Goal: Task Accomplishment & Management: Manage account settings

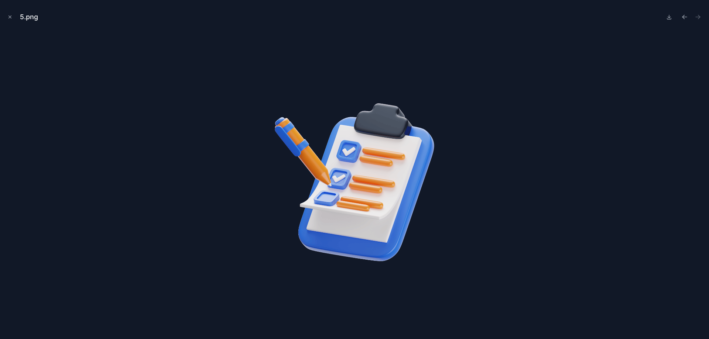
scroll to position [739, 0]
click at [665, 57] on div at bounding box center [354, 182] width 697 height 303
click at [8, 17] on icon "Close modal" at bounding box center [9, 16] width 5 height 5
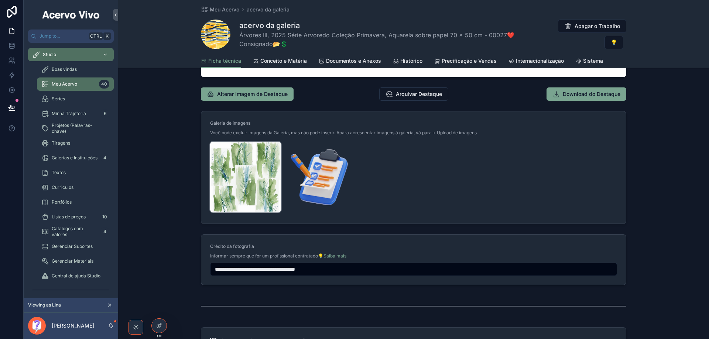
click at [259, 183] on img "scrollable content" at bounding box center [245, 177] width 71 height 71
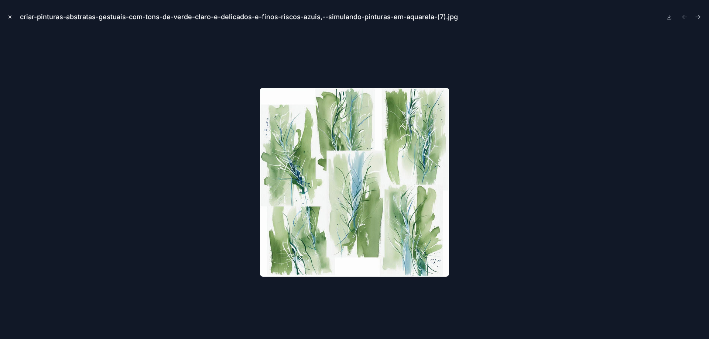
click at [8, 17] on icon "Close modal" at bounding box center [9, 16] width 5 height 5
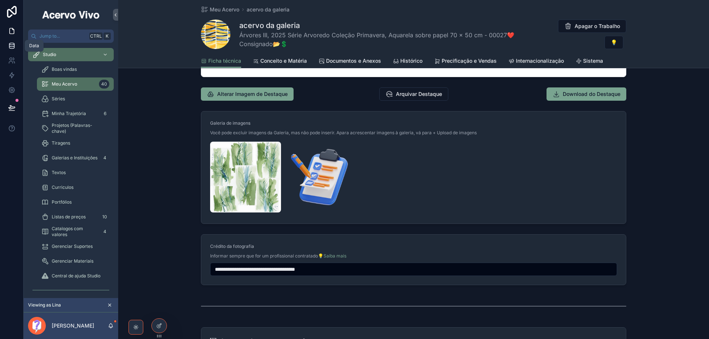
click at [13, 47] on icon at bounding box center [11, 45] width 5 height 3
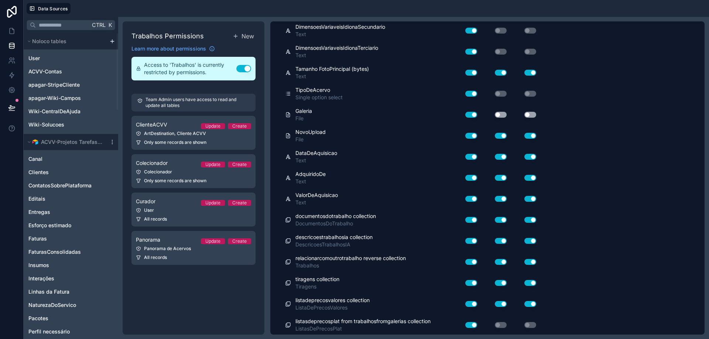
scroll to position [4359, 0]
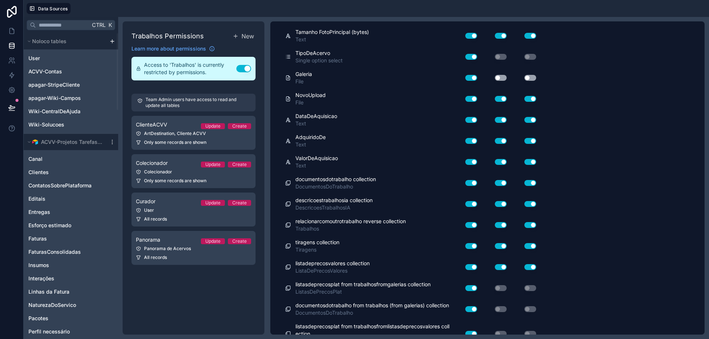
click at [504, 79] on button "Use setting" at bounding box center [501, 78] width 12 height 6
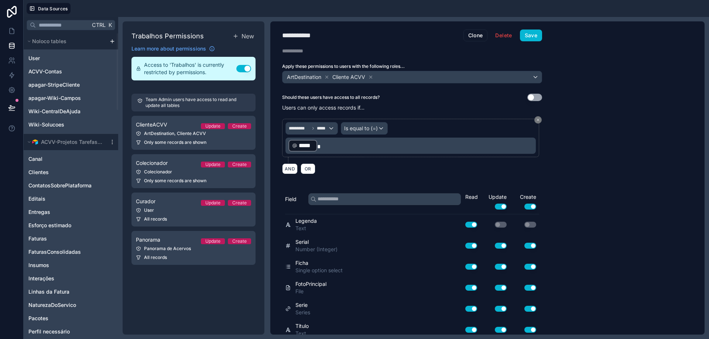
scroll to position [0, 0]
click at [533, 39] on button "Save" at bounding box center [531, 36] width 22 height 12
click at [12, 32] on icon at bounding box center [11, 30] width 7 height 7
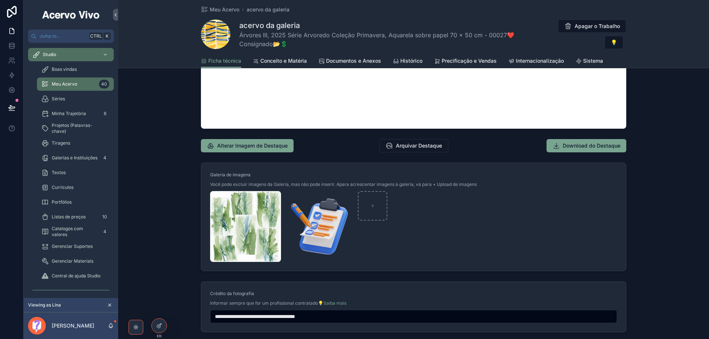
scroll to position [739, 0]
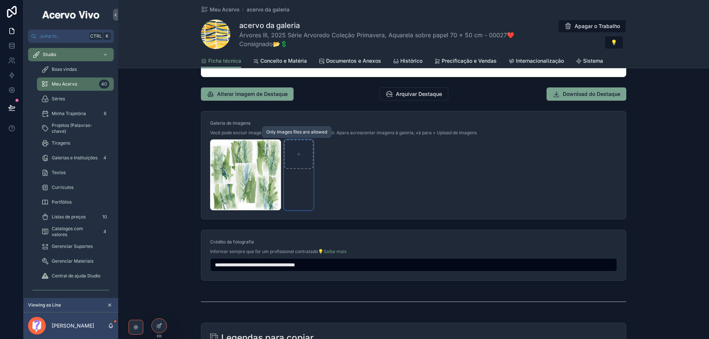
click at [298, 153] on icon "scrollable content" at bounding box center [298, 154] width 5 height 5
type input "**********"
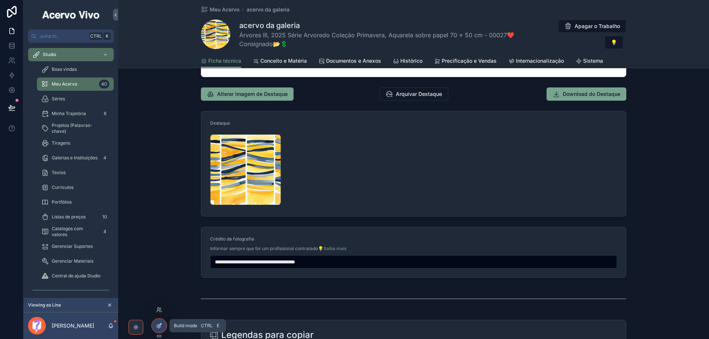
click at [161, 326] on icon at bounding box center [159, 326] width 6 height 6
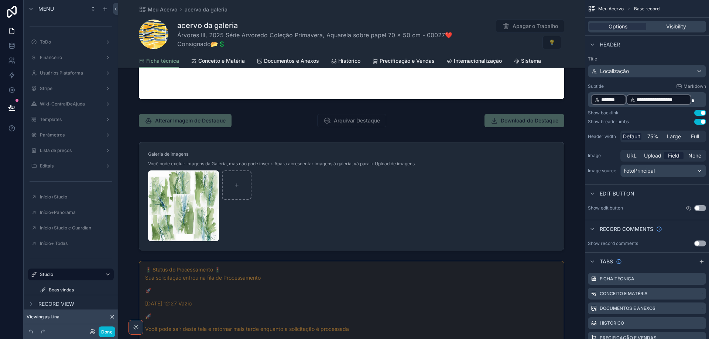
click at [472, 184] on div "scrollable content" at bounding box center [351, 82] width 467 height 660
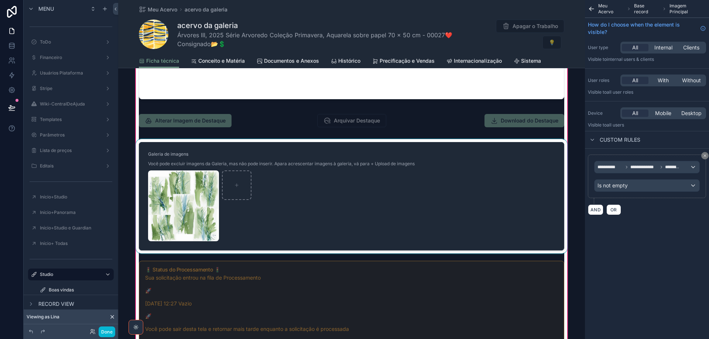
click at [481, 163] on div "scrollable content" at bounding box center [351, 196] width 434 height 115
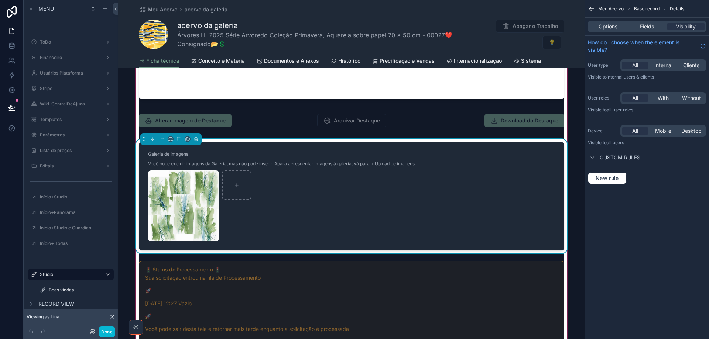
click at [651, 10] on span "Base record" at bounding box center [646, 9] width 25 height 6
click at [649, 9] on span "Base record" at bounding box center [646, 9] width 25 height 6
click at [647, 32] on div "Options Fields Visibility" at bounding box center [647, 27] width 118 height 12
click at [645, 28] on span "Fields" at bounding box center [647, 26] width 14 height 7
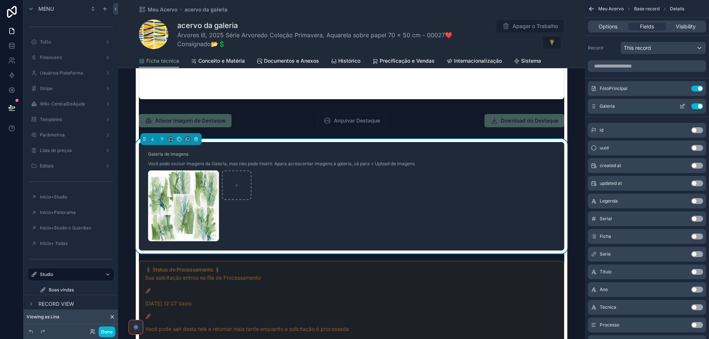
click at [680, 104] on icon "scrollable content" at bounding box center [683, 106] width 6 height 6
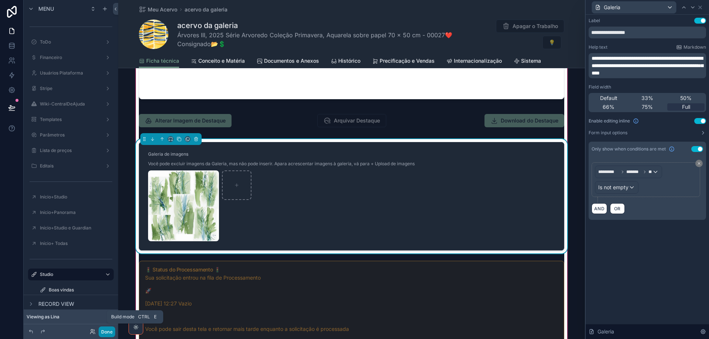
click at [107, 335] on button "Done" at bounding box center [107, 332] width 17 height 11
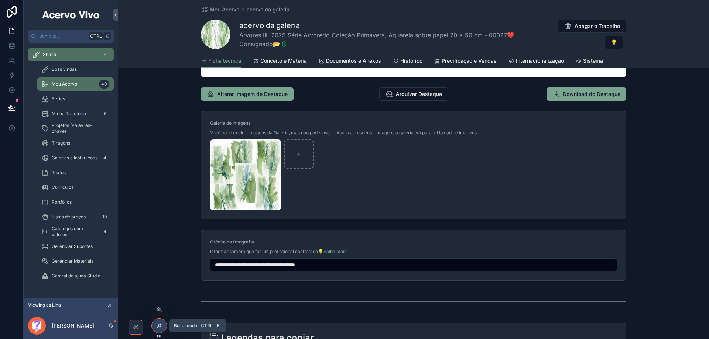
click at [158, 324] on icon at bounding box center [159, 326] width 6 height 6
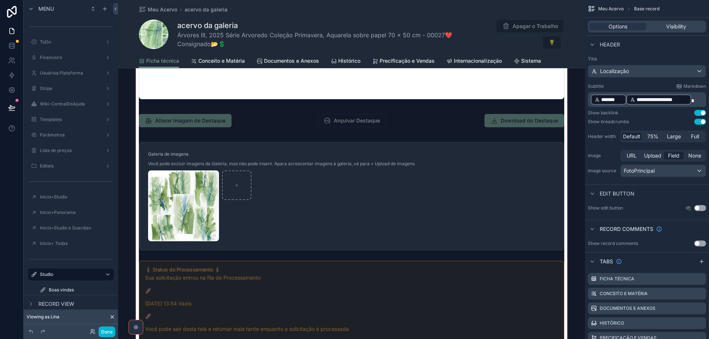
click at [425, 117] on div "scrollable content" at bounding box center [351, 82] width 467 height 660
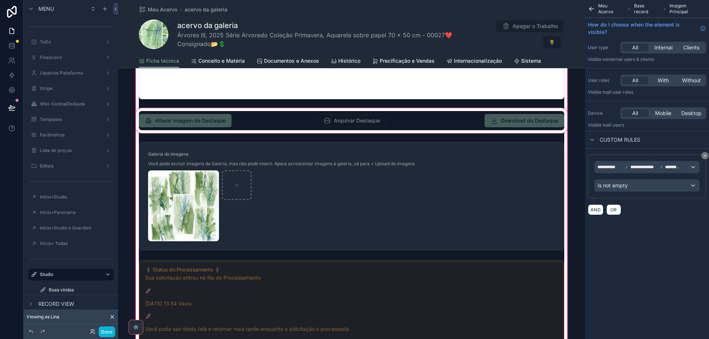
click at [238, 118] on div "scrollable content" at bounding box center [351, 121] width 434 height 28
click at [247, 122] on div "scrollable content" at bounding box center [351, 121] width 434 height 28
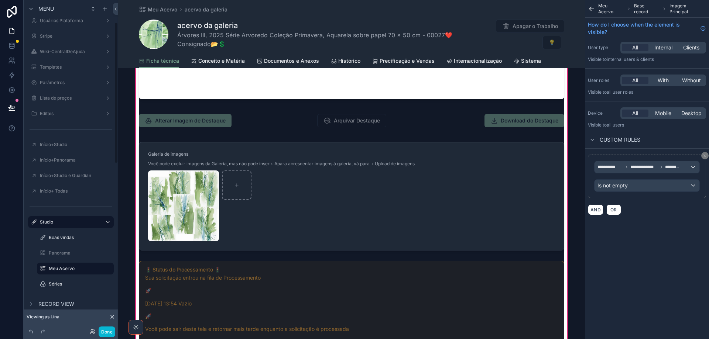
scroll to position [148, 0]
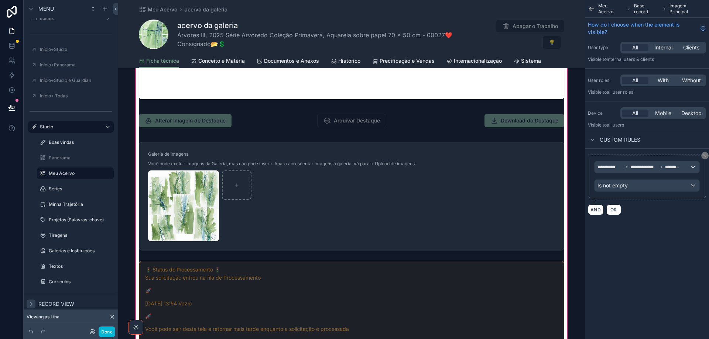
click at [32, 303] on icon "scrollable content" at bounding box center [31, 304] width 6 height 6
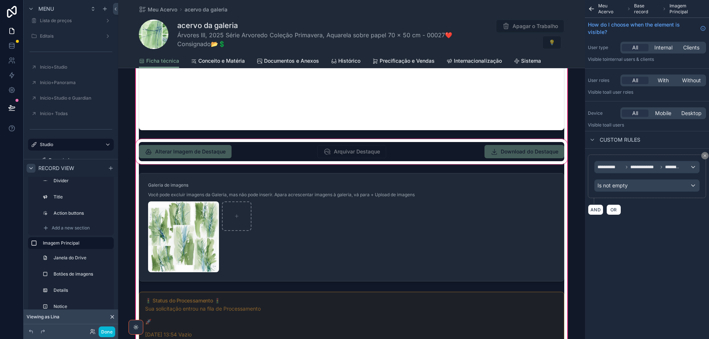
scroll to position [665, 0]
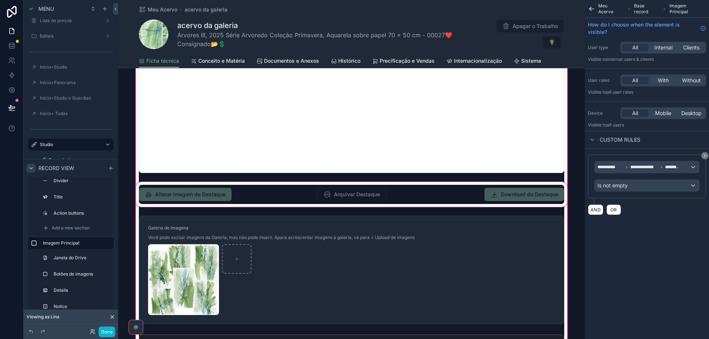
click at [261, 192] on div "scrollable content" at bounding box center [351, 195] width 434 height 28
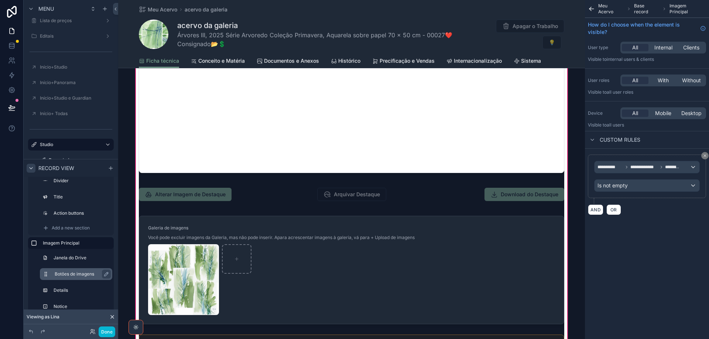
click at [74, 276] on label "Botões de imagens" at bounding box center [81, 274] width 52 height 6
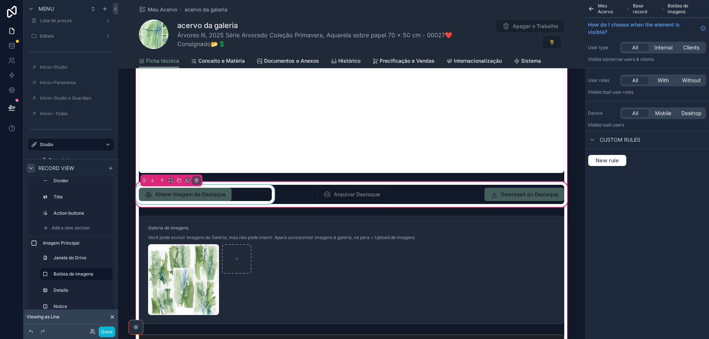
click at [254, 196] on div "scrollable content" at bounding box center [205, 194] width 142 height 19
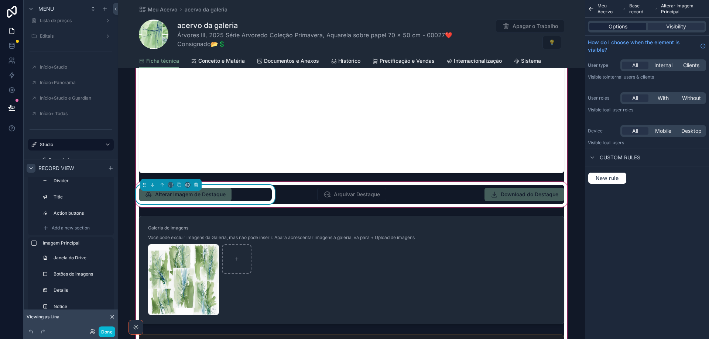
click at [618, 27] on span "Options" at bounding box center [618, 26] width 19 height 7
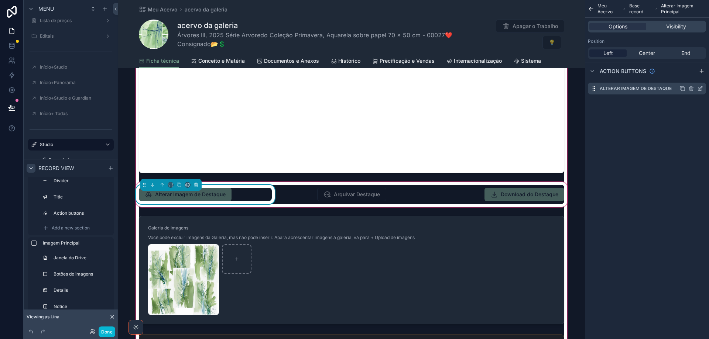
click at [701, 89] on icon "scrollable content" at bounding box center [700, 89] width 6 height 6
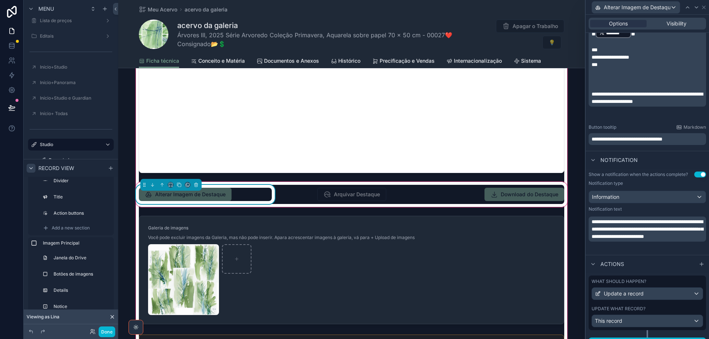
scroll to position [187, 0]
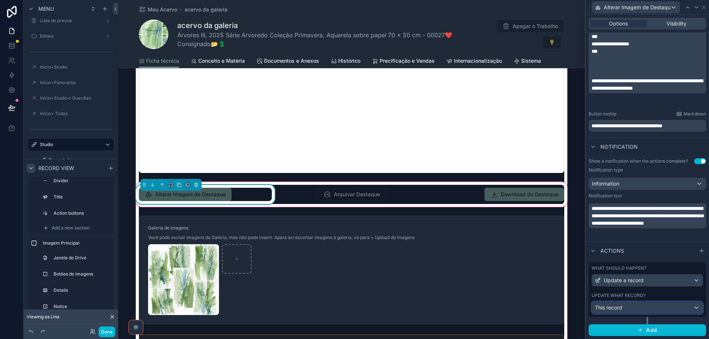
click at [647, 306] on div "This record" at bounding box center [647, 308] width 111 height 12
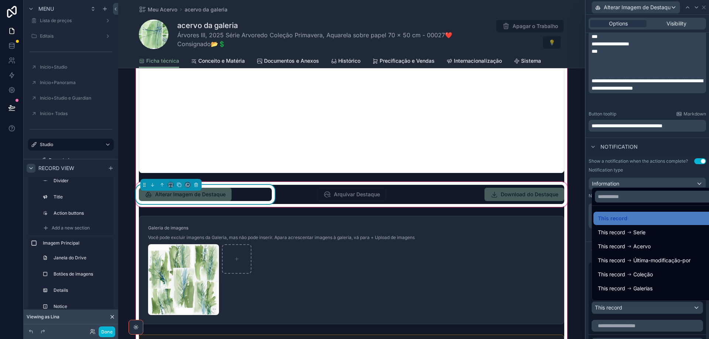
click at [647, 306] on div at bounding box center [647, 169] width 123 height 339
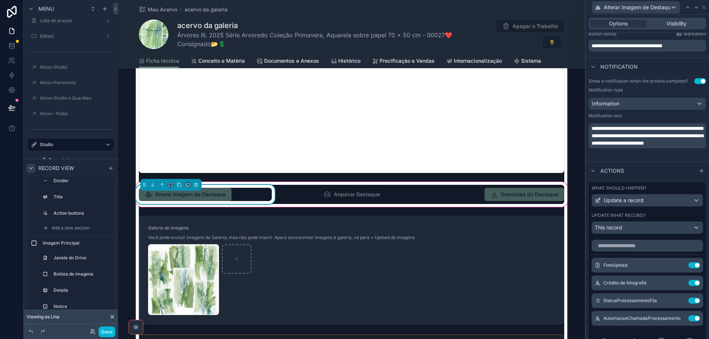
scroll to position [372, 0]
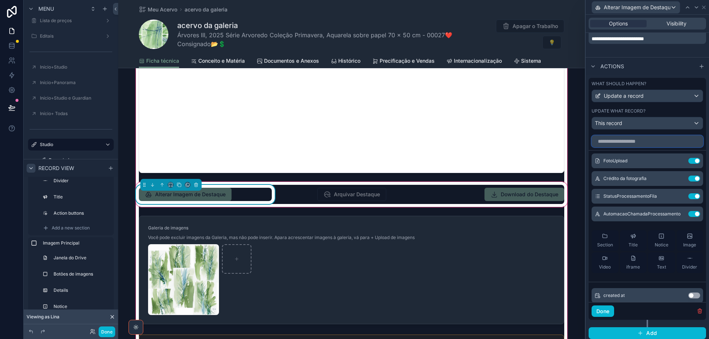
click at [636, 141] on input "text" at bounding box center [648, 142] width 112 height 12
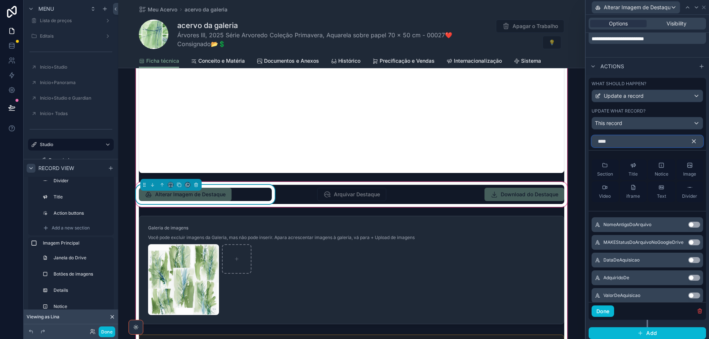
scroll to position [314, 0]
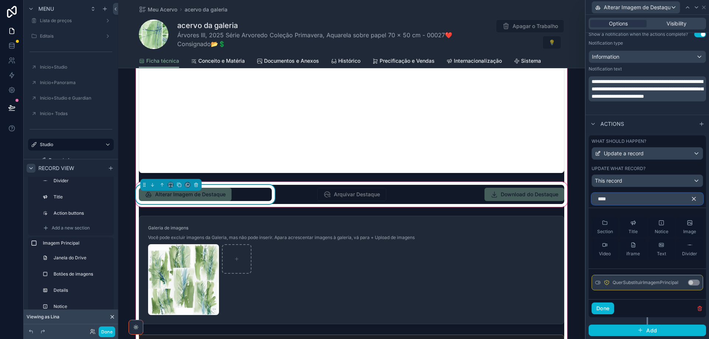
type input "****"
drag, startPoint x: 692, startPoint y: 284, endPoint x: 674, endPoint y: 237, distance: 49.9
click at [692, 283] on button "Use setting" at bounding box center [694, 283] width 12 height 6
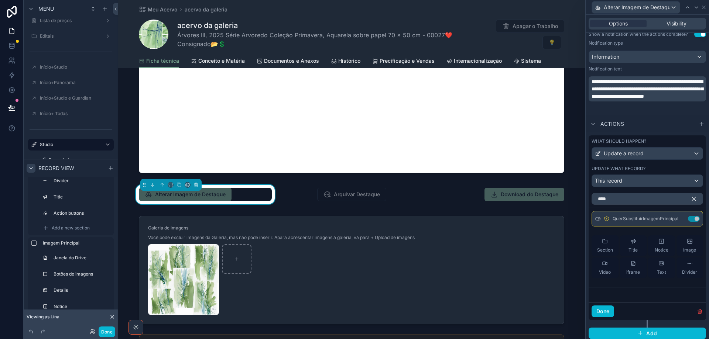
click at [693, 199] on icon "button" at bounding box center [694, 199] width 3 height 3
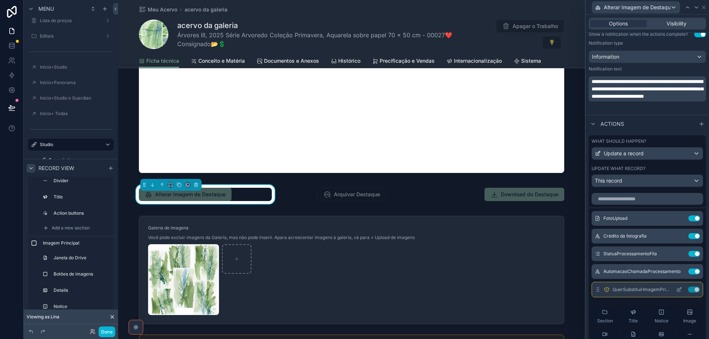
click at [680, 289] on icon at bounding box center [680, 288] width 1 height 1
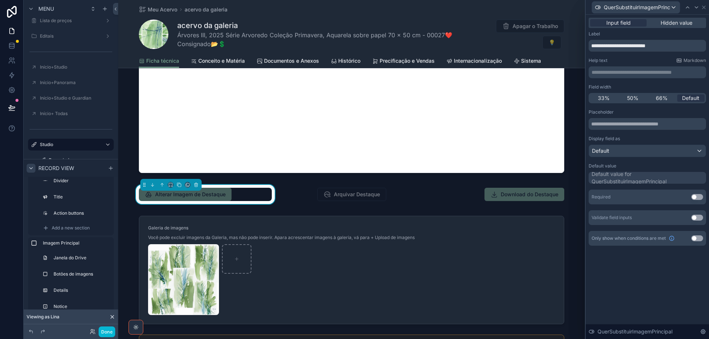
click at [700, 237] on button "Use setting" at bounding box center [697, 239] width 12 height 6
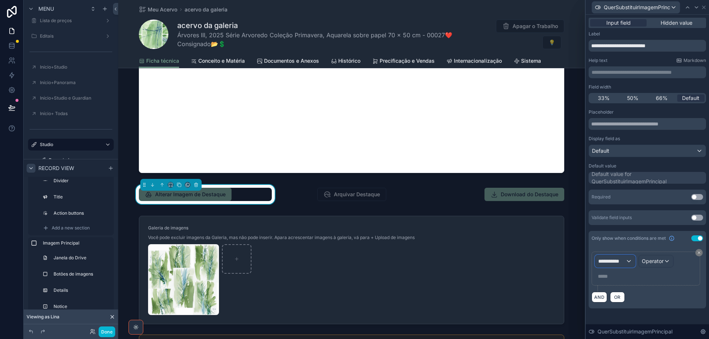
click at [631, 261] on div "**********" at bounding box center [615, 262] width 40 height 12
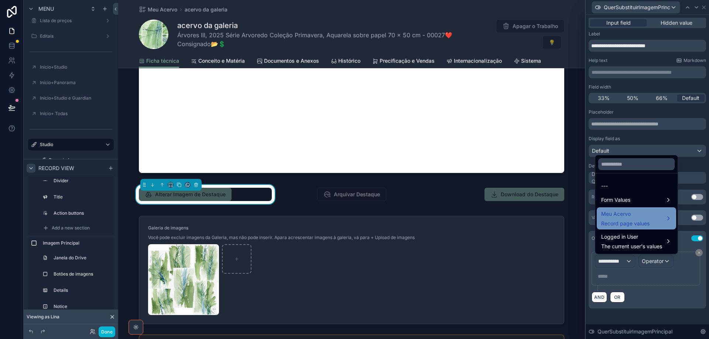
click at [644, 213] on span "Meu Acervo" at bounding box center [625, 214] width 48 height 9
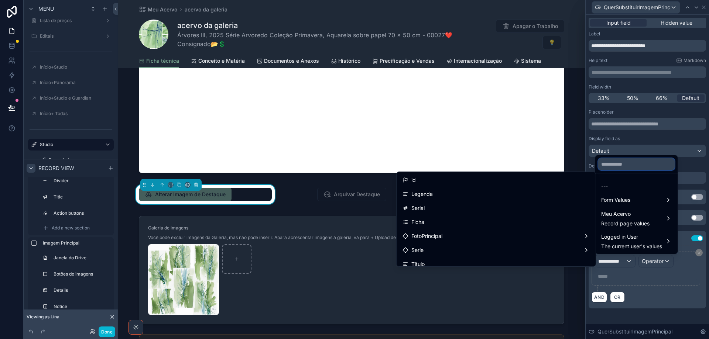
click at [640, 164] on input "text" at bounding box center [636, 164] width 76 height 12
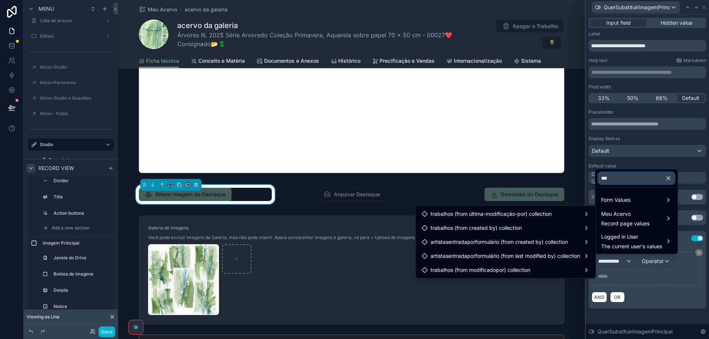
type input "****"
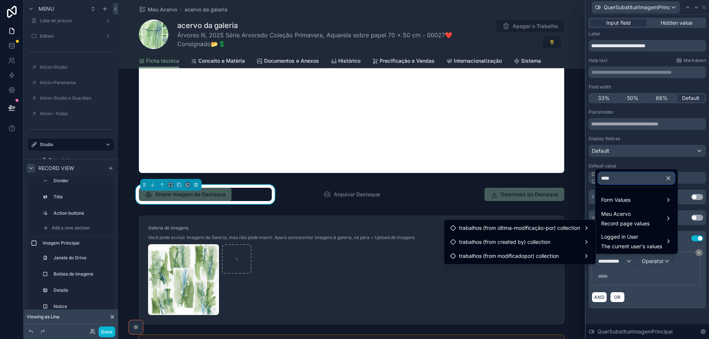
drag, startPoint x: 642, startPoint y: 180, endPoint x: 595, endPoint y: 180, distance: 46.5
click at [595, 180] on div "**** Form Values Meu Acervo Record page values Logged in User The current user'…" at bounding box center [636, 211] width 83 height 85
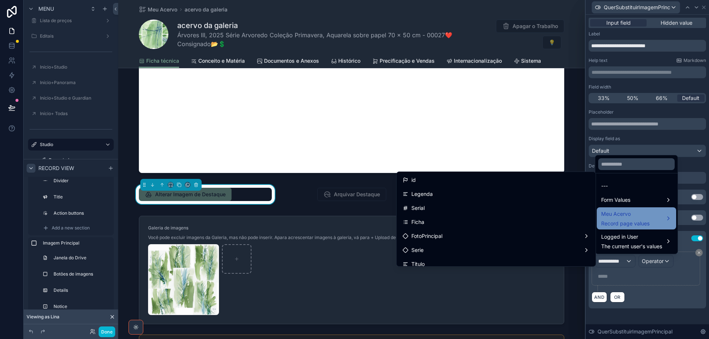
click at [625, 216] on span "Meu Acervo" at bounding box center [625, 214] width 48 height 9
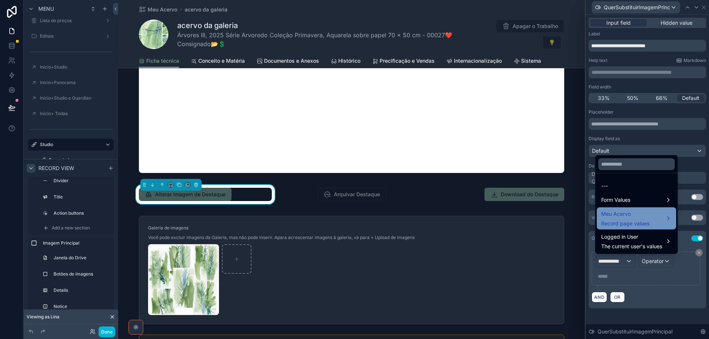
click at [622, 219] on div "Meu Acervo Record page values" at bounding box center [625, 219] width 48 height 18
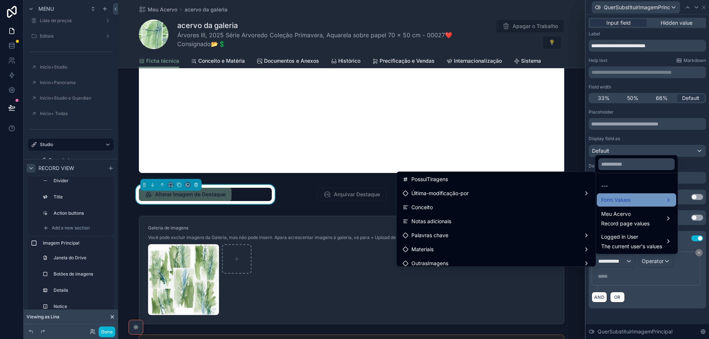
scroll to position [532, 0]
click at [612, 201] on span "Form Values" at bounding box center [615, 200] width 29 height 9
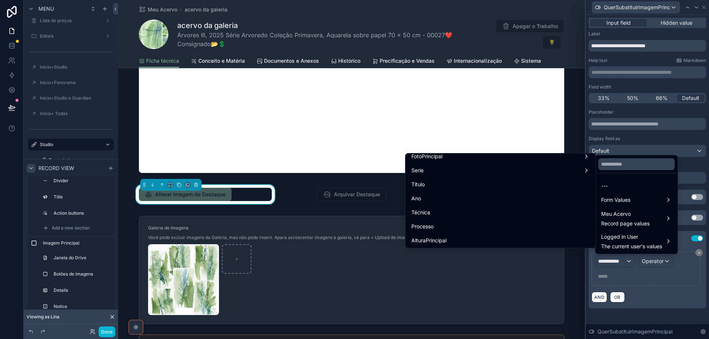
scroll to position [118, 0]
click at [592, 246] on ul "id uuid created at updated at Legenda Serial Ficha FotoPrincipal Serie Título A…" at bounding box center [501, 201] width 190 height 95
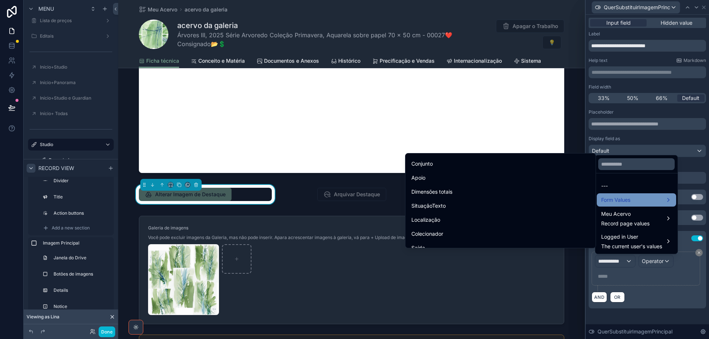
click at [621, 198] on span "Form Values" at bounding box center [615, 200] width 29 height 9
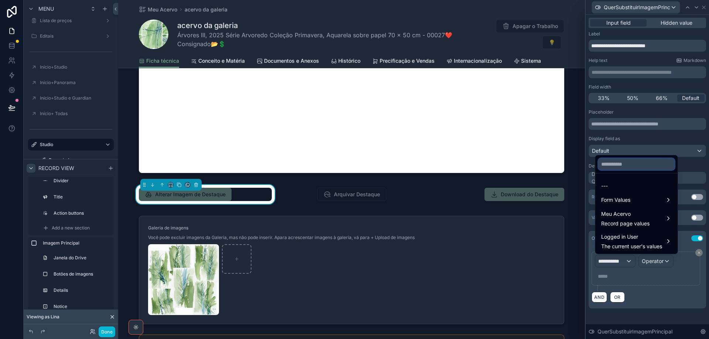
click at [622, 161] on input "text" at bounding box center [636, 164] width 76 height 12
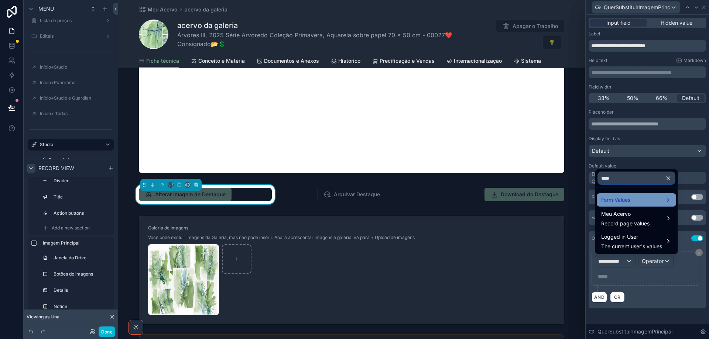
type input "****"
click at [625, 204] on span "Form Values" at bounding box center [615, 200] width 29 height 9
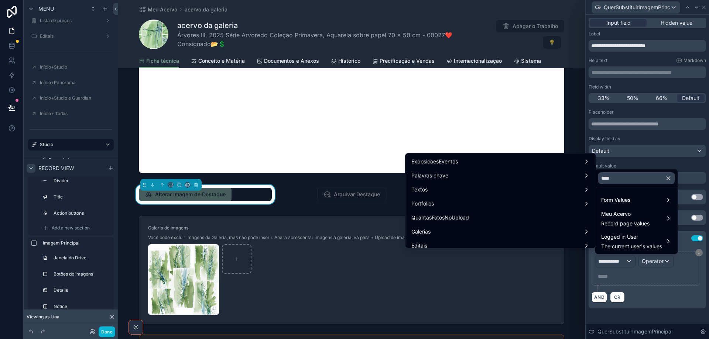
drag, startPoint x: 558, startPoint y: 221, endPoint x: 626, endPoint y: 229, distance: 68.9
click at [557, 221] on div "QuantasFotosNoUpload" at bounding box center [500, 217] width 178 height 9
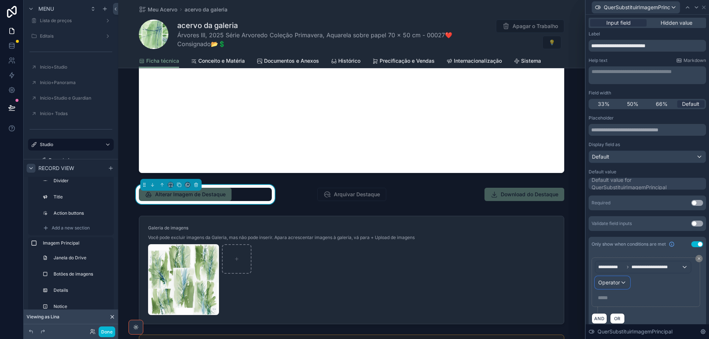
click at [624, 285] on div "Operator" at bounding box center [612, 283] width 34 height 12
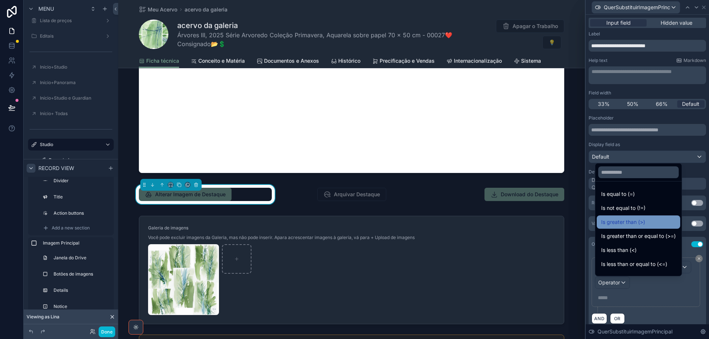
click at [629, 223] on span "Is greater than (>)" at bounding box center [623, 222] width 44 height 9
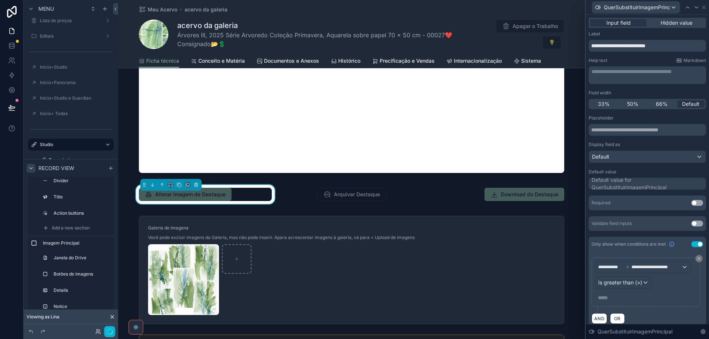
click at [633, 298] on p "***** ﻿" at bounding box center [647, 297] width 98 height 7
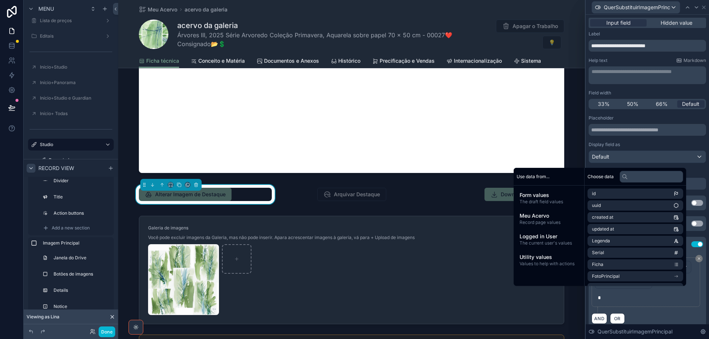
click at [656, 319] on div "AND OR" at bounding box center [648, 318] width 112 height 11
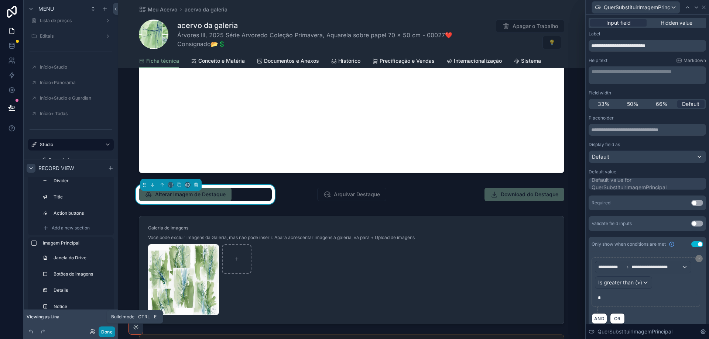
click at [103, 333] on button "Done" at bounding box center [107, 332] width 17 height 11
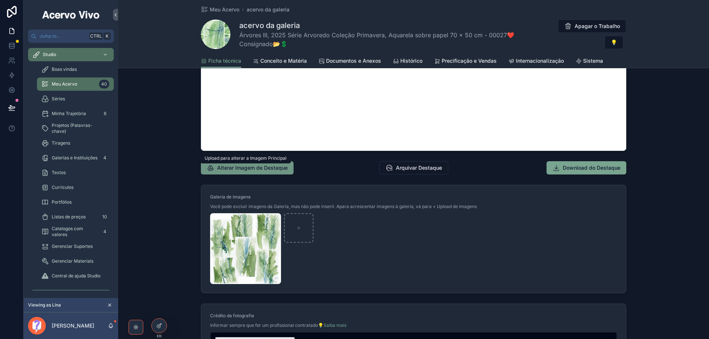
click at [252, 170] on span "Alterar Imagem de Destaque" at bounding box center [252, 167] width 71 height 7
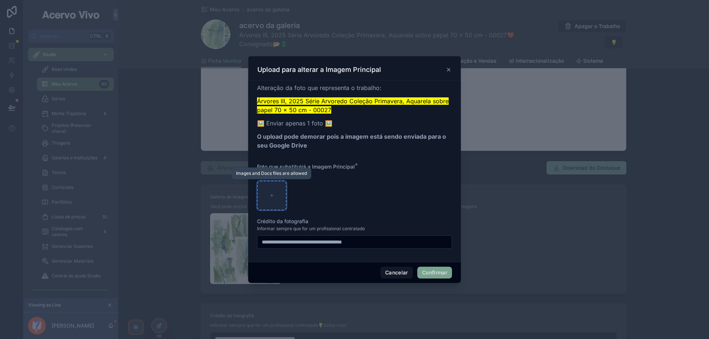
click at [273, 199] on div at bounding box center [272, 196] width 30 height 30
type input "**********"
click at [397, 274] on button "Cancelar" at bounding box center [396, 273] width 33 height 12
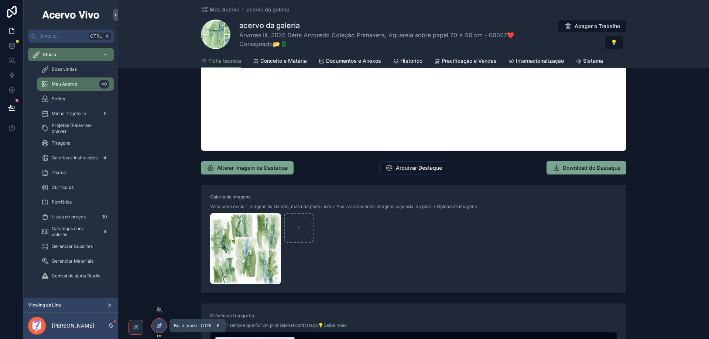
click at [160, 326] on icon at bounding box center [159, 326] width 6 height 6
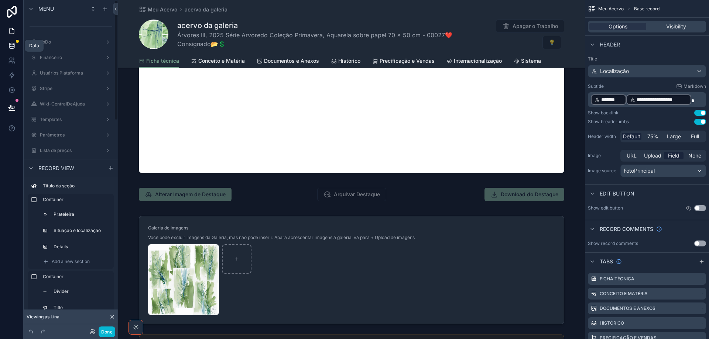
click at [14, 48] on icon at bounding box center [11, 47] width 5 height 3
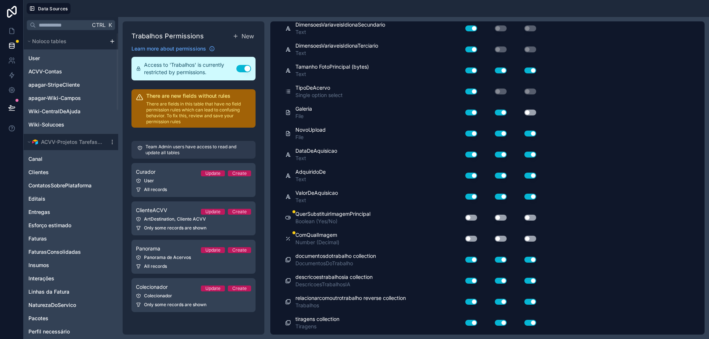
scroll to position [4414, 0]
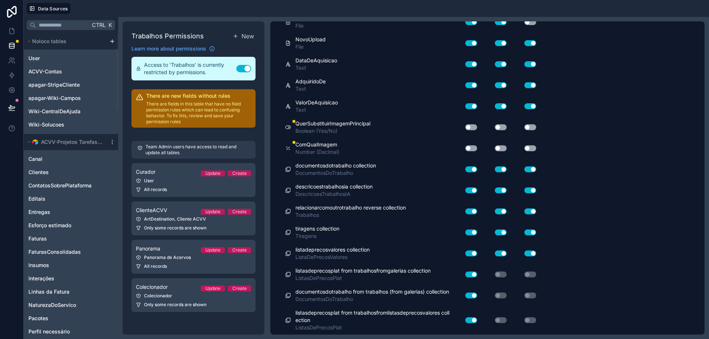
click at [471, 126] on button "Use setting" at bounding box center [471, 127] width 12 height 6
click at [503, 127] on button "Use setting" at bounding box center [501, 127] width 12 height 6
click at [533, 126] on button "Use setting" at bounding box center [530, 127] width 12 height 6
click at [473, 148] on button "Use setting" at bounding box center [471, 149] width 12 height 6
click at [503, 148] on button "Use setting" at bounding box center [501, 149] width 12 height 6
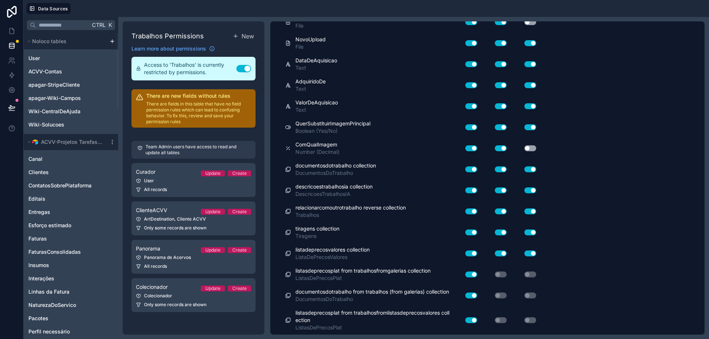
click at [533, 150] on button "Use setting" at bounding box center [530, 149] width 12 height 6
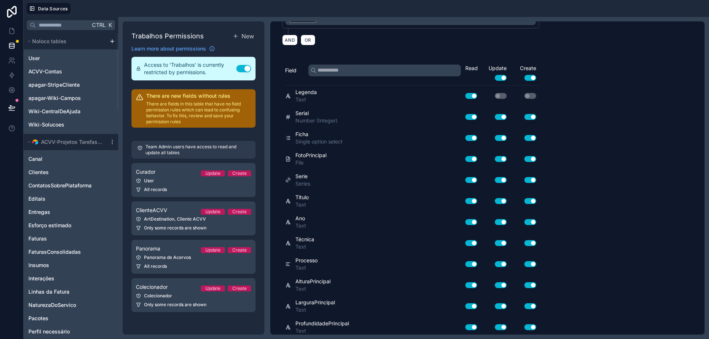
scroll to position [0, 0]
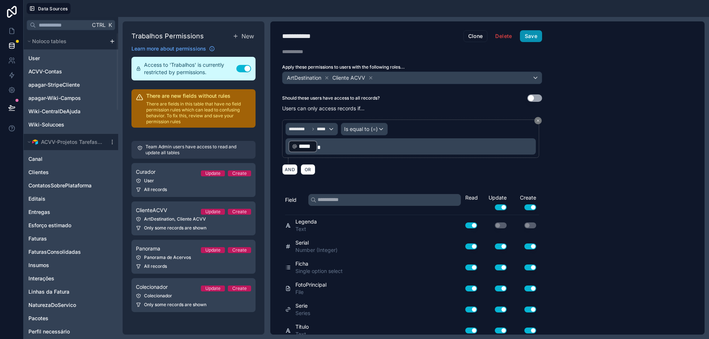
drag, startPoint x: 540, startPoint y: 34, endPoint x: 478, endPoint y: 43, distance: 62.0
click at [539, 34] on button "Save" at bounding box center [531, 36] width 22 height 12
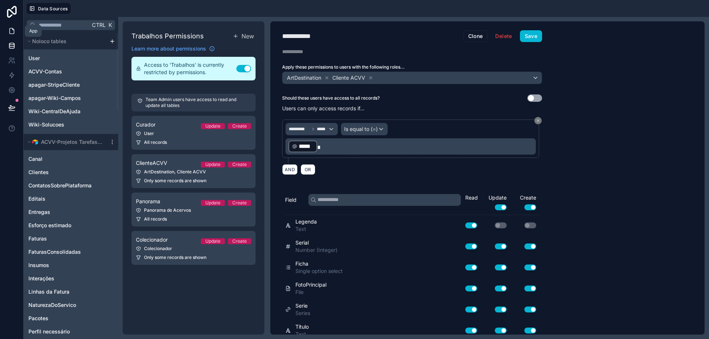
click at [16, 31] on link at bounding box center [11, 31] width 23 height 15
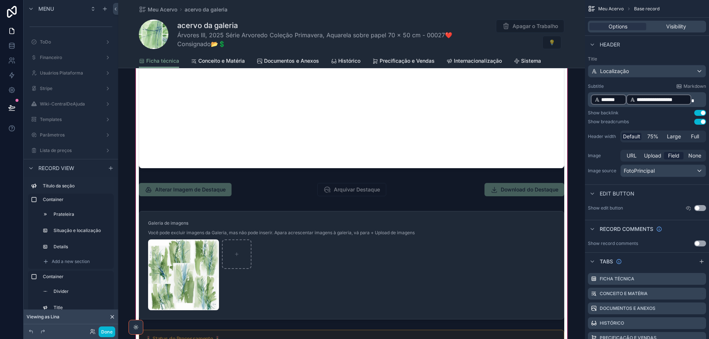
scroll to position [776, 0]
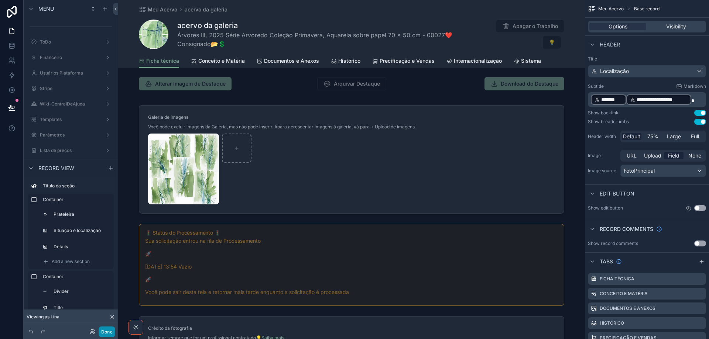
click at [110, 331] on button "Done" at bounding box center [107, 332] width 17 height 11
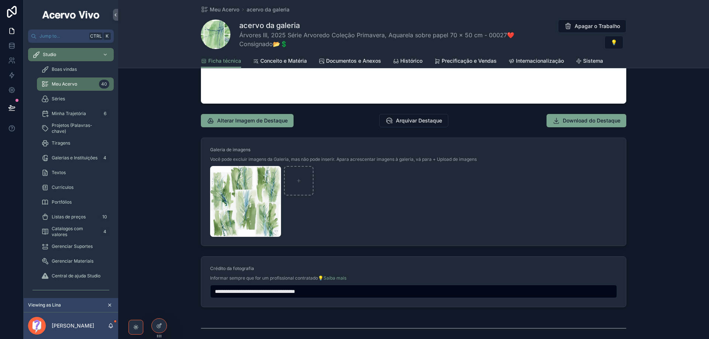
scroll to position [665, 0]
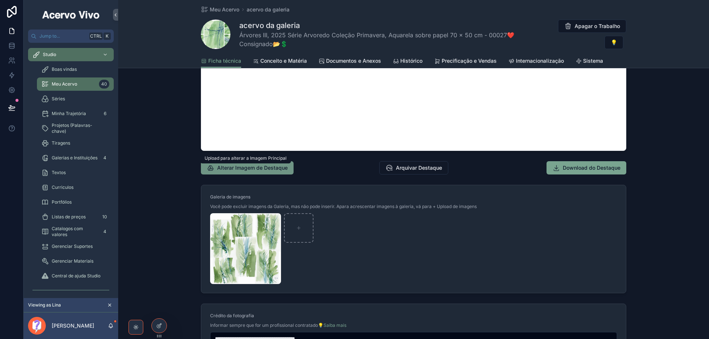
click at [259, 168] on span "Alterar Imagem de Destaque" at bounding box center [252, 167] width 71 height 7
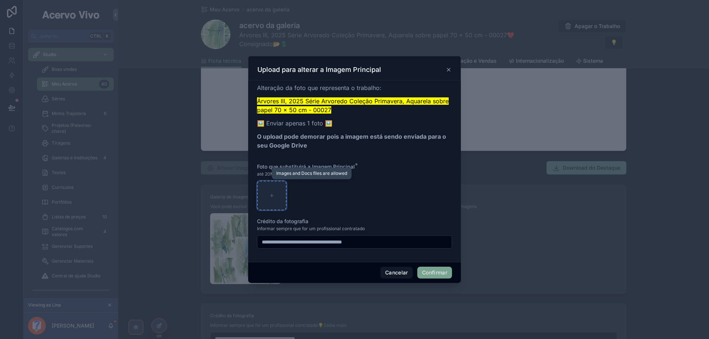
click at [273, 195] on icon at bounding box center [271, 195] width 5 height 5
type input "**********"
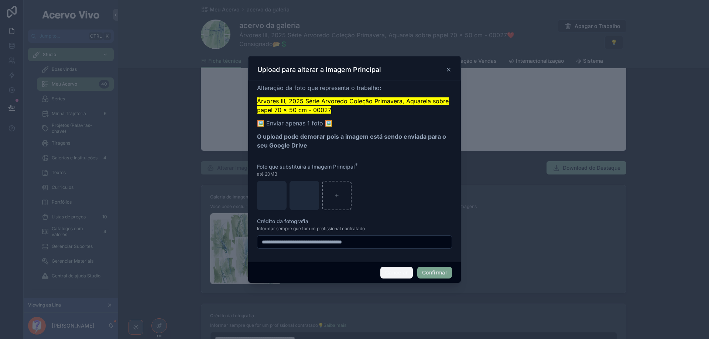
drag, startPoint x: 404, startPoint y: 273, endPoint x: 396, endPoint y: 277, distance: 9.4
click at [403, 273] on button "Cancelar" at bounding box center [396, 273] width 33 height 12
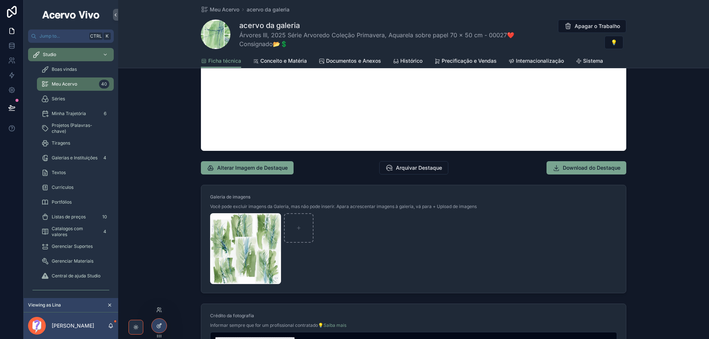
drag, startPoint x: 161, startPoint y: 327, endPoint x: 181, endPoint y: 315, distance: 23.2
click at [161, 327] on icon at bounding box center [159, 326] width 6 height 6
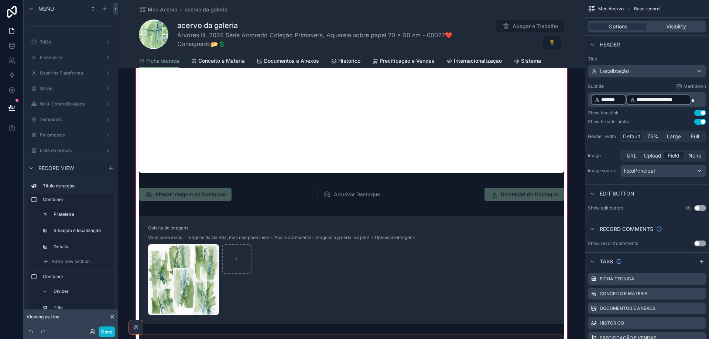
click at [239, 200] on div "scrollable content" at bounding box center [351, 156] width 467 height 660
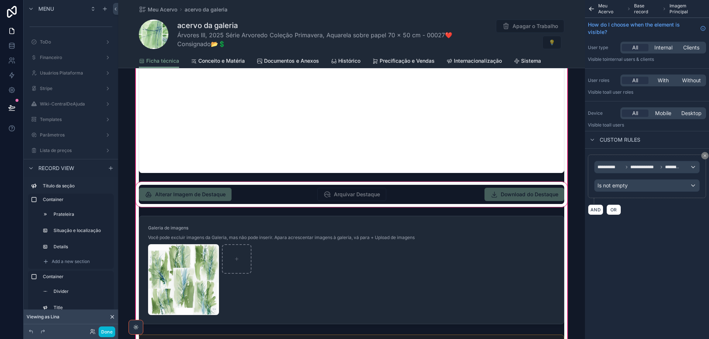
click at [243, 196] on div "scrollable content" at bounding box center [351, 195] width 434 height 28
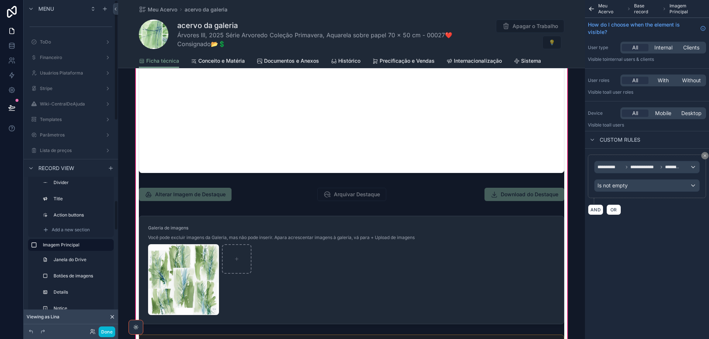
scroll to position [111, 0]
click at [75, 277] on label "Botões de imagens" at bounding box center [81, 274] width 52 height 6
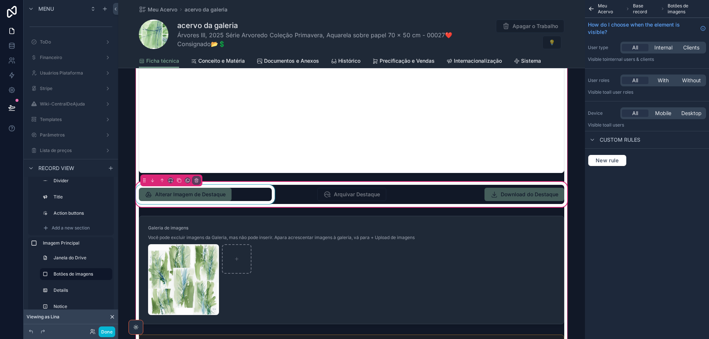
click at [268, 195] on div "scrollable content" at bounding box center [205, 194] width 142 height 19
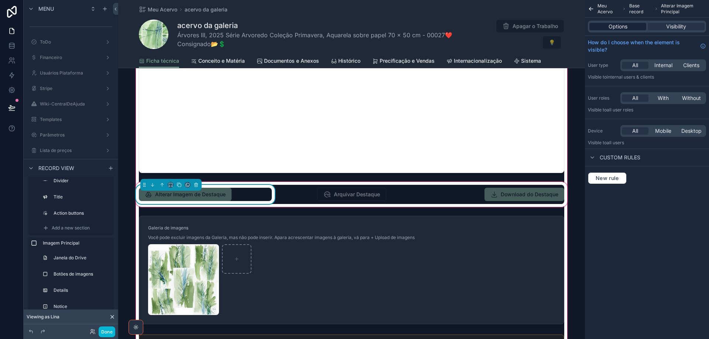
click at [624, 27] on span "Options" at bounding box center [618, 26] width 19 height 7
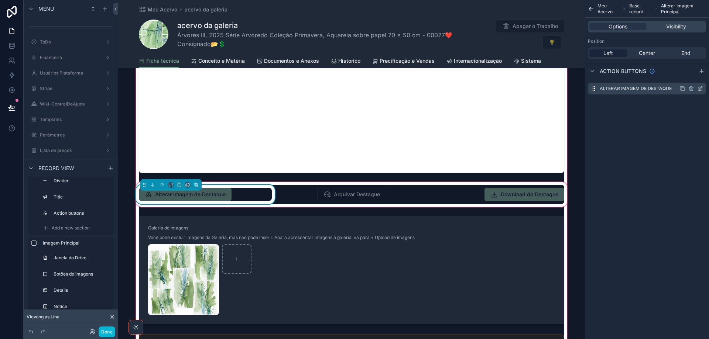
click at [701, 88] on icon "scrollable content" at bounding box center [700, 89] width 6 height 6
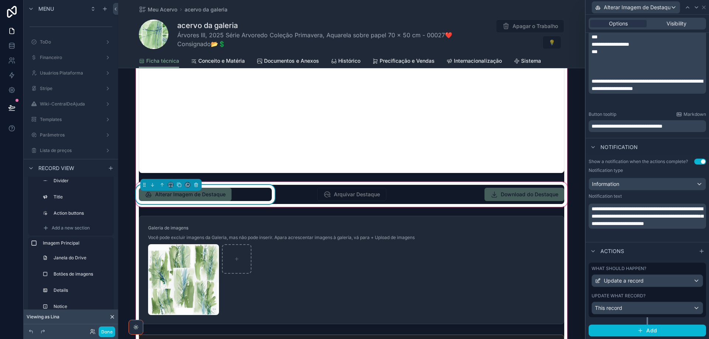
scroll to position [187, 0]
click at [649, 306] on div "This record" at bounding box center [647, 308] width 111 height 12
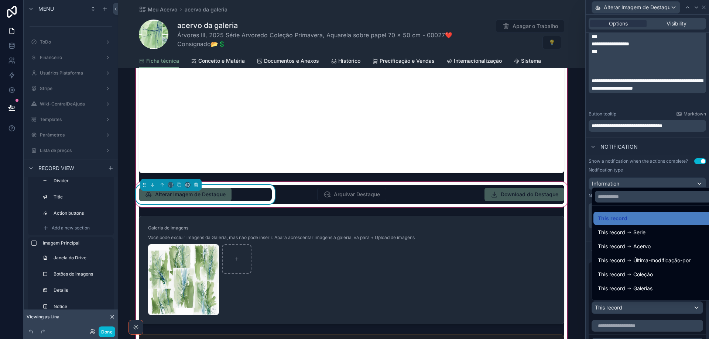
click at [649, 306] on div at bounding box center [647, 169] width 123 height 339
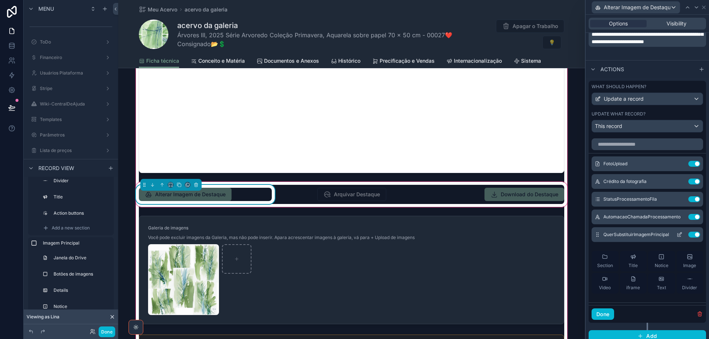
scroll to position [372, 0]
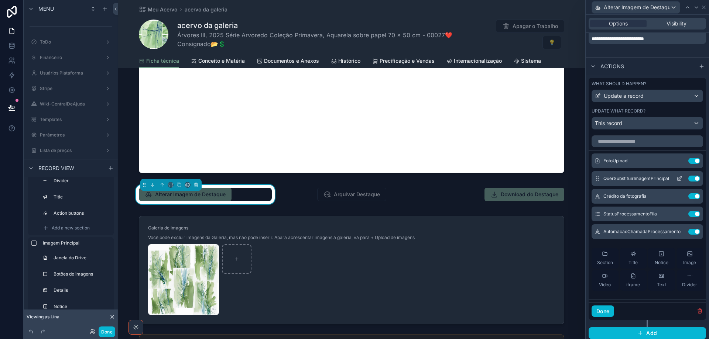
click at [677, 177] on icon at bounding box center [680, 179] width 6 height 6
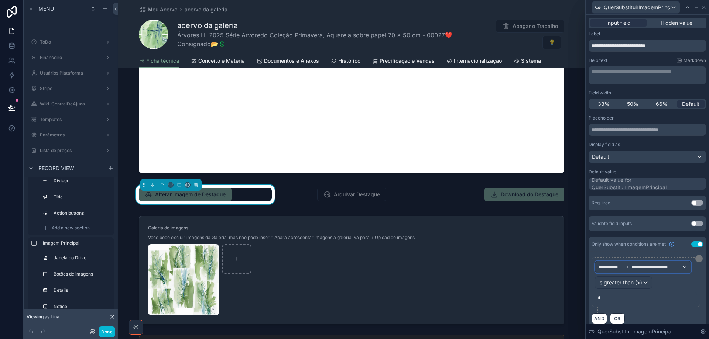
click at [663, 270] on span "**********" at bounding box center [639, 267] width 83 height 6
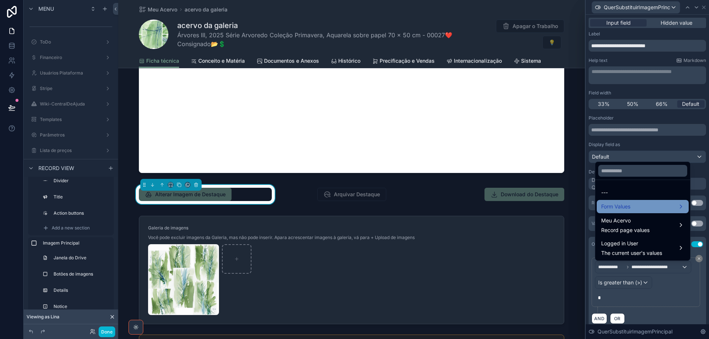
click at [660, 209] on div "Form Values" at bounding box center [642, 206] width 83 height 9
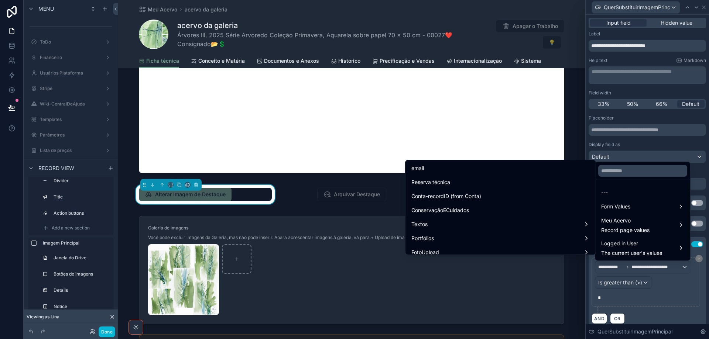
scroll to position [739, 0]
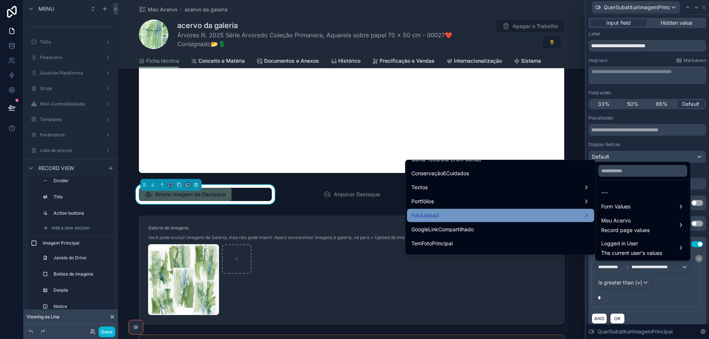
click at [543, 214] on div "FotoUpload" at bounding box center [500, 215] width 178 height 9
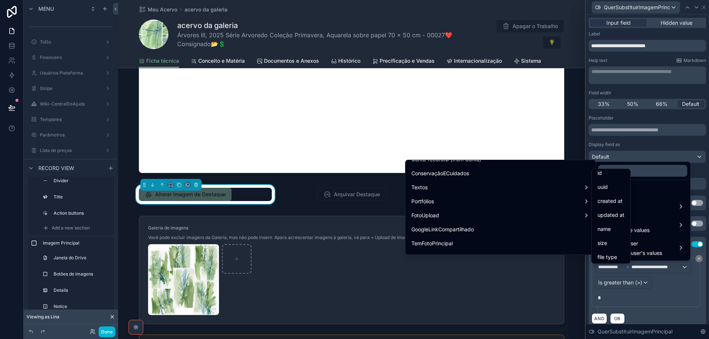
scroll to position [0, 0]
click at [617, 178] on div "id" at bounding box center [611, 177] width 27 height 9
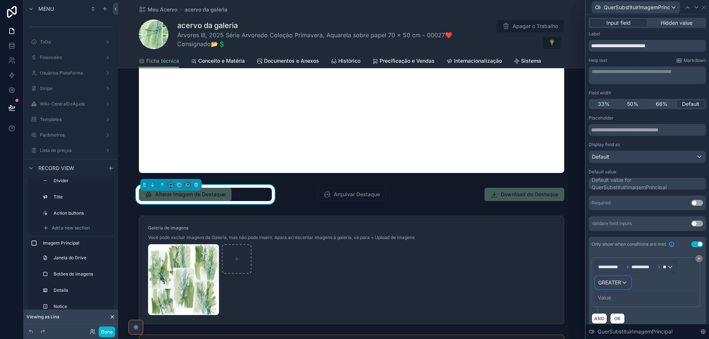
click at [627, 283] on div "GREATER" at bounding box center [612, 283] width 35 height 12
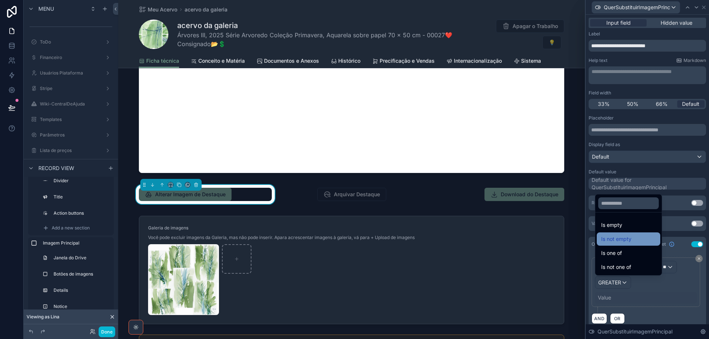
click at [643, 240] on div "Is not empty" at bounding box center [628, 239] width 55 height 9
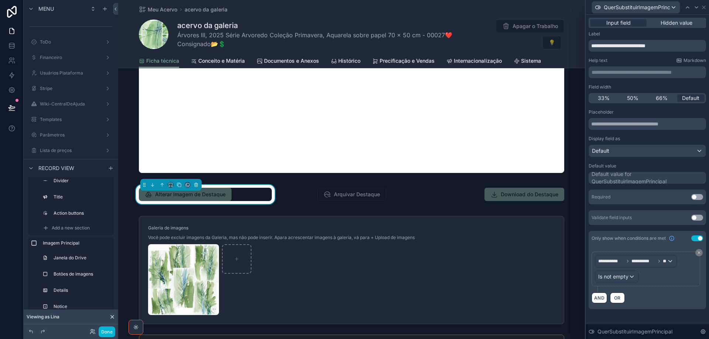
click at [701, 195] on button "Use setting" at bounding box center [697, 197] width 12 height 6
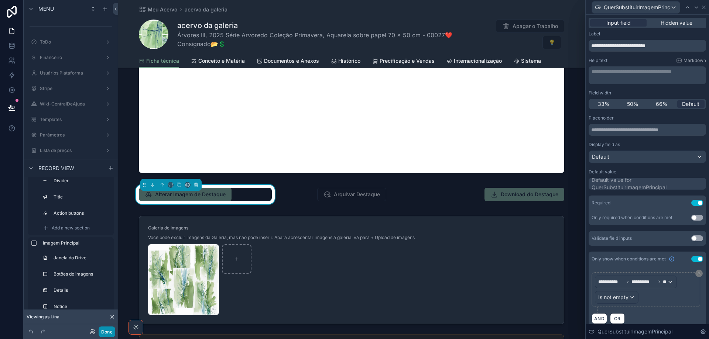
click at [107, 333] on button "Done" at bounding box center [107, 332] width 17 height 11
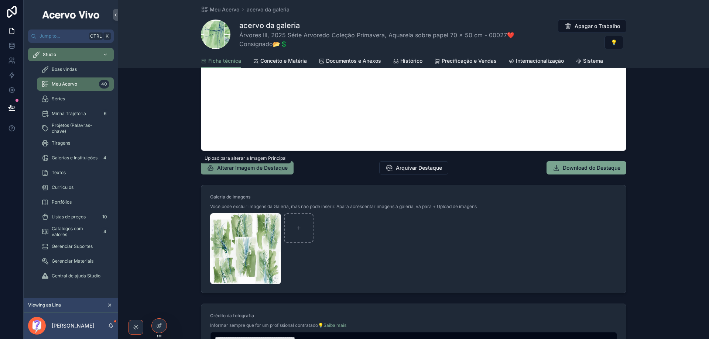
click at [251, 170] on span "Alterar Imagem de Destaque" at bounding box center [252, 167] width 71 height 7
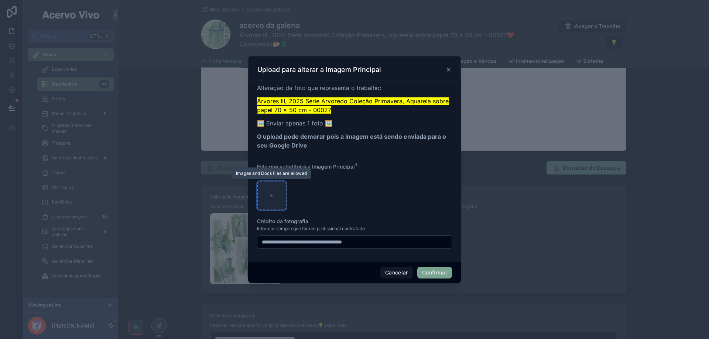
click at [271, 197] on icon at bounding box center [271, 195] width 5 height 5
type input "**********"
click at [384, 239] on input "**********" at bounding box center [354, 242] width 194 height 10
click at [392, 274] on button "Cancelar" at bounding box center [396, 273] width 33 height 12
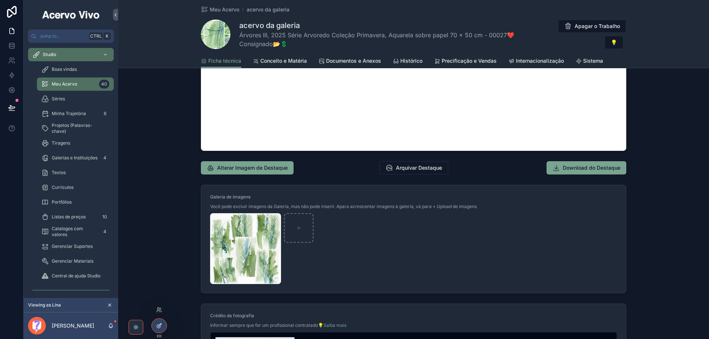
click at [156, 325] on div at bounding box center [159, 326] width 15 height 14
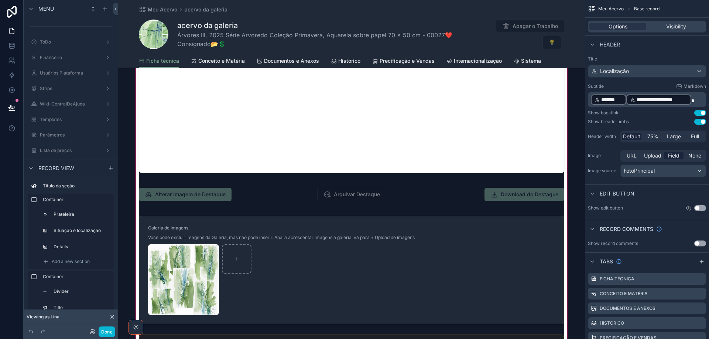
click at [251, 189] on div "scrollable content" at bounding box center [351, 156] width 467 height 660
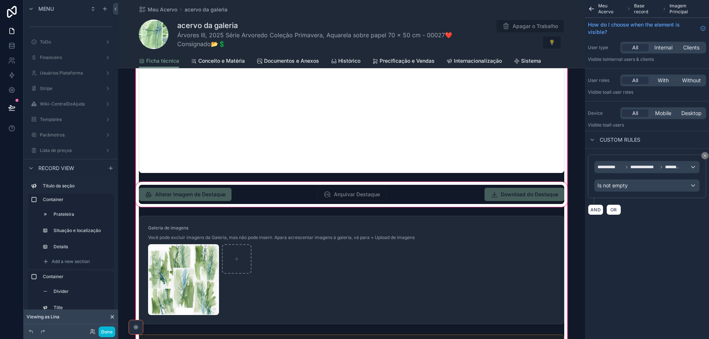
click at [248, 195] on div "scrollable content" at bounding box center [351, 195] width 434 height 28
click at [247, 192] on div "scrollable content" at bounding box center [351, 195] width 434 height 28
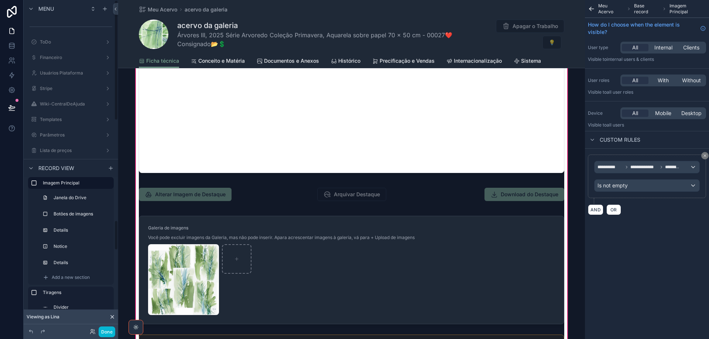
scroll to position [148, 0]
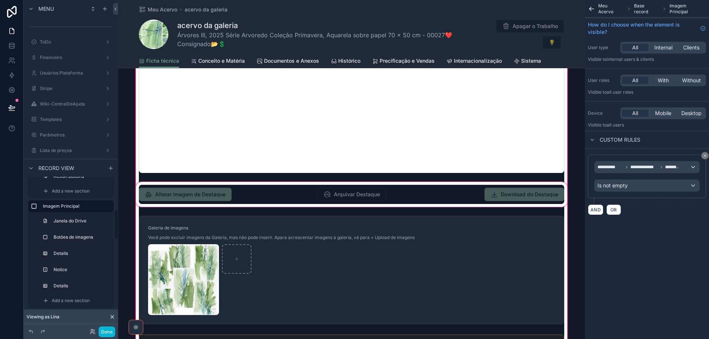
click at [254, 188] on div "scrollable content" at bounding box center [351, 195] width 434 height 28
click at [255, 191] on div "scrollable content" at bounding box center [351, 195] width 434 height 28
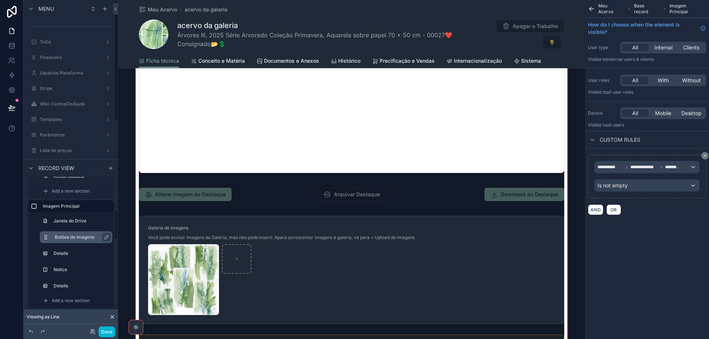
click at [78, 236] on label "Botões de imagens" at bounding box center [81, 238] width 52 height 6
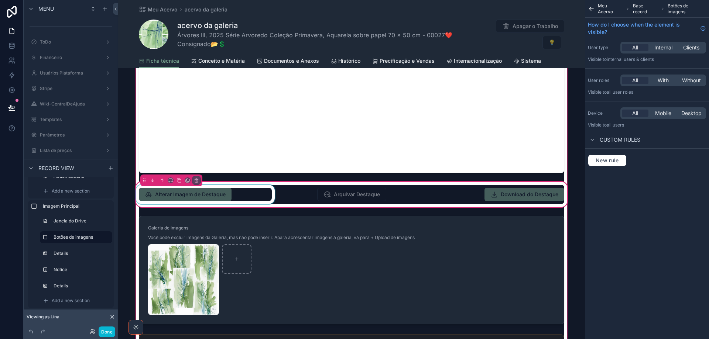
click at [242, 195] on div "scrollable content" at bounding box center [205, 194] width 142 height 19
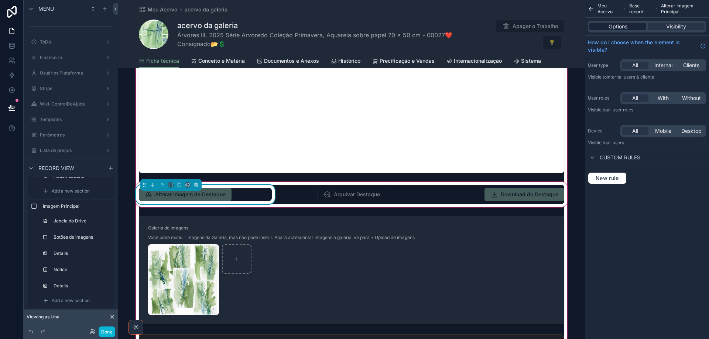
click at [611, 28] on span "Options" at bounding box center [618, 26] width 19 height 7
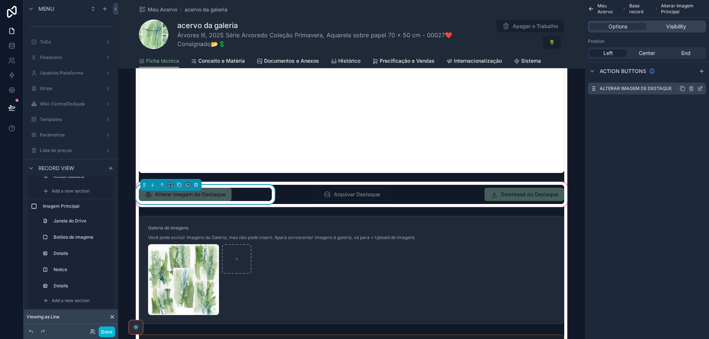
click at [699, 86] on icon "scrollable content" at bounding box center [700, 89] width 6 height 6
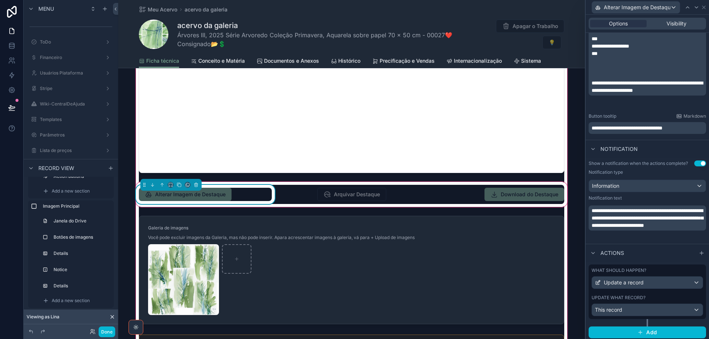
scroll to position [187, 0]
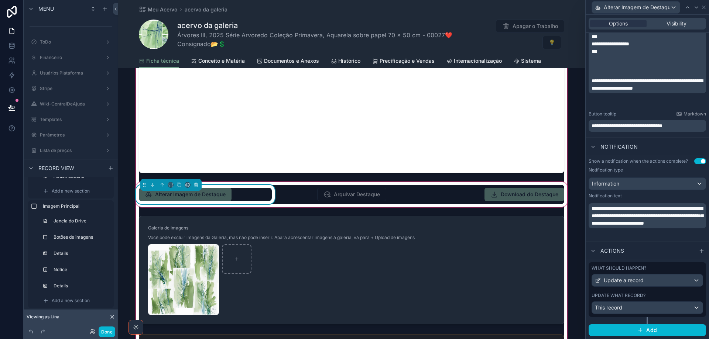
click at [654, 318] on div "What should happen? Update a record Update what record? This record" at bounding box center [647, 294] width 117 height 62
click at [653, 310] on div "This record" at bounding box center [647, 308] width 111 height 12
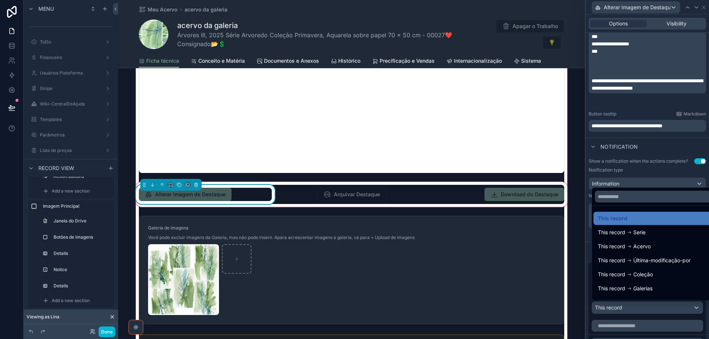
click at [653, 310] on div at bounding box center [647, 169] width 123 height 339
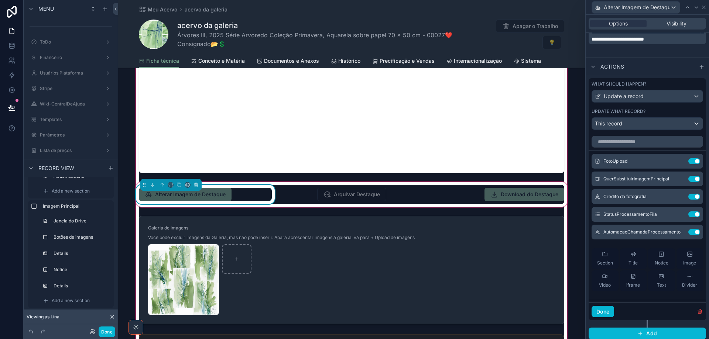
scroll to position [372, 0]
click at [677, 178] on icon at bounding box center [680, 179] width 6 height 6
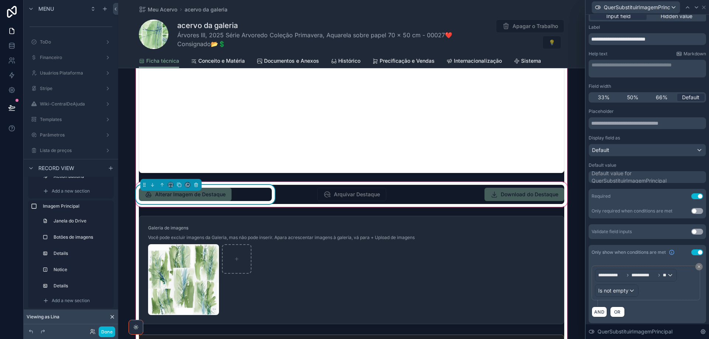
scroll to position [8, 0]
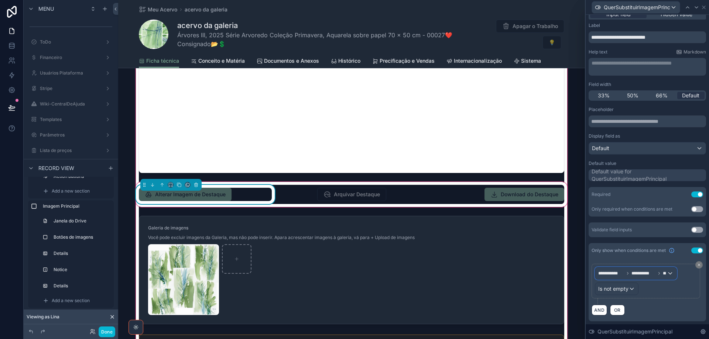
click at [671, 273] on div "**********" at bounding box center [635, 274] width 81 height 12
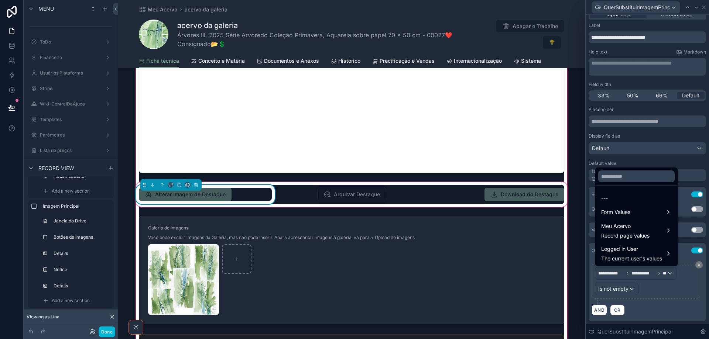
click at [661, 273] on div at bounding box center [647, 169] width 123 height 339
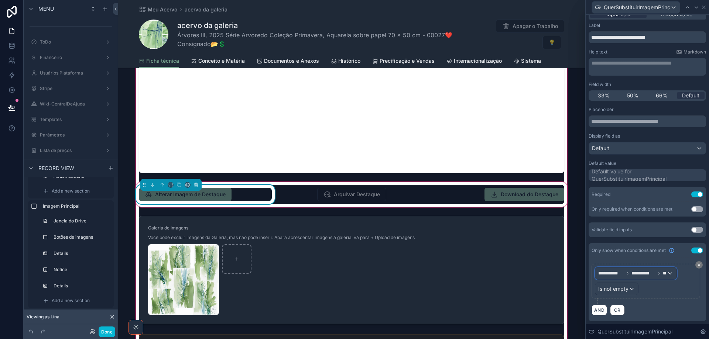
click at [674, 274] on div "**********" at bounding box center [635, 274] width 81 height 12
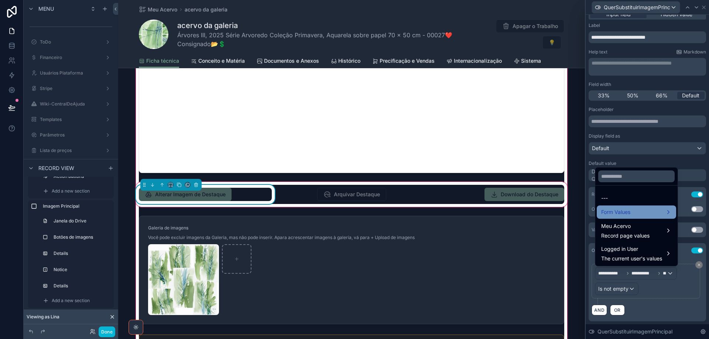
click at [657, 216] on div "Form Values" at bounding box center [636, 212] width 71 height 9
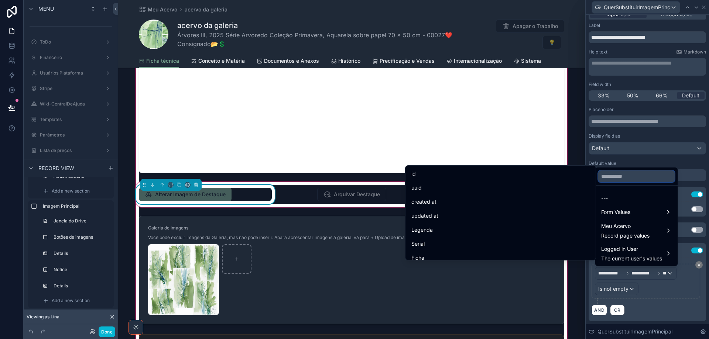
click at [629, 175] on input "text" at bounding box center [636, 177] width 76 height 12
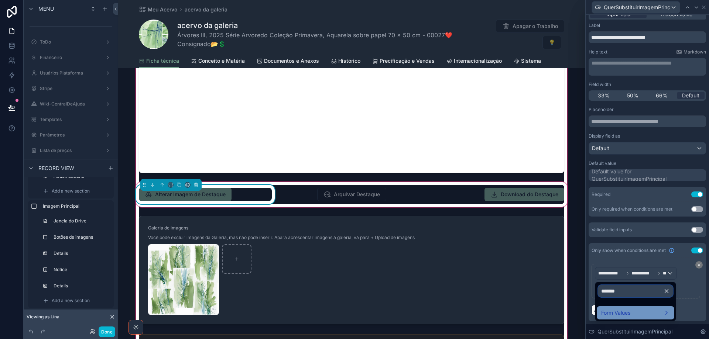
type input "*******"
click at [644, 314] on div "Form Values" at bounding box center [635, 313] width 69 height 9
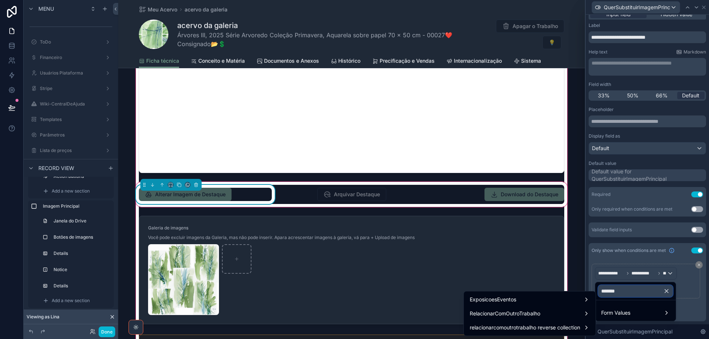
drag, startPoint x: 624, startPoint y: 293, endPoint x: 597, endPoint y: 290, distance: 27.5
click at [597, 290] on div "*******" at bounding box center [635, 292] width 81 height 18
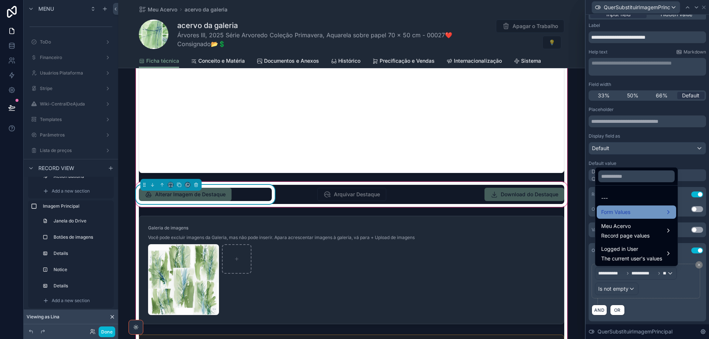
click at [631, 211] on span "Form Values" at bounding box center [615, 212] width 29 height 9
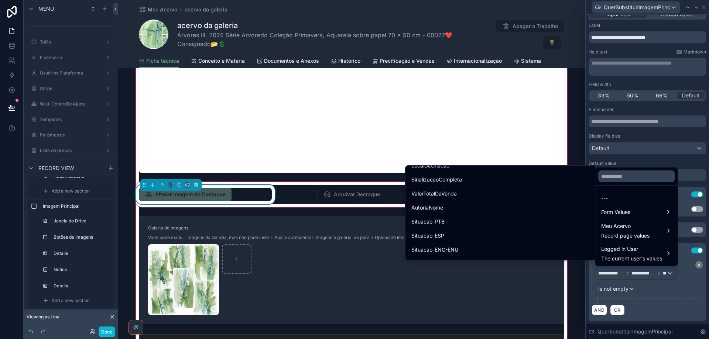
scroll to position [2512, 0]
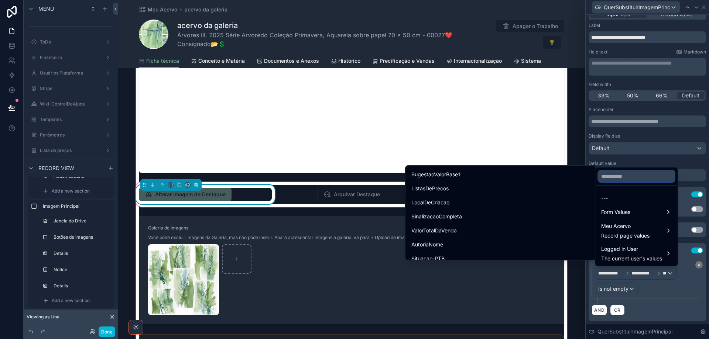
click at [636, 176] on input "text" at bounding box center [636, 177] width 76 height 12
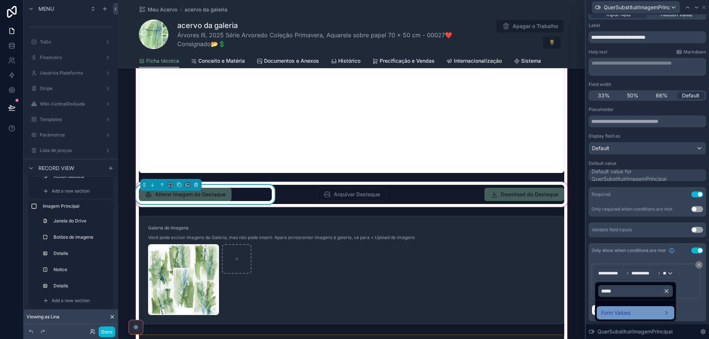
click at [632, 313] on div "Form Values" at bounding box center [635, 313] width 69 height 9
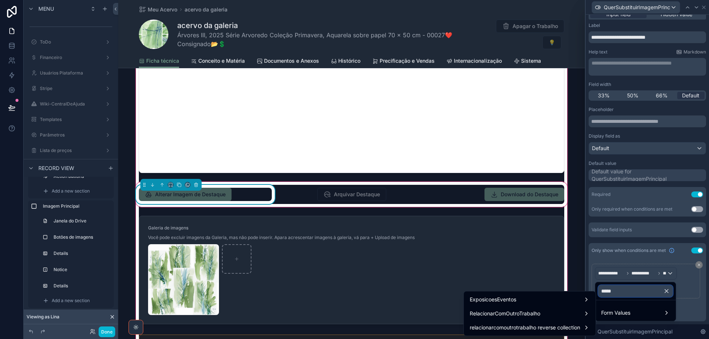
click at [626, 293] on input "*****" at bounding box center [635, 292] width 75 height 12
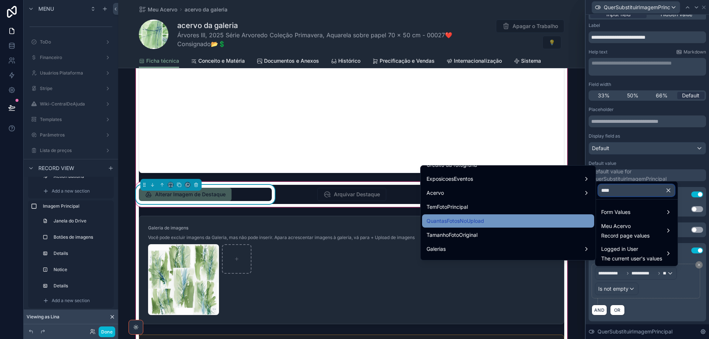
scroll to position [0, 0]
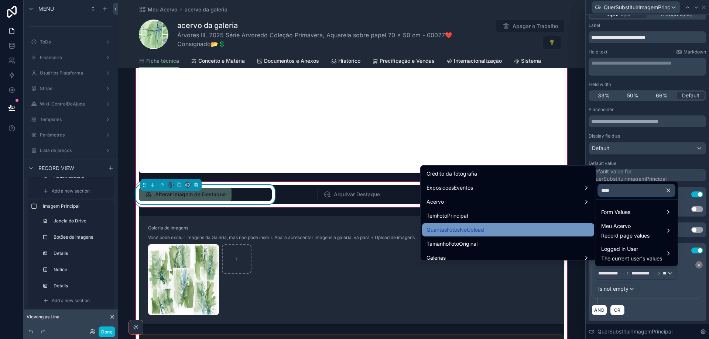
type input "****"
click at [500, 229] on div "QuantasFotosNoUpload" at bounding box center [508, 230] width 163 height 9
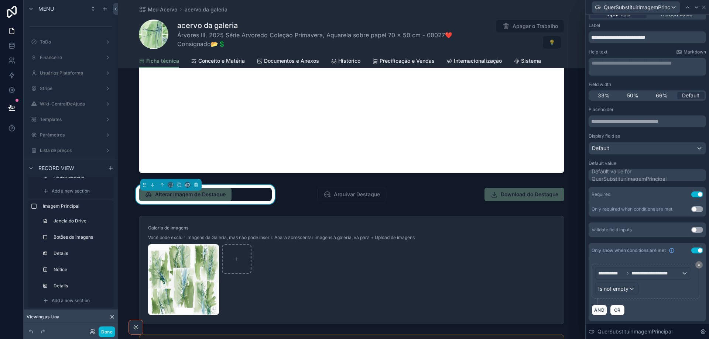
scroll to position [8, 0]
click at [633, 289] on div "Is not empty" at bounding box center [616, 289] width 43 height 12
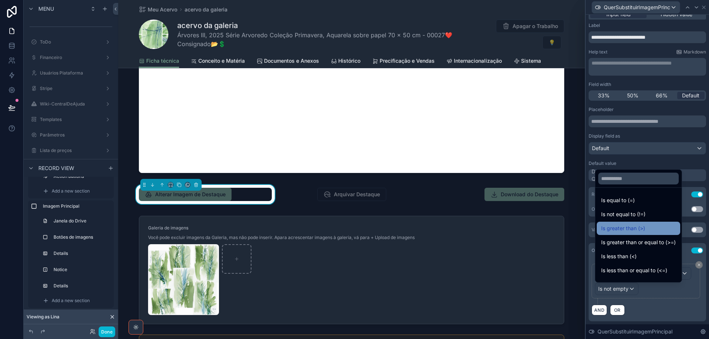
click at [631, 229] on span "Is greater than (>)" at bounding box center [623, 228] width 44 height 9
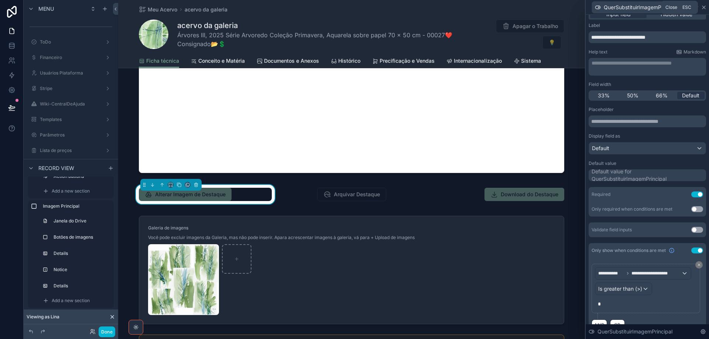
click at [706, 8] on icon at bounding box center [704, 7] width 6 height 6
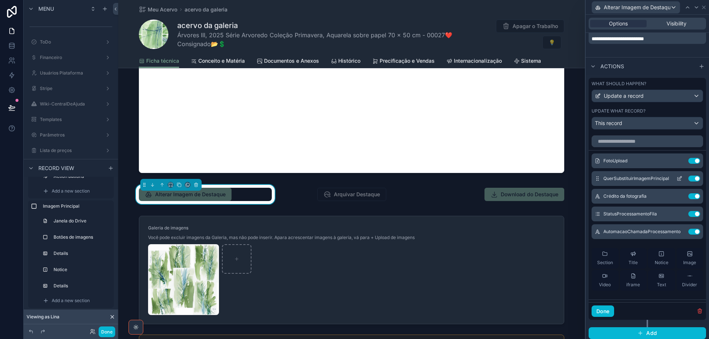
click at [688, 181] on button "Use setting" at bounding box center [694, 179] width 12 height 6
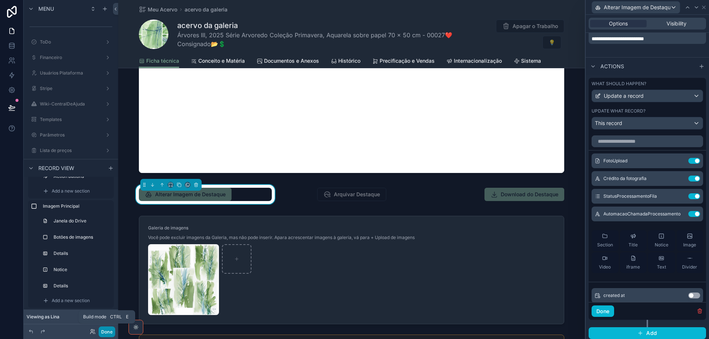
click at [109, 331] on button "Done" at bounding box center [107, 332] width 17 height 11
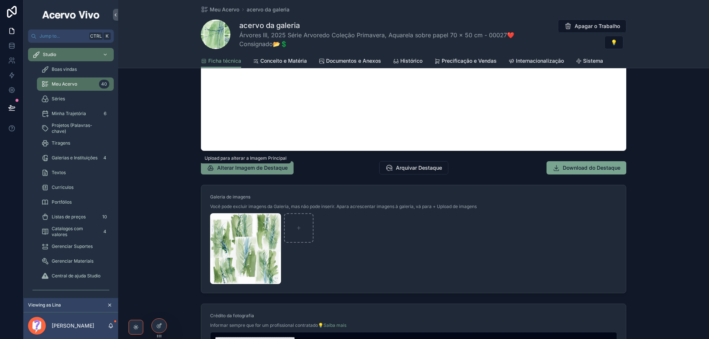
click at [251, 170] on span "Alterar Imagem de Destaque" at bounding box center [252, 167] width 71 height 7
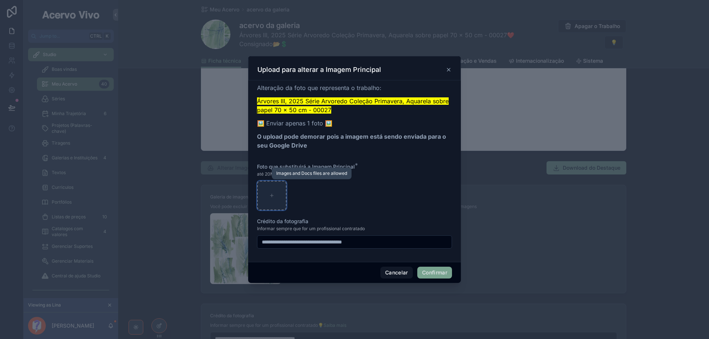
click at [271, 194] on icon at bounding box center [271, 195] width 5 height 5
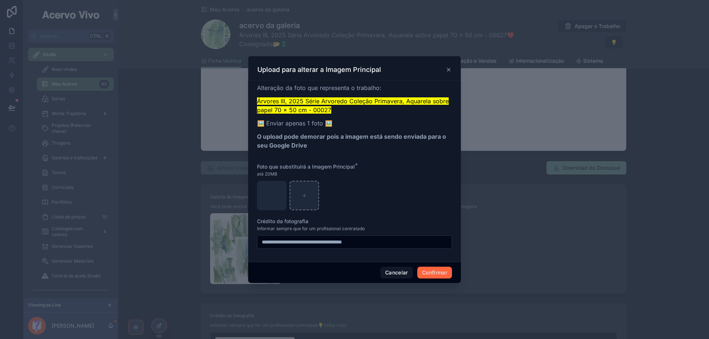
click at [431, 272] on button "Confirmar" at bounding box center [434, 273] width 35 height 12
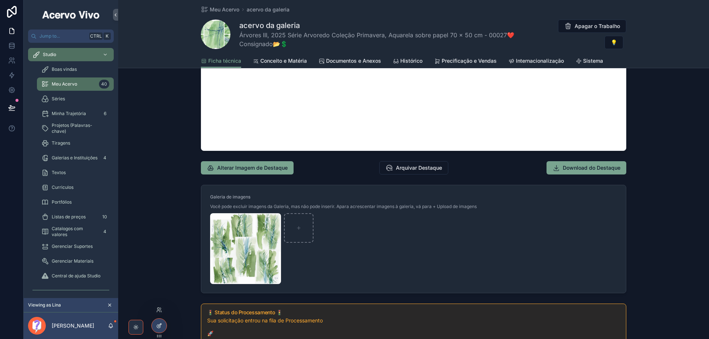
drag, startPoint x: 156, startPoint y: 326, endPoint x: 214, endPoint y: 258, distance: 89.6
click at [156, 326] on div at bounding box center [159, 326] width 15 height 14
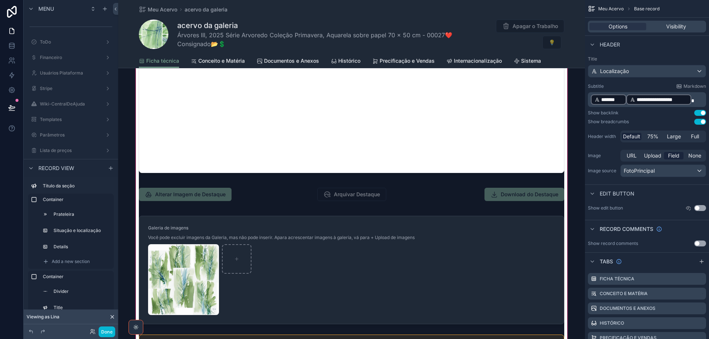
click at [514, 259] on div "scrollable content" at bounding box center [351, 156] width 467 height 660
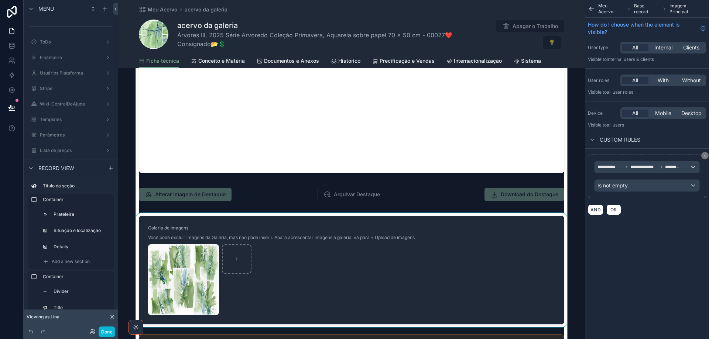
click at [506, 262] on div "scrollable content" at bounding box center [351, 270] width 434 height 115
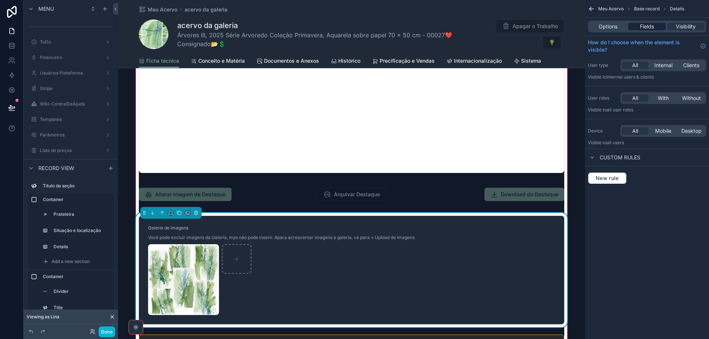
click at [648, 30] on span "Fields" at bounding box center [647, 26] width 14 height 7
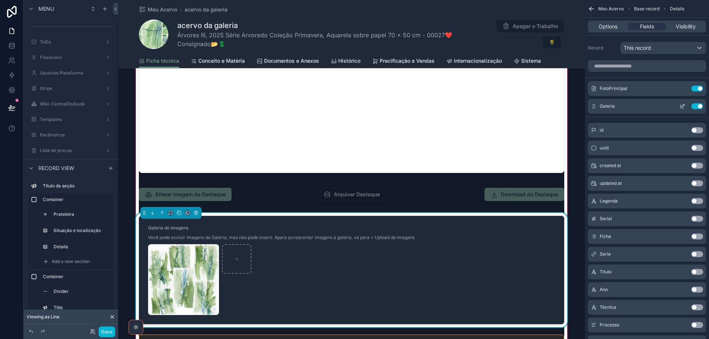
click at [683, 105] on icon "scrollable content" at bounding box center [683, 106] width 6 height 6
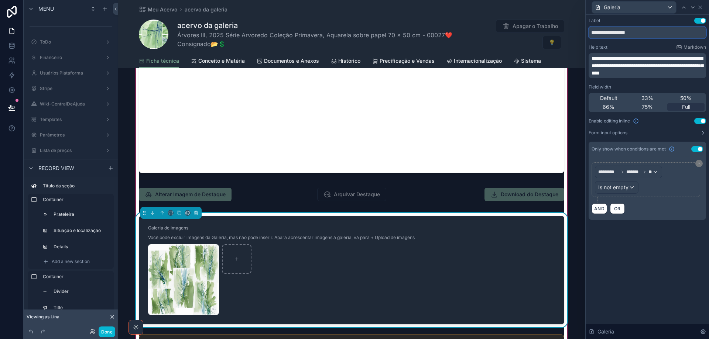
click at [613, 33] on input "**********" at bounding box center [647, 33] width 117 height 12
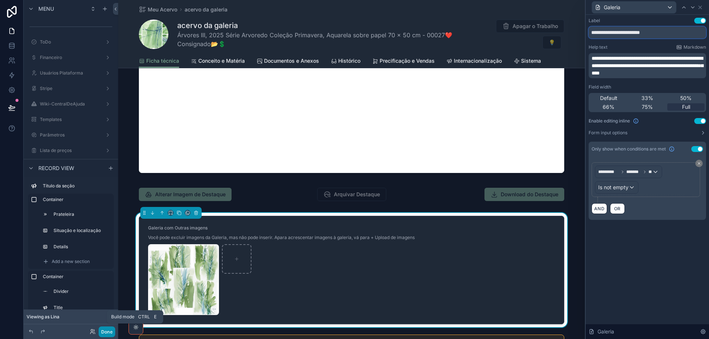
type input "**********"
click at [110, 333] on button "Done" at bounding box center [107, 332] width 17 height 11
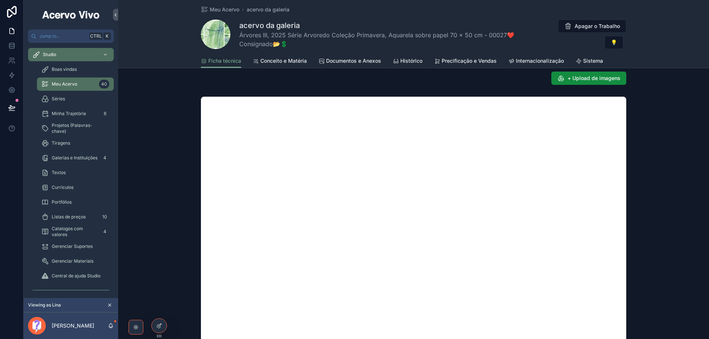
scroll to position [369, 0]
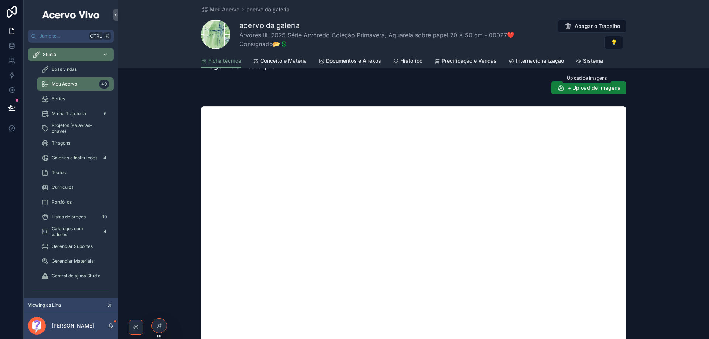
click at [597, 86] on span "+ Upload de imagens" at bounding box center [594, 87] width 53 height 7
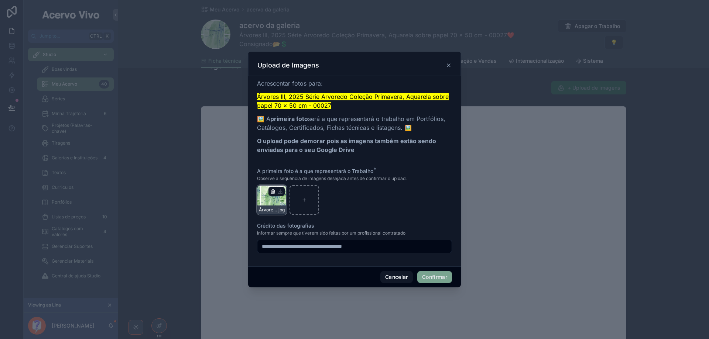
click at [270, 193] on icon "button" at bounding box center [273, 192] width 6 height 6
click at [287, 177] on icon "button" at bounding box center [289, 177] width 4 height 0
click at [430, 277] on button "Confirmar" at bounding box center [434, 277] width 35 height 12
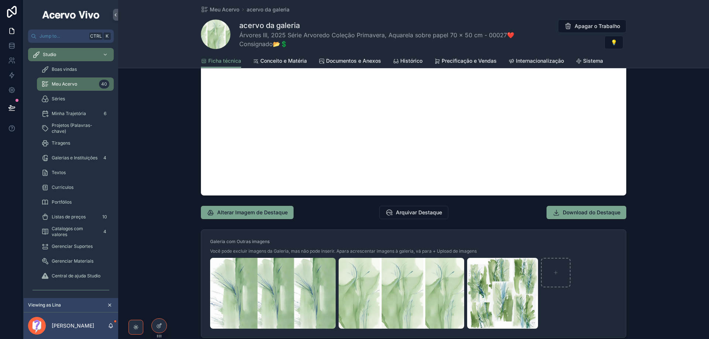
scroll to position [628, 0]
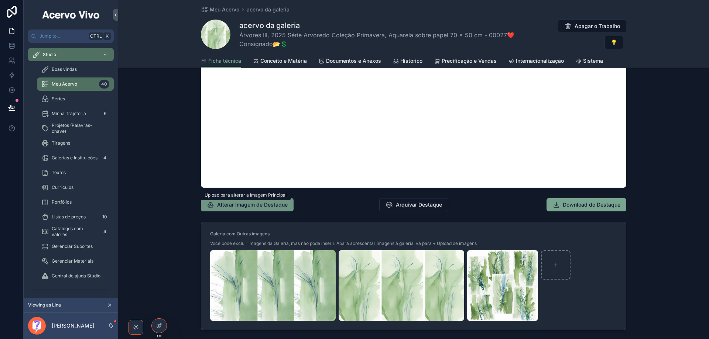
click at [265, 205] on span "Alterar Imagem de Destaque" at bounding box center [252, 204] width 71 height 7
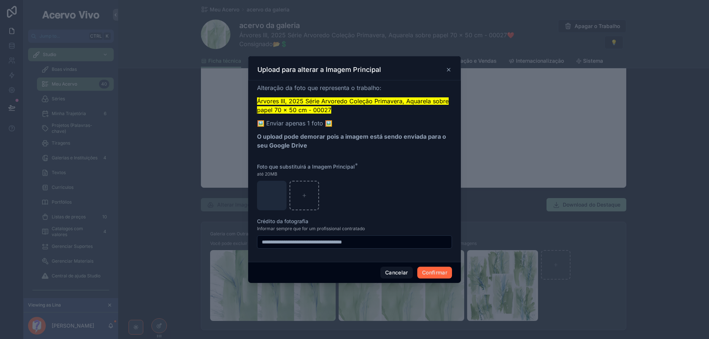
click at [432, 274] on button "Confirmar" at bounding box center [434, 273] width 35 height 12
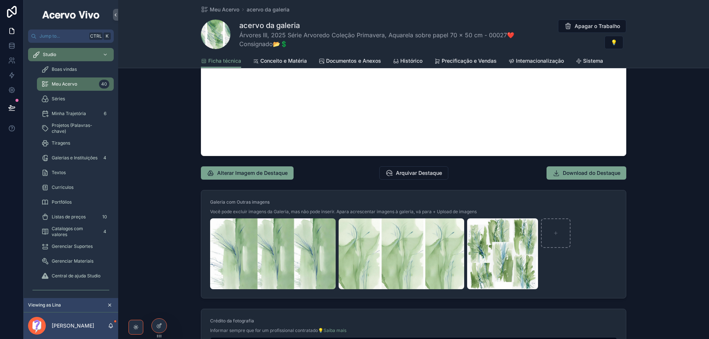
scroll to position [665, 0]
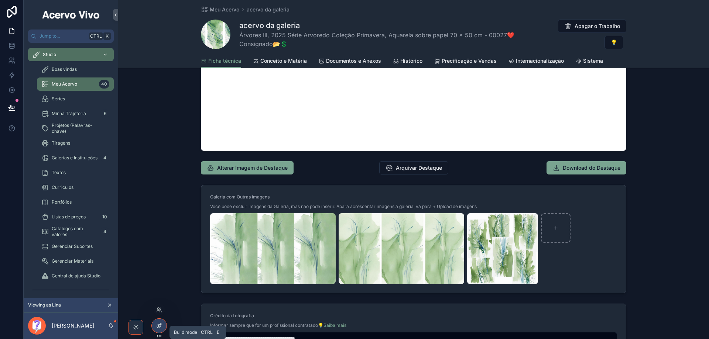
click at [157, 327] on icon at bounding box center [159, 326] width 6 height 6
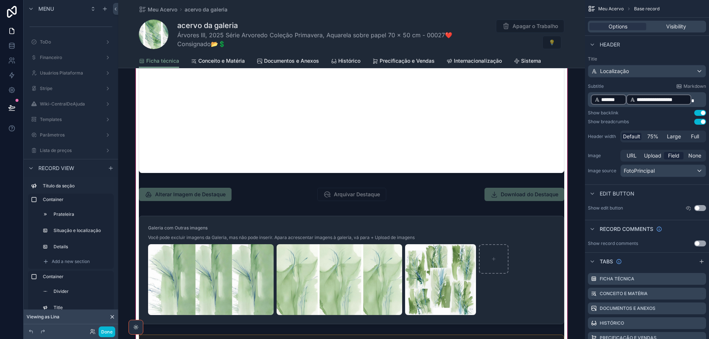
click at [259, 184] on div "scrollable content" at bounding box center [351, 156] width 467 height 660
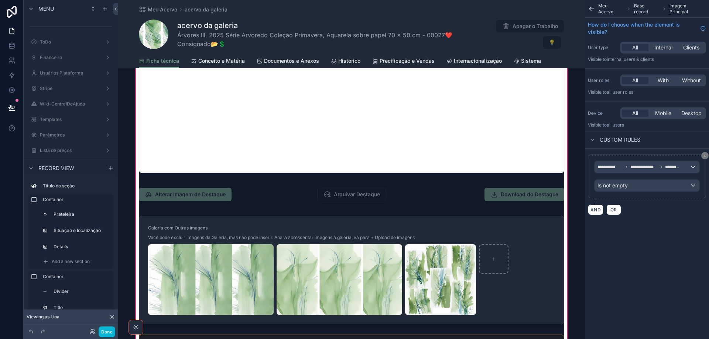
click at [257, 195] on div "scrollable content" at bounding box center [351, 195] width 434 height 28
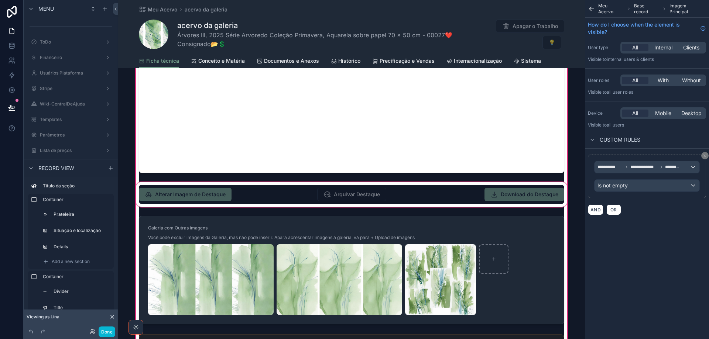
click at [239, 198] on div "scrollable content" at bounding box center [351, 195] width 434 height 28
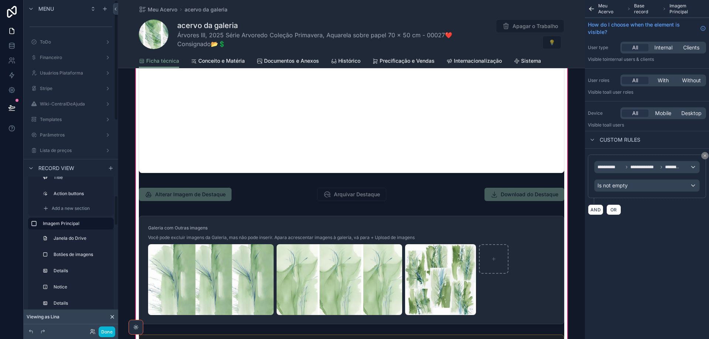
scroll to position [148, 0]
click at [62, 241] on div "Botões de imagens" at bounding box center [82, 237] width 55 height 9
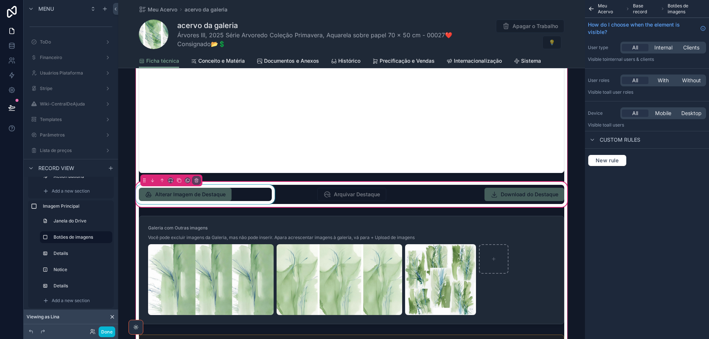
click at [250, 198] on div "scrollable content" at bounding box center [205, 194] width 142 height 19
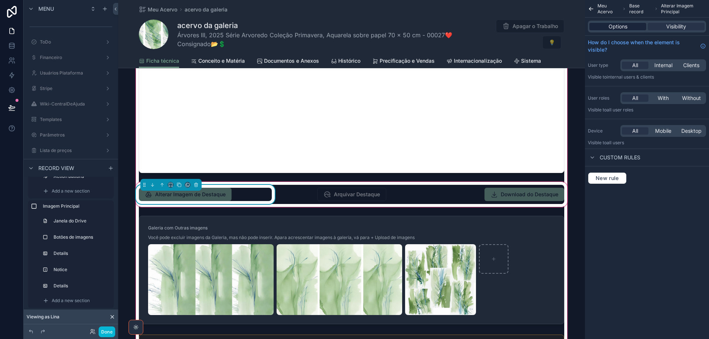
click at [617, 25] on span "Options" at bounding box center [618, 26] width 19 height 7
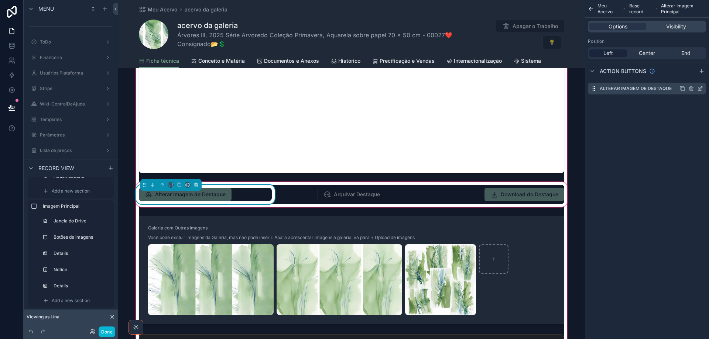
click at [702, 90] on icon "scrollable content" at bounding box center [700, 89] width 6 height 6
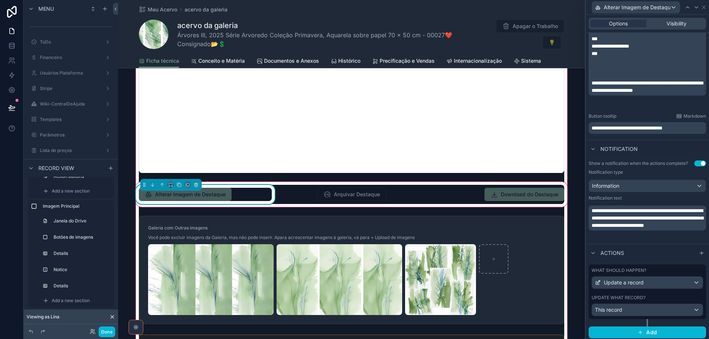
scroll to position [187, 0]
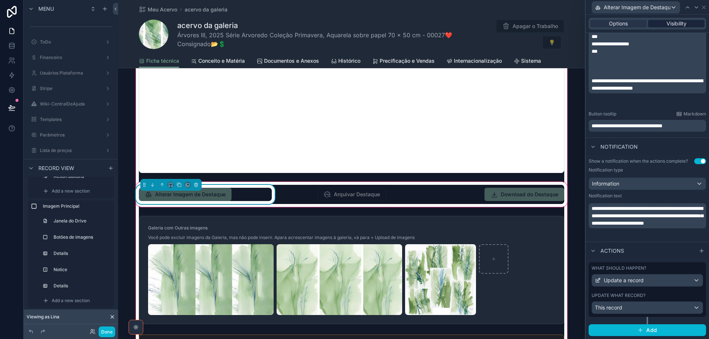
click at [677, 23] on span "Visibility" at bounding box center [677, 23] width 20 height 7
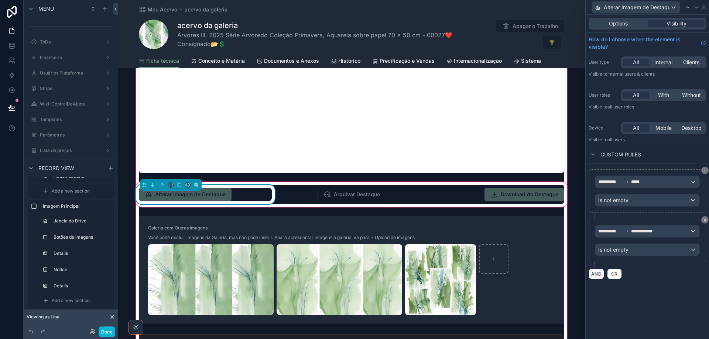
click at [594, 275] on button "AND" at bounding box center [597, 274] width 16 height 11
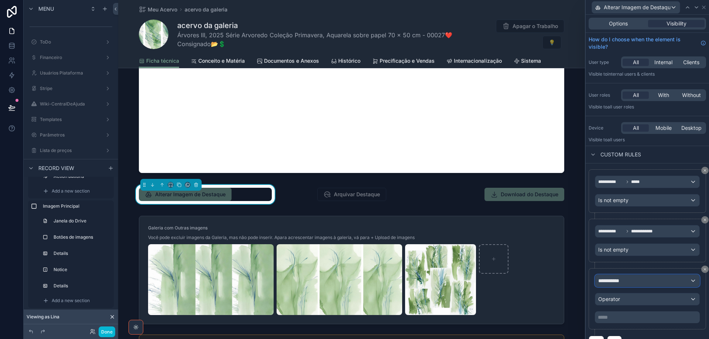
click at [630, 279] on div "**********" at bounding box center [647, 281] width 104 height 12
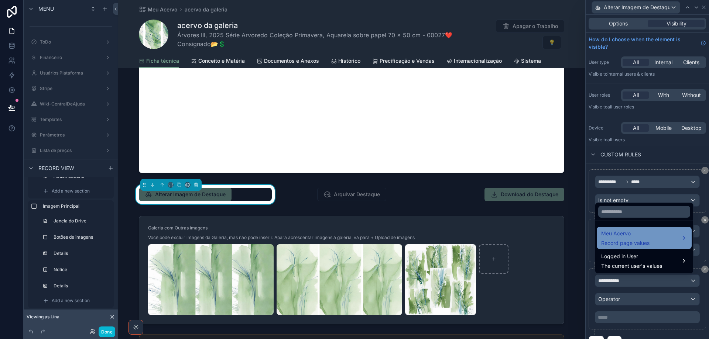
click at [637, 241] on span "Record page values" at bounding box center [625, 243] width 48 height 7
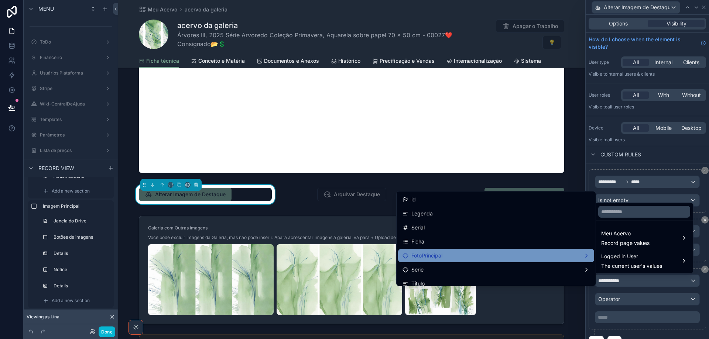
click at [547, 253] on div "FotoPrincipal" at bounding box center [496, 256] width 187 height 9
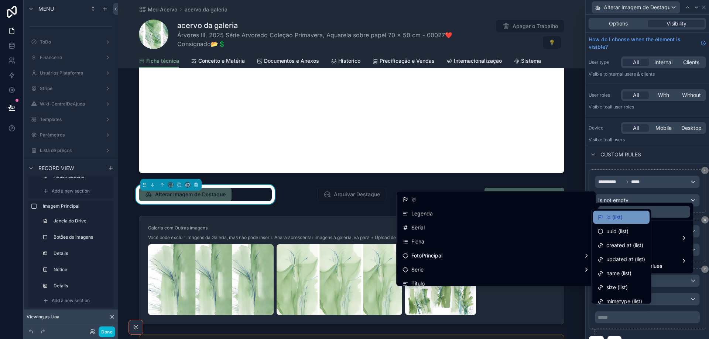
click at [612, 217] on span "id (list)" at bounding box center [614, 217] width 16 height 9
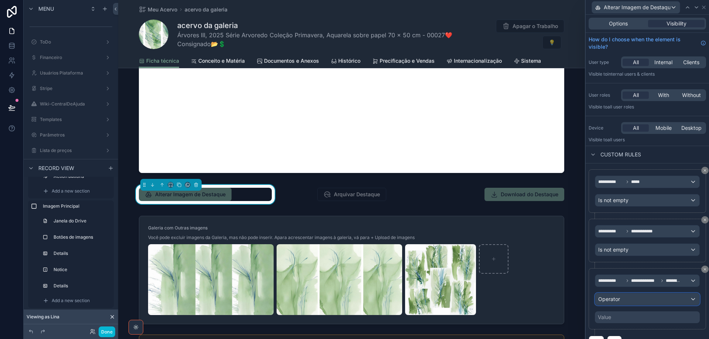
click at [641, 302] on div "Operator" at bounding box center [647, 300] width 104 height 12
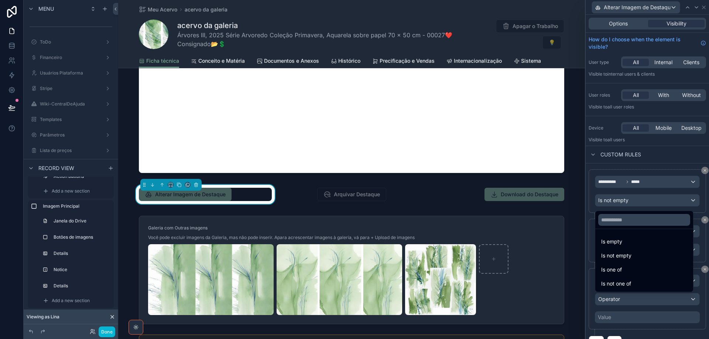
click at [700, 271] on div at bounding box center [647, 169] width 123 height 339
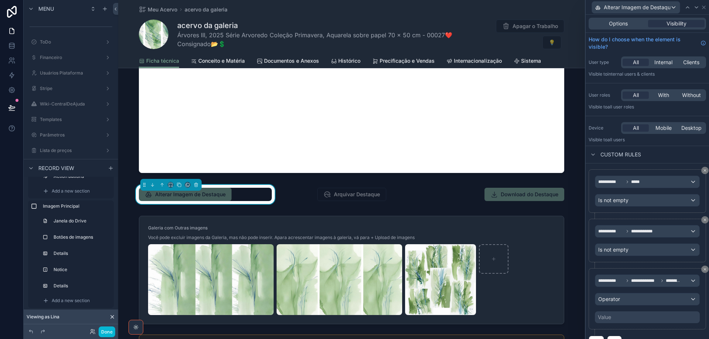
click at [703, 271] on icon at bounding box center [705, 269] width 4 height 4
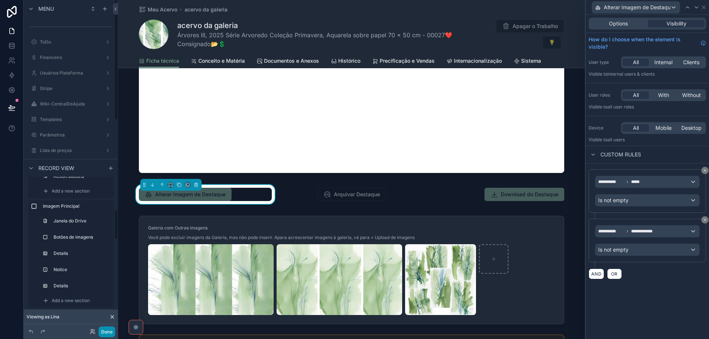
click at [104, 335] on button "Done" at bounding box center [107, 332] width 17 height 11
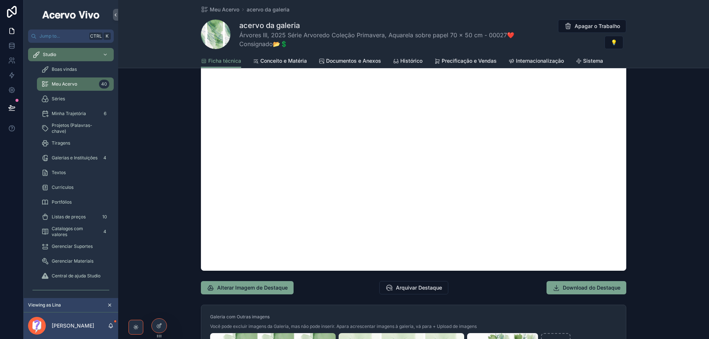
scroll to position [628, 0]
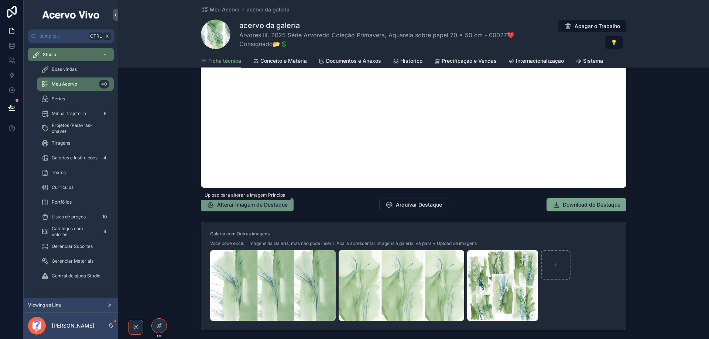
click at [269, 206] on span "Alterar Imagem de Destaque" at bounding box center [252, 204] width 71 height 7
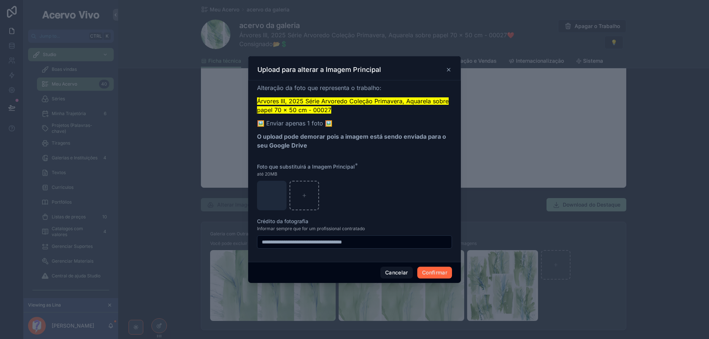
click at [447, 274] on button "Confirmar" at bounding box center [434, 273] width 35 height 12
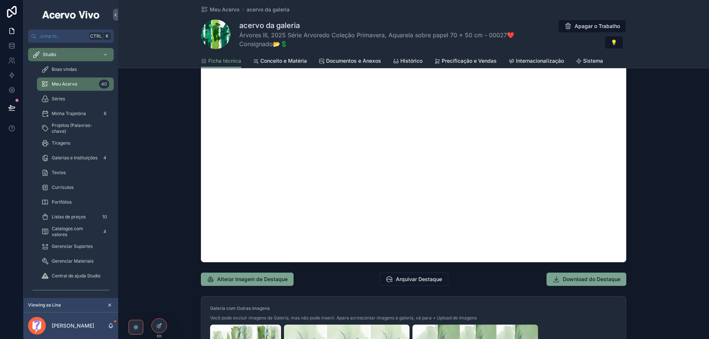
scroll to position [554, 0]
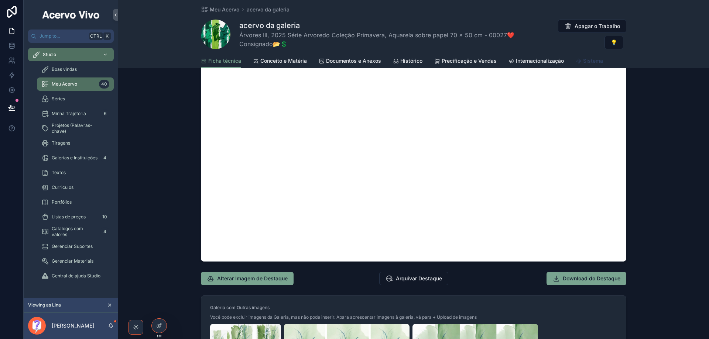
click at [590, 61] on span "Sistema" at bounding box center [593, 60] width 20 height 7
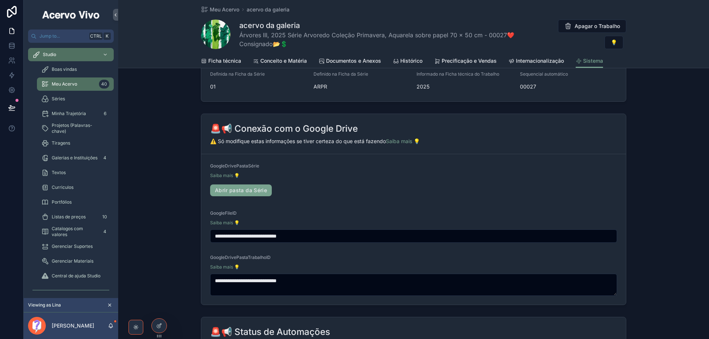
scroll to position [148, 0]
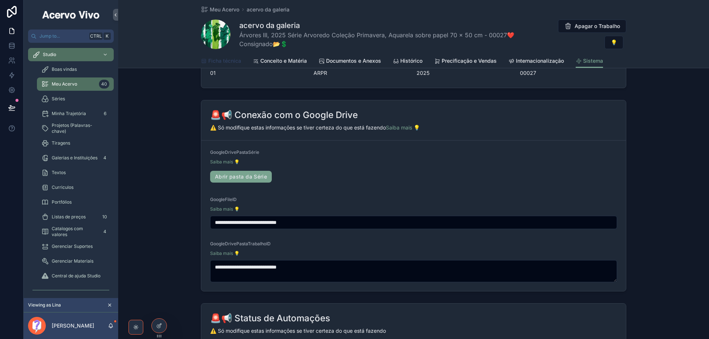
click at [230, 58] on span "Ficha técnica" at bounding box center [224, 60] width 33 height 7
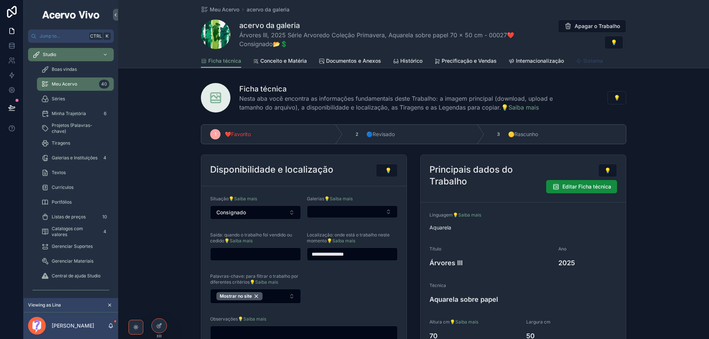
click at [590, 62] on span "Sistema" at bounding box center [593, 60] width 20 height 7
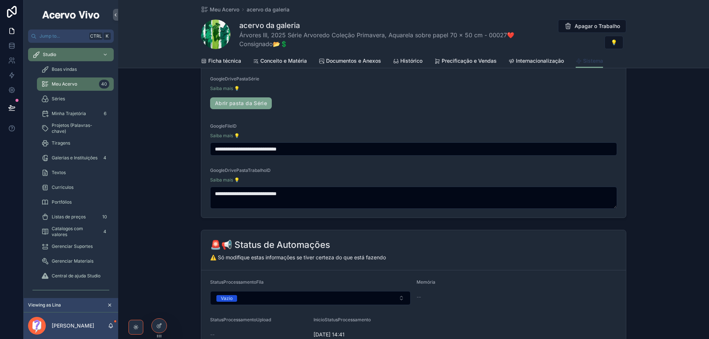
scroll to position [222, 0]
click at [355, 61] on span "Documentos e Anexos" at bounding box center [353, 60] width 55 height 7
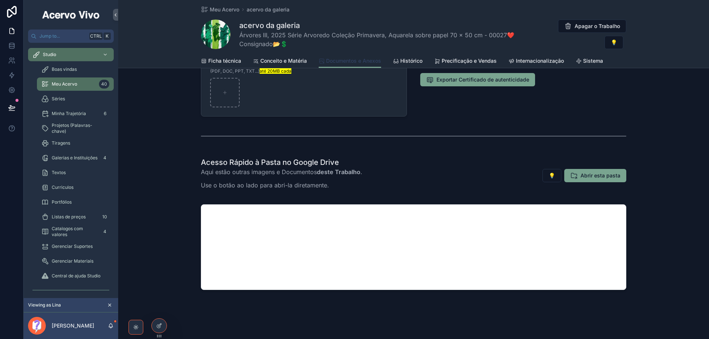
scroll to position [95, 0]
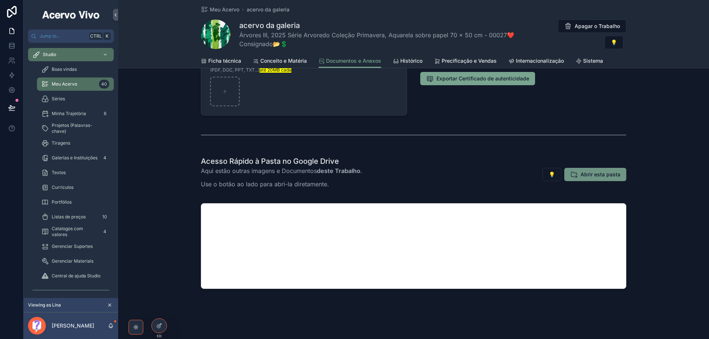
click at [617, 178] on span "Abrir esta pasta" at bounding box center [601, 174] width 40 height 7
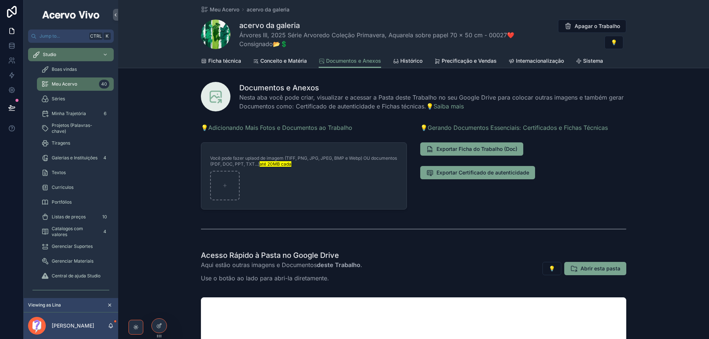
scroll to position [0, 0]
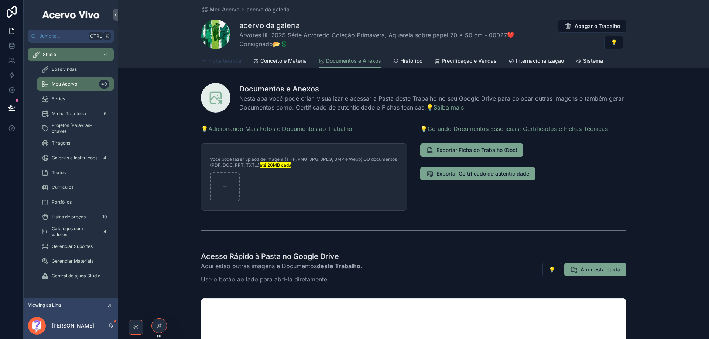
click at [228, 61] on span "Ficha técnica" at bounding box center [224, 60] width 33 height 7
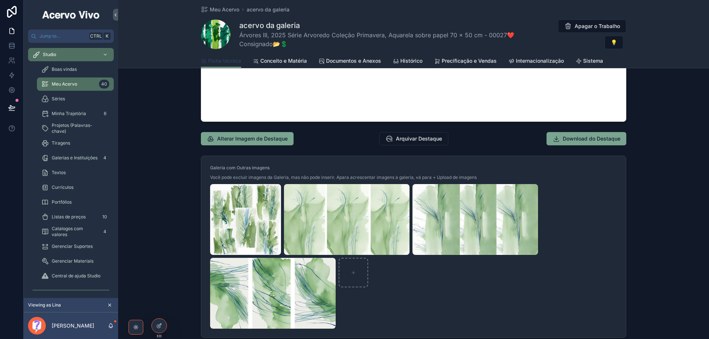
scroll to position [702, 0]
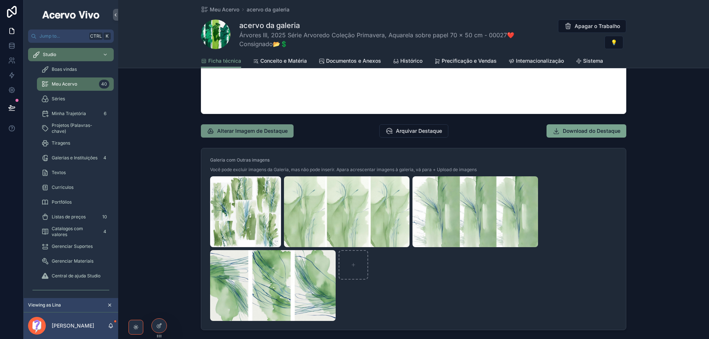
click at [231, 131] on span "Alterar Imagem de Destaque" at bounding box center [252, 130] width 71 height 7
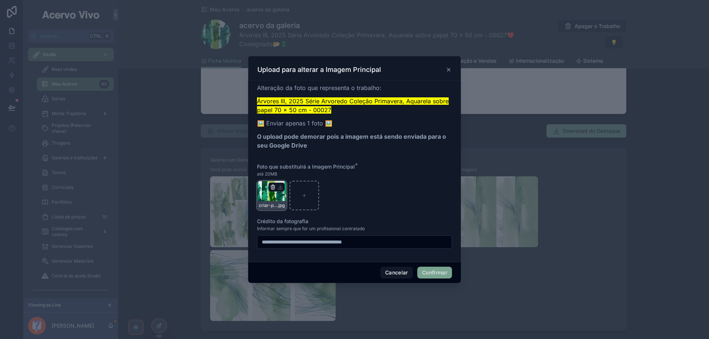
click at [271, 187] on icon "button" at bounding box center [272, 187] width 3 height 3
click at [287, 177] on div "Confirm delete?" at bounding box center [269, 174] width 59 height 9
drag, startPoint x: 288, startPoint y: 175, endPoint x: 293, endPoint y: 177, distance: 4.8
click at [290, 175] on icon "button" at bounding box center [289, 174] width 6 height 6
click at [437, 276] on button "Confirmar" at bounding box center [434, 273] width 35 height 12
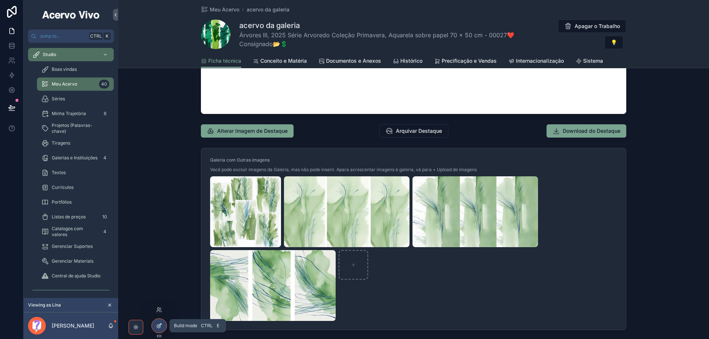
click at [161, 330] on div at bounding box center [159, 326] width 15 height 14
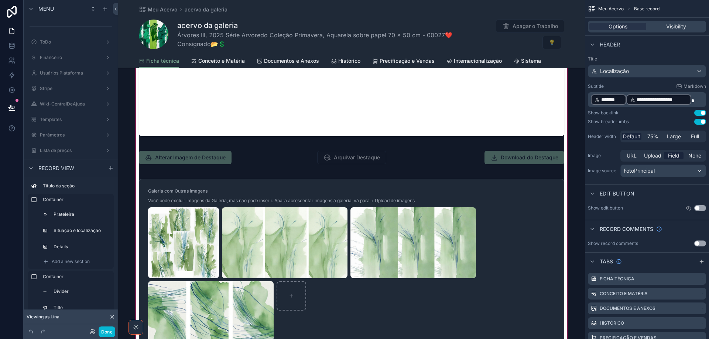
click at [253, 154] on div "scrollable content" at bounding box center [351, 156] width 467 height 734
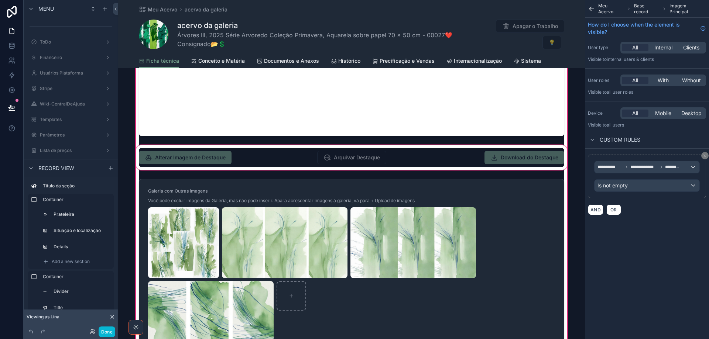
click at [253, 160] on div "scrollable content" at bounding box center [351, 158] width 434 height 28
click at [238, 157] on div "scrollable content" at bounding box center [351, 158] width 434 height 28
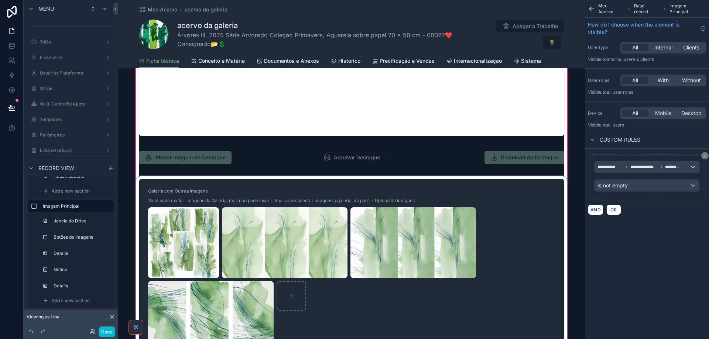
drag, startPoint x: 84, startPoint y: 238, endPoint x: 142, endPoint y: 218, distance: 61.4
click at [84, 238] on label "Botões de imagens" at bounding box center [82, 238] width 56 height 6
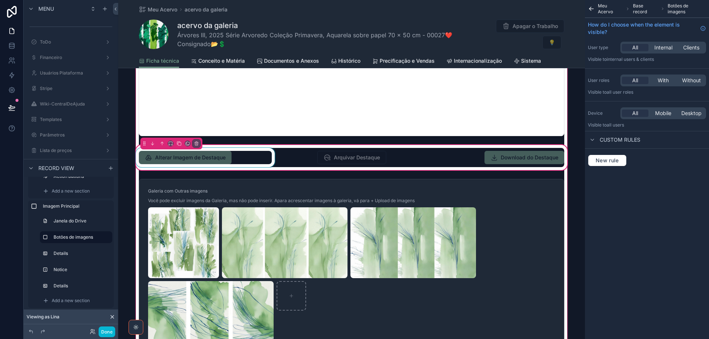
click at [240, 159] on div "scrollable content" at bounding box center [205, 157] width 142 height 19
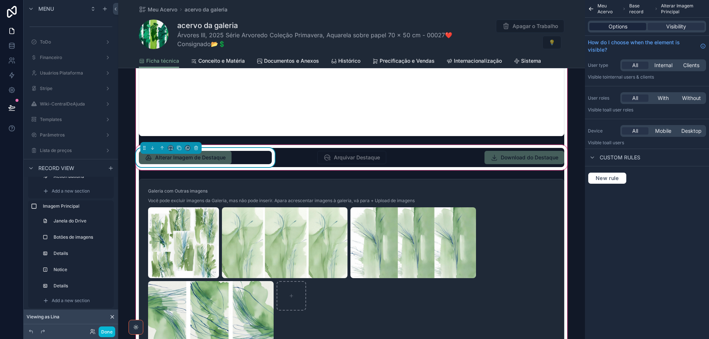
click at [611, 27] on span "Options" at bounding box center [618, 26] width 19 height 7
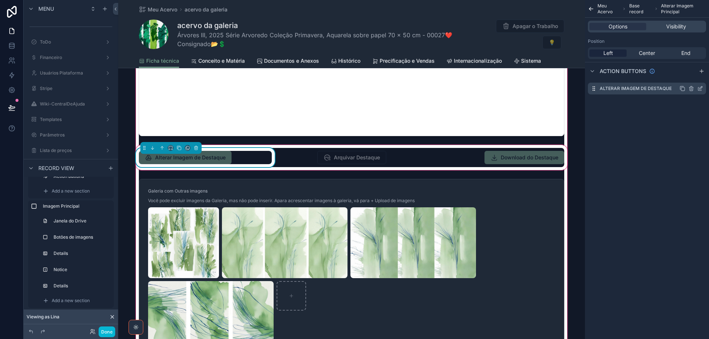
click at [702, 86] on icon "scrollable content" at bounding box center [700, 89] width 6 height 6
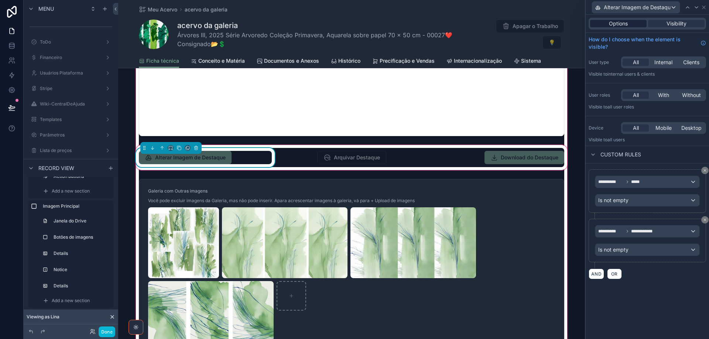
drag, startPoint x: 622, startPoint y: 26, endPoint x: 623, endPoint y: 32, distance: 6.1
click at [621, 26] on span "Options" at bounding box center [618, 23] width 19 height 7
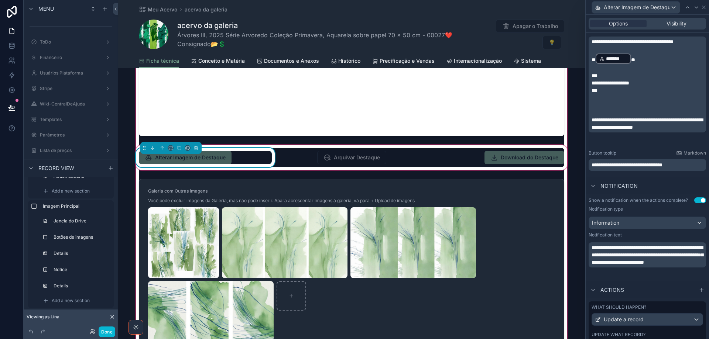
scroll to position [187, 0]
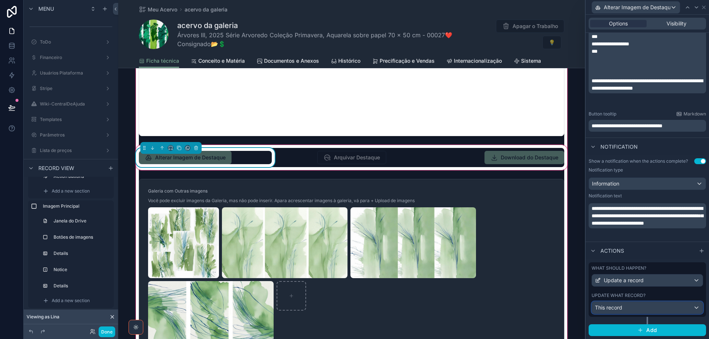
click at [682, 311] on div "This record" at bounding box center [647, 308] width 111 height 12
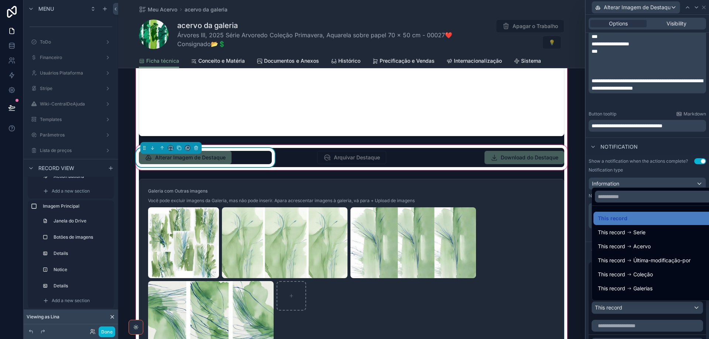
click at [682, 311] on div at bounding box center [647, 169] width 123 height 339
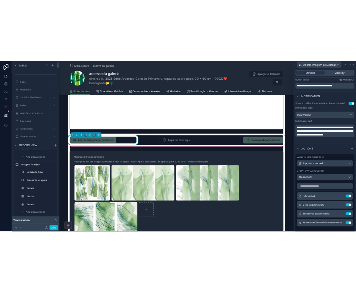
scroll to position [335, 0]
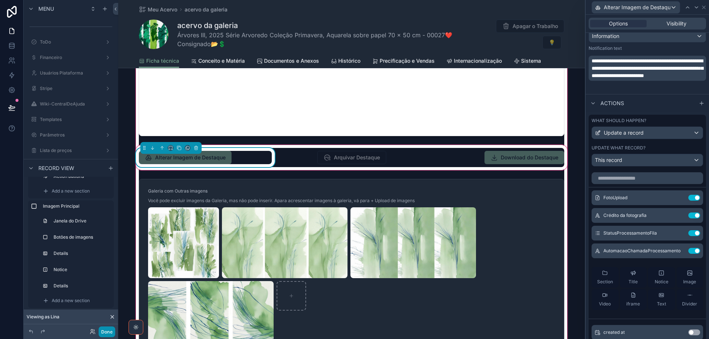
click at [105, 332] on button "Done" at bounding box center [107, 332] width 17 height 11
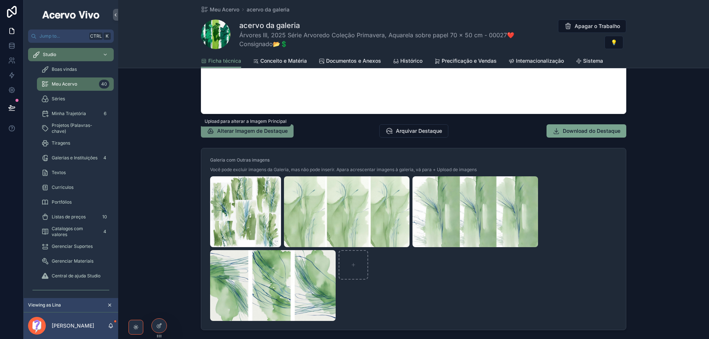
click at [247, 131] on span "Alterar Imagem de Destaque" at bounding box center [252, 130] width 71 height 7
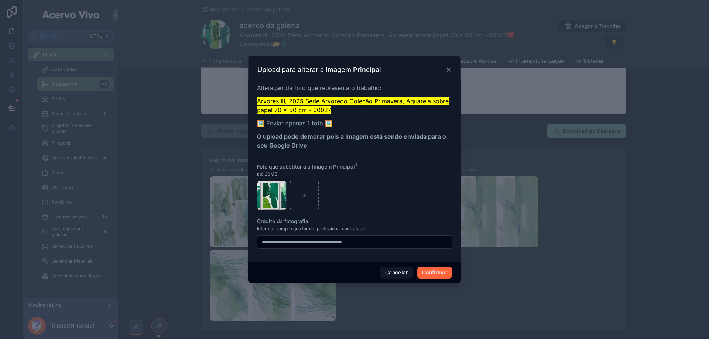
click at [441, 274] on button "Confirmar" at bounding box center [434, 273] width 35 height 12
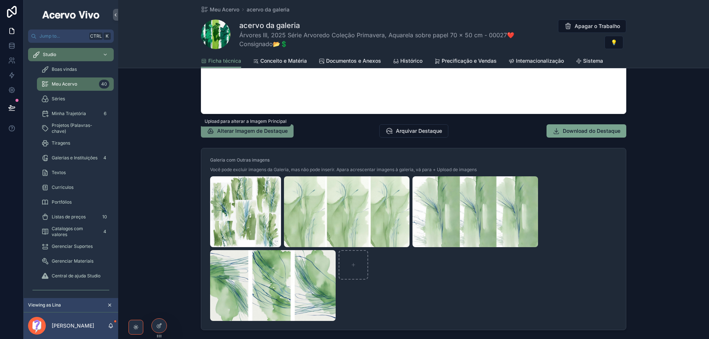
click at [261, 133] on span "Alterar Imagem de Destaque" at bounding box center [252, 130] width 71 height 7
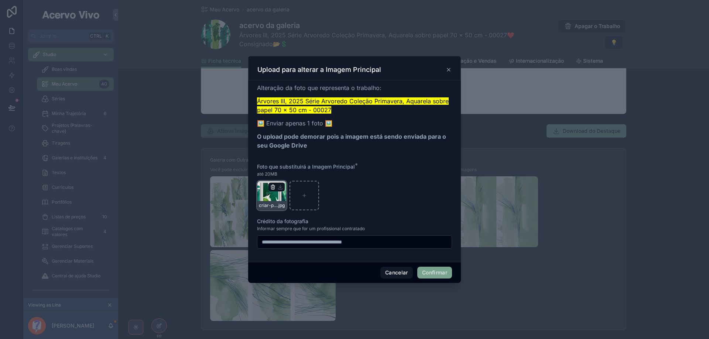
click at [273, 187] on icon "button" at bounding box center [273, 187] width 6 height 6
click at [287, 175] on icon "button" at bounding box center [289, 174] width 6 height 6
drag, startPoint x: 442, startPoint y: 274, endPoint x: 677, endPoint y: 182, distance: 252.4
click at [442, 274] on button "Confirmar" at bounding box center [434, 273] width 35 height 12
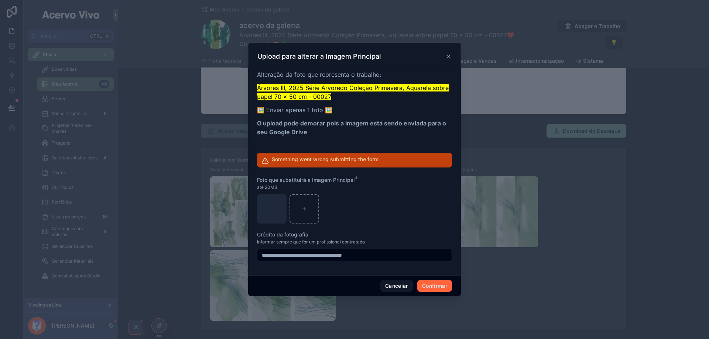
click at [437, 288] on button "Confirmar" at bounding box center [434, 286] width 35 height 12
click at [435, 290] on button "Confirmar" at bounding box center [434, 286] width 35 height 12
click at [273, 199] on icon "button" at bounding box center [273, 201] width 6 height 6
drag, startPoint x: 289, startPoint y: 187, endPoint x: 434, endPoint y: 188, distance: 145.5
click at [290, 186] on icon "button" at bounding box center [289, 187] width 6 height 6
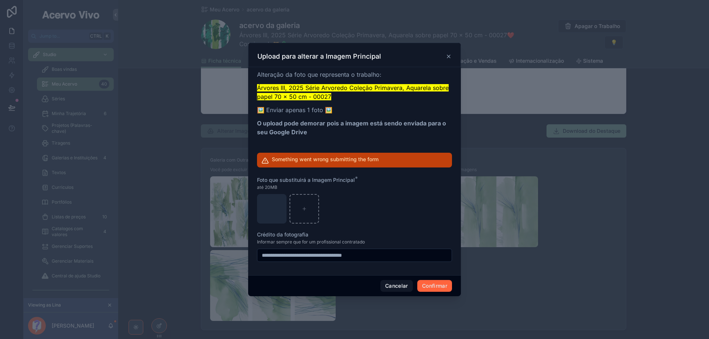
drag, startPoint x: 441, startPoint y: 288, endPoint x: 400, endPoint y: 308, distance: 44.9
click at [440, 288] on button "Confirmar" at bounding box center [434, 286] width 35 height 12
click at [440, 289] on button "Confirmar" at bounding box center [434, 286] width 35 height 12
drag, startPoint x: 433, startPoint y: 286, endPoint x: 430, endPoint y: 288, distance: 4.4
click at [433, 286] on button "Confirmar" at bounding box center [434, 286] width 35 height 12
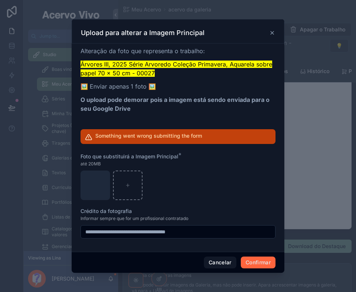
click at [257, 264] on button "Confirmar" at bounding box center [258, 263] width 35 height 12
click at [263, 262] on button "Confirmar" at bounding box center [258, 263] width 35 height 12
drag, startPoint x: 259, startPoint y: 261, endPoint x: 268, endPoint y: 257, distance: 9.9
click at [259, 260] on button "Confirmar" at bounding box center [258, 263] width 35 height 12
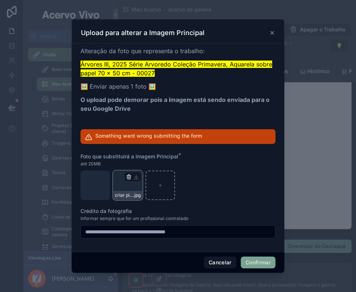
click at [127, 177] on icon "button" at bounding box center [129, 177] width 6 height 6
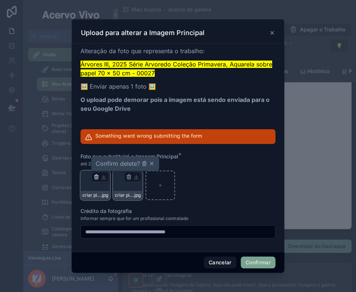
click at [96, 177] on icon "button" at bounding box center [96, 177] width 0 height 1
click at [113, 163] on icon "button" at bounding box center [112, 163] width 4 height 0
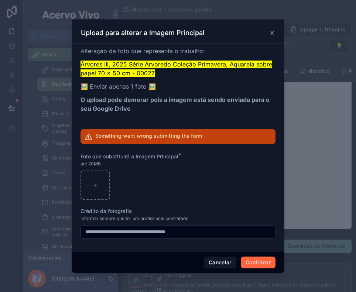
click at [261, 265] on button "Confirmar" at bounding box center [258, 263] width 35 height 12
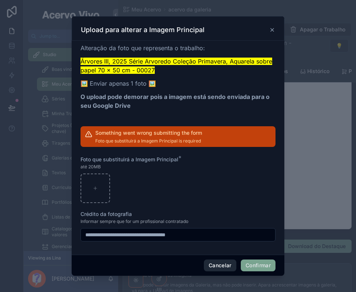
click at [222, 267] on button "Cancelar" at bounding box center [220, 266] width 33 height 12
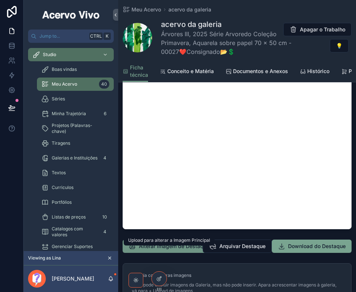
click at [155, 250] on span "Alterar Imagem de Destaque" at bounding box center [174, 246] width 71 height 7
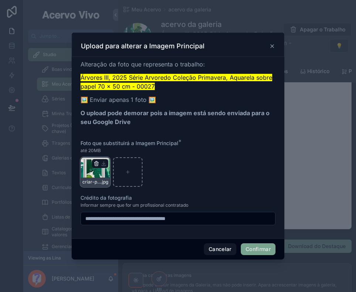
click at [95, 164] on icon "button" at bounding box center [96, 164] width 6 height 6
click at [111, 150] on icon "button" at bounding box center [112, 150] width 6 height 6
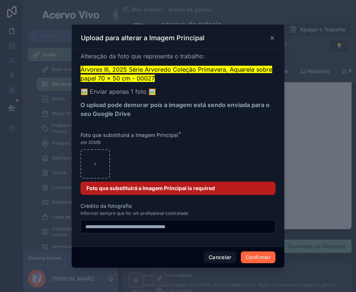
click at [259, 257] on button "Confirmar" at bounding box center [258, 258] width 35 height 12
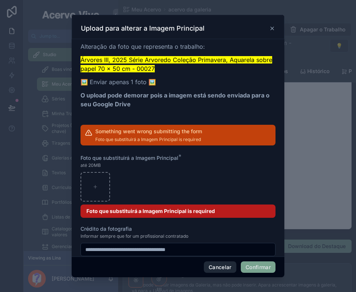
click at [223, 269] on button "Cancelar" at bounding box center [220, 268] width 33 height 12
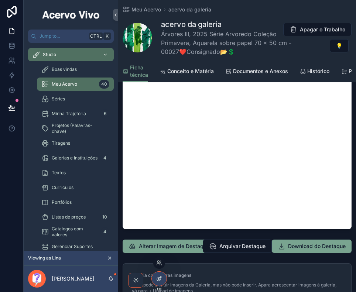
click at [160, 277] on icon at bounding box center [159, 279] width 6 height 6
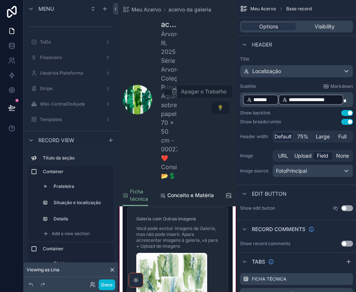
scroll to position [1108, 0]
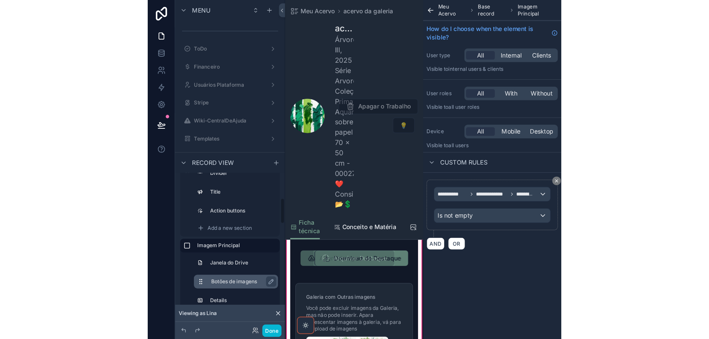
scroll to position [149, 0]
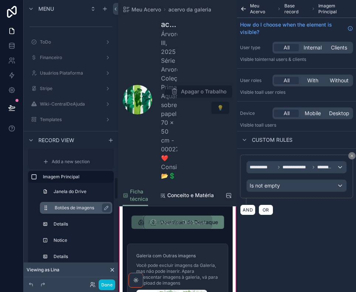
click at [80, 210] on label "Botões de imagens" at bounding box center [81, 208] width 52 height 6
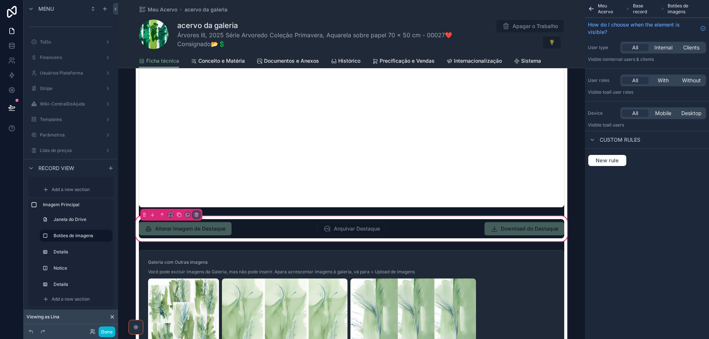
scroll to position [628, 0]
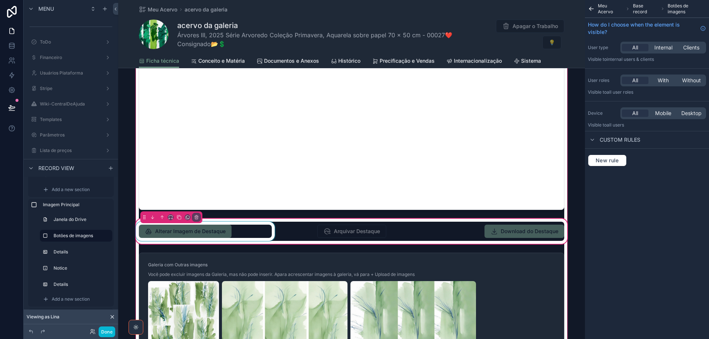
click at [220, 235] on div "scrollable content" at bounding box center [205, 231] width 142 height 19
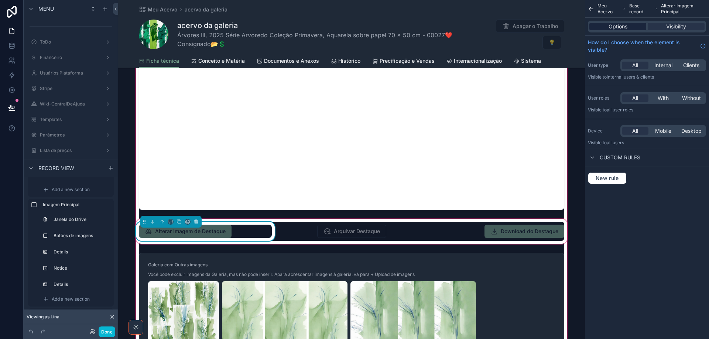
click at [608, 26] on div "Options" at bounding box center [618, 26] width 57 height 7
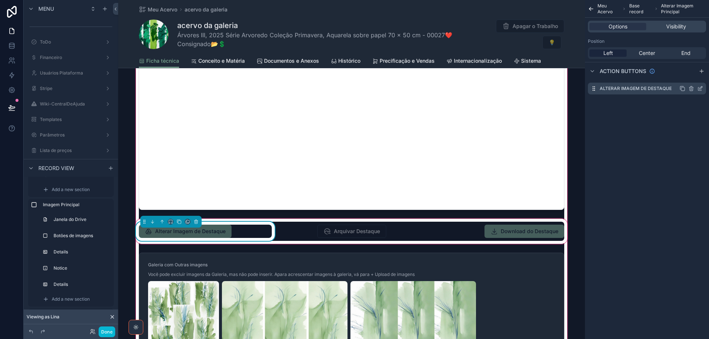
click at [700, 86] on icon "scrollable content" at bounding box center [700, 89] width 6 height 6
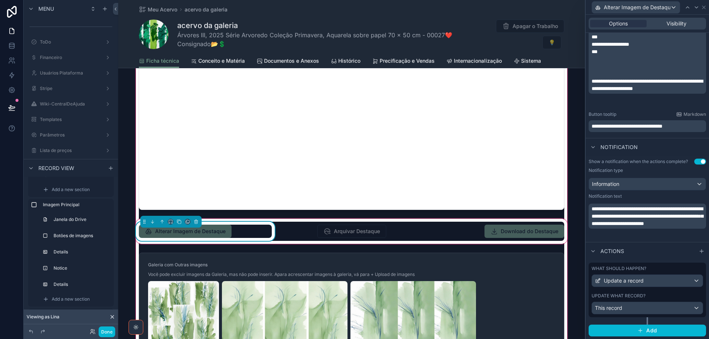
scroll to position [187, 0]
click at [666, 311] on div "This record" at bounding box center [647, 308] width 111 height 12
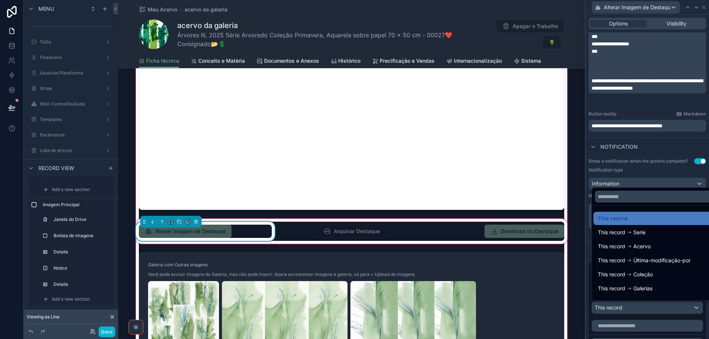
click at [666, 311] on div at bounding box center [647, 169] width 123 height 339
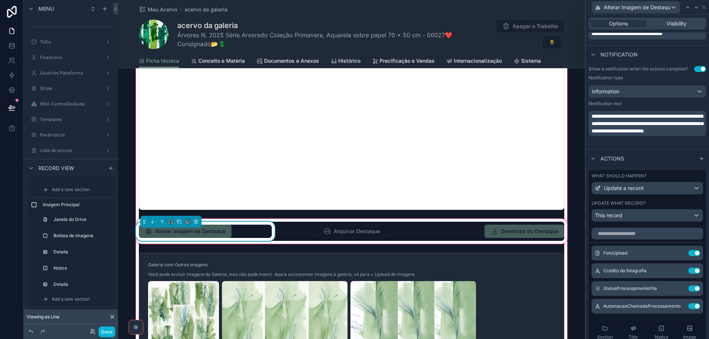
scroll to position [375, 0]
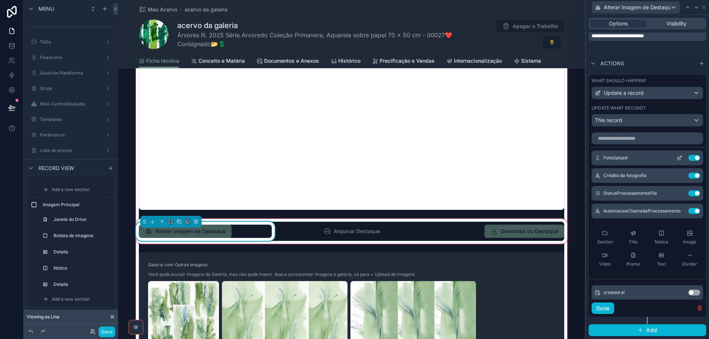
click at [677, 156] on icon at bounding box center [680, 158] width 6 height 6
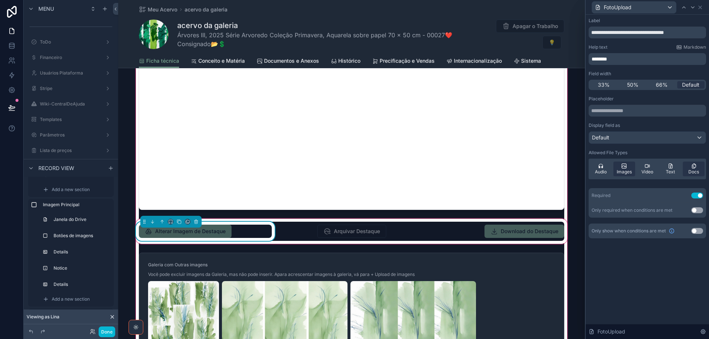
click at [697, 198] on button "Use setting" at bounding box center [697, 196] width 12 height 6
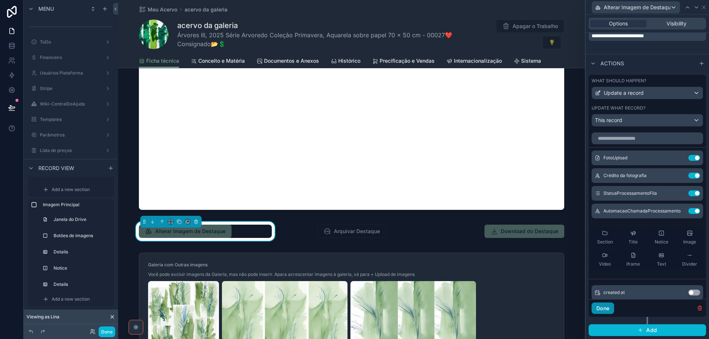
click at [599, 308] on button "Done" at bounding box center [603, 309] width 23 height 12
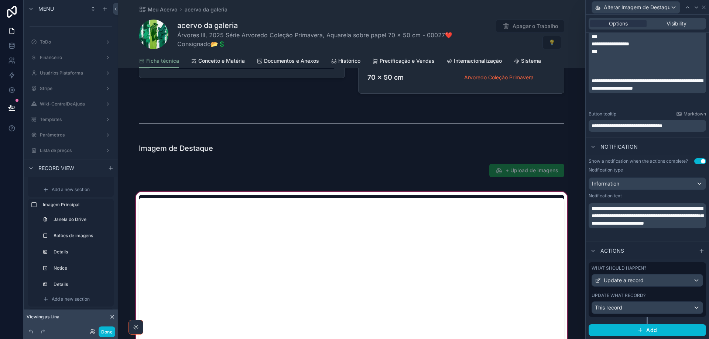
scroll to position [332, 0]
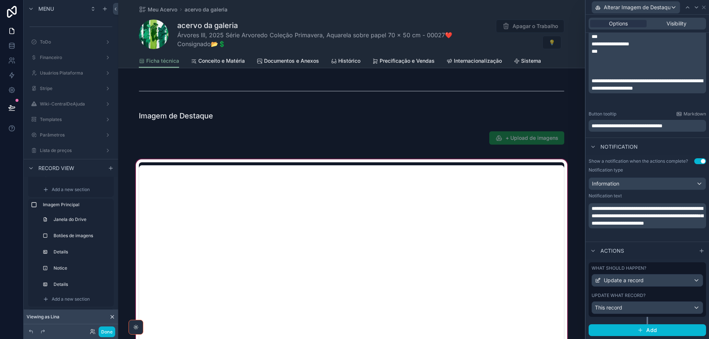
click at [505, 141] on div "scrollable content" at bounding box center [351, 114] width 467 height 78
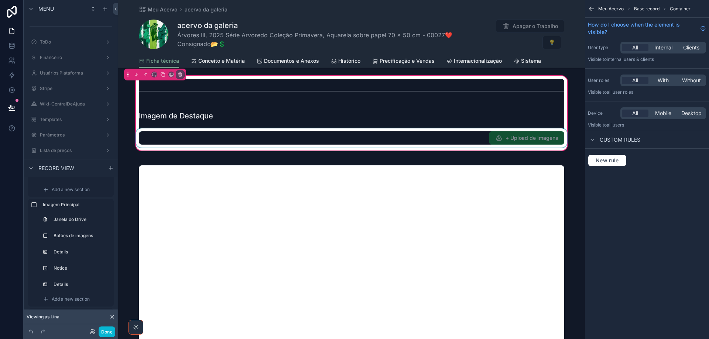
click at [469, 135] on div "scrollable content" at bounding box center [351, 138] width 434 height 19
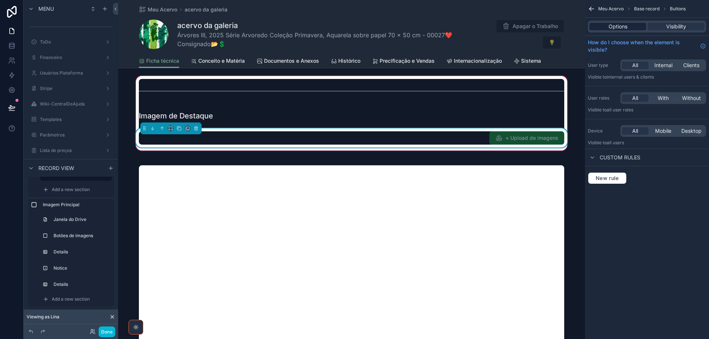
click at [609, 26] on span "Options" at bounding box center [618, 26] width 19 height 7
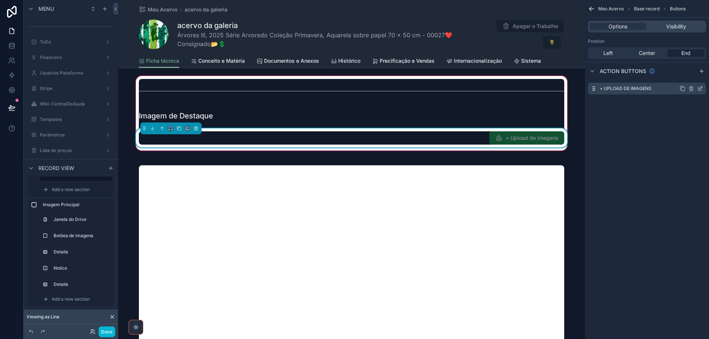
click at [702, 90] on icon "scrollable content" at bounding box center [699, 89] width 3 height 3
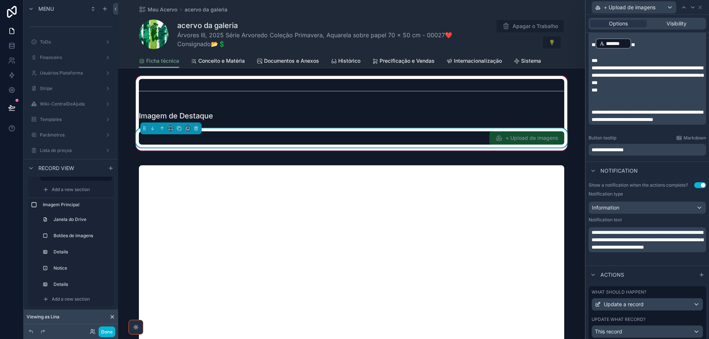
scroll to position [187, 0]
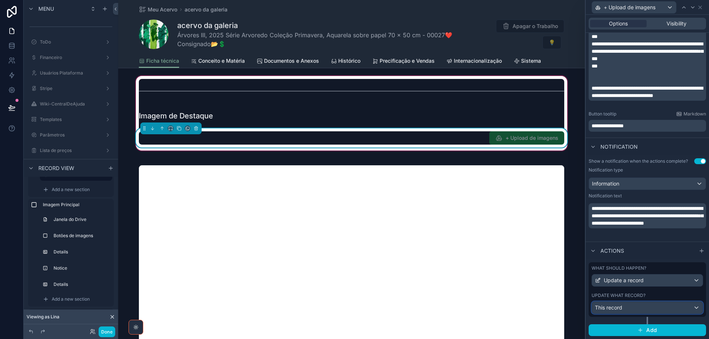
click at [672, 305] on div "This record" at bounding box center [647, 308] width 111 height 12
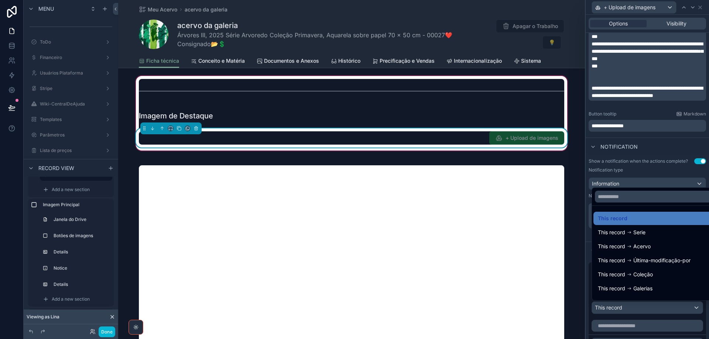
click at [672, 306] on div at bounding box center [647, 169] width 123 height 339
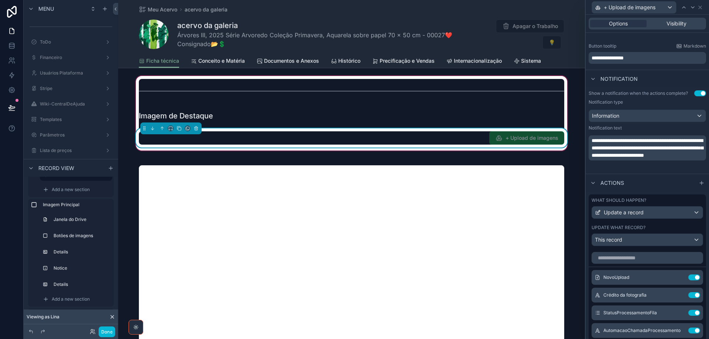
scroll to position [372, 0]
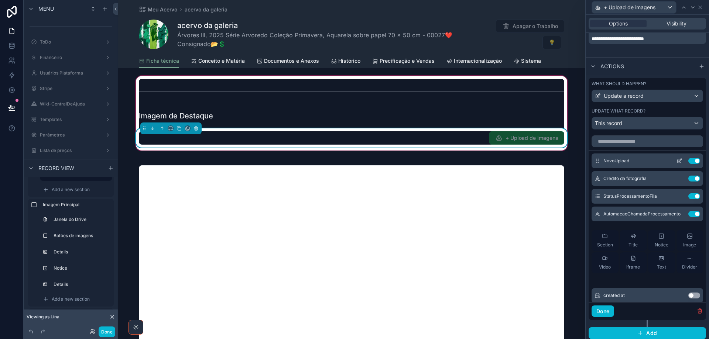
click at [674, 160] on button at bounding box center [680, 161] width 12 height 6
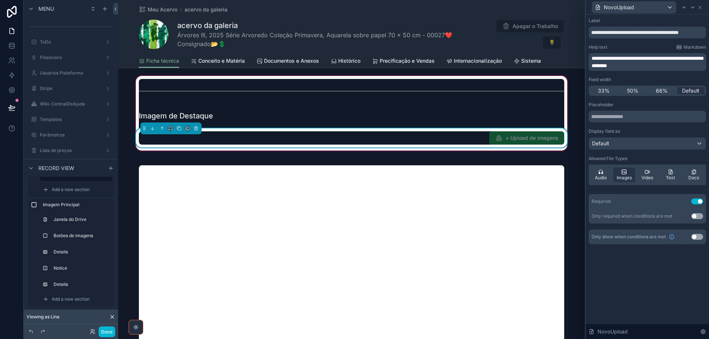
click at [697, 204] on button "Use setting" at bounding box center [697, 202] width 12 height 6
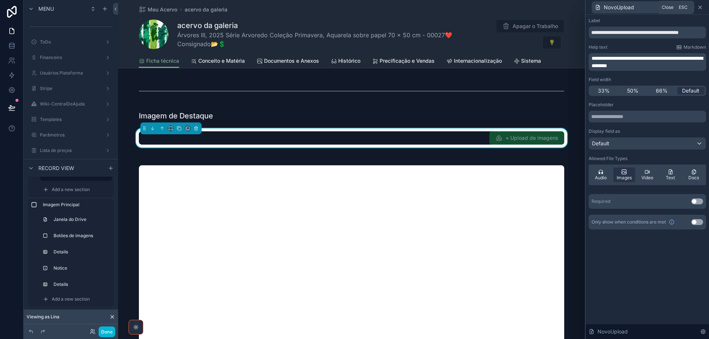
click at [700, 8] on icon at bounding box center [700, 7] width 6 height 6
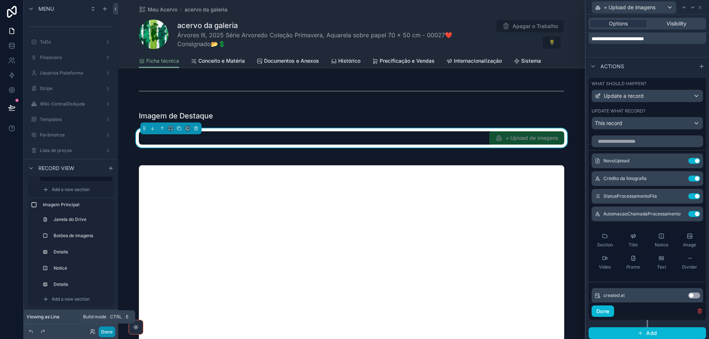
click at [103, 333] on button "Done" at bounding box center [107, 332] width 17 height 11
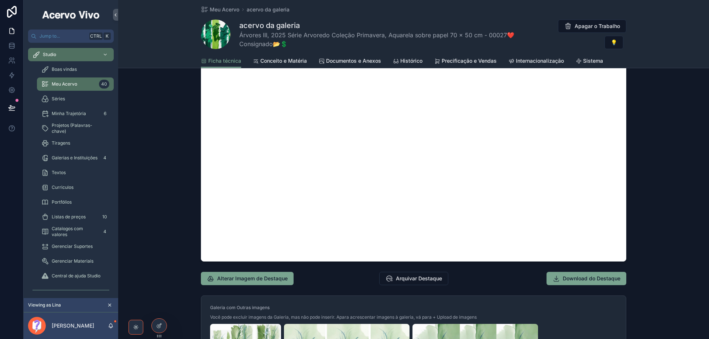
scroll to position [628, 0]
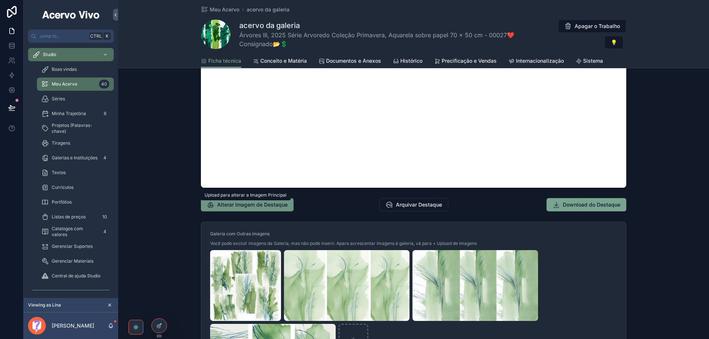
click at [233, 205] on span "Alterar Imagem de Destaque" at bounding box center [252, 204] width 71 height 7
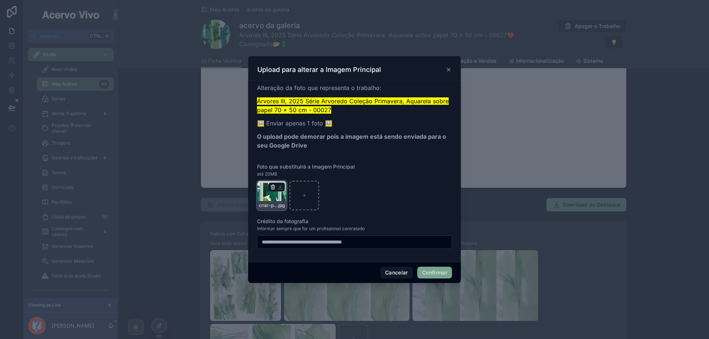
click at [274, 189] on icon "button" at bounding box center [272, 187] width 3 height 3
click at [288, 174] on icon "button" at bounding box center [288, 174] width 0 height 1
click at [449, 275] on button "Confirmar" at bounding box center [434, 273] width 35 height 12
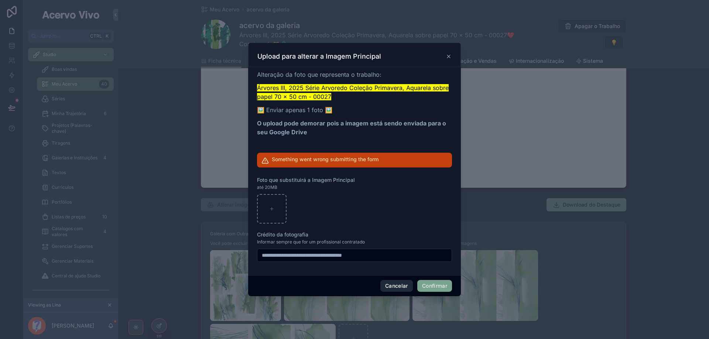
click at [406, 284] on button "Cancelar" at bounding box center [396, 286] width 33 height 12
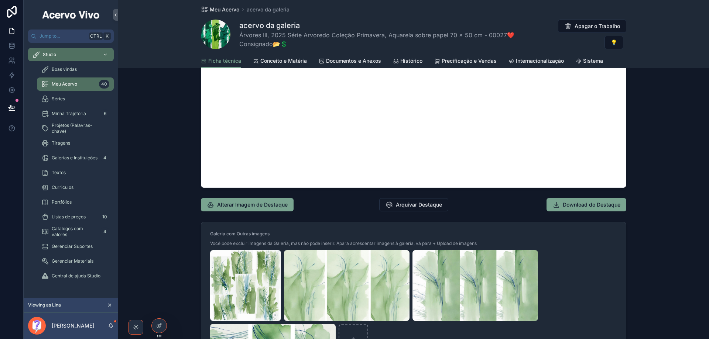
click at [222, 11] on span "Meu Acervo" at bounding box center [225, 9] width 30 height 7
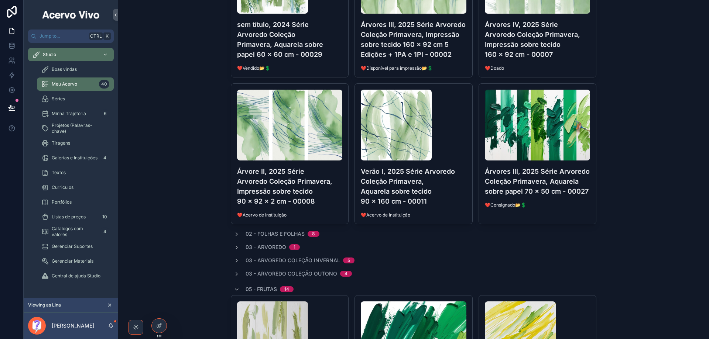
scroll to position [126, 0]
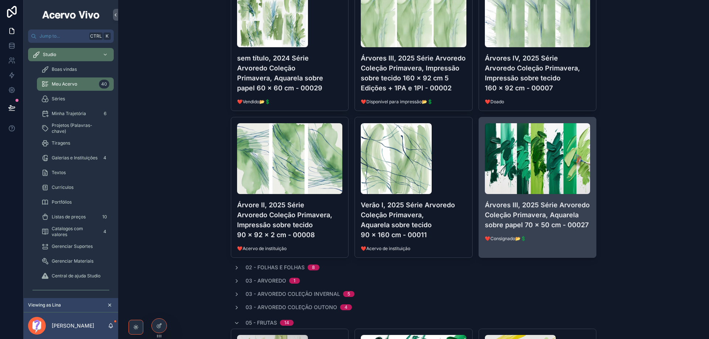
click at [538, 211] on h4 "Árvores III, 2025 Série Arvoredo Coleção Primavera, Aquarela sobre papel 70 x 5…" at bounding box center [538, 215] width 106 height 30
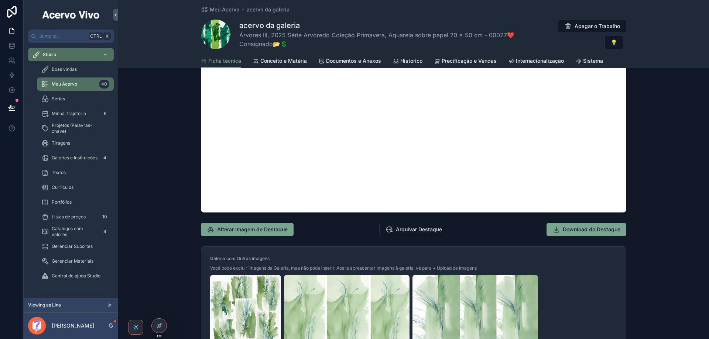
scroll to position [628, 0]
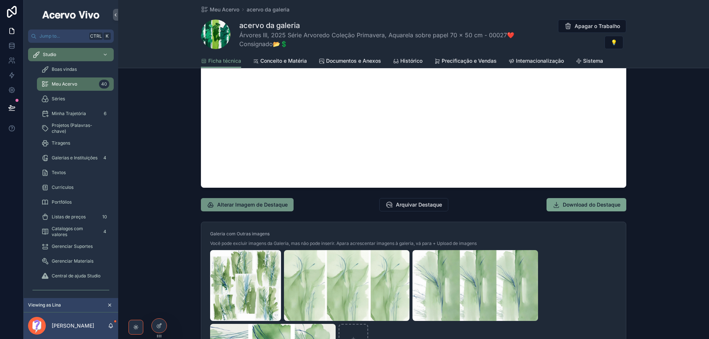
click at [240, 205] on span "Alterar Imagem de Destaque" at bounding box center [252, 204] width 71 height 7
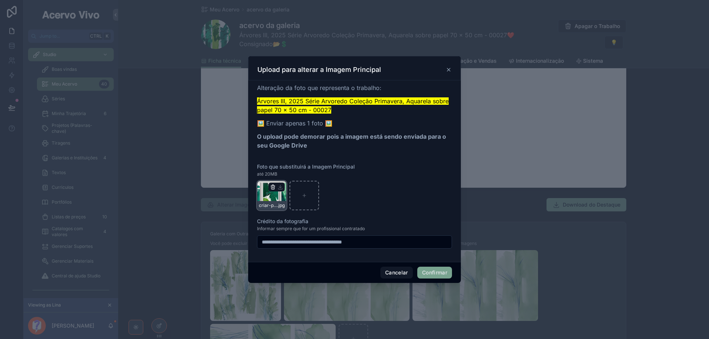
click at [273, 185] on icon "button" at bounding box center [273, 187] width 6 height 6
click at [288, 174] on icon "button" at bounding box center [288, 174] width 0 height 1
click at [440, 272] on button "Confirmar" at bounding box center [434, 273] width 35 height 12
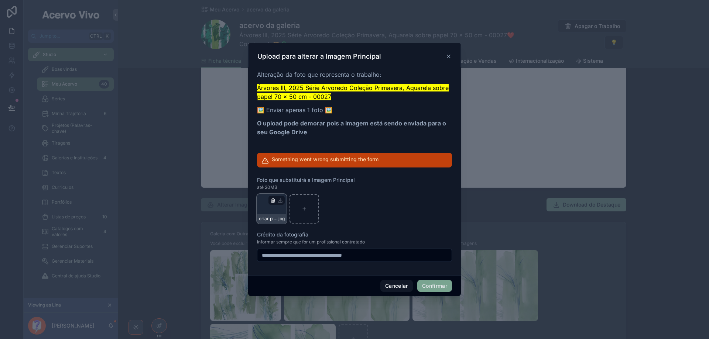
click at [273, 200] on icon "button" at bounding box center [273, 201] width 6 height 6
click at [288, 186] on icon "button" at bounding box center [288, 185] width 1 height 1
click at [402, 286] on button "Cancelar" at bounding box center [396, 286] width 33 height 12
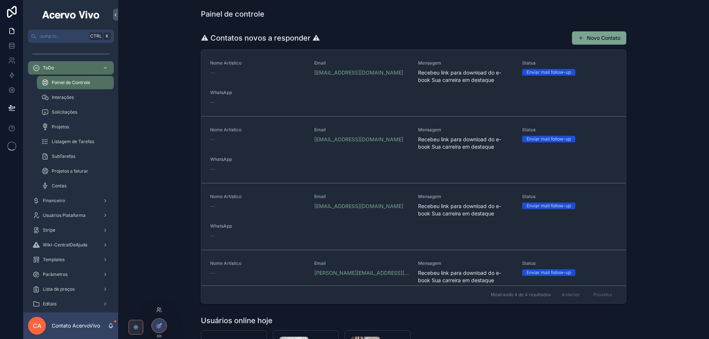
click at [158, 305] on div at bounding box center [159, 310] width 12 height 12
click at [158, 310] on icon at bounding box center [159, 310] width 6 height 6
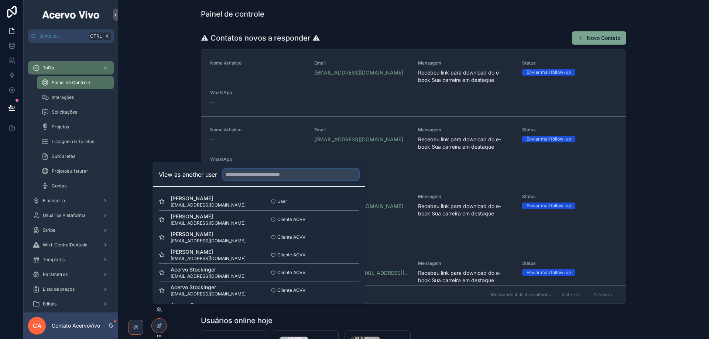
click at [249, 175] on input "text" at bounding box center [291, 175] width 136 height 12
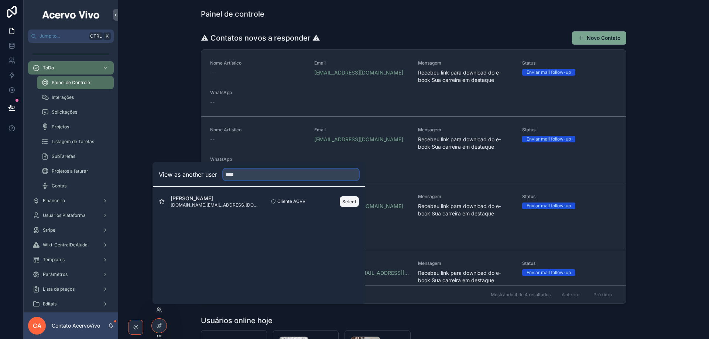
type input "****"
click at [351, 203] on button "Select" at bounding box center [349, 202] width 19 height 11
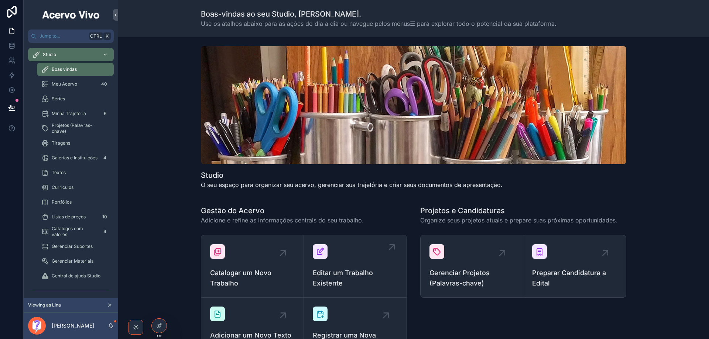
click at [347, 272] on span "Editar um Trabalho Existente" at bounding box center [355, 278] width 85 height 21
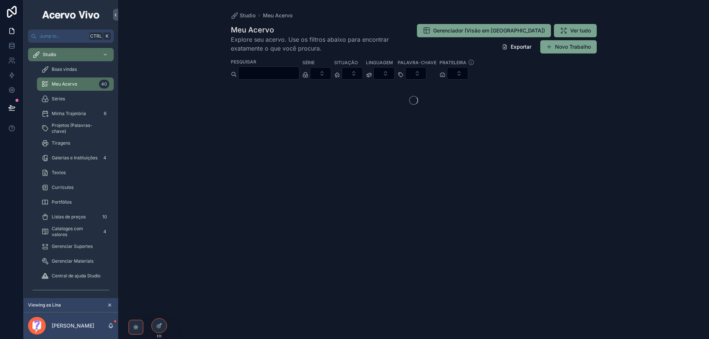
click at [280, 71] on input "scrollable content" at bounding box center [269, 73] width 61 height 10
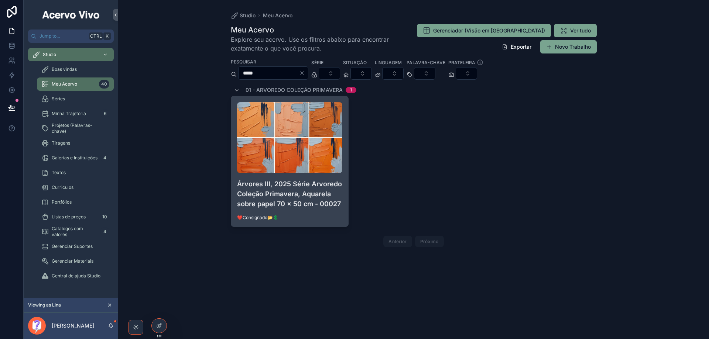
type input "*****"
click at [344, 184] on div "Árvores III, 2025 Série Arvoredo Coleção Primavera, Aquarela sobre papel 70 x 5…" at bounding box center [289, 161] width 117 height 130
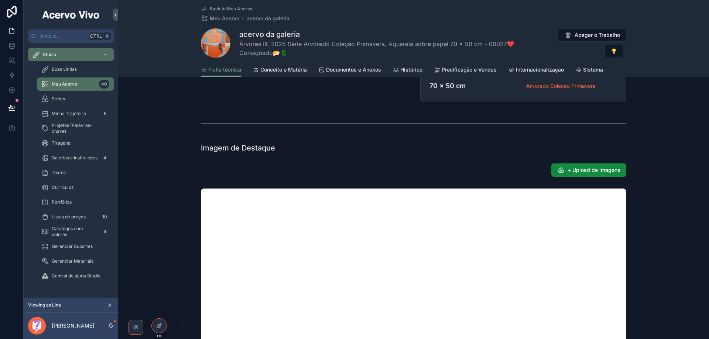
scroll to position [332, 0]
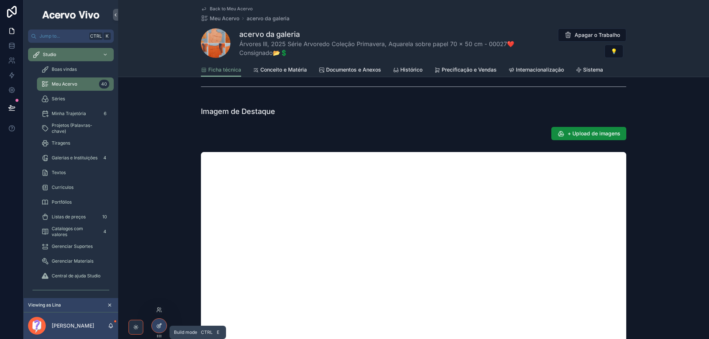
click at [158, 327] on icon at bounding box center [159, 326] width 6 height 6
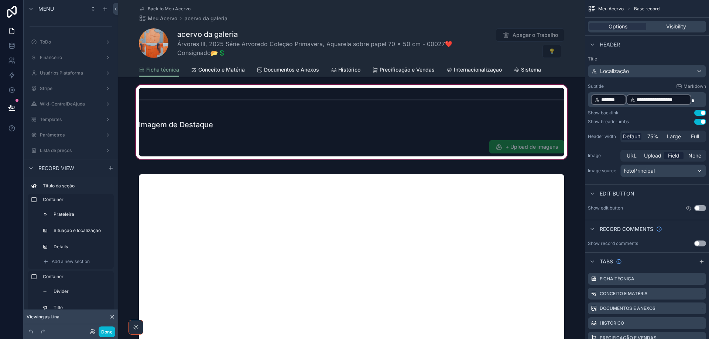
click at [468, 134] on div "scrollable content" at bounding box center [351, 122] width 467 height 78
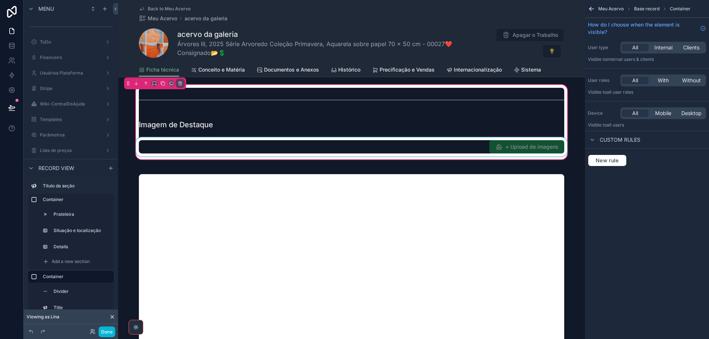
click at [476, 149] on div "scrollable content" at bounding box center [351, 146] width 434 height 19
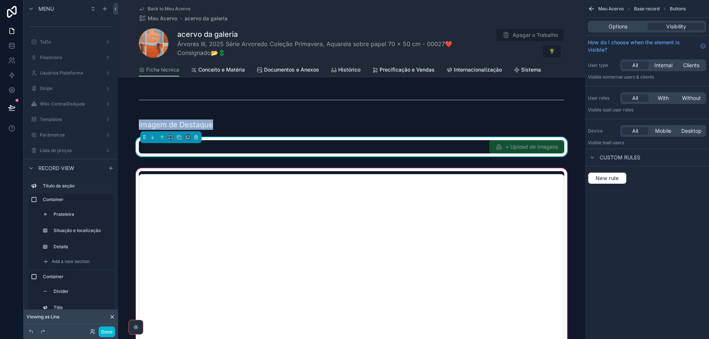
drag, startPoint x: 476, startPoint y: 146, endPoint x: 379, endPoint y: 172, distance: 100.4
click at [471, 113] on div "Imagem de Destaque + Upload de imagens" at bounding box center [351, 122] width 434 height 69
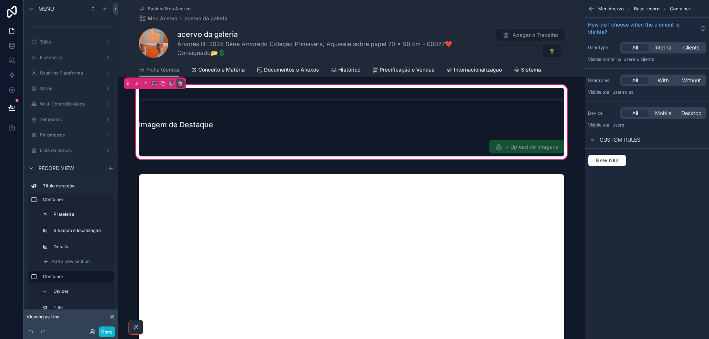
click at [220, 136] on div "Imagem de Destaque + Upload de imagens" at bounding box center [351, 122] width 434 height 69
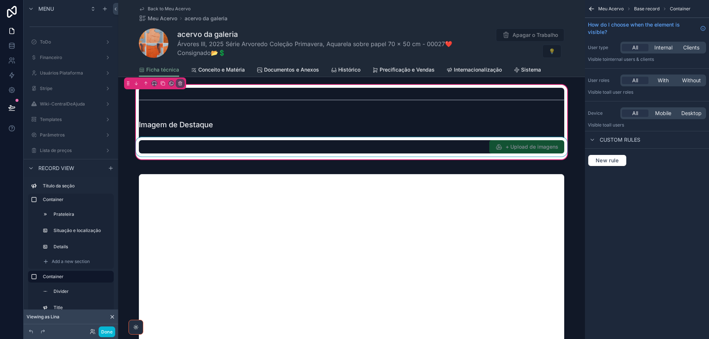
click at [220, 144] on div "scrollable content" at bounding box center [351, 146] width 434 height 19
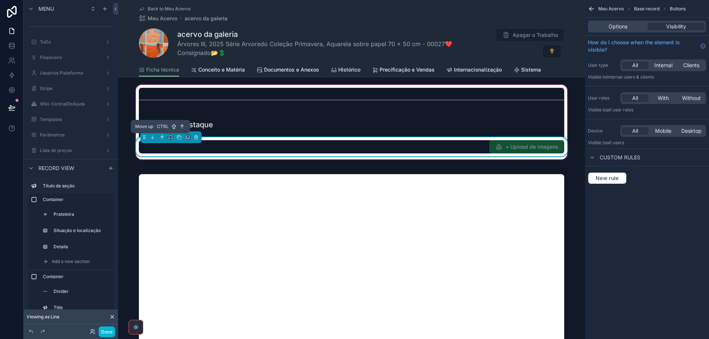
click at [161, 136] on icon "scrollable content" at bounding box center [161, 136] width 1 height 1
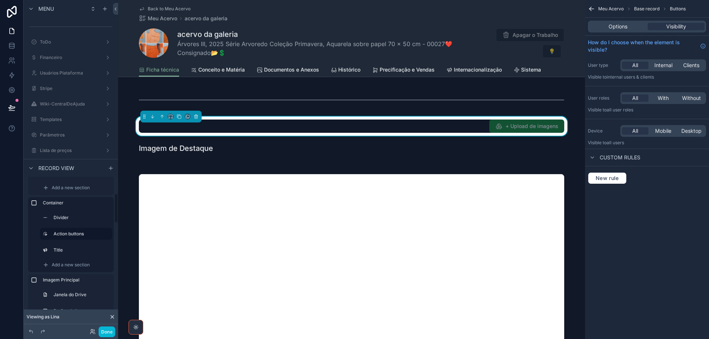
scroll to position [75, 0]
click at [68, 263] on span "Add a new section" at bounding box center [71, 264] width 38 height 6
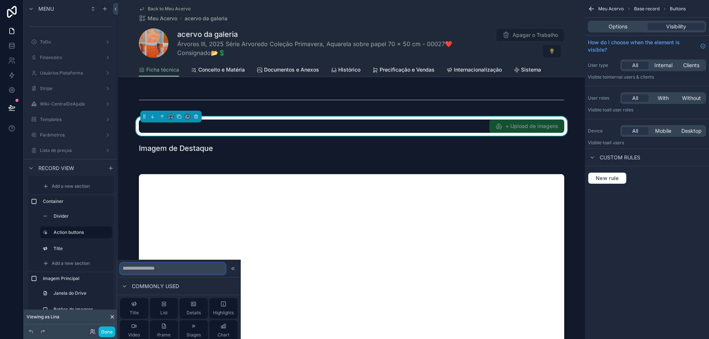
click at [170, 270] on input "text" at bounding box center [173, 269] width 106 height 12
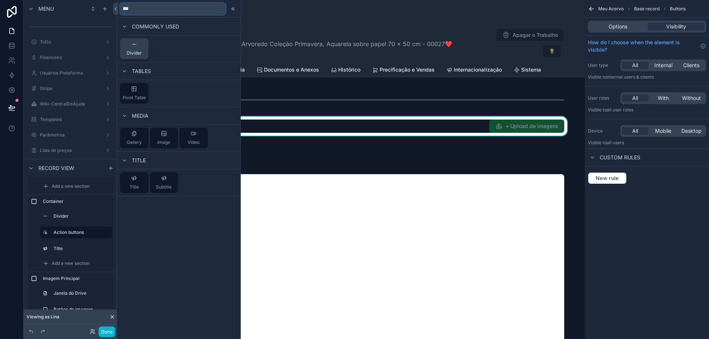
type input "***"
click at [134, 58] on button "Divider" at bounding box center [134, 48] width 28 height 21
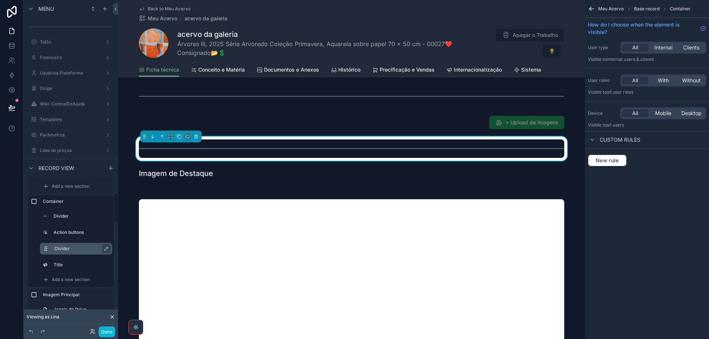
scroll to position [112, 0]
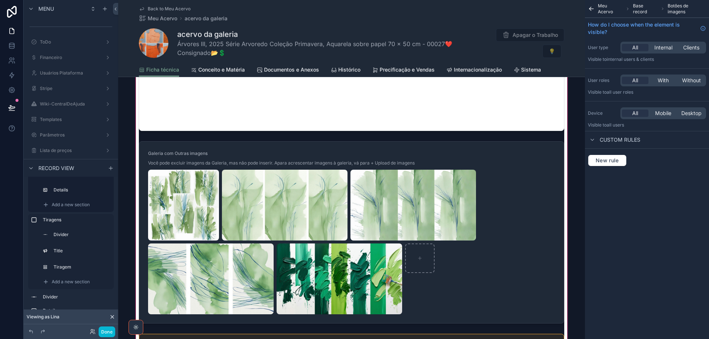
scroll to position [779, 0]
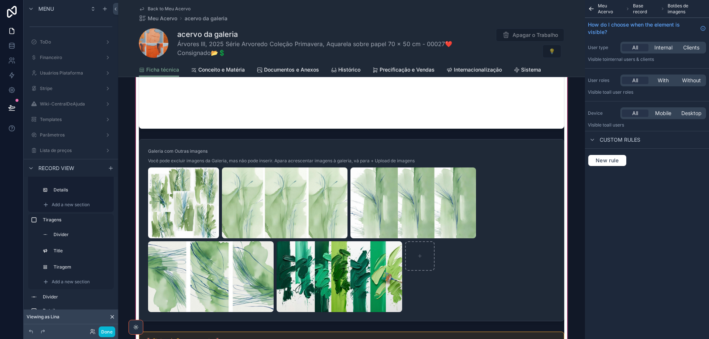
click at [314, 158] on div "scrollable content" at bounding box center [351, 131] width 467 height 701
click at [519, 157] on div "scrollable content" at bounding box center [351, 131] width 467 height 701
click at [520, 163] on div "scrollable content" at bounding box center [351, 131] width 467 height 701
click at [508, 204] on div "scrollable content" at bounding box center [351, 131] width 467 height 701
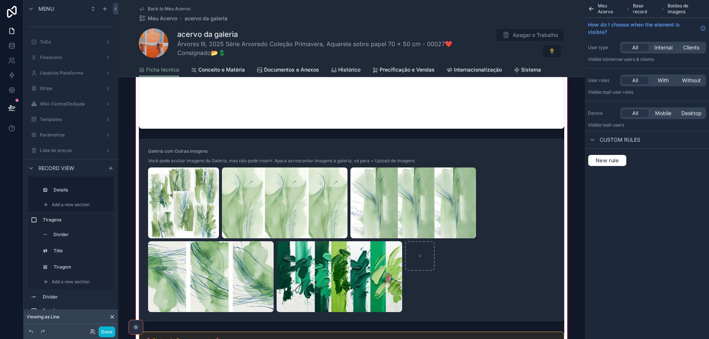
click at [482, 280] on div "scrollable content" at bounding box center [351, 131] width 467 height 701
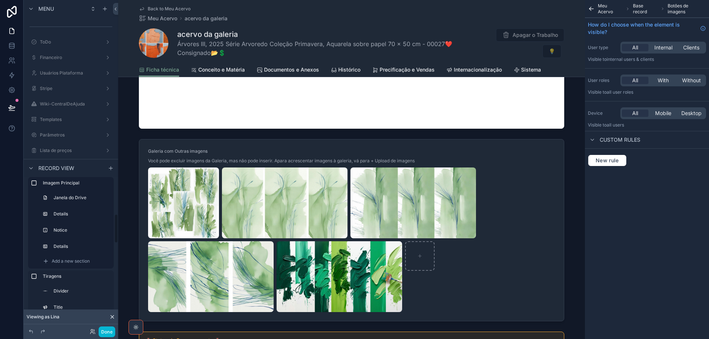
scroll to position [158, 0]
click at [83, 290] on label "Details" at bounding box center [81, 292] width 52 height 6
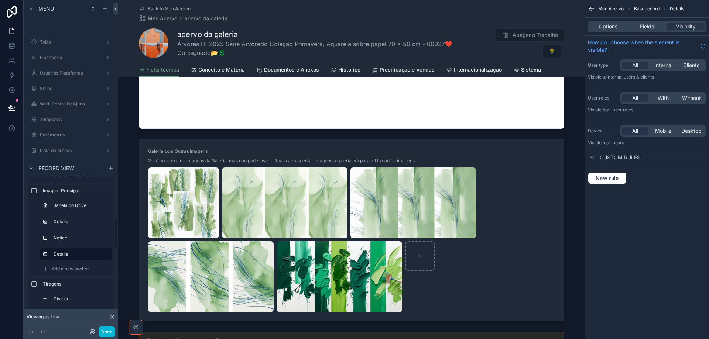
scroll to position [195, 0]
click at [76, 206] on label "Janela do Drive" at bounding box center [81, 206] width 52 height 6
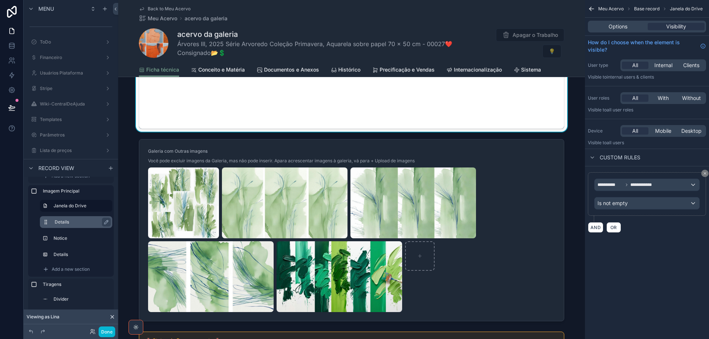
click at [76, 218] on div "Details" at bounding box center [82, 222] width 55 height 9
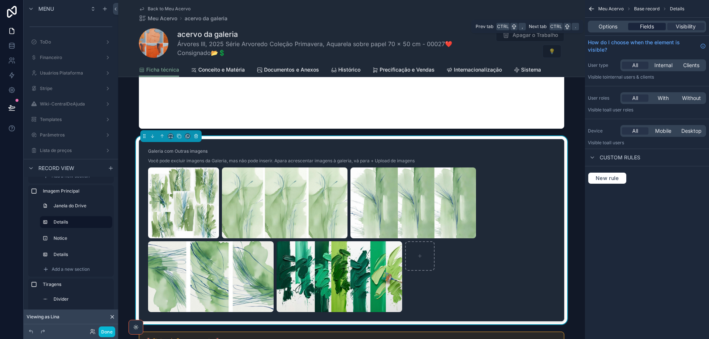
click at [645, 28] on span "Fields" at bounding box center [647, 26] width 14 height 7
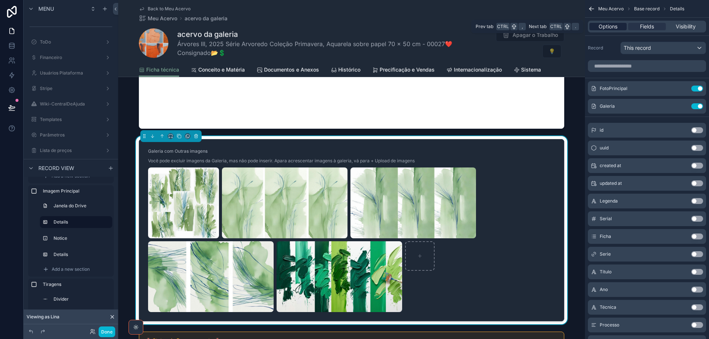
click at [603, 25] on span "Options" at bounding box center [608, 26] width 19 height 7
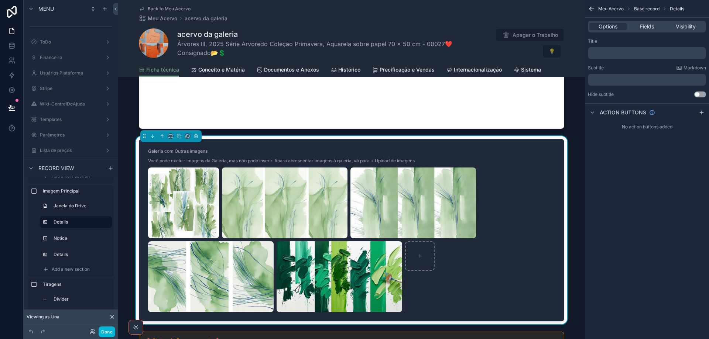
click at [604, 54] on p "﻿" at bounding box center [648, 53] width 114 height 6
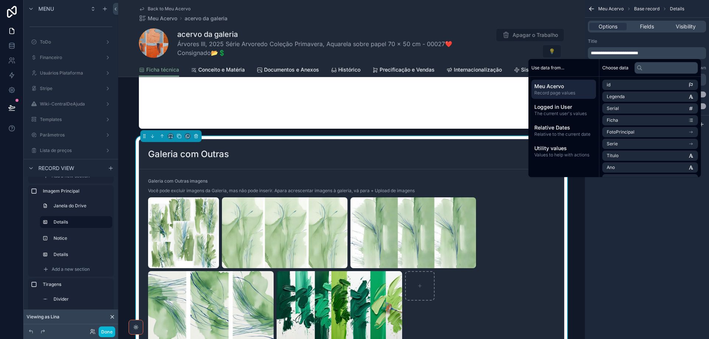
click at [624, 41] on div "Title" at bounding box center [647, 41] width 118 height 6
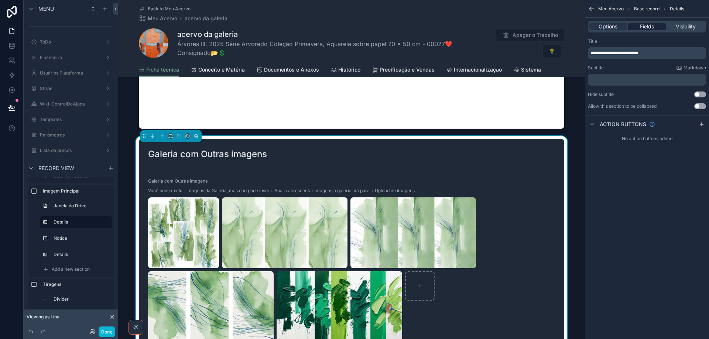
click at [647, 25] on span "Fields" at bounding box center [647, 26] width 14 height 7
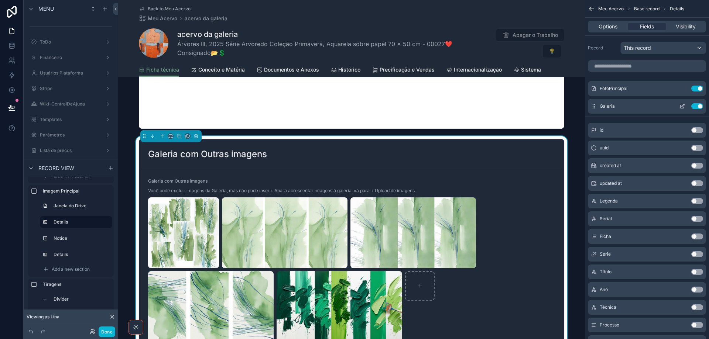
click at [682, 108] on icon "scrollable content" at bounding box center [683, 106] width 6 height 6
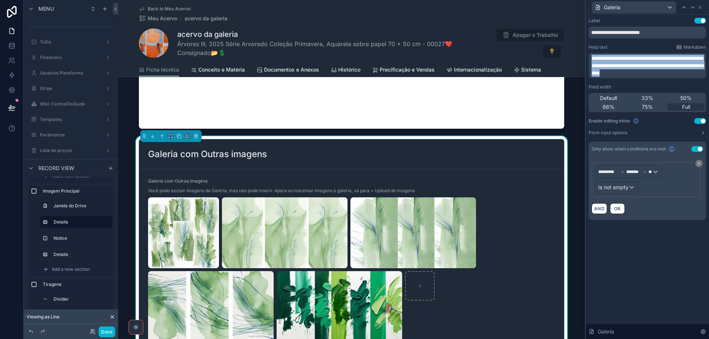
drag, startPoint x: 690, startPoint y: 70, endPoint x: 575, endPoint y: 51, distance: 116.1
click at [575, 51] on div "**********" at bounding box center [354, 169] width 709 height 339
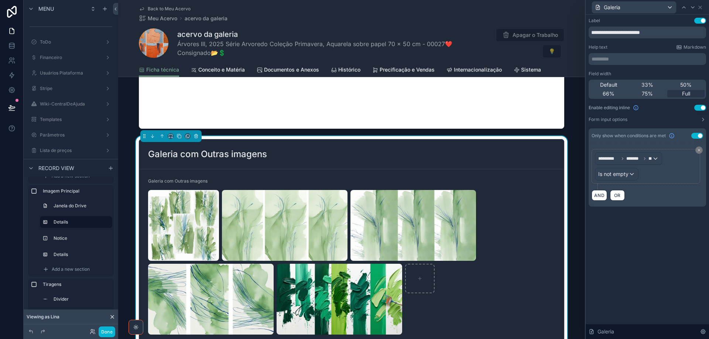
click at [698, 20] on button "Use setting" at bounding box center [700, 21] width 12 height 6
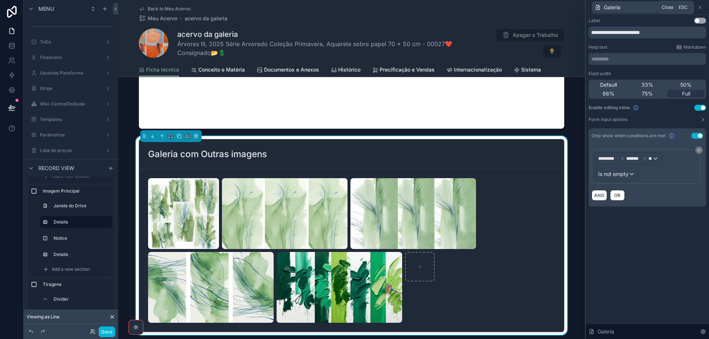
click at [702, 7] on icon at bounding box center [700, 7] width 6 height 6
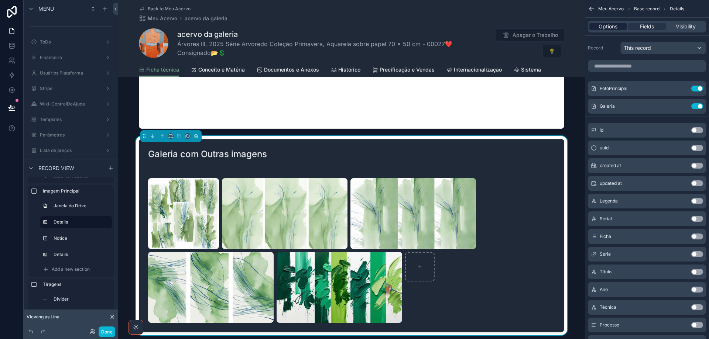
click at [609, 25] on span "Options" at bounding box center [608, 26] width 19 height 7
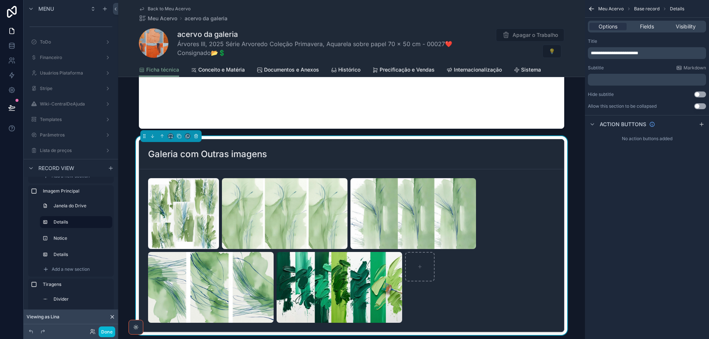
click at [616, 82] on p "﻿" at bounding box center [648, 80] width 114 height 6
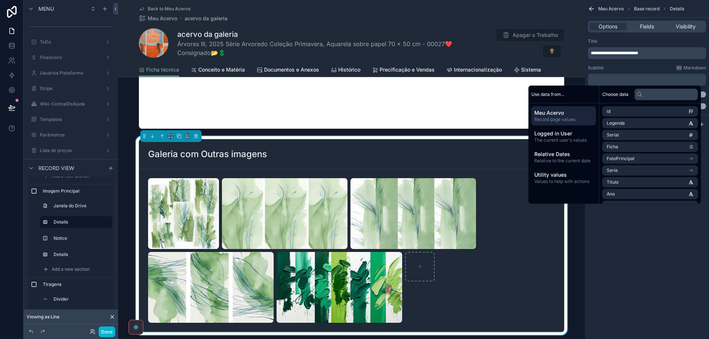
scroll to position [0, 0]
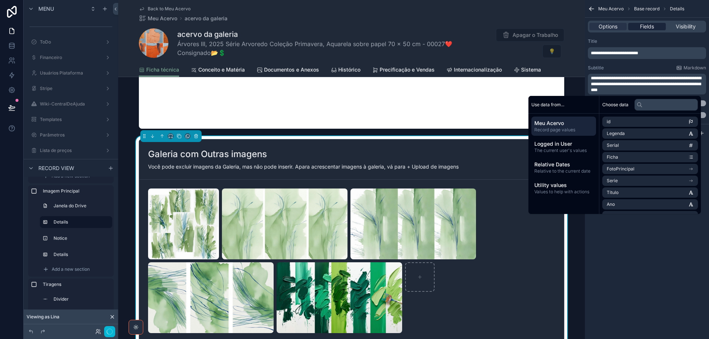
click at [644, 28] on span "Fields" at bounding box center [647, 26] width 14 height 7
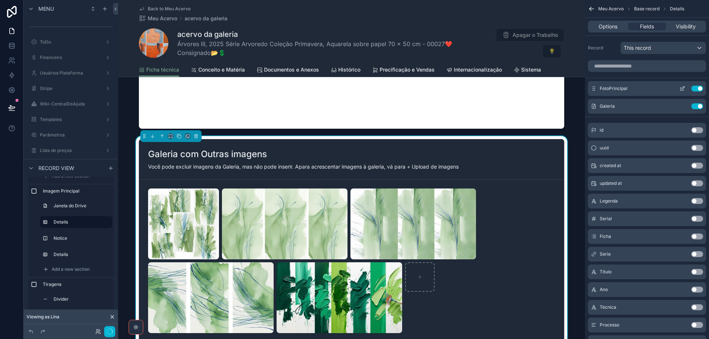
click at [697, 86] on button "Use setting" at bounding box center [697, 89] width 12 height 6
click at [683, 90] on icon "scrollable content" at bounding box center [683, 89] width 6 height 6
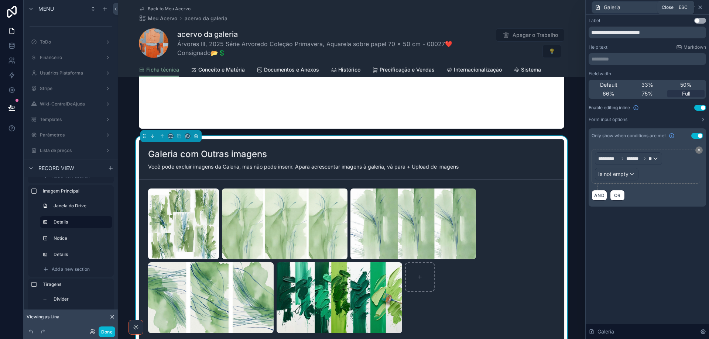
click at [702, 6] on icon at bounding box center [700, 7] width 3 height 3
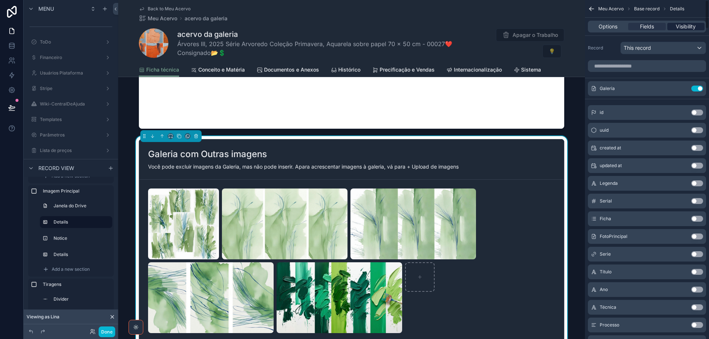
click at [687, 29] on span "Visibility" at bounding box center [686, 26] width 20 height 7
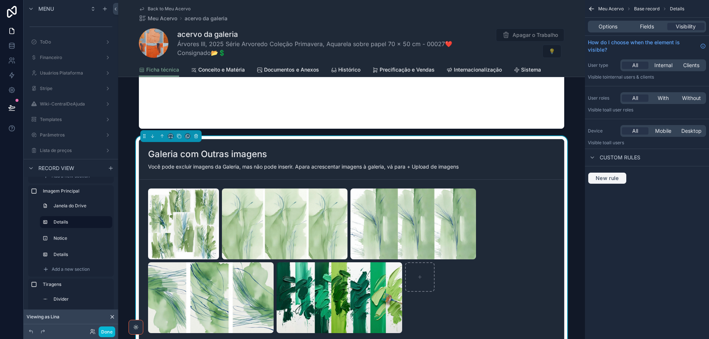
click at [603, 180] on span "New rule" at bounding box center [607, 178] width 29 height 7
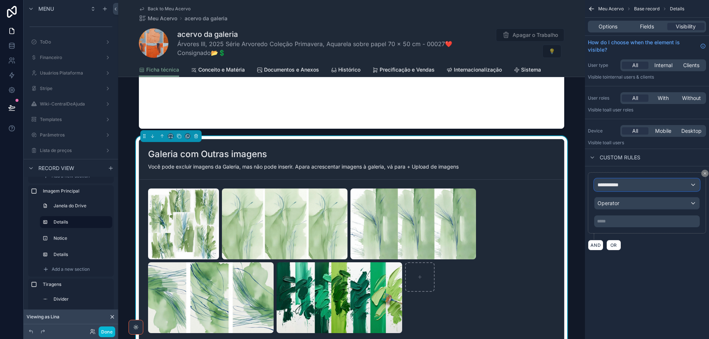
click at [606, 186] on span "**********" at bounding box center [611, 184] width 27 height 7
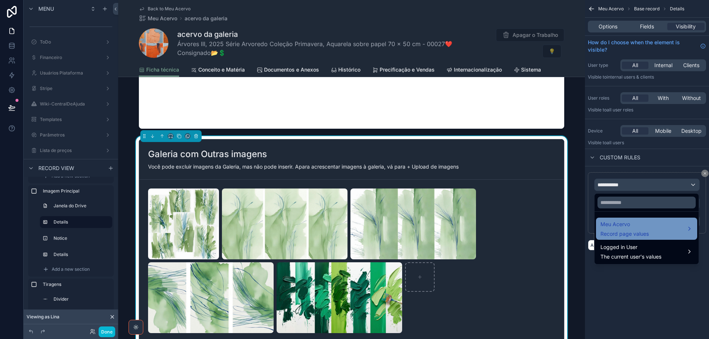
click at [618, 228] on span "Meu Acervo" at bounding box center [625, 224] width 48 height 9
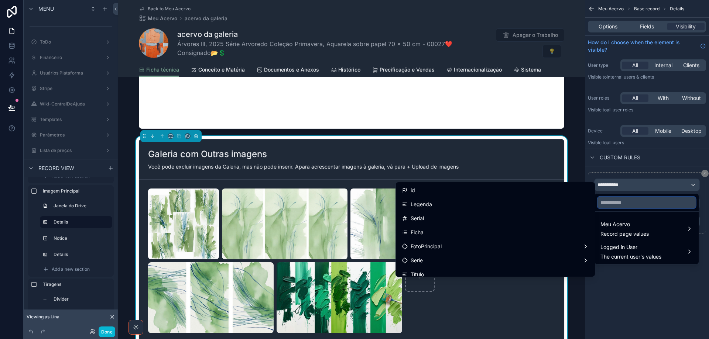
click at [613, 204] on input "text" at bounding box center [647, 203] width 98 height 12
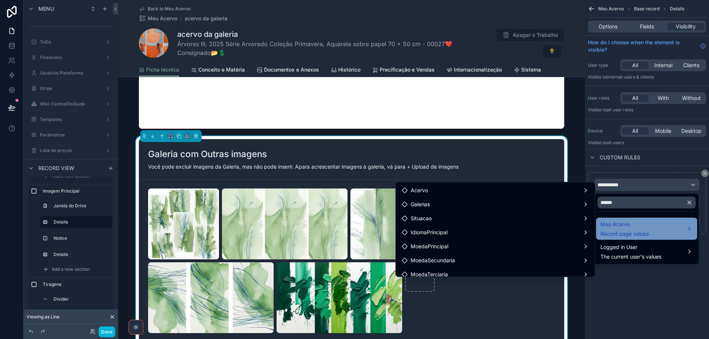
click at [620, 233] on span "Record page values" at bounding box center [625, 233] width 48 height 7
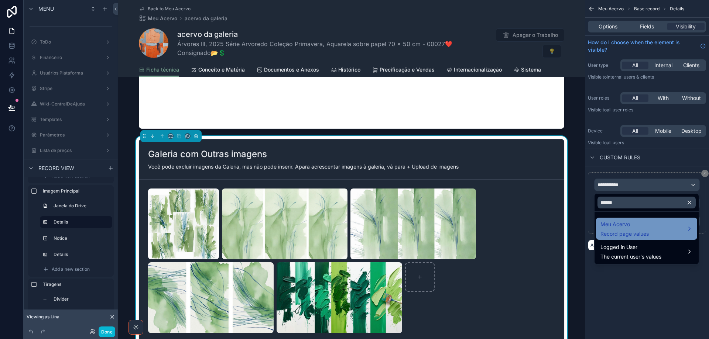
click at [620, 228] on span "Meu Acervo" at bounding box center [625, 224] width 48 height 9
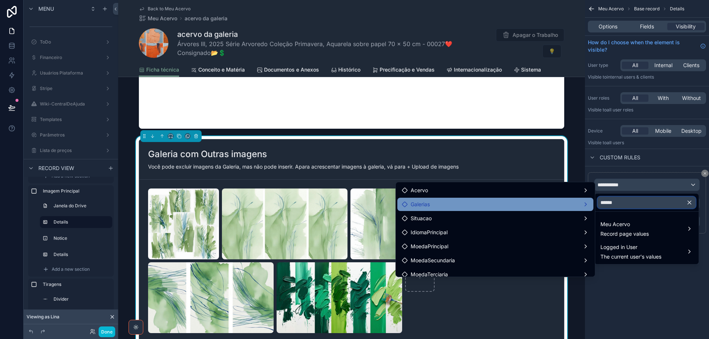
drag, startPoint x: 631, startPoint y: 202, endPoint x: 587, endPoint y: 200, distance: 43.6
click at [587, 200] on div "****** Meu Acervo Record page values Logged in User The current user's values A…" at bounding box center [354, 169] width 709 height 339
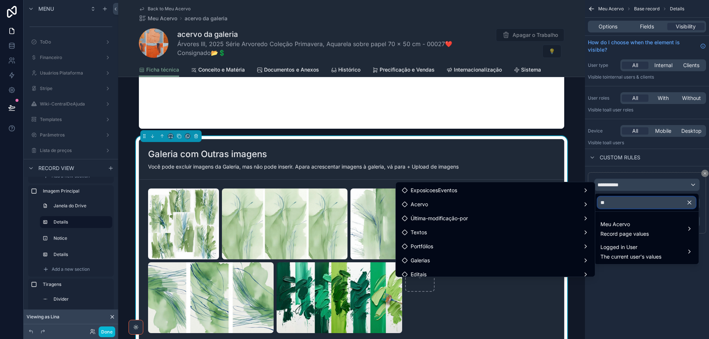
type input "*"
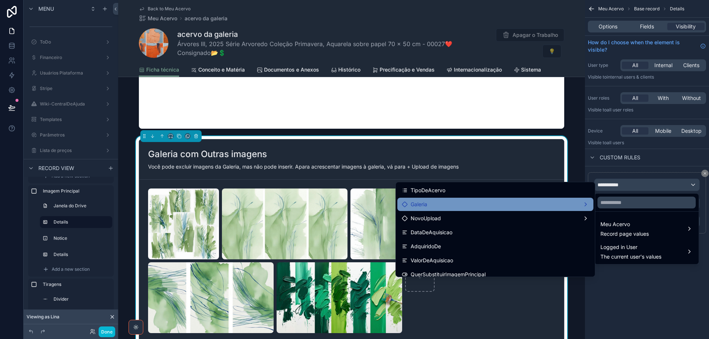
click at [512, 208] on div "Galeria" at bounding box center [495, 204] width 187 height 9
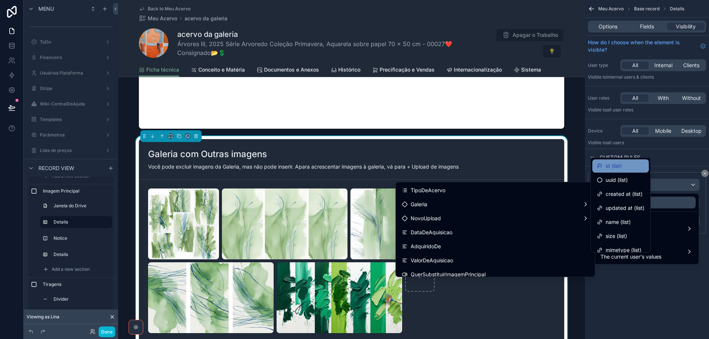
click at [636, 166] on div "id (list)" at bounding box center [621, 166] width 48 height 9
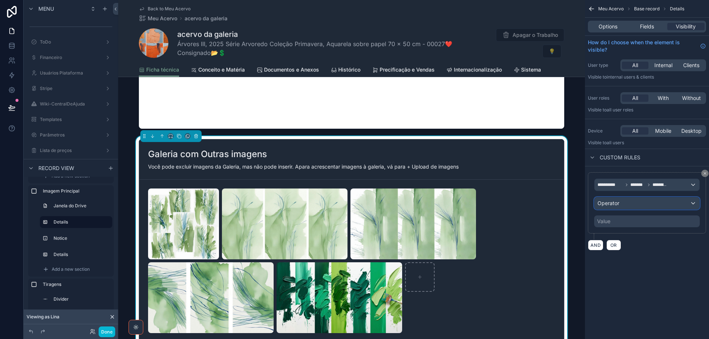
click at [655, 200] on div "Operator" at bounding box center [647, 204] width 105 height 12
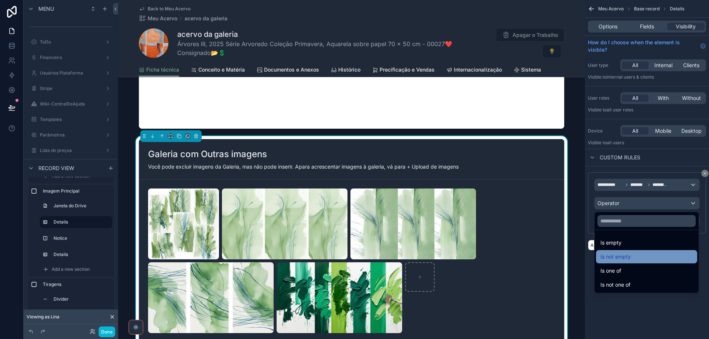
click at [649, 256] on div "Is not empty" at bounding box center [647, 257] width 92 height 9
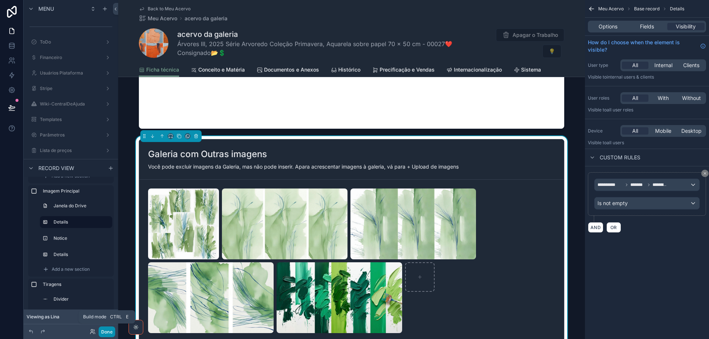
click at [107, 331] on button "Done" at bounding box center [107, 332] width 17 height 11
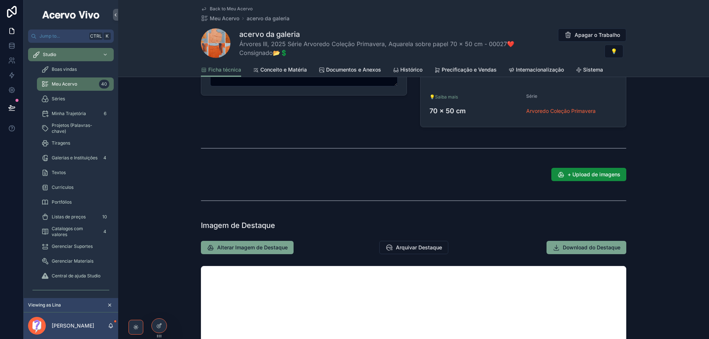
scroll to position [336, 0]
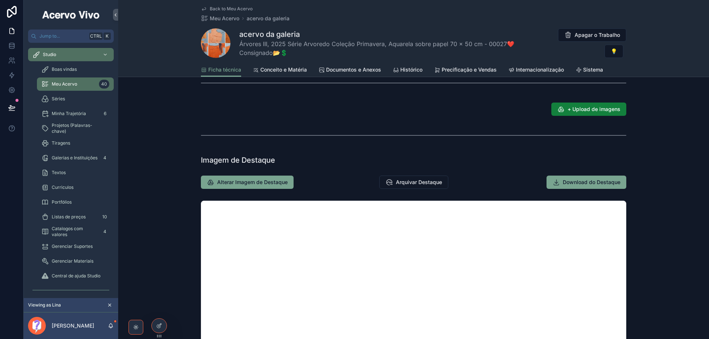
click at [591, 112] on span "+ Upload de imagens" at bounding box center [594, 109] width 53 height 7
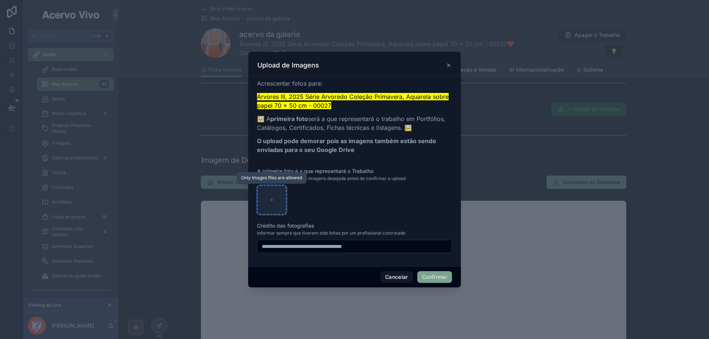
click at [270, 199] on icon at bounding box center [271, 200] width 5 height 5
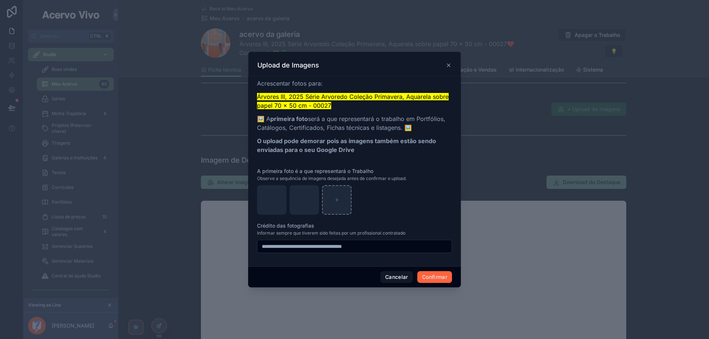
click at [433, 279] on button "Confirmar" at bounding box center [434, 277] width 35 height 12
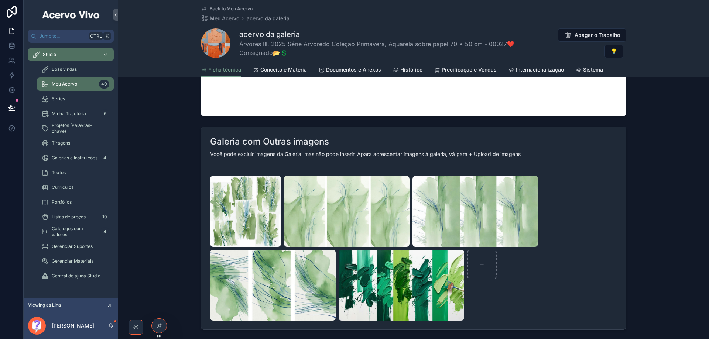
scroll to position [779, 0]
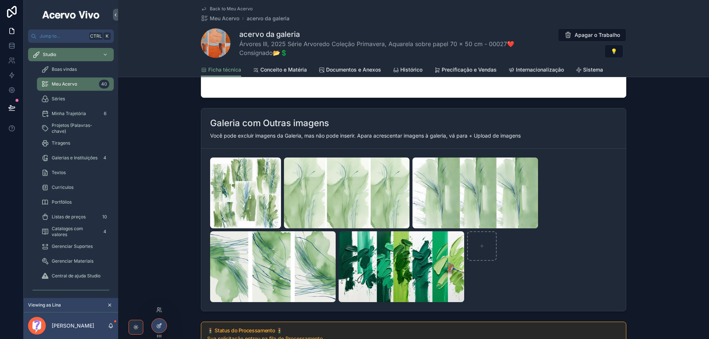
click at [159, 329] on icon at bounding box center [159, 326] width 6 height 6
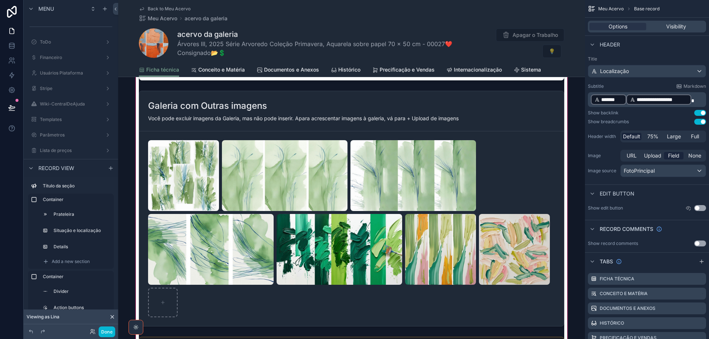
scroll to position [816, 0]
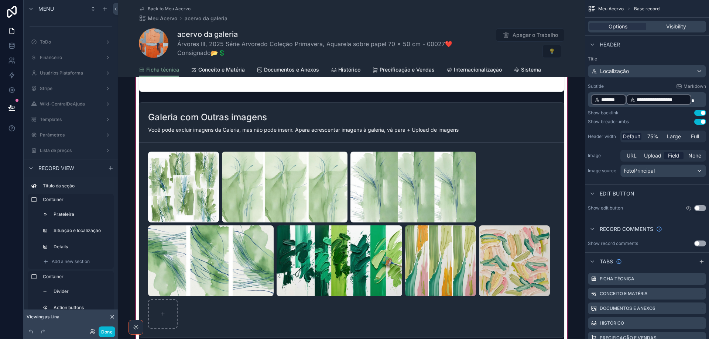
click at [512, 160] on div "scrollable content" at bounding box center [351, 121] width 467 height 755
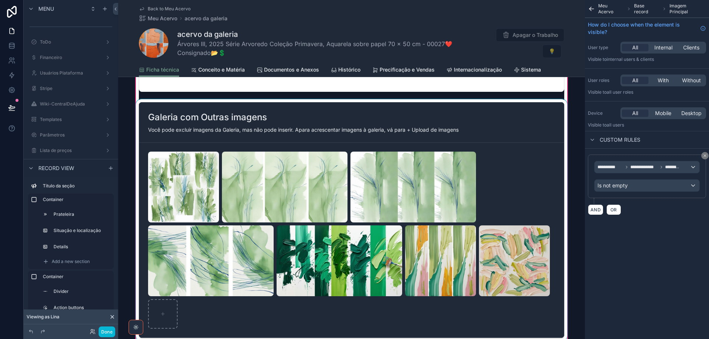
click at [523, 115] on div "scrollable content" at bounding box center [351, 220] width 434 height 242
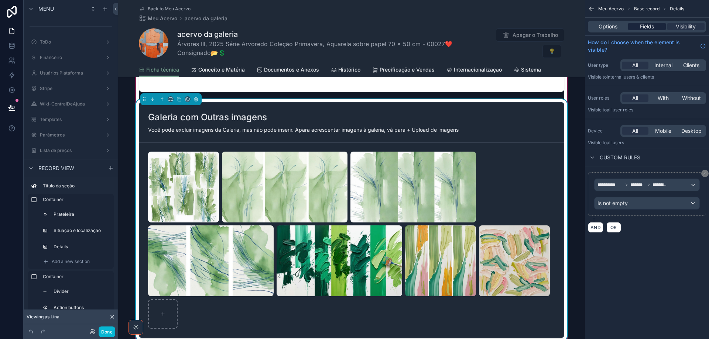
click at [649, 24] on span "Fields" at bounding box center [647, 26] width 14 height 7
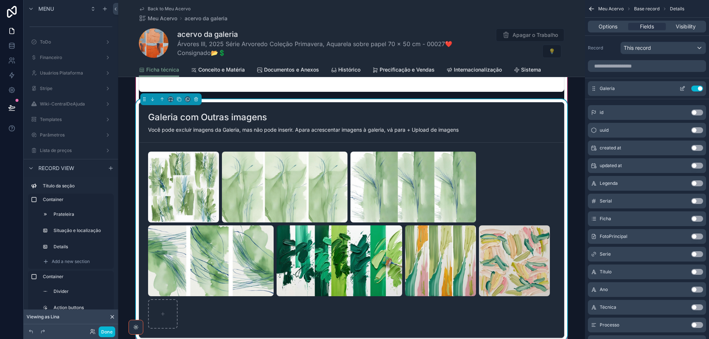
click at [681, 89] on icon "scrollable content" at bounding box center [683, 89] width 6 height 6
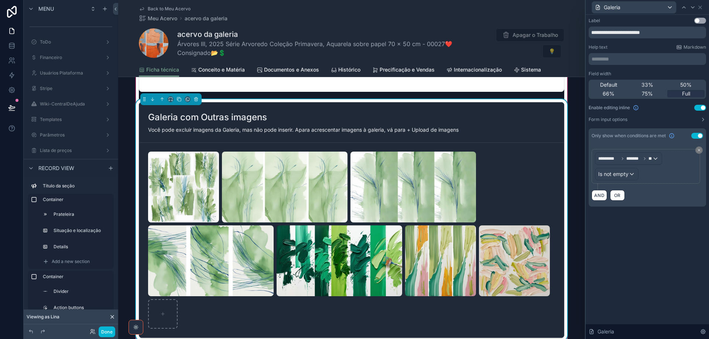
click at [697, 107] on button "Use setting" at bounding box center [700, 108] width 12 height 6
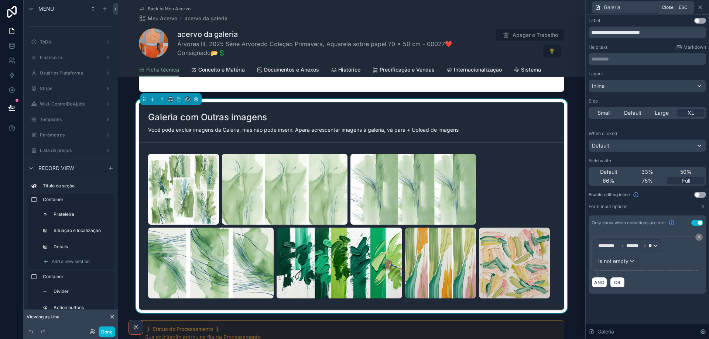
click at [700, 8] on icon at bounding box center [700, 7] width 6 height 6
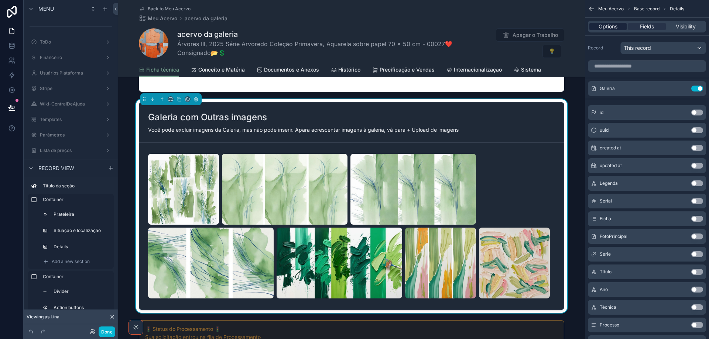
click at [606, 25] on span "Options" at bounding box center [608, 26] width 19 height 7
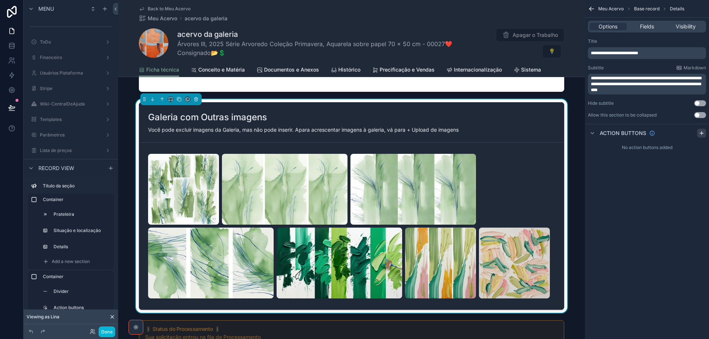
click at [702, 134] on icon "scrollable content" at bounding box center [702, 132] width 0 height 3
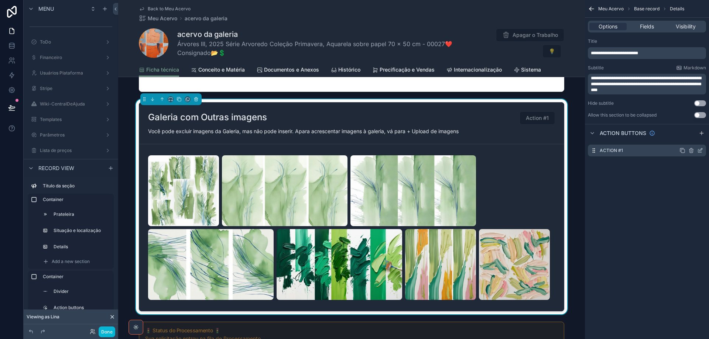
click at [701, 151] on icon "scrollable content" at bounding box center [700, 151] width 6 height 6
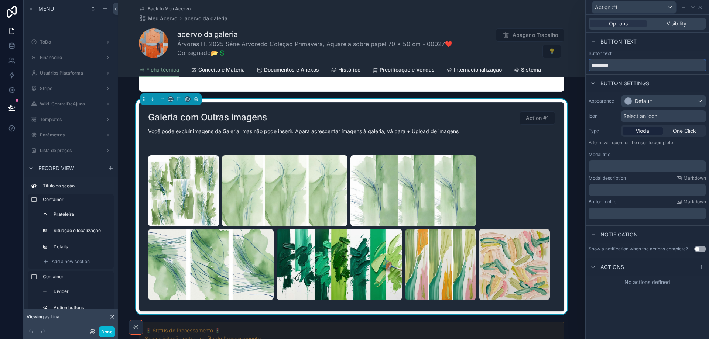
drag, startPoint x: 621, startPoint y: 61, endPoint x: 580, endPoint y: 66, distance: 41.3
click at [580, 66] on div "Action #1 Options Visibility Button text Button text ********* Button settings …" at bounding box center [354, 169] width 709 height 339
type input "**********"
click at [702, 269] on icon at bounding box center [702, 267] width 0 height 3
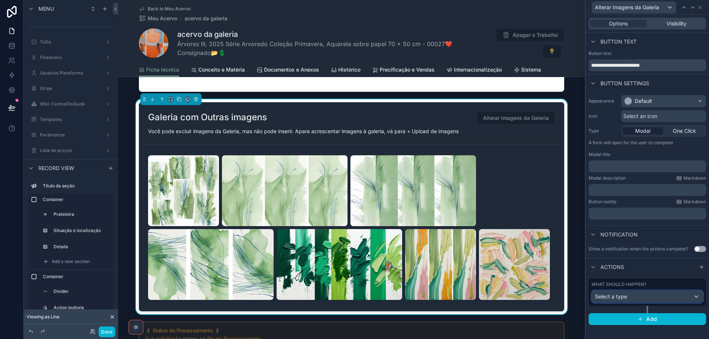
click at [623, 298] on span "Select a type" at bounding box center [611, 297] width 32 height 6
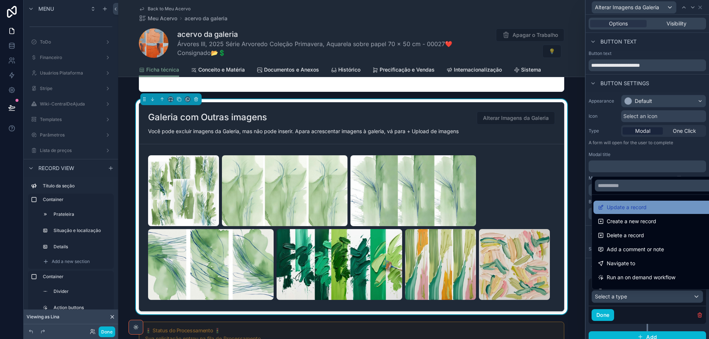
click at [632, 208] on span "Update a record" at bounding box center [627, 207] width 40 height 9
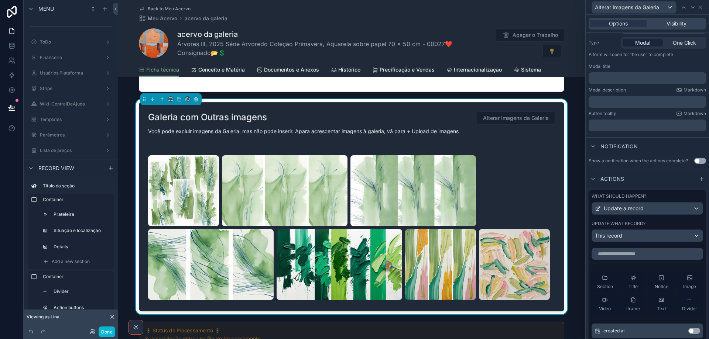
scroll to position [111, 0]
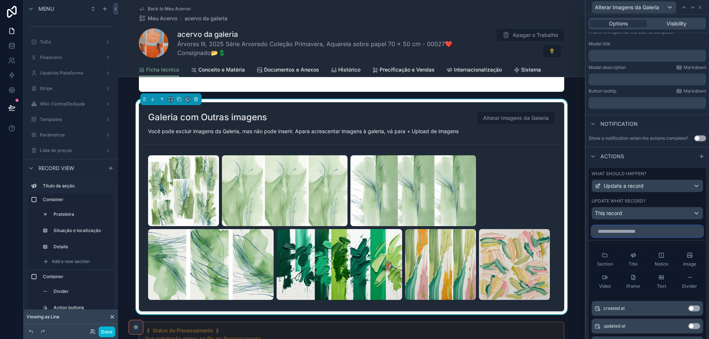
click at [656, 232] on input "text" at bounding box center [648, 232] width 112 height 12
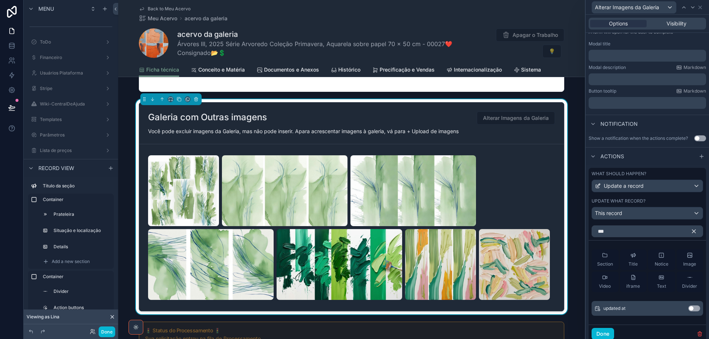
click at [692, 308] on button "Use setting" at bounding box center [694, 309] width 12 height 6
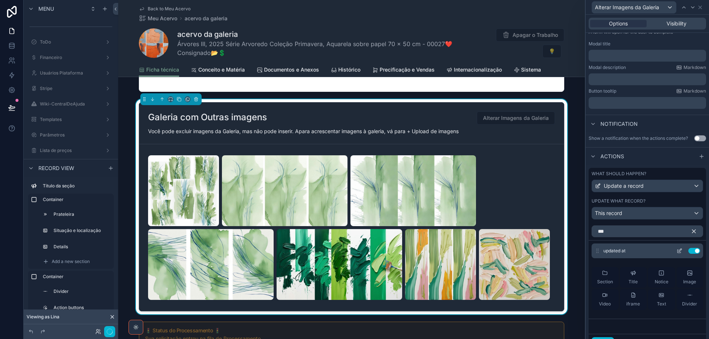
scroll to position [146, 0]
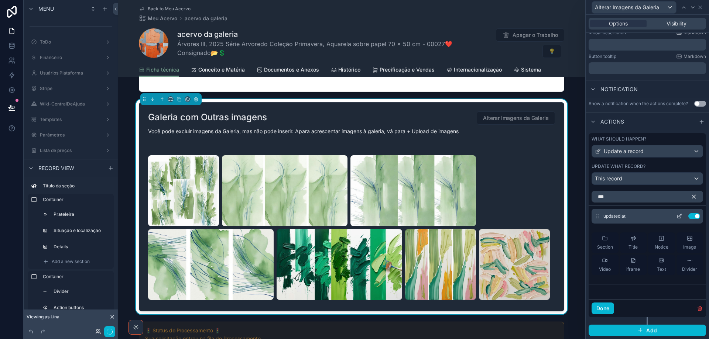
click at [688, 216] on button "Use setting" at bounding box center [694, 216] width 12 height 6
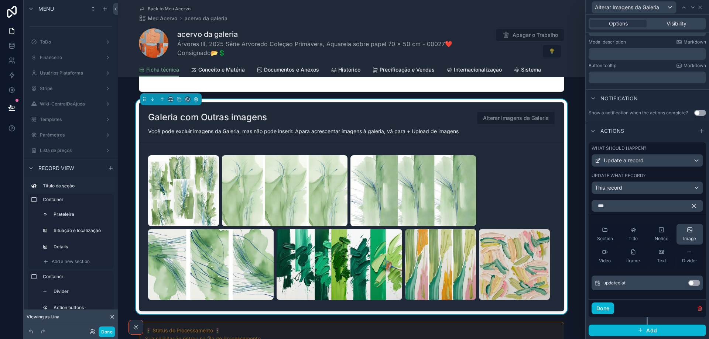
scroll to position [136, 0]
drag, startPoint x: 619, startPoint y: 205, endPoint x: 573, endPoint y: 205, distance: 46.2
click at [573, 205] on div "**********" at bounding box center [354, 169] width 709 height 339
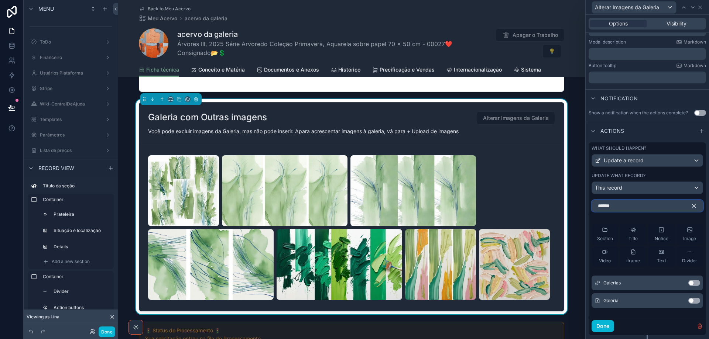
type input "******"
click at [690, 301] on button "Use setting" at bounding box center [694, 301] width 12 height 6
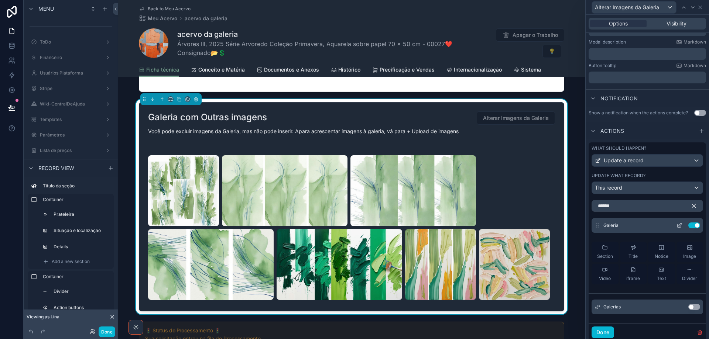
click at [677, 226] on icon at bounding box center [680, 226] width 6 height 6
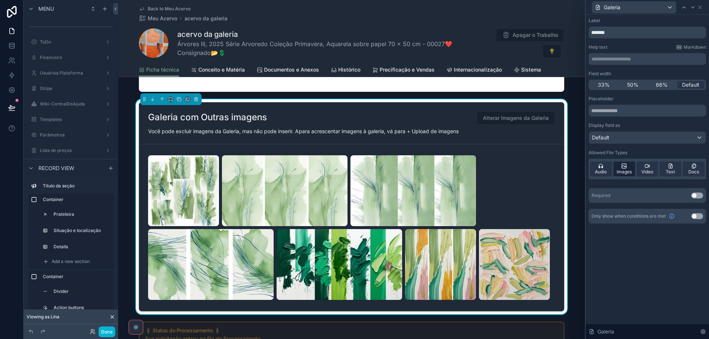
click at [629, 171] on span "Images" at bounding box center [624, 172] width 15 height 6
click at [596, 167] on div "Audio" at bounding box center [601, 169] width 22 height 15
drag, startPoint x: 643, startPoint y: 170, endPoint x: 696, endPoint y: 169, distance: 52.8
click at [645, 170] on span "Video" at bounding box center [648, 172] width 12 height 6
click at [678, 167] on div "Text" at bounding box center [671, 169] width 22 height 15
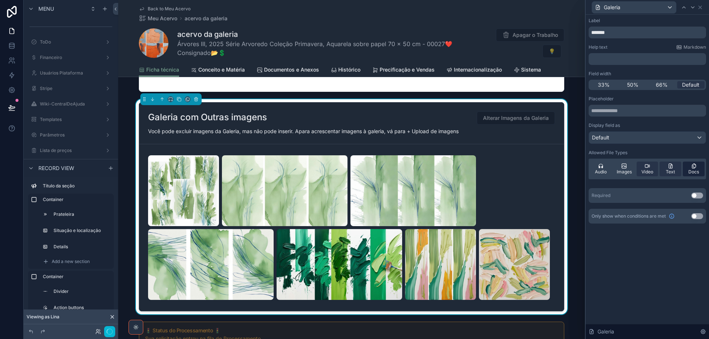
click at [696, 169] on icon at bounding box center [694, 166] width 6 height 6
click at [606, 171] on span "Audio" at bounding box center [601, 172] width 12 height 6
click at [650, 168] on icon at bounding box center [648, 166] width 6 height 6
click at [677, 167] on div "Text" at bounding box center [671, 169] width 22 height 15
click at [691, 168] on icon at bounding box center [694, 166] width 6 height 6
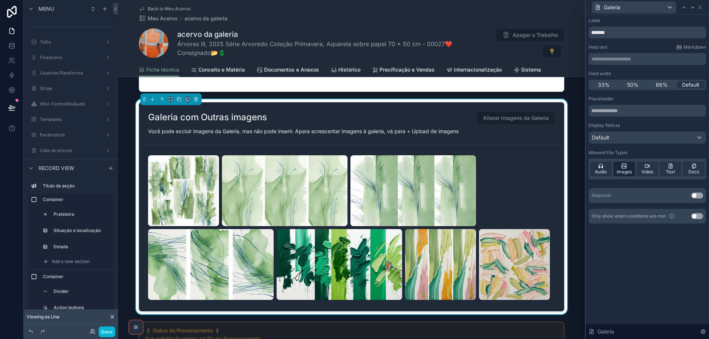
click at [623, 172] on span "Images" at bounding box center [624, 172] width 15 height 6
click at [629, 167] on div "Images" at bounding box center [625, 169] width 22 height 15
click at [602, 172] on span "Audio" at bounding box center [601, 172] width 12 height 6
click at [626, 167] on icon at bounding box center [624, 166] width 6 height 6
click at [648, 168] on icon at bounding box center [648, 166] width 6 height 6
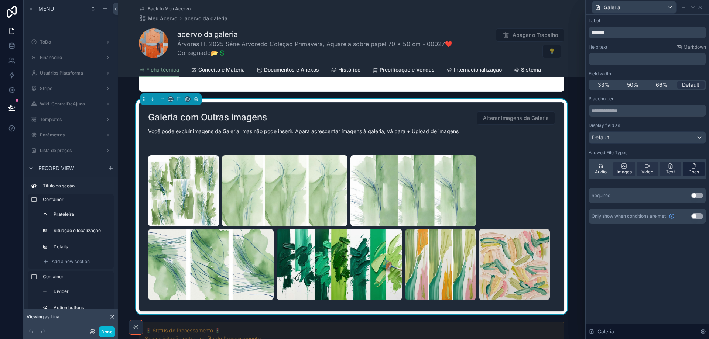
click at [669, 168] on icon at bounding box center [671, 166] width 6 height 6
click at [694, 171] on span "Docs" at bounding box center [693, 172] width 11 height 6
click at [623, 171] on span "Images" at bounding box center [624, 172] width 15 height 6
click at [623, 168] on icon at bounding box center [624, 166] width 6 height 6
click at [604, 167] on div "Audio" at bounding box center [601, 169] width 22 height 15
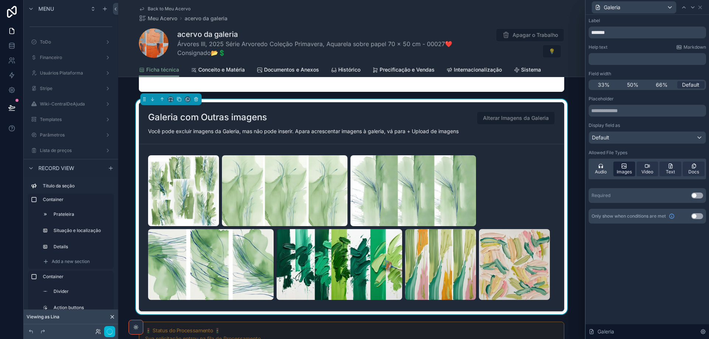
drag, startPoint x: 650, startPoint y: 171, endPoint x: 614, endPoint y: 170, distance: 35.5
click at [649, 170] on span "Video" at bounding box center [648, 172] width 12 height 6
click at [666, 167] on div "Text" at bounding box center [671, 169] width 22 height 15
drag, startPoint x: 626, startPoint y: 168, endPoint x: 649, endPoint y: 286, distance: 119.4
click at [626, 168] on icon at bounding box center [624, 166] width 4 height 4
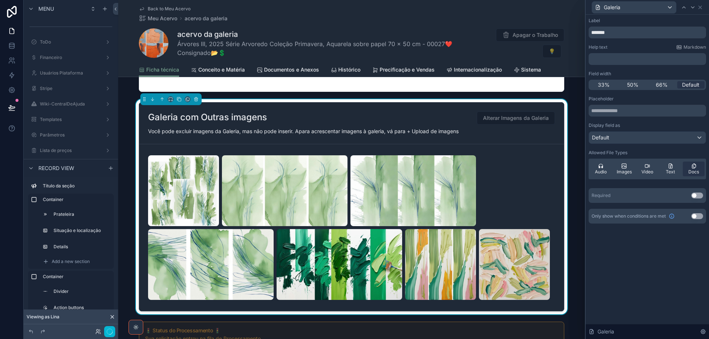
click at [697, 170] on span "Docs" at bounding box center [693, 172] width 11 height 6
click at [106, 334] on button "Done" at bounding box center [107, 332] width 17 height 11
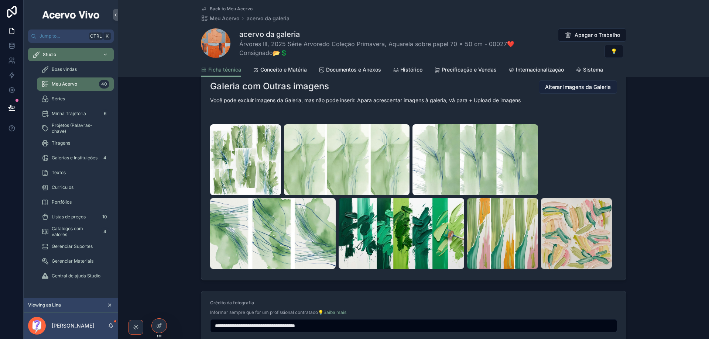
click at [568, 88] on span "Alterar Imagens da Galeria" at bounding box center [578, 86] width 66 height 7
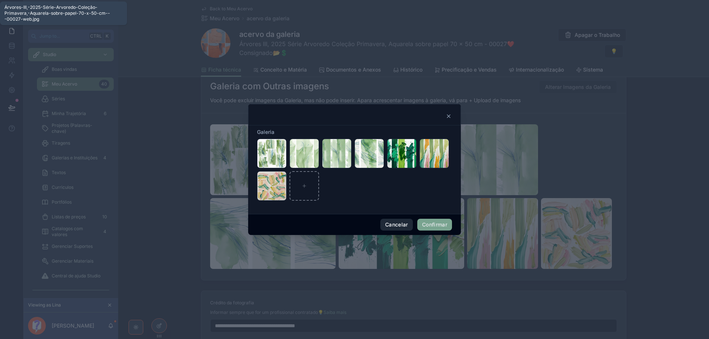
click at [404, 229] on button "Cancelar" at bounding box center [396, 225] width 33 height 12
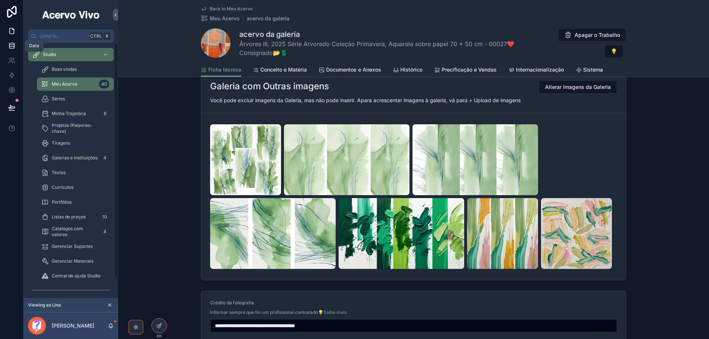
click at [7, 45] on link at bounding box center [11, 45] width 23 height 15
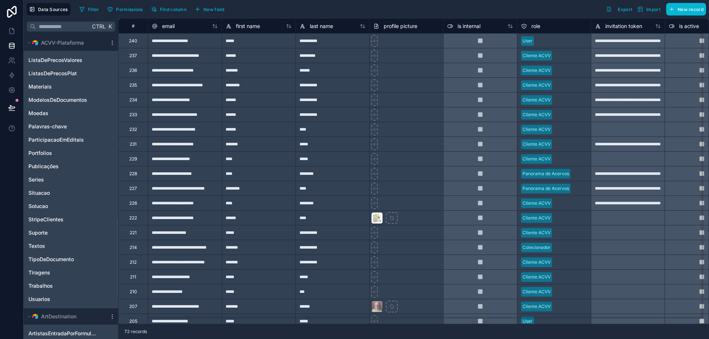
scroll to position [739, 0]
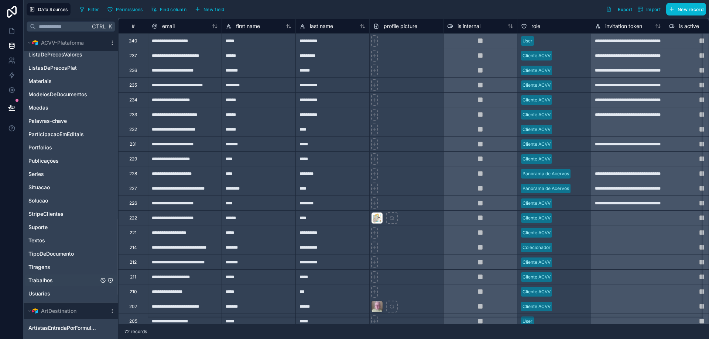
click at [110, 281] on icon "Trabalhos" at bounding box center [110, 281] width 0 height 1
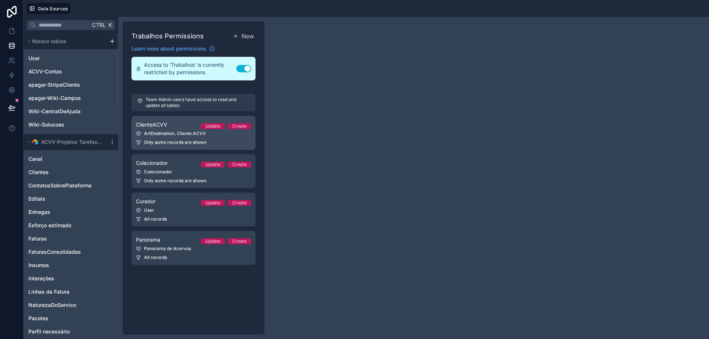
click at [168, 129] on div "ClienteACVV Update Create" at bounding box center [193, 124] width 115 height 9
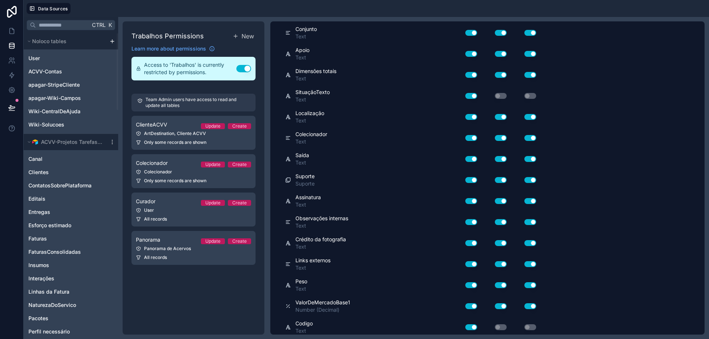
scroll to position [10, 0]
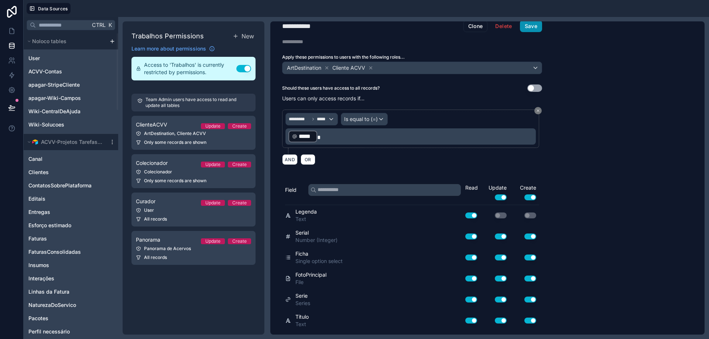
click at [529, 25] on button "Save" at bounding box center [531, 26] width 22 height 12
click at [8, 28] on icon at bounding box center [11, 30] width 7 height 7
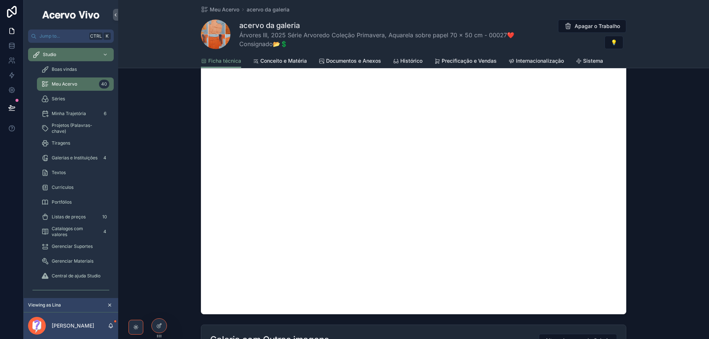
scroll to position [554, 0]
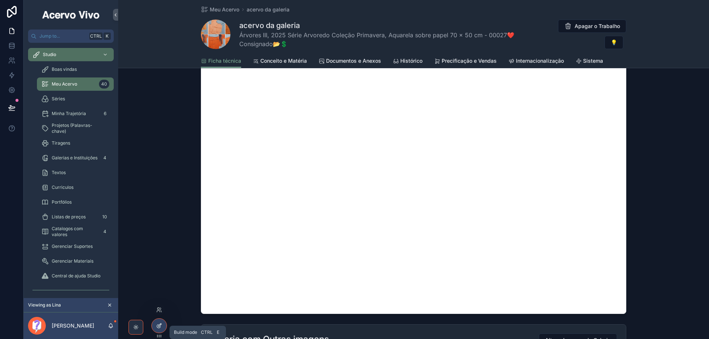
click at [160, 329] on div at bounding box center [159, 326] width 15 height 14
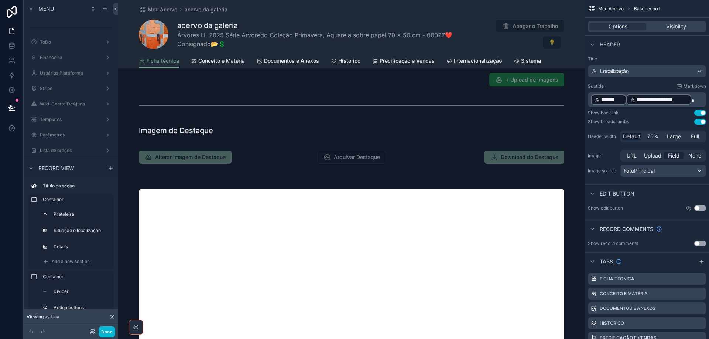
scroll to position [369, 0]
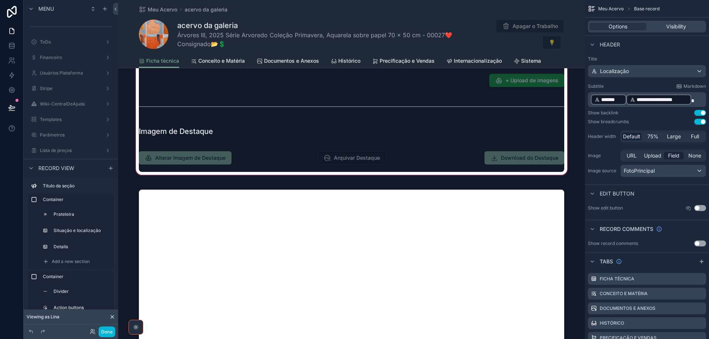
click at [248, 146] on div "scrollable content" at bounding box center [351, 107] width 467 height 139
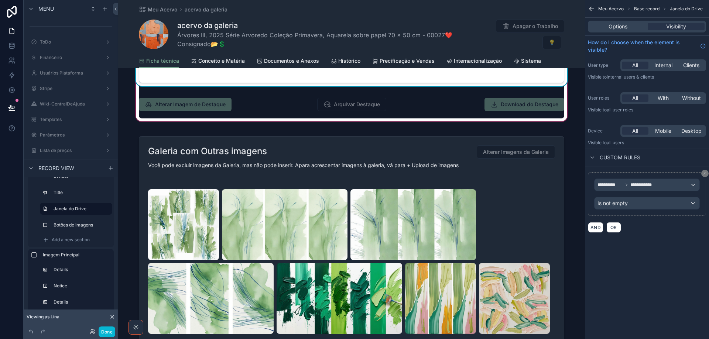
scroll to position [776, 0]
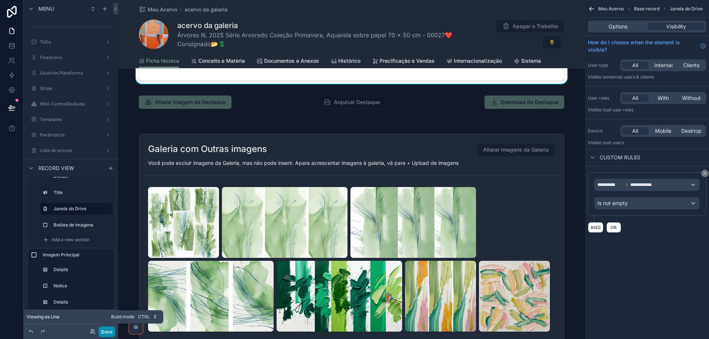
click at [106, 333] on button "Done" at bounding box center [107, 332] width 17 height 11
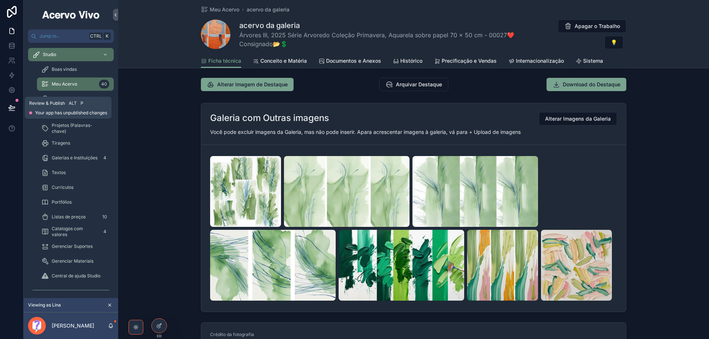
click at [8, 106] on icon at bounding box center [11, 107] width 7 height 7
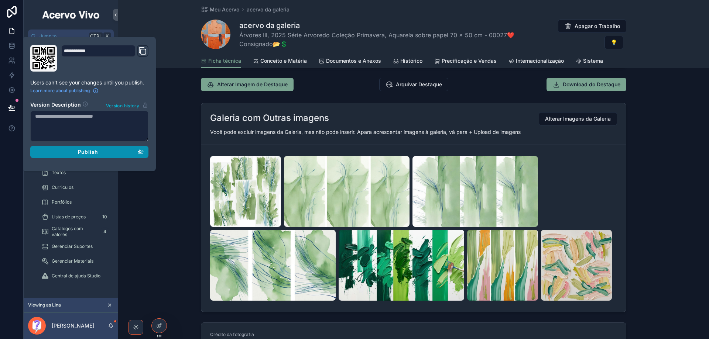
click at [113, 152] on div "Publish" at bounding box center [89, 152] width 109 height 7
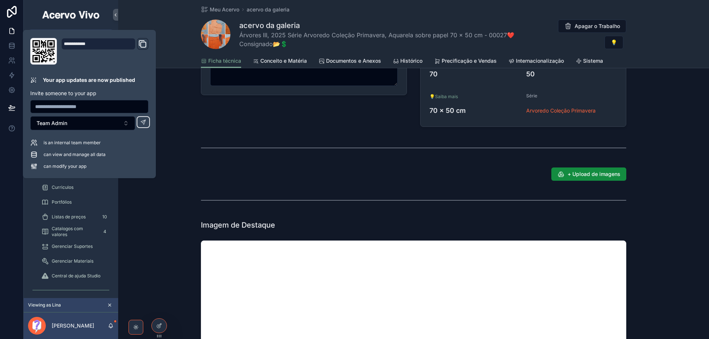
scroll to position [259, 0]
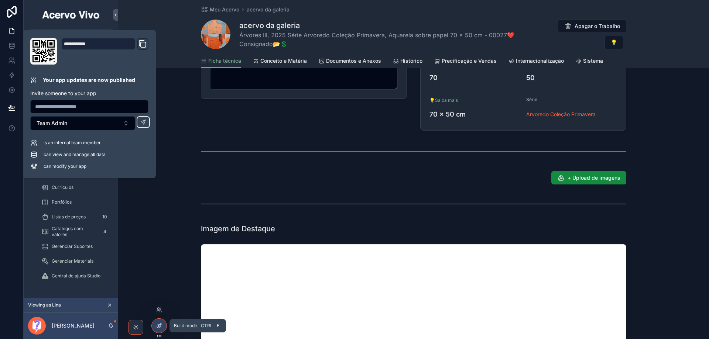
click at [158, 328] on icon at bounding box center [159, 326] width 6 height 6
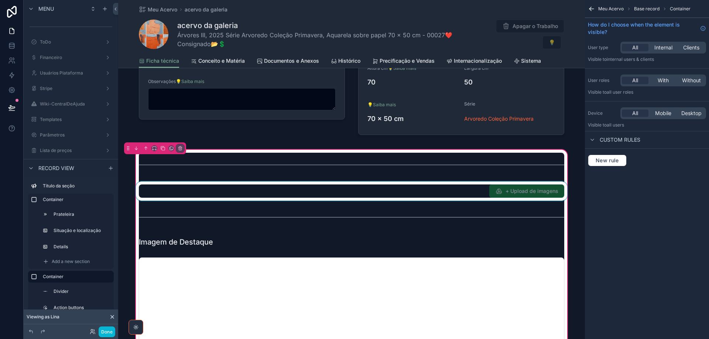
click at [476, 192] on div "scrollable content" at bounding box center [351, 191] width 434 height 19
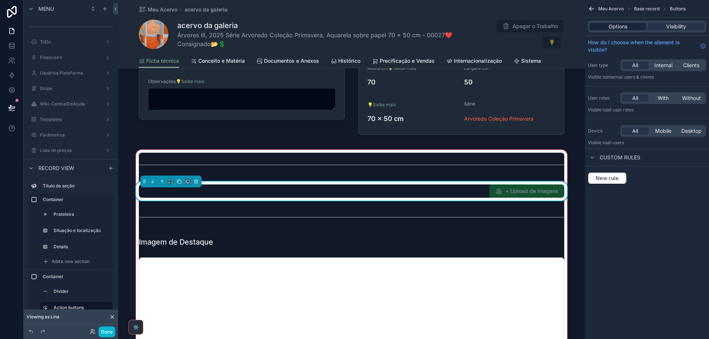
click at [608, 25] on div "Options" at bounding box center [618, 26] width 57 height 7
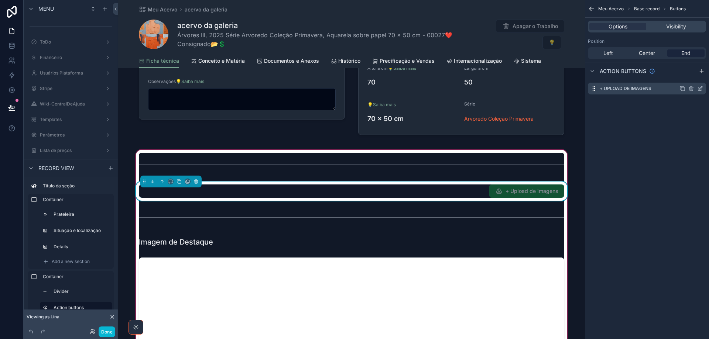
click at [701, 88] on icon "scrollable content" at bounding box center [700, 89] width 6 height 6
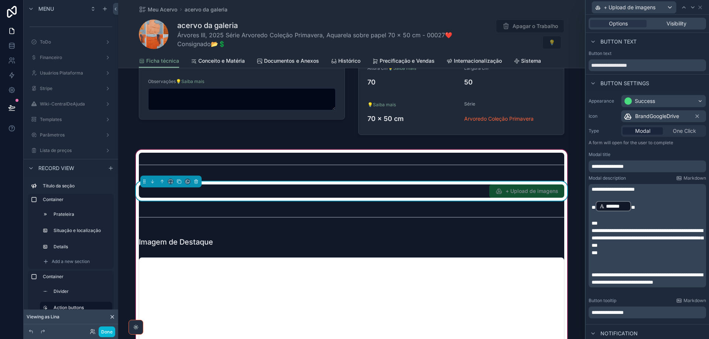
click at [593, 233] on span "**********" at bounding box center [648, 238] width 112 height 20
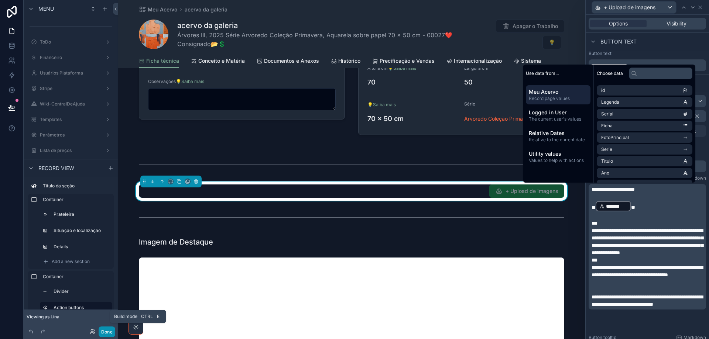
click at [106, 332] on button "Done" at bounding box center [107, 332] width 17 height 11
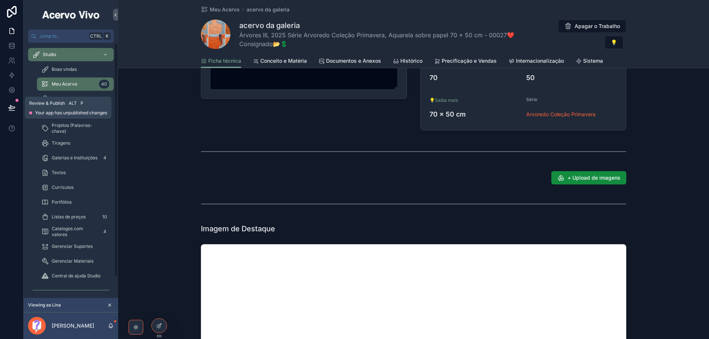
click at [16, 109] on button at bounding box center [12, 108] width 16 height 21
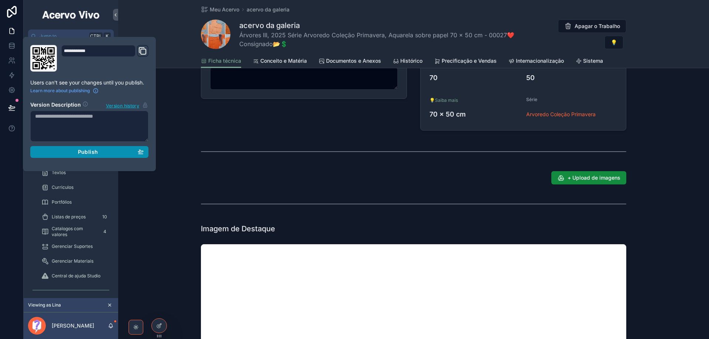
click at [66, 152] on div "Publish" at bounding box center [89, 152] width 109 height 7
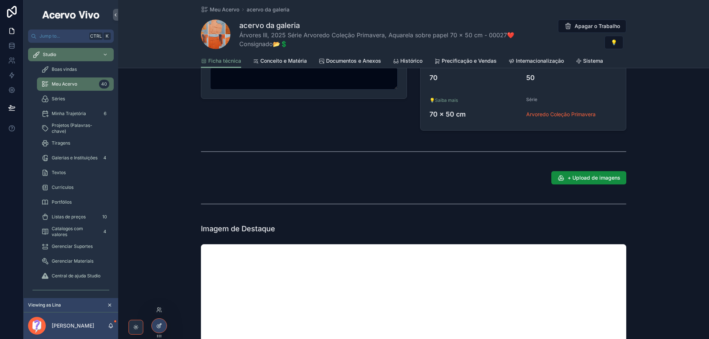
click at [160, 326] on icon at bounding box center [159, 326] width 6 height 6
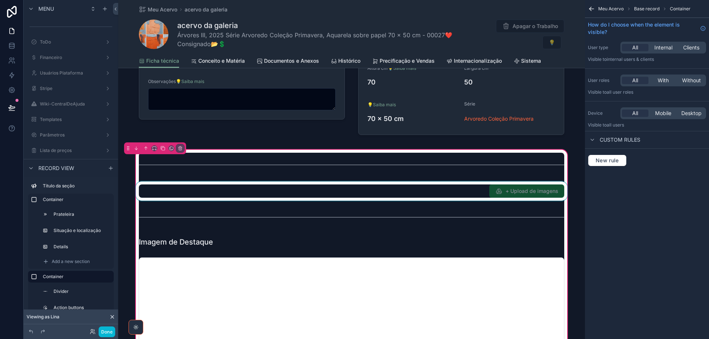
click at [465, 188] on div "scrollable content" at bounding box center [351, 191] width 434 height 19
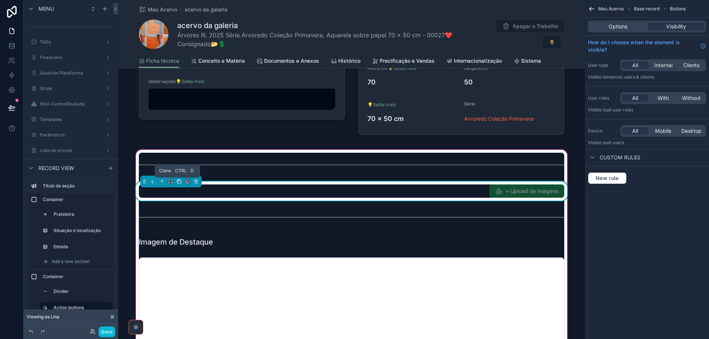
click at [179, 181] on icon "scrollable content" at bounding box center [179, 181] width 5 height 5
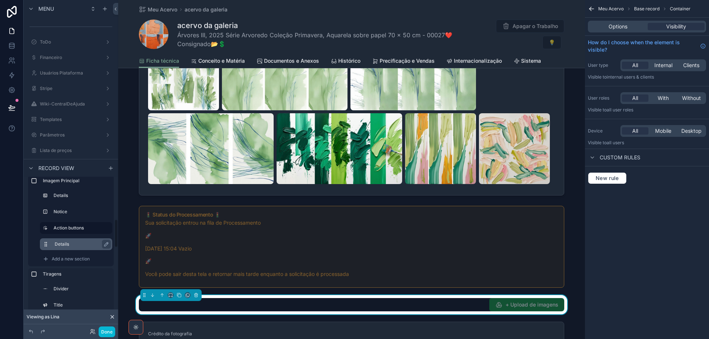
scroll to position [185, 0]
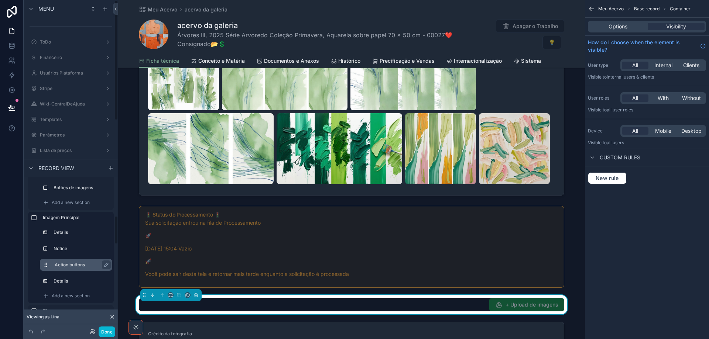
click at [82, 264] on label "Action buttons" at bounding box center [81, 265] width 52 height 6
click at [106, 264] on icon "scrollable content" at bounding box center [106, 265] width 6 height 6
click at [83, 263] on input "**********" at bounding box center [76, 265] width 43 height 9
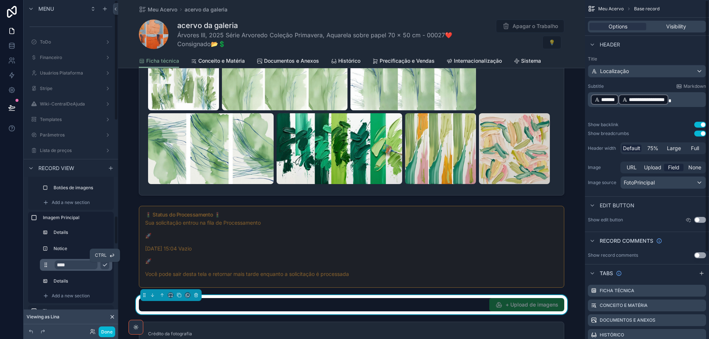
click at [74, 264] on input "****" at bounding box center [76, 265] width 43 height 9
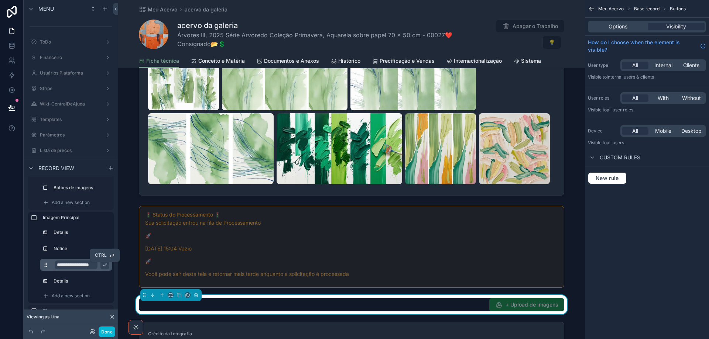
scroll to position [0, 8]
type input "**********"
click at [105, 265] on icon "scrollable content" at bounding box center [105, 265] width 6 height 6
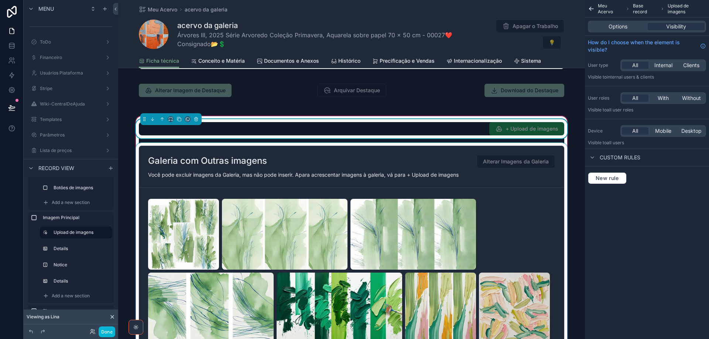
scroll to position [776, 0]
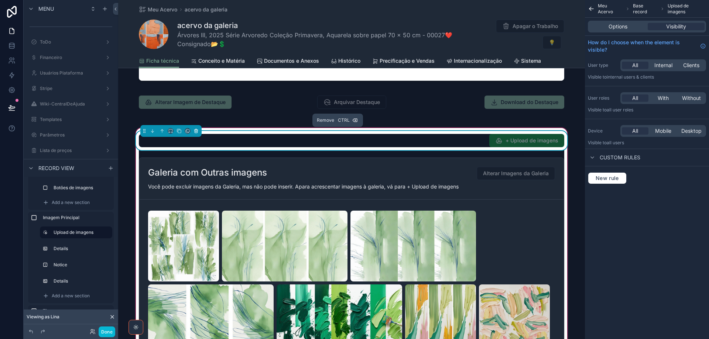
click at [194, 130] on icon "scrollable content" at bounding box center [196, 131] width 5 height 5
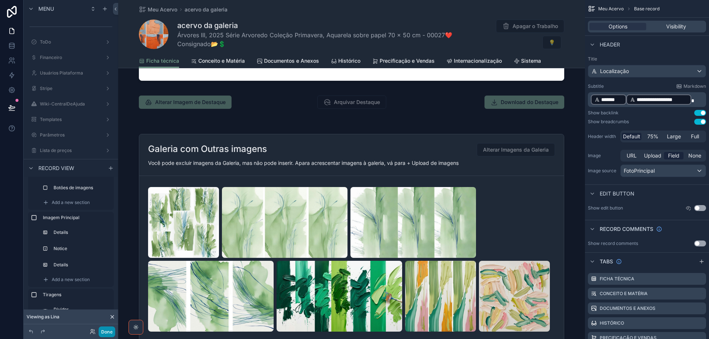
click at [108, 332] on button "Done" at bounding box center [107, 332] width 17 height 11
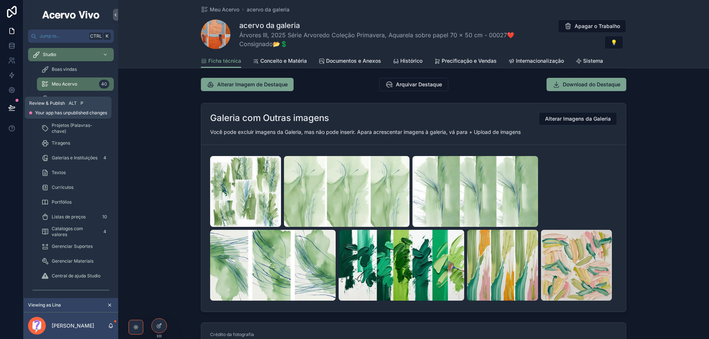
click at [11, 108] on icon at bounding box center [11, 108] width 6 height 4
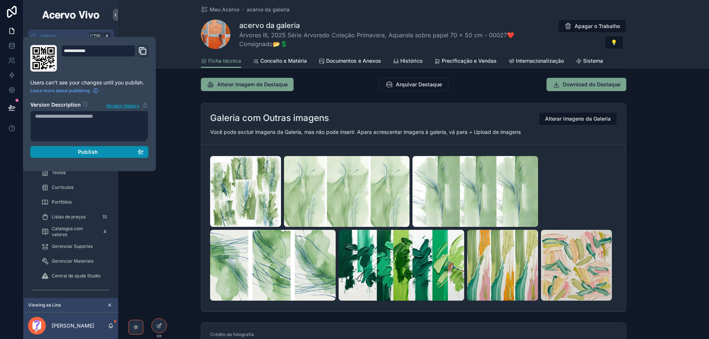
click at [100, 151] on div "Publish" at bounding box center [89, 152] width 109 height 7
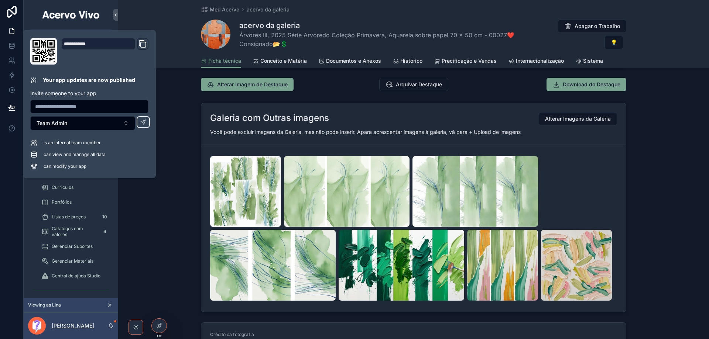
click at [69, 327] on p "Lina Corrobora" at bounding box center [73, 325] width 42 height 7
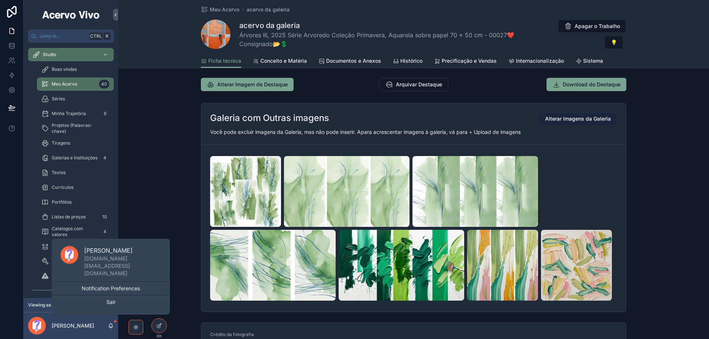
click at [581, 121] on span "Alterar Imagens da Galeria" at bounding box center [578, 118] width 66 height 7
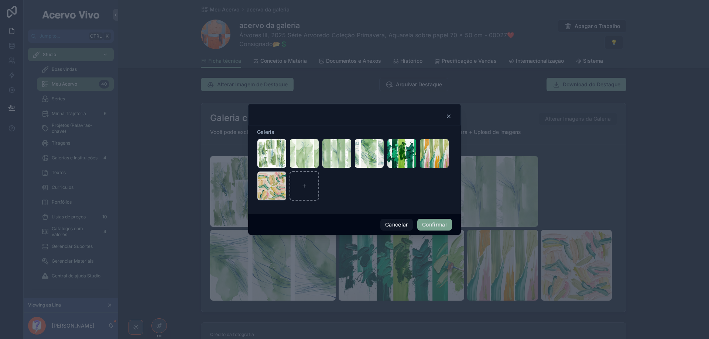
drag, startPoint x: 367, startPoint y: 154, endPoint x: 322, endPoint y: 152, distance: 45.5
click at [322, 152] on div "criar-pinturas-abstratas-gestuais-com-tons-de-verde-claro-e-delicados-e-finos-r…" at bounding box center [354, 170] width 195 height 62
click at [389, 225] on button "Cancelar" at bounding box center [396, 225] width 33 height 12
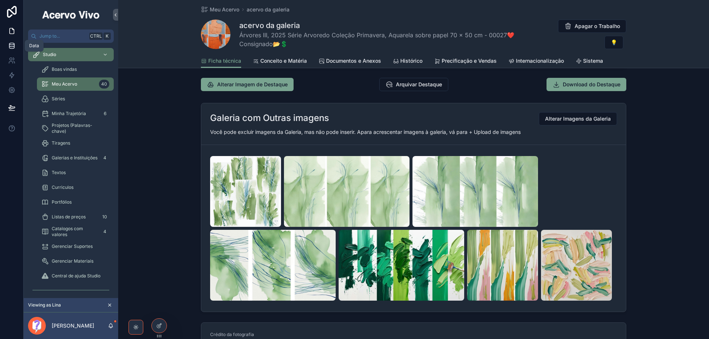
click at [12, 46] on icon at bounding box center [11, 45] width 7 height 7
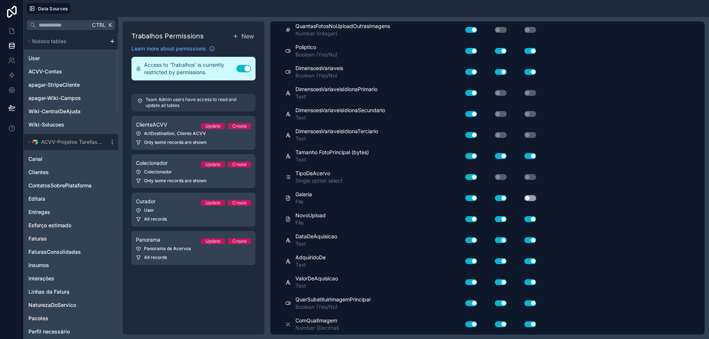
scroll to position [4230, 0]
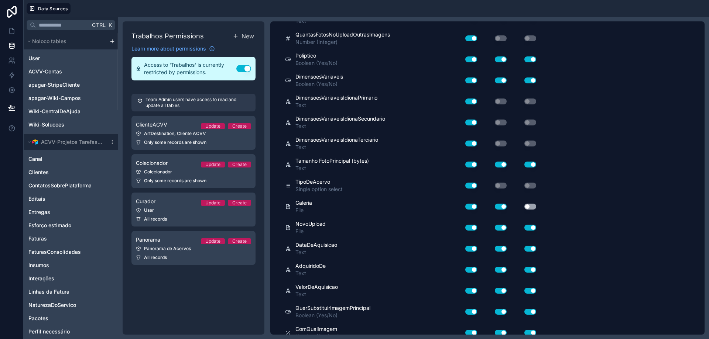
click at [497, 205] on button "Use setting" at bounding box center [501, 207] width 12 height 6
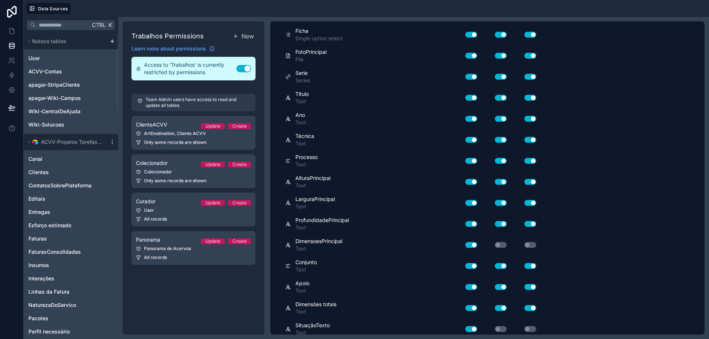
scroll to position [0, 0]
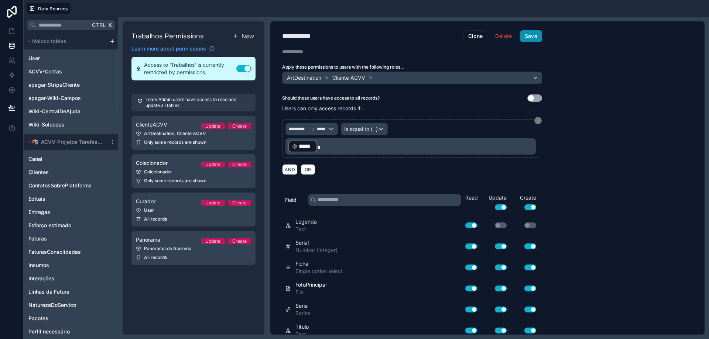
click at [527, 34] on button "Save" at bounding box center [531, 36] width 22 height 12
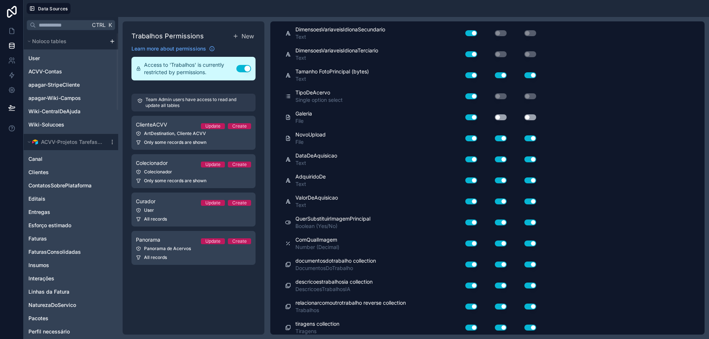
scroll to position [4322, 0]
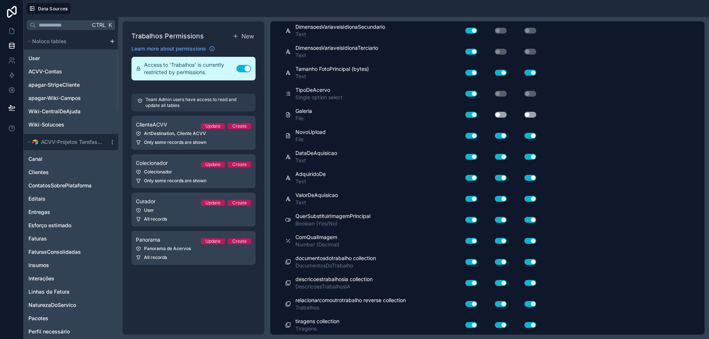
click at [503, 115] on button "Use setting" at bounding box center [501, 115] width 12 height 6
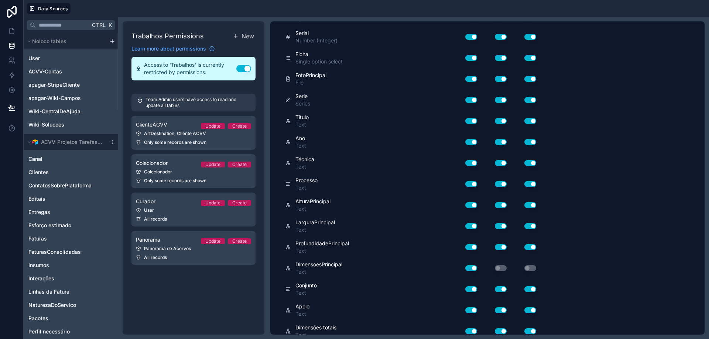
scroll to position [0, 0]
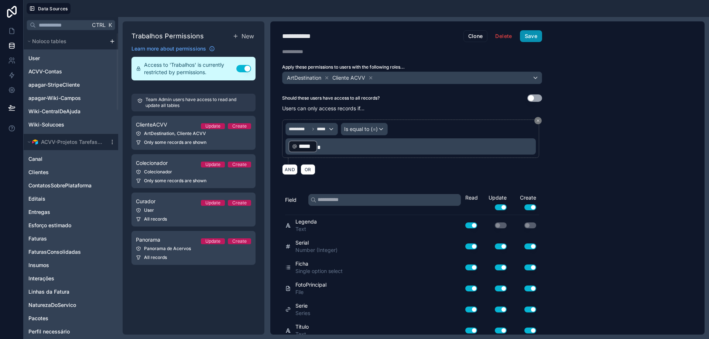
click at [530, 37] on button "Save" at bounding box center [531, 36] width 22 height 12
click at [13, 30] on icon at bounding box center [11, 30] width 7 height 7
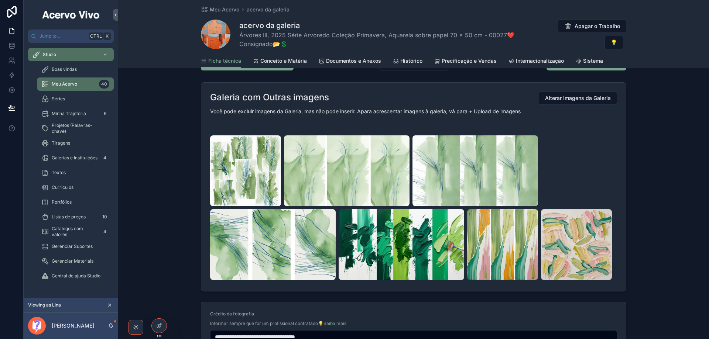
scroll to position [813, 0]
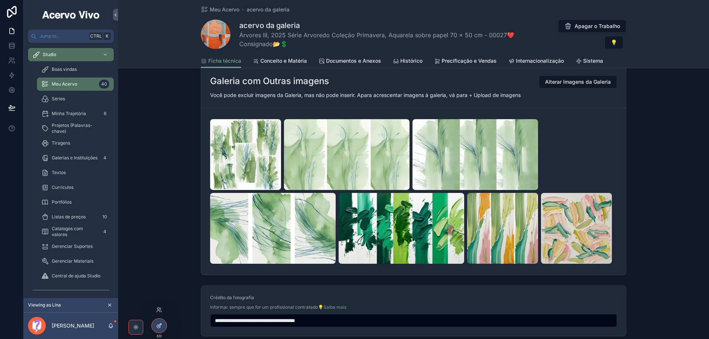
drag, startPoint x: 158, startPoint y: 327, endPoint x: 185, endPoint y: 322, distance: 27.3
click at [158, 327] on icon at bounding box center [159, 326] width 6 height 6
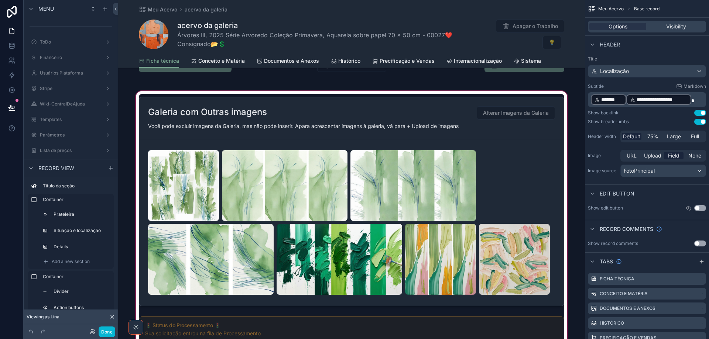
click at [455, 110] on div "scrollable content" at bounding box center [351, 279] width 467 height 378
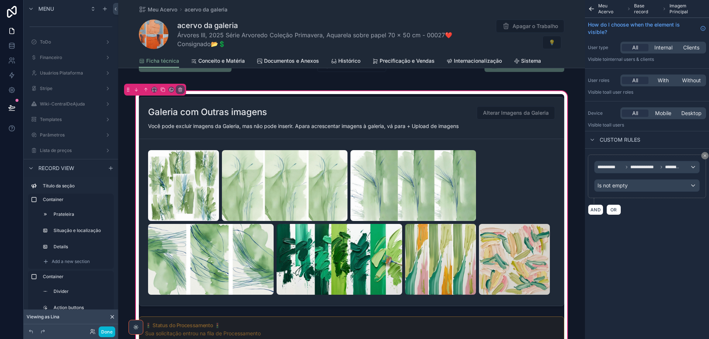
click at [455, 110] on div "scrollable content" at bounding box center [351, 201] width 434 height 215
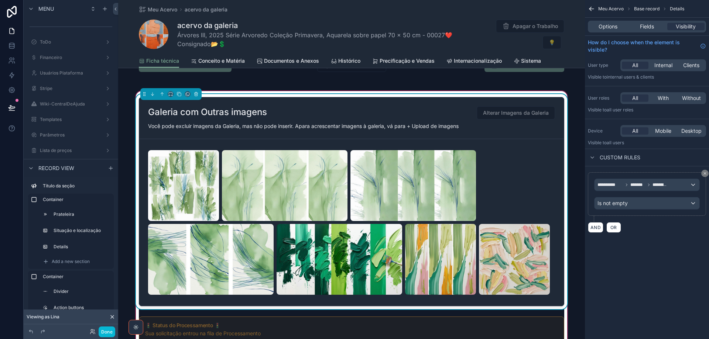
click at [457, 110] on div "Galeria com Outras imagens Alterar Imagens da Galeria" at bounding box center [351, 112] width 407 height 13
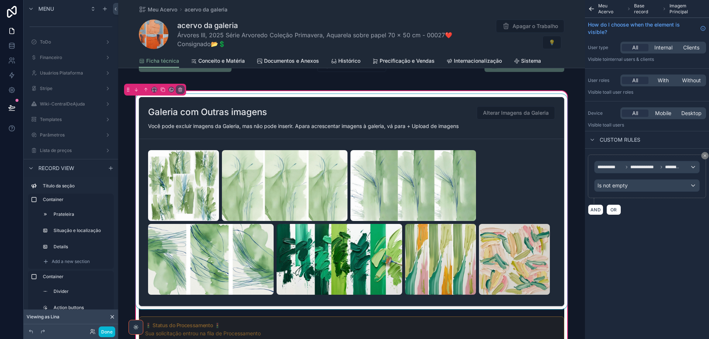
click at [457, 110] on div "scrollable content" at bounding box center [351, 201] width 434 height 215
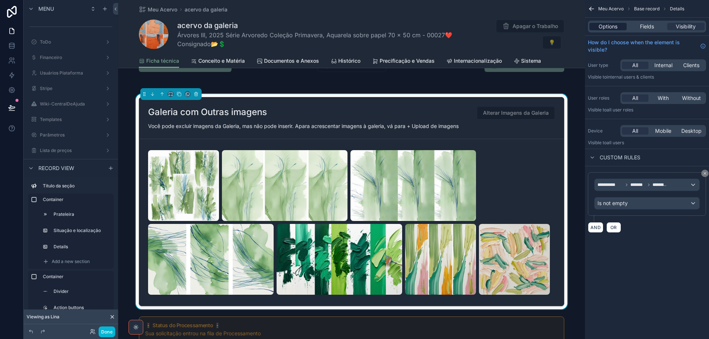
click at [613, 25] on span "Options" at bounding box center [608, 26] width 19 height 7
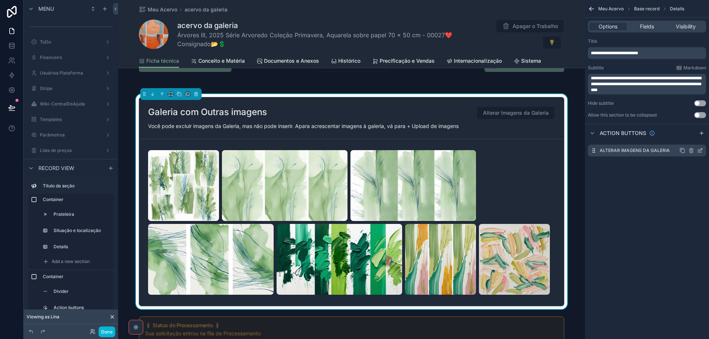
click at [693, 152] on icon "scrollable content" at bounding box center [691, 151] width 6 height 6
click at [688, 137] on icon at bounding box center [688, 137] width 1 height 1
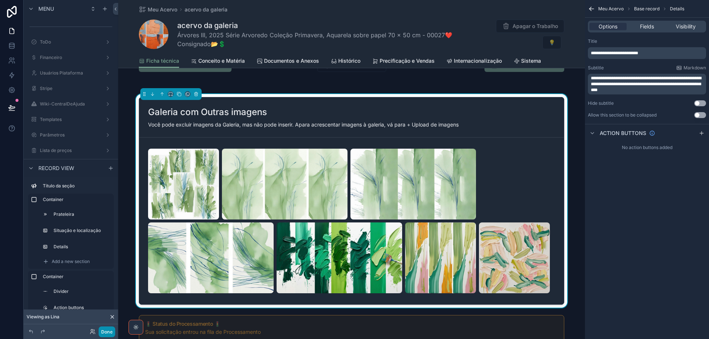
click at [109, 331] on button "Done" at bounding box center [107, 332] width 17 height 11
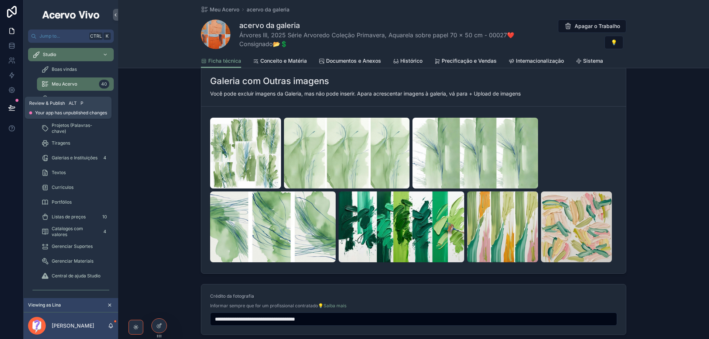
click at [12, 106] on icon at bounding box center [11, 108] width 6 height 4
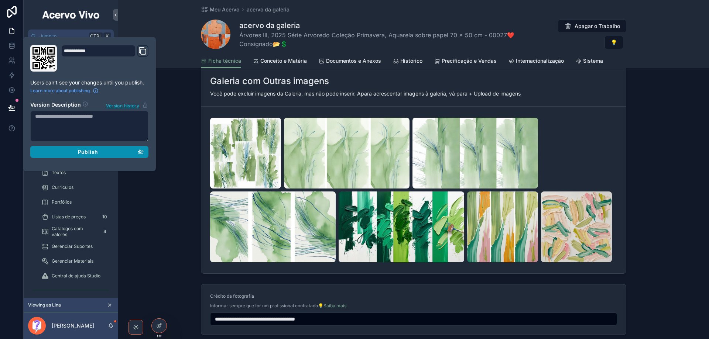
click at [124, 153] on div "Publish" at bounding box center [89, 152] width 109 height 7
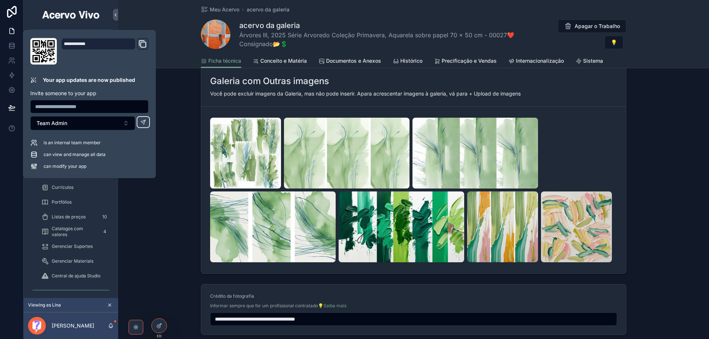
click at [168, 20] on div "Meu Acervo acervo da galeria acervo da galeria Árvores III, 2025 Série Arvoredo…" at bounding box center [413, 34] width 591 height 68
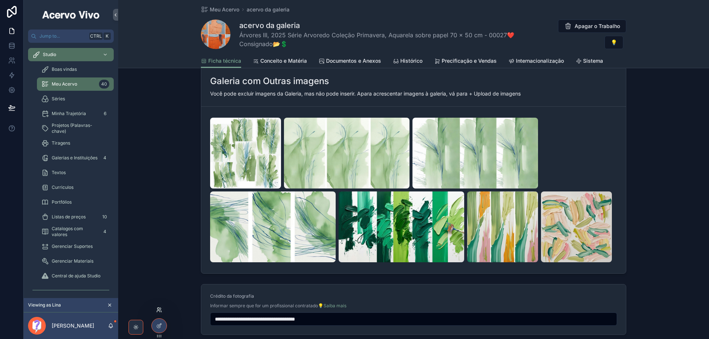
click at [160, 310] on icon at bounding box center [159, 310] width 6 height 6
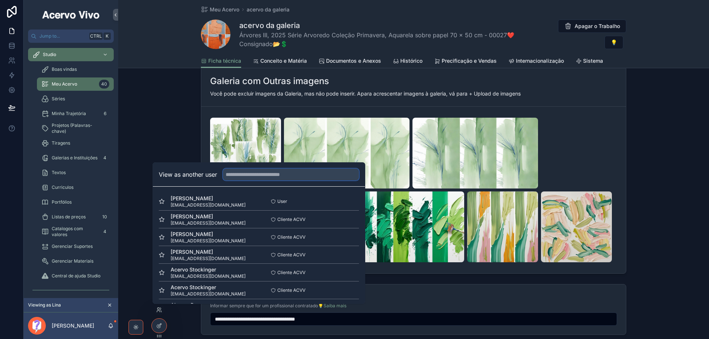
click at [254, 177] on input "text" at bounding box center [291, 175] width 136 height 12
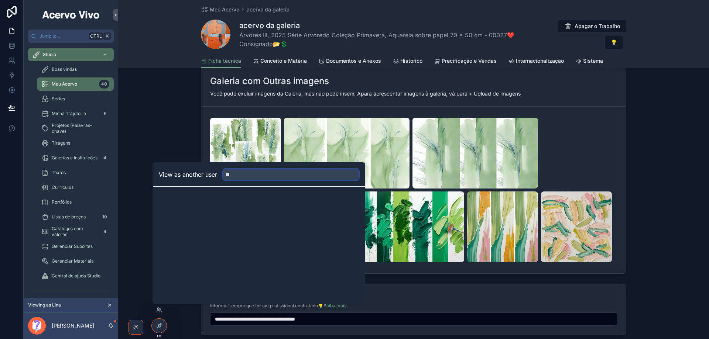
type input "*"
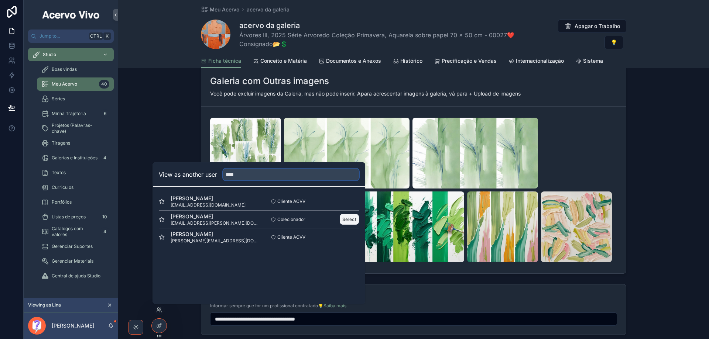
type input "****"
click at [349, 219] on button "Select" at bounding box center [349, 219] width 19 height 11
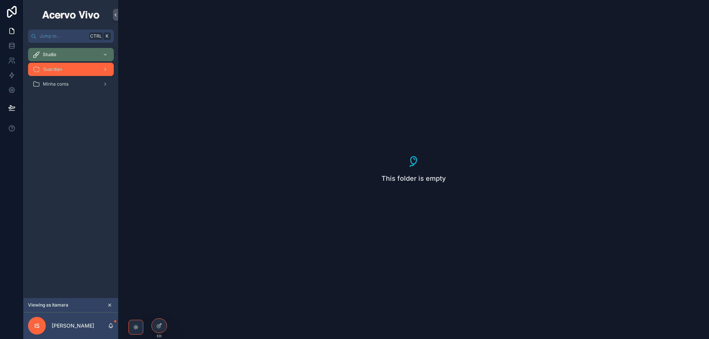
click at [63, 72] on div "Guardian" at bounding box center [71, 70] width 77 height 12
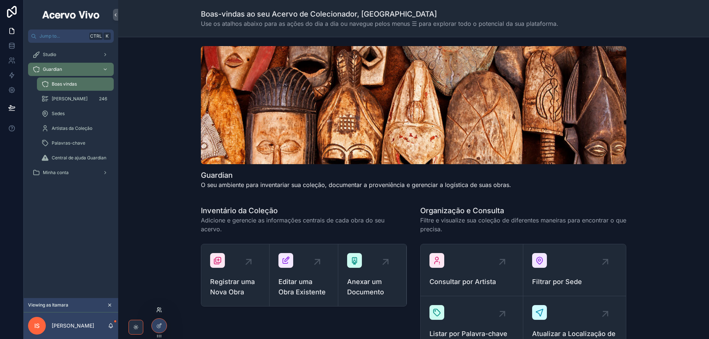
click at [158, 309] on icon at bounding box center [159, 310] width 6 height 6
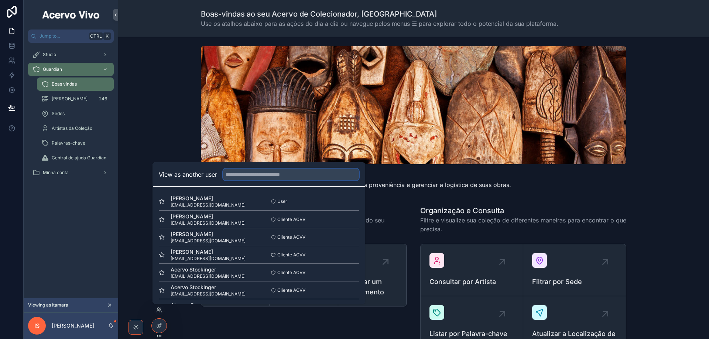
click at [239, 175] on input "text" at bounding box center [291, 175] width 136 height 12
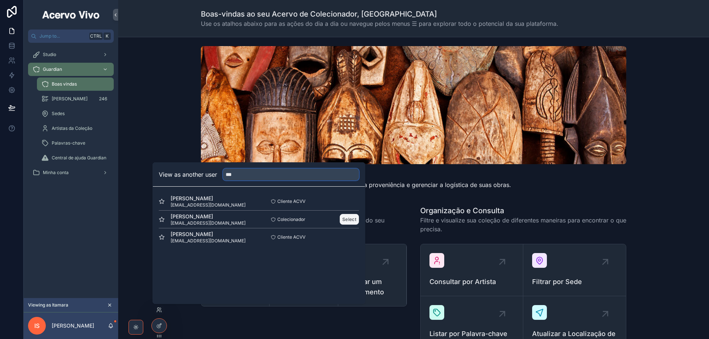
type input "***"
click at [346, 219] on button "Select" at bounding box center [349, 219] width 19 height 11
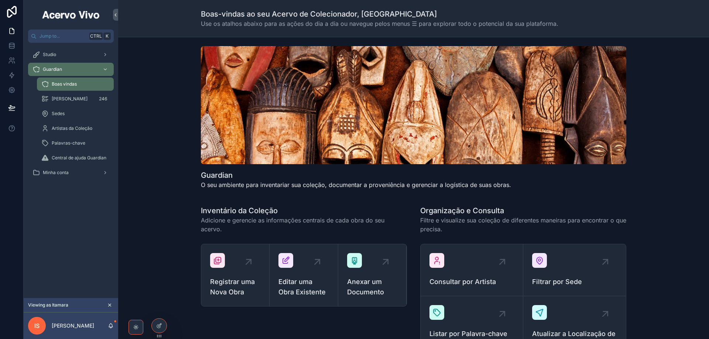
click at [137, 79] on div "Guardian O seu ambiente para inventariar sua coleção, documentar a proveniência…" at bounding box center [413, 120] width 579 height 154
click at [76, 53] on div "Studio" at bounding box center [71, 55] width 77 height 12
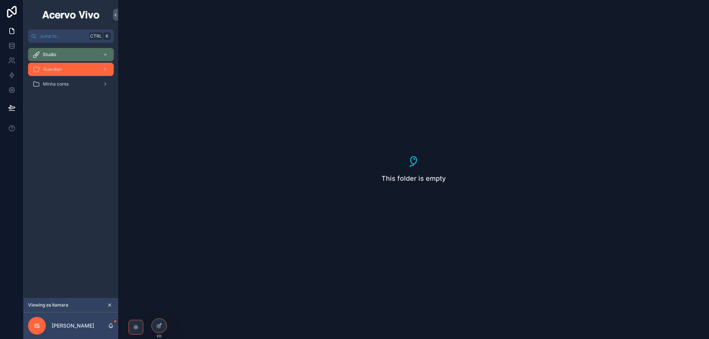
click at [67, 73] on div "Guardian" at bounding box center [71, 70] width 77 height 12
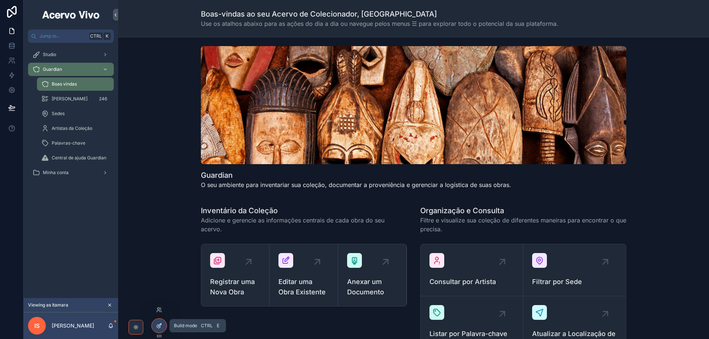
click at [158, 327] on icon at bounding box center [159, 326] width 6 height 6
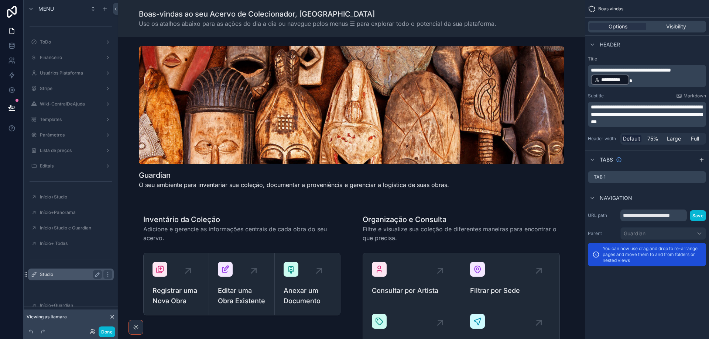
click at [74, 274] on label "Studio" at bounding box center [69, 275] width 59 height 6
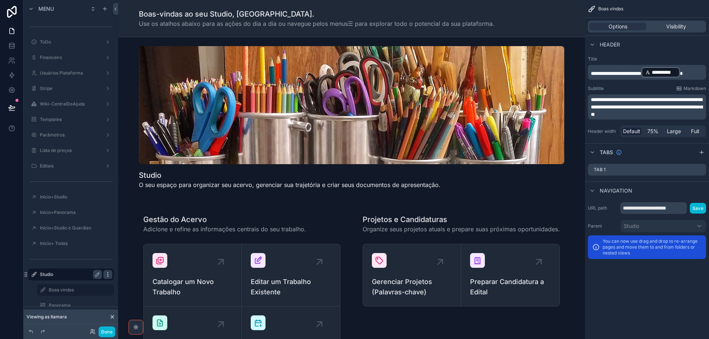
click at [109, 274] on icon "scrollable content" at bounding box center [108, 275] width 6 height 6
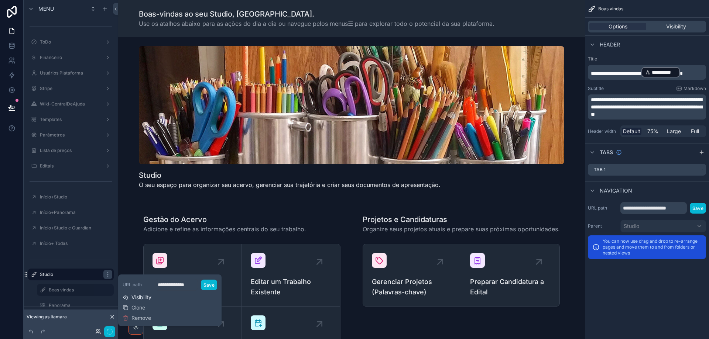
click at [135, 296] on span "Visibility" at bounding box center [141, 297] width 20 height 7
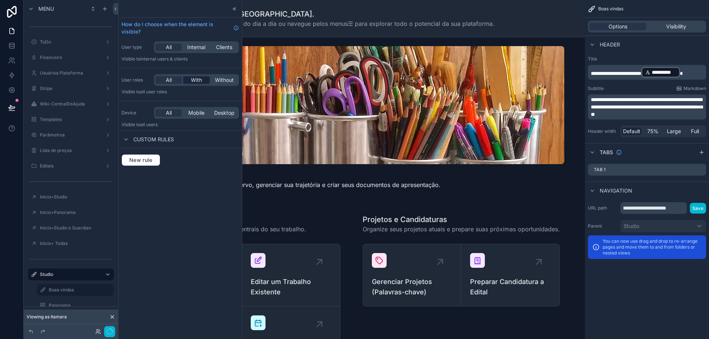
click at [193, 82] on span "With" at bounding box center [196, 79] width 11 height 7
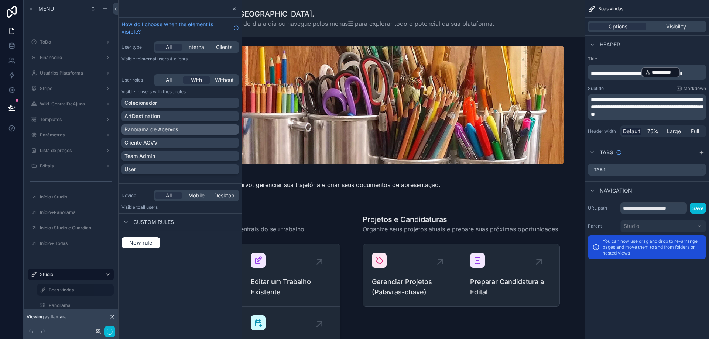
click at [233, 130] on div "Panorama de Acervos" at bounding box center [180, 129] width 112 height 7
click at [233, 143] on div "Cliente ACVV" at bounding box center [180, 142] width 112 height 7
drag, startPoint x: 110, startPoint y: 330, endPoint x: 106, endPoint y: 262, distance: 68.8
click at [110, 331] on button "Done" at bounding box center [107, 332] width 17 height 11
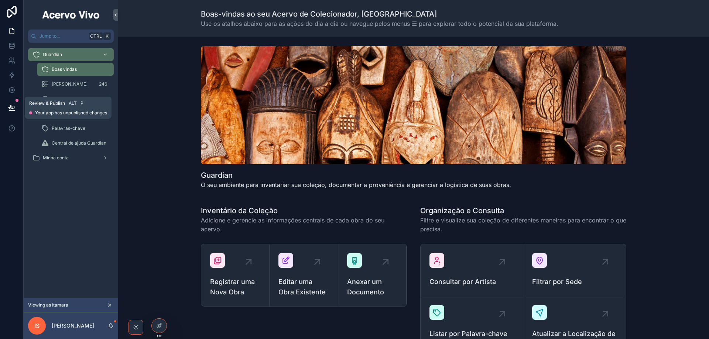
click at [12, 112] on button at bounding box center [12, 108] width 16 height 21
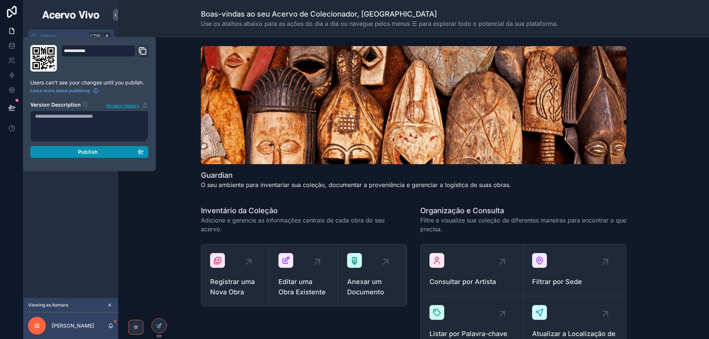
drag, startPoint x: 79, startPoint y: 151, endPoint x: 85, endPoint y: 153, distance: 6.5
click at [79, 151] on span "Publish" at bounding box center [88, 152] width 20 height 7
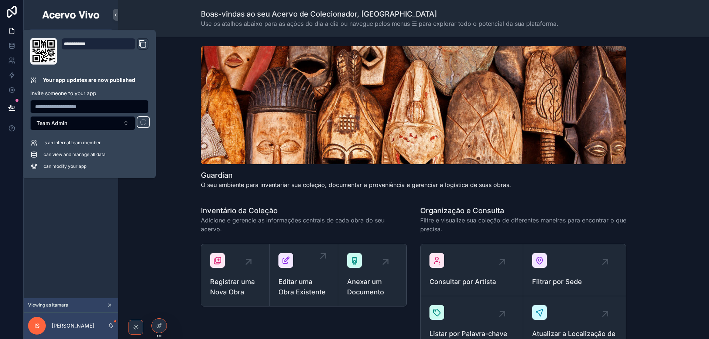
click at [301, 267] on div "Editar uma Obra Existente" at bounding box center [304, 275] width 50 height 44
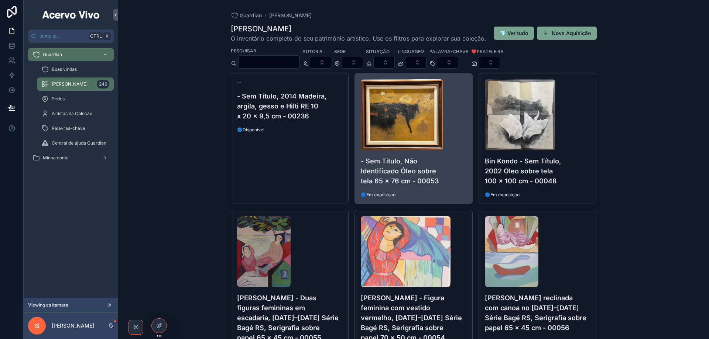
click at [395, 168] on h4 "- Sem Título, Não Identificado Óleo sobre tela 65 x 76 cm - 00053" at bounding box center [414, 171] width 106 height 30
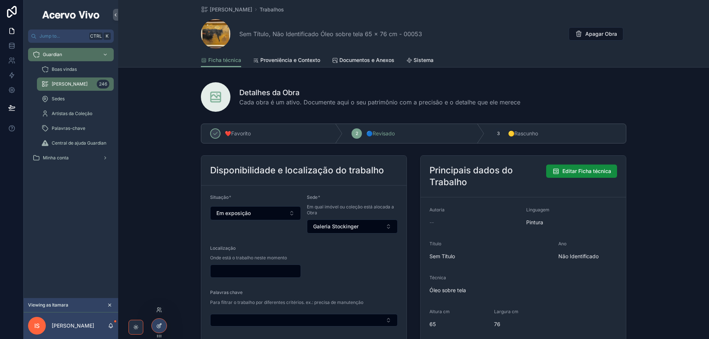
click at [158, 328] on icon at bounding box center [158, 326] width 3 height 3
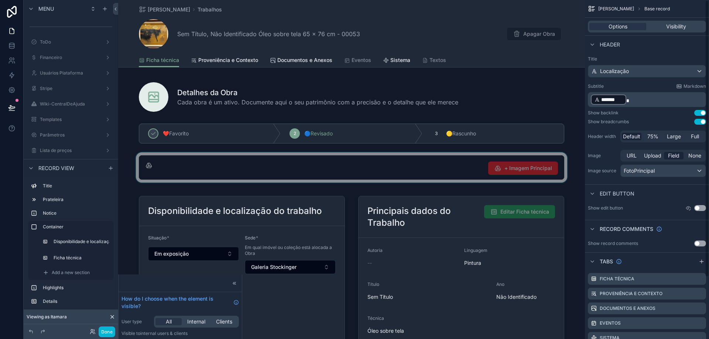
click at [431, 171] on div "scrollable content" at bounding box center [351, 168] width 467 height 30
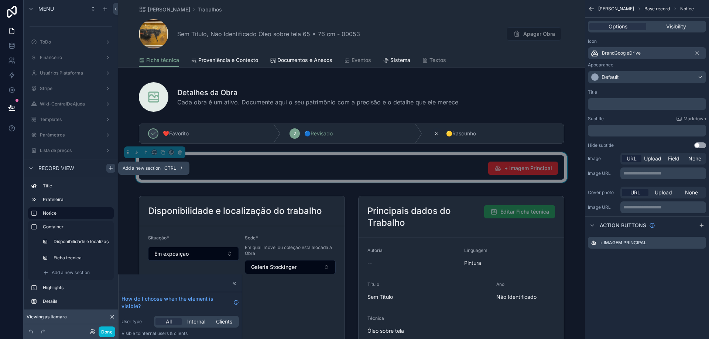
click at [110, 167] on icon "scrollable content" at bounding box center [111, 168] width 6 height 6
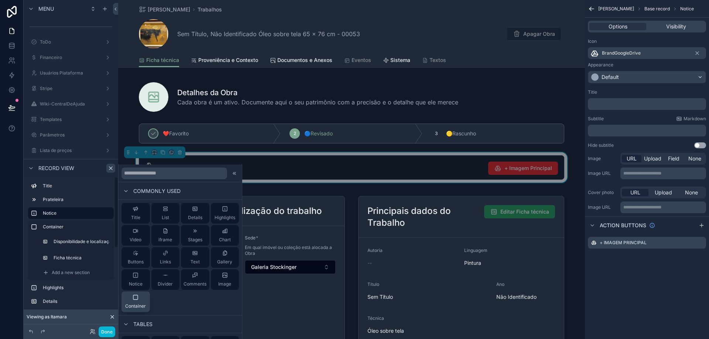
click at [134, 303] on div "Container" at bounding box center [135, 302] width 21 height 15
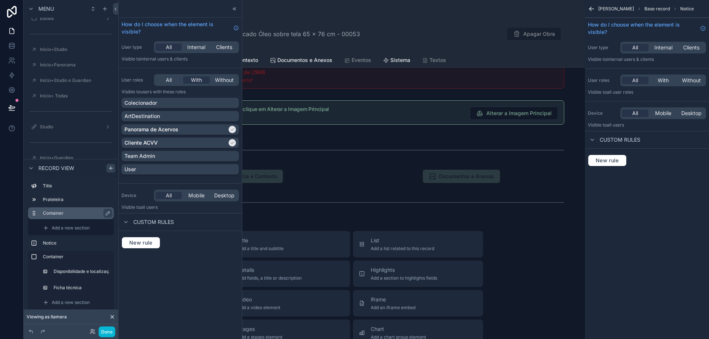
click at [76, 216] on label "Container" at bounding box center [75, 214] width 65 height 6
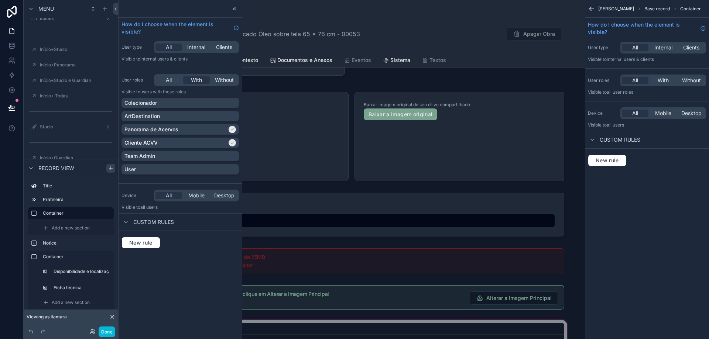
scroll to position [417, 0]
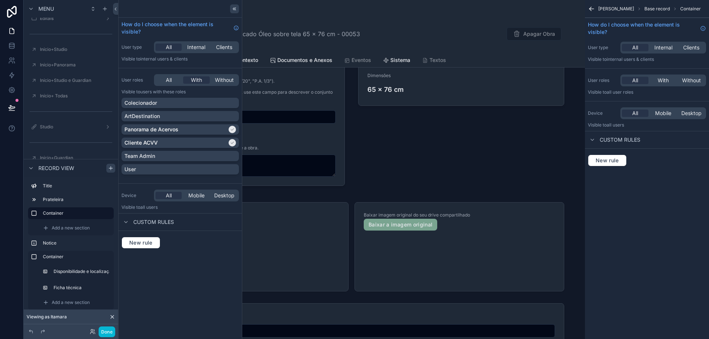
click at [237, 6] on icon at bounding box center [235, 9] width 6 height 6
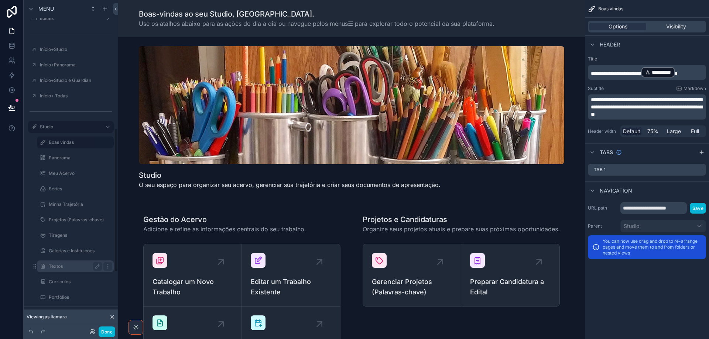
scroll to position [295, 0]
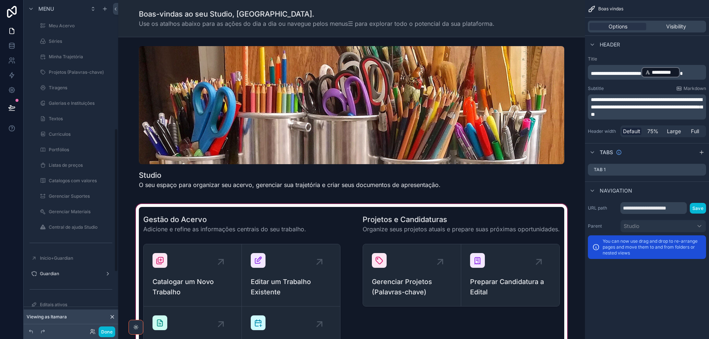
click at [298, 287] on div "scrollable content" at bounding box center [351, 292] width 455 height 178
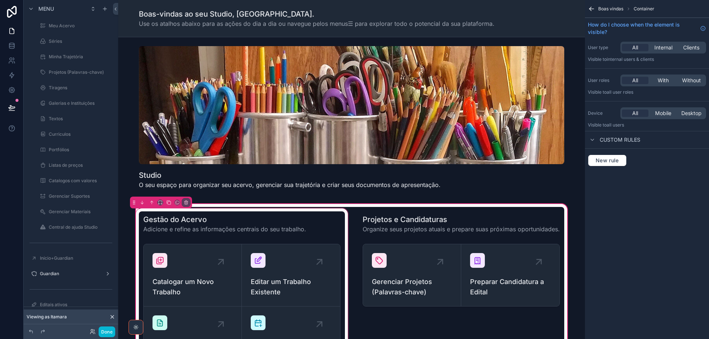
click at [282, 277] on div "scrollable content" at bounding box center [241, 292] width 215 height 170
click at [285, 285] on div "scrollable content" at bounding box center [241, 292] width 215 height 170
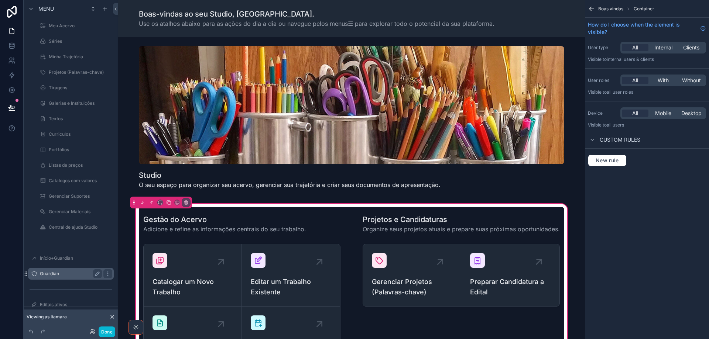
click at [72, 279] on div "Guardian" at bounding box center [71, 274] width 83 height 12
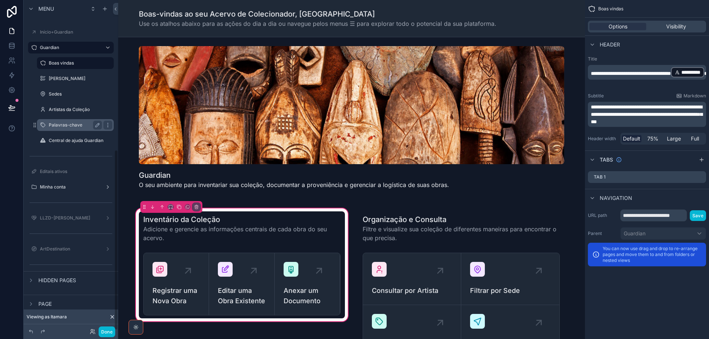
scroll to position [274, 0]
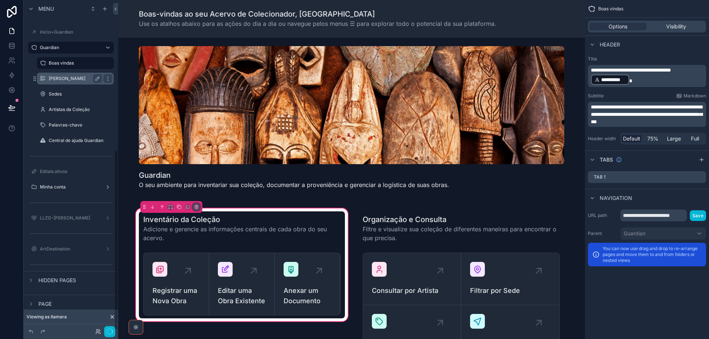
click at [59, 80] on label "[PERSON_NAME]" at bounding box center [74, 79] width 50 height 6
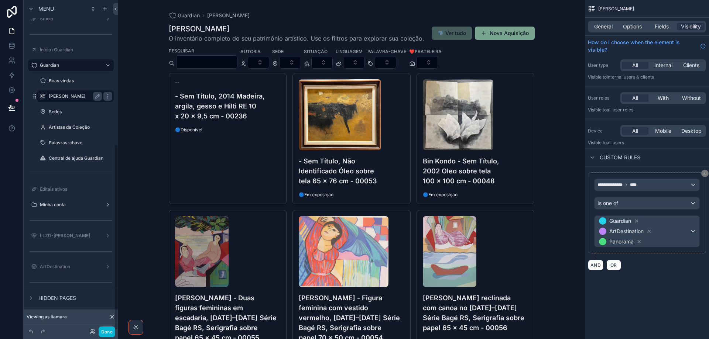
scroll to position [256, 0]
click at [382, 175] on h4 "- Sem Título, Não Identificado Óleo sobre tela 65 x 76 cm - 00053" at bounding box center [352, 171] width 106 height 30
click at [382, 175] on div "Guardian Minha Coleção Minha Coleção O inventário completo do seu patrimônio ar…" at bounding box center [351, 169] width 467 height 339
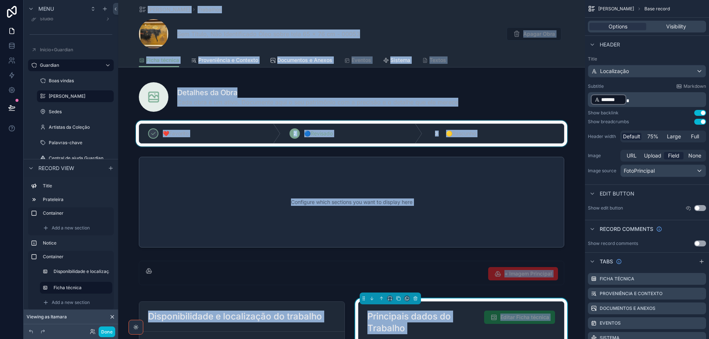
drag, startPoint x: 568, startPoint y: 82, endPoint x: 554, endPoint y: 143, distance: 61.9
click at [568, 83] on div "scrollable content" at bounding box center [351, 95] width 467 height 38
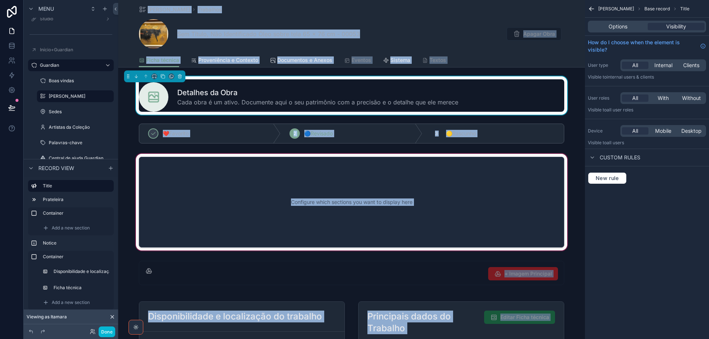
click at [454, 219] on div "scrollable content" at bounding box center [351, 203] width 467 height 100
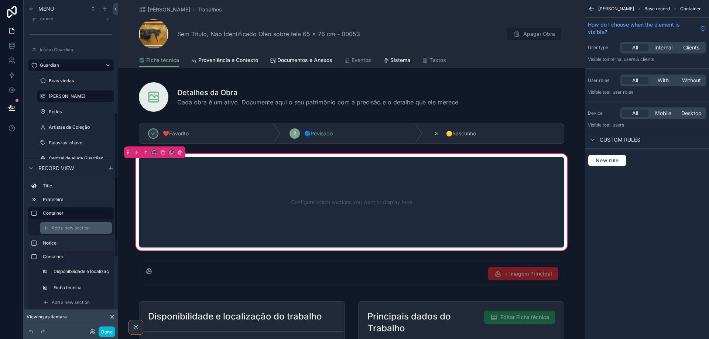
click at [64, 225] on span "Add a new section" at bounding box center [71, 228] width 38 height 6
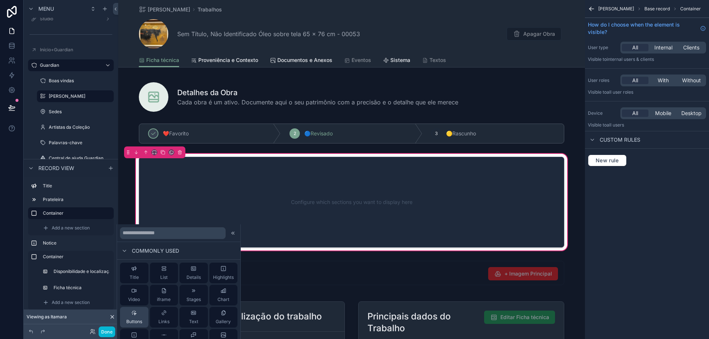
click at [137, 317] on div "Buttons" at bounding box center [134, 317] width 16 height 15
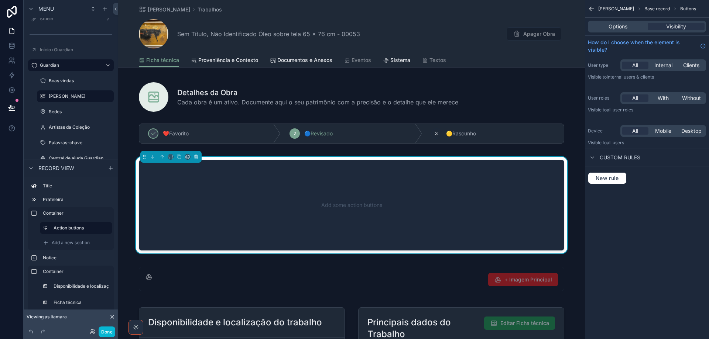
scroll to position [36, 0]
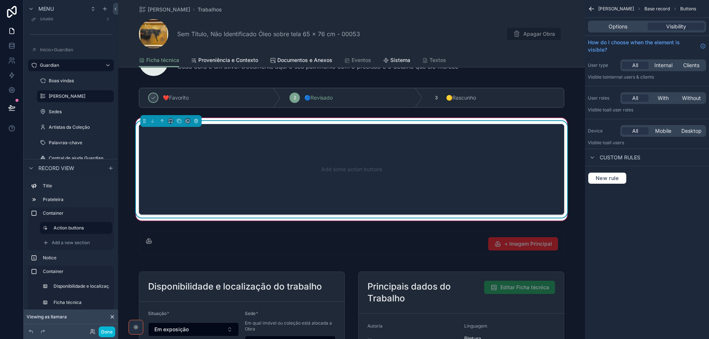
click at [366, 168] on div "Add some action buttons" at bounding box center [351, 169] width 401 height 66
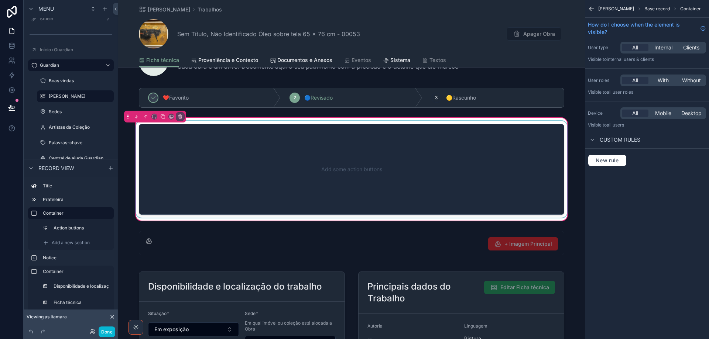
click at [441, 171] on div "scrollable content" at bounding box center [351, 169] width 434 height 97
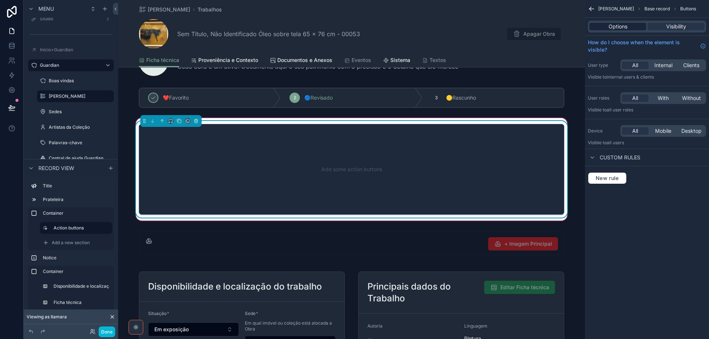
click at [619, 30] on span "Options" at bounding box center [618, 26] width 19 height 7
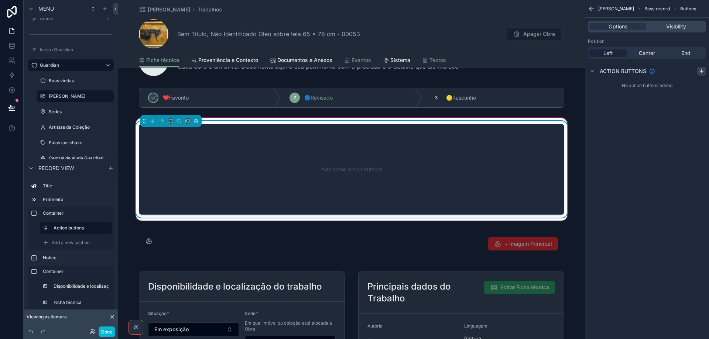
drag, startPoint x: 688, startPoint y: 50, endPoint x: 702, endPoint y: 69, distance: 23.0
click at [689, 51] on span "End" at bounding box center [685, 52] width 9 height 7
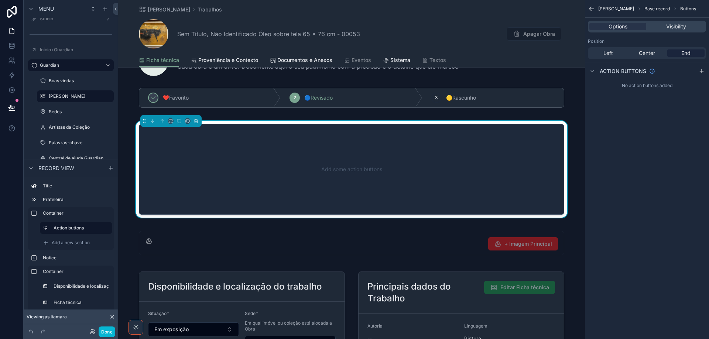
click at [698, 77] on div "Action buttons" at bounding box center [647, 71] width 124 height 18
click at [698, 71] on div "scrollable content" at bounding box center [701, 71] width 9 height 9
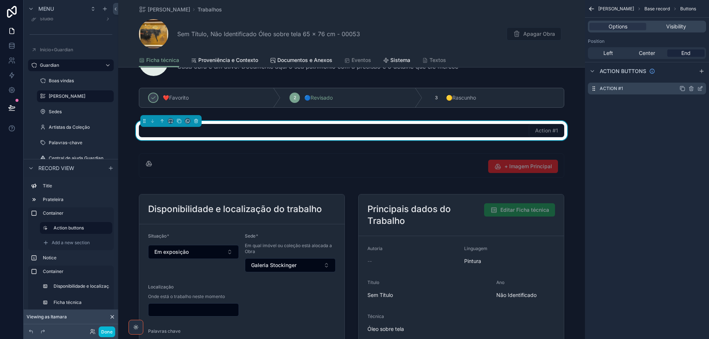
click at [702, 87] on icon "scrollable content" at bounding box center [700, 89] width 6 height 6
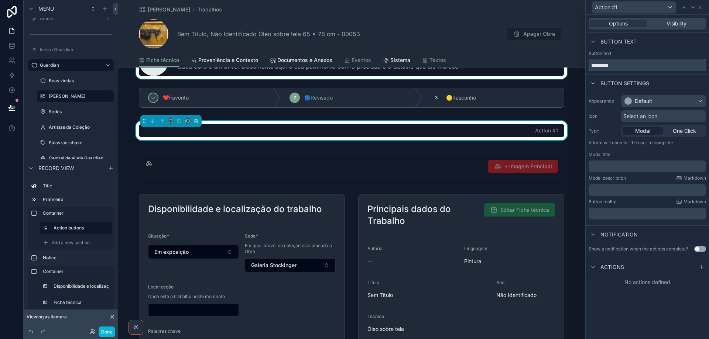
drag, startPoint x: 625, startPoint y: 68, endPoint x: 561, endPoint y: 68, distance: 64.3
click at [561, 68] on div "Action #1 Options Visibility Button text Button text ********* Button settings …" at bounding box center [354, 169] width 709 height 339
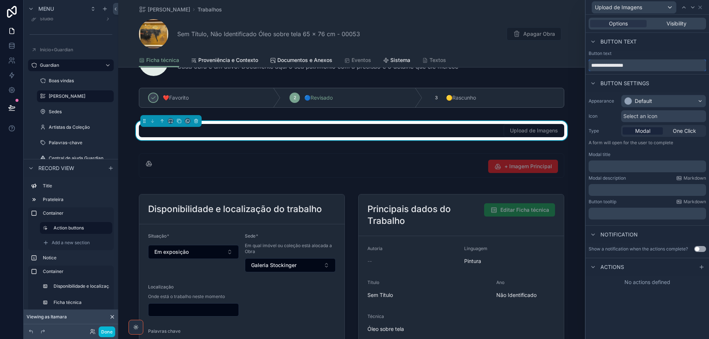
type input "**********"
click at [679, 99] on div "Default" at bounding box center [664, 101] width 84 height 12
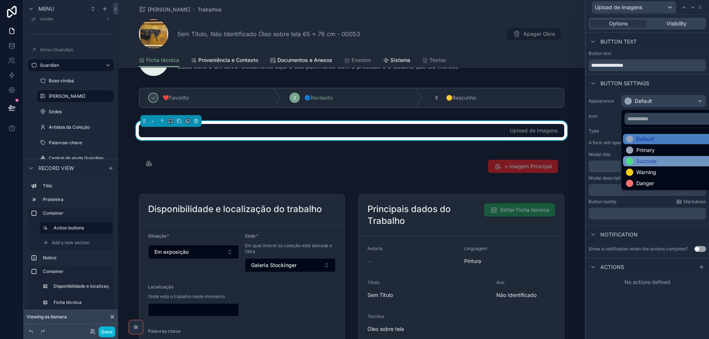
click at [677, 159] on div "Success" at bounding box center [672, 161] width 92 height 7
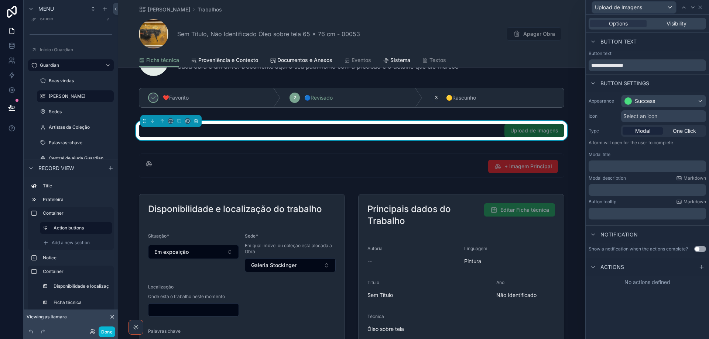
click at [667, 115] on div "Select an icon" at bounding box center [663, 116] width 85 height 12
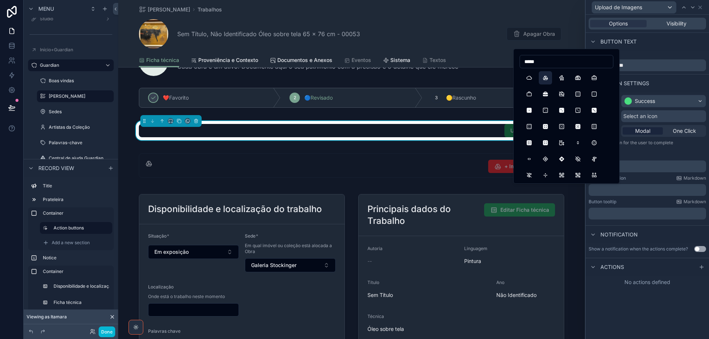
type input "*****"
click at [546, 80] on button "BrandGoogleDrive" at bounding box center [545, 77] width 13 height 13
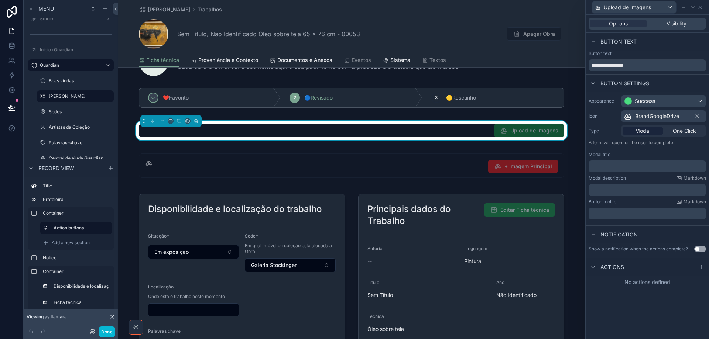
click at [641, 189] on p "﻿" at bounding box center [648, 190] width 113 height 7
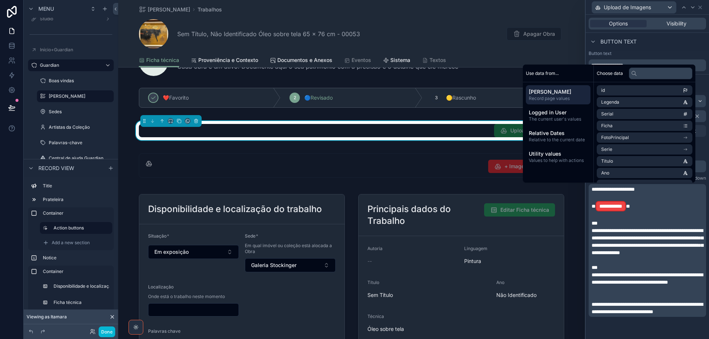
scroll to position [0, 0]
click at [631, 208] on div "**********" at bounding box center [613, 206] width 35 height 10
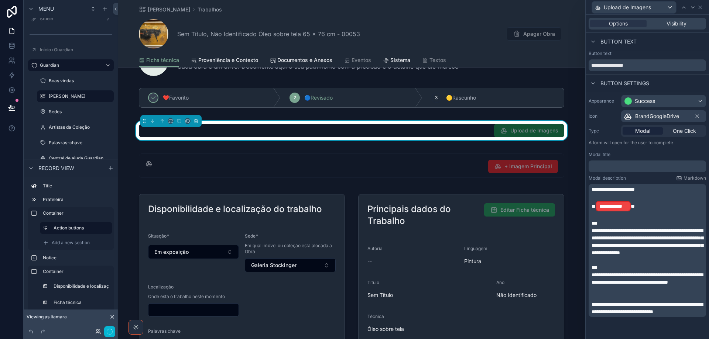
click at [635, 207] on span "**" at bounding box center [633, 206] width 4 height 5
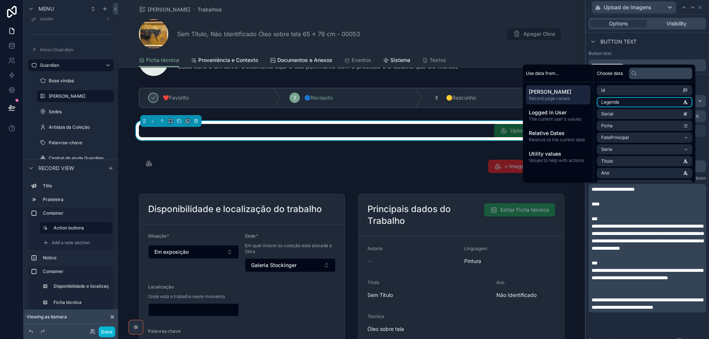
click at [632, 106] on li "Legenda" at bounding box center [645, 102] width 96 height 10
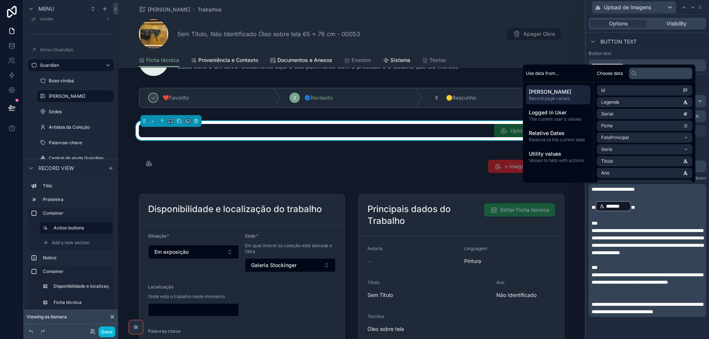
click at [660, 53] on div "Button text" at bounding box center [647, 54] width 117 height 6
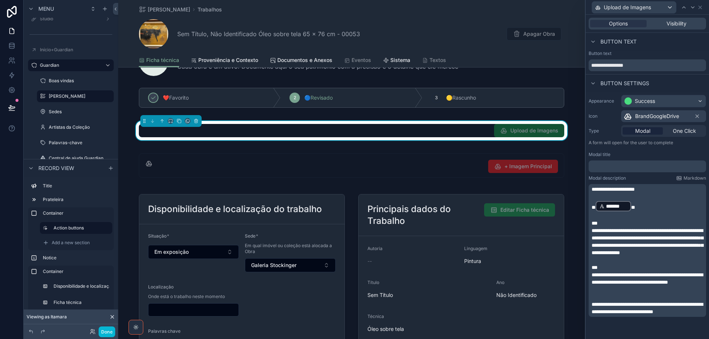
click at [644, 168] on p "﻿" at bounding box center [648, 166] width 113 height 7
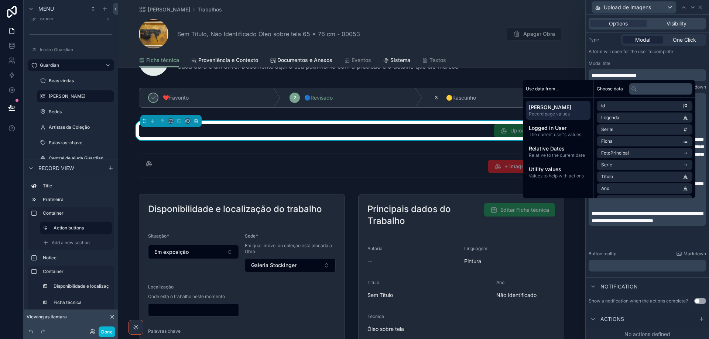
scroll to position [93, 0]
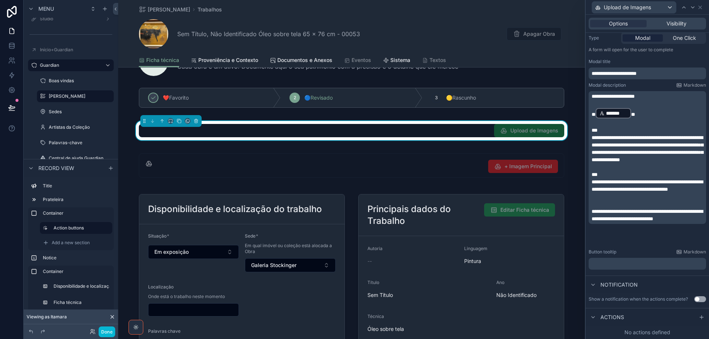
click at [633, 263] on p "﻿" at bounding box center [648, 263] width 113 height 7
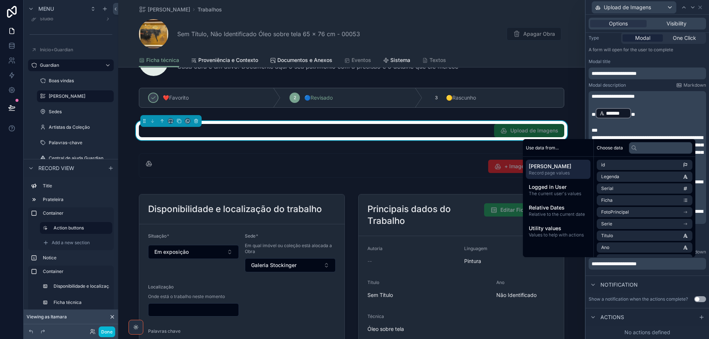
click at [696, 299] on button "Use setting" at bounding box center [700, 300] width 12 height 6
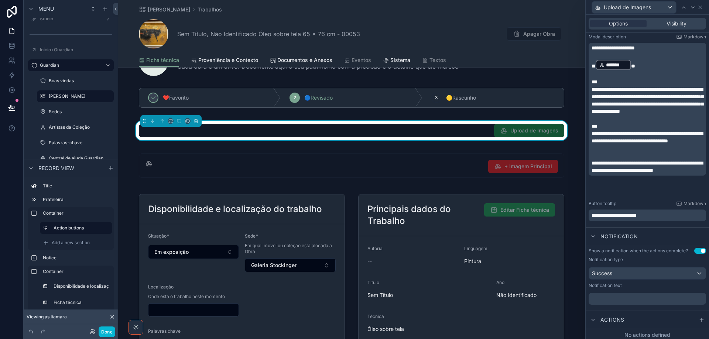
scroll to position [144, 0]
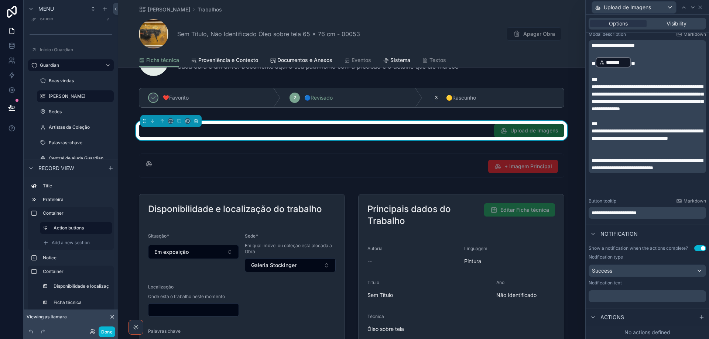
click at [607, 295] on p "﻿" at bounding box center [648, 296] width 113 height 7
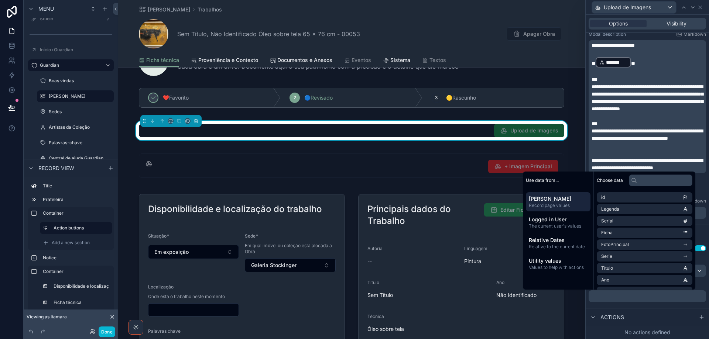
scroll to position [164, 0]
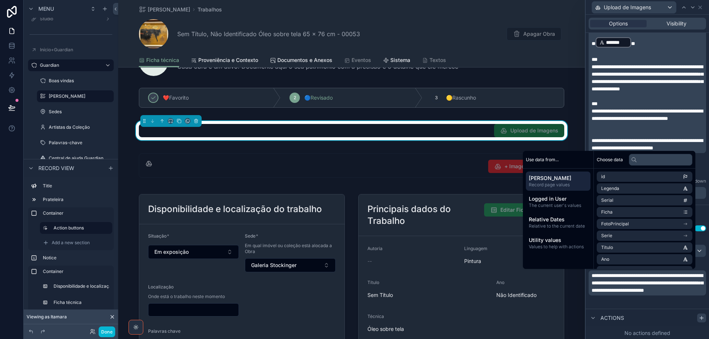
click at [699, 319] on icon at bounding box center [702, 318] width 6 height 6
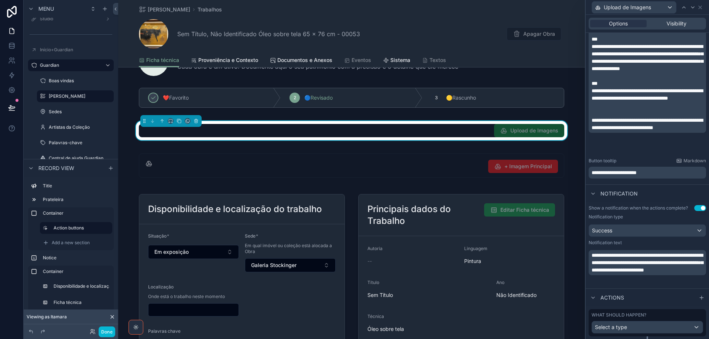
scroll to position [204, 0]
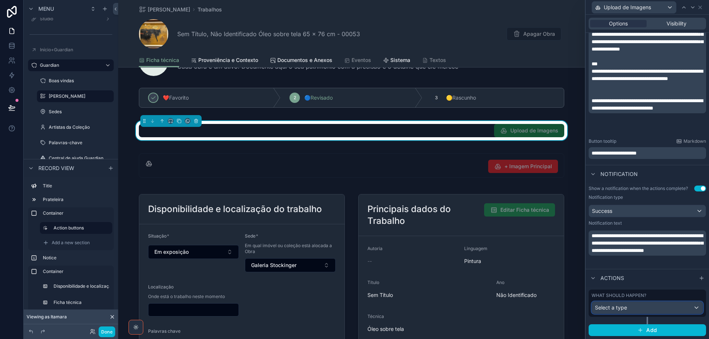
click at [650, 308] on div "Select a type" at bounding box center [647, 308] width 111 height 12
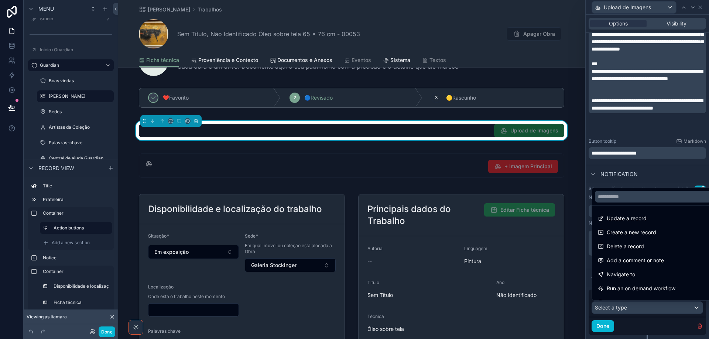
click at [650, 308] on div at bounding box center [647, 169] width 123 height 339
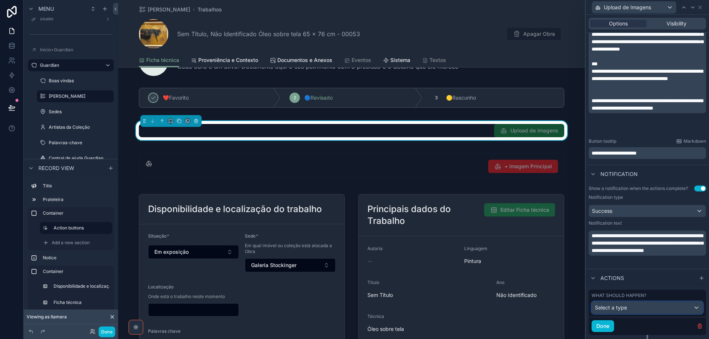
click at [650, 308] on div "Select a type" at bounding box center [647, 308] width 111 height 12
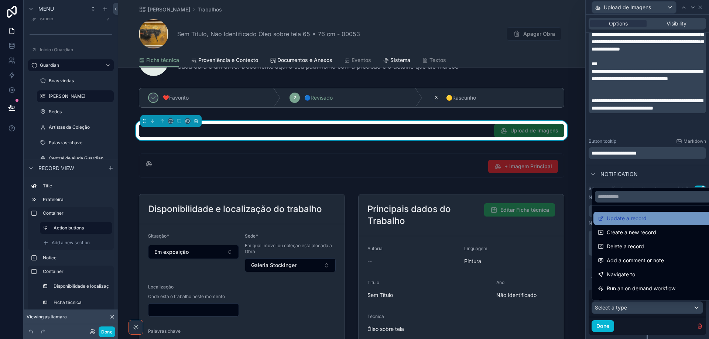
click at [647, 225] on div "Update a record" at bounding box center [653, 218] width 119 height 13
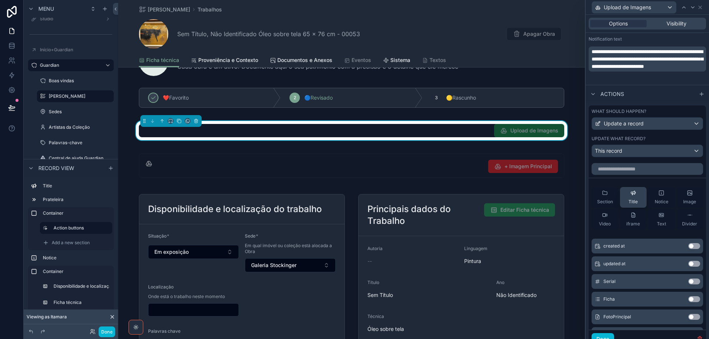
scroll to position [389, 0]
click at [636, 170] on input "text" at bounding box center [648, 169] width 112 height 12
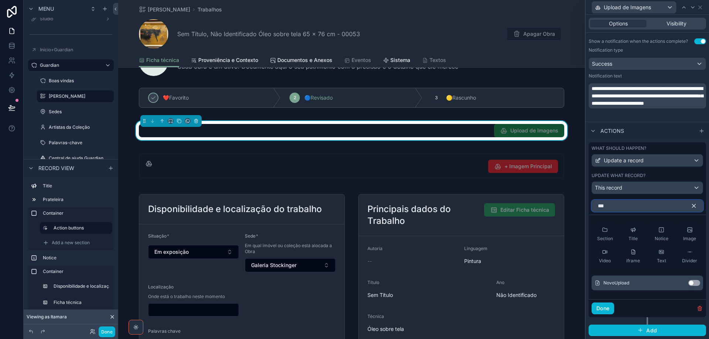
scroll to position [351, 0]
click at [691, 283] on button "Use setting" at bounding box center [694, 283] width 12 height 6
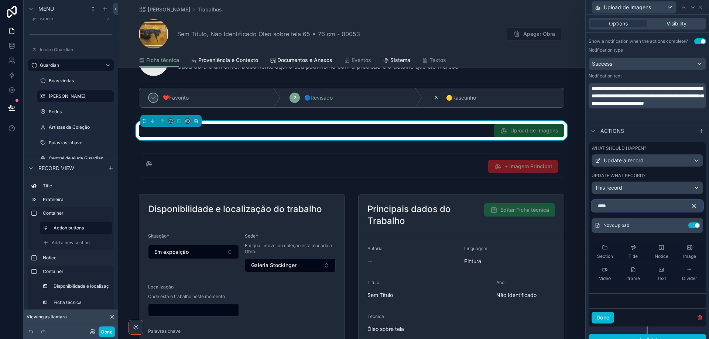
drag, startPoint x: 618, startPoint y: 208, endPoint x: 593, endPoint y: 211, distance: 25.3
click at [593, 211] on input "****" at bounding box center [648, 206] width 112 height 12
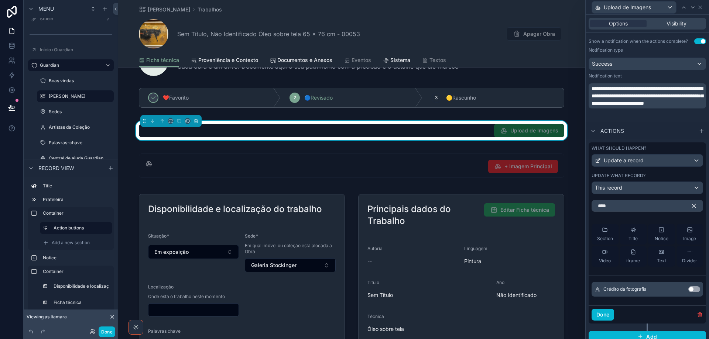
click at [691, 289] on button "Use setting" at bounding box center [694, 290] width 12 height 6
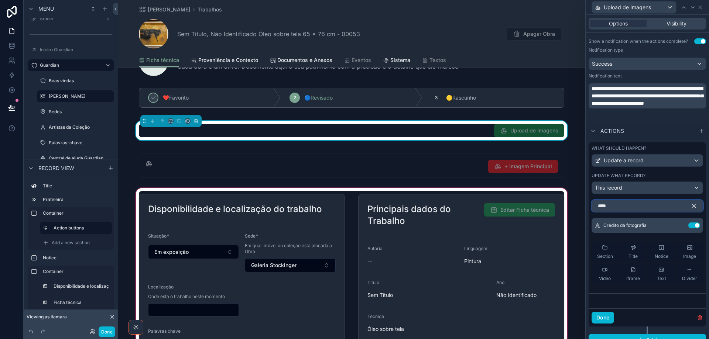
drag, startPoint x: 602, startPoint y: 204, endPoint x: 562, endPoint y: 204, distance: 39.9
click at [562, 204] on div "**********" at bounding box center [354, 169] width 709 height 339
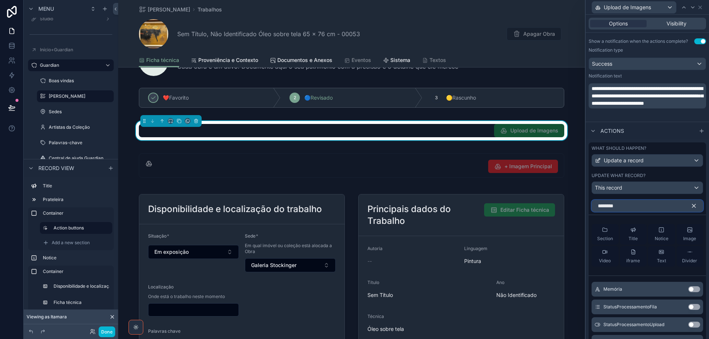
type input "********"
click at [690, 305] on button "Use setting" at bounding box center [694, 307] width 12 height 6
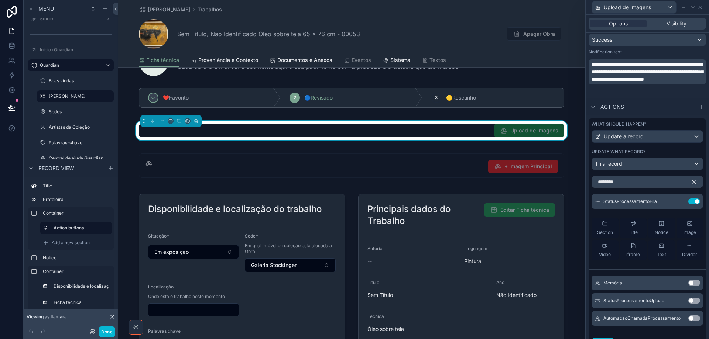
scroll to position [388, 0]
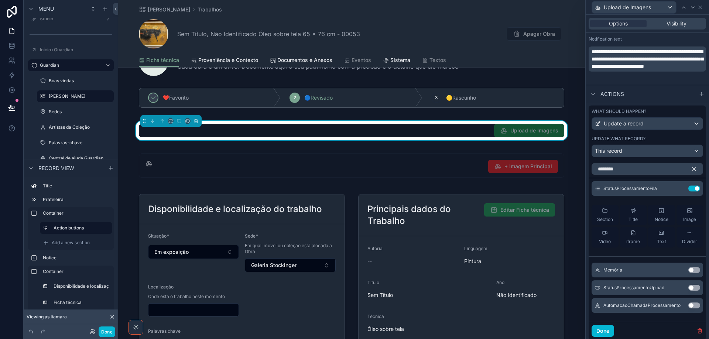
click at [688, 304] on button "Use setting" at bounding box center [694, 306] width 12 height 6
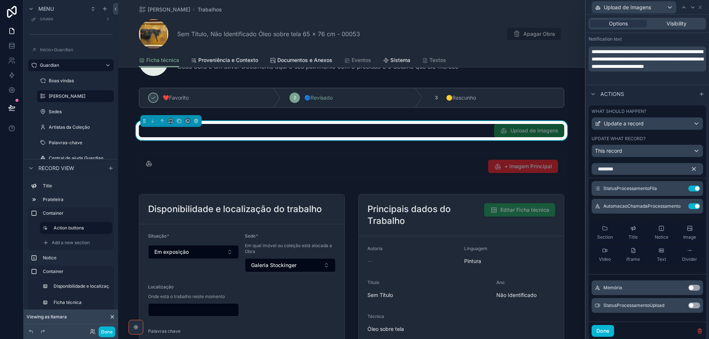
click at [693, 168] on icon "button" at bounding box center [694, 169] width 3 height 3
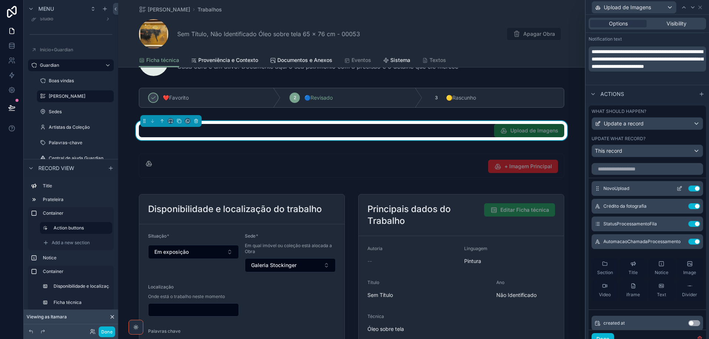
click at [677, 187] on icon at bounding box center [680, 189] width 6 height 6
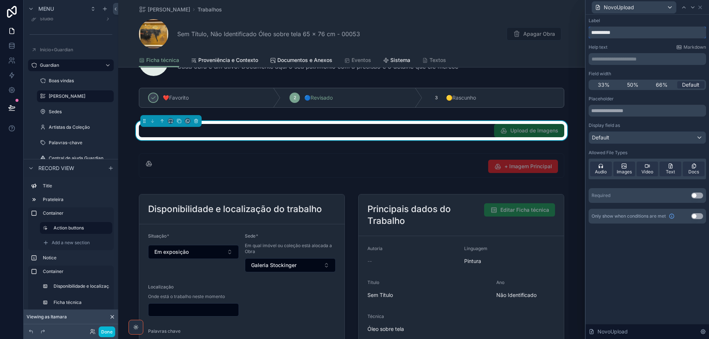
drag, startPoint x: 635, startPoint y: 32, endPoint x: 605, endPoint y: 36, distance: 30.2
click at [580, 34] on div "**********" at bounding box center [354, 169] width 709 height 339
paste input "**********"
type input "**********"
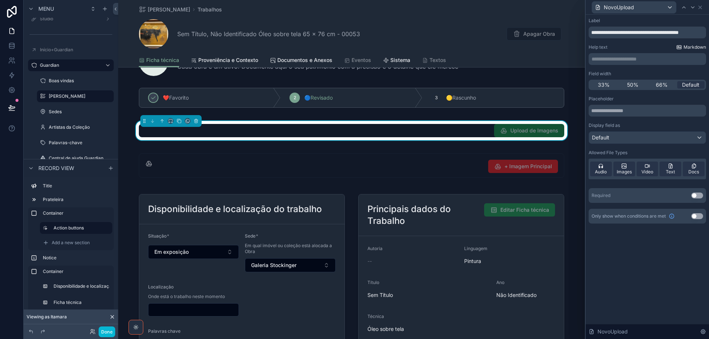
scroll to position [0, 0]
click at [628, 61] on p "**********" at bounding box center [648, 58] width 113 height 7
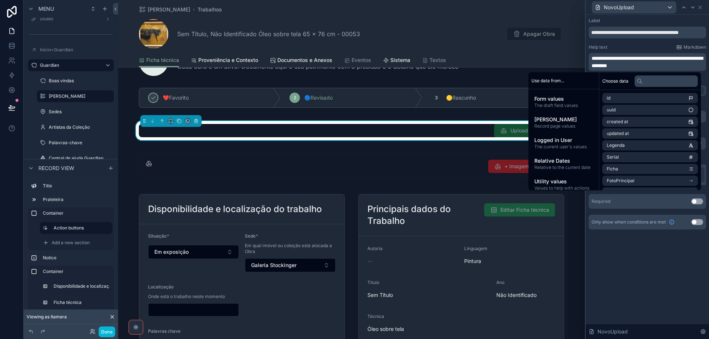
click at [638, 283] on div "**********" at bounding box center [647, 177] width 123 height 325
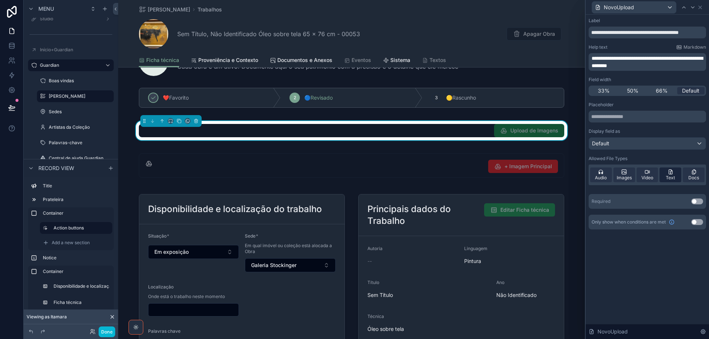
drag, startPoint x: 645, startPoint y: 176, endPoint x: 667, endPoint y: 176, distance: 21.4
click at [646, 176] on span "Video" at bounding box center [648, 178] width 12 height 6
drag, startPoint x: 667, startPoint y: 176, endPoint x: 692, endPoint y: 176, distance: 25.5
click at [669, 176] on span "Text" at bounding box center [670, 178] width 9 height 6
drag, startPoint x: 692, startPoint y: 176, endPoint x: 670, endPoint y: 239, distance: 66.9
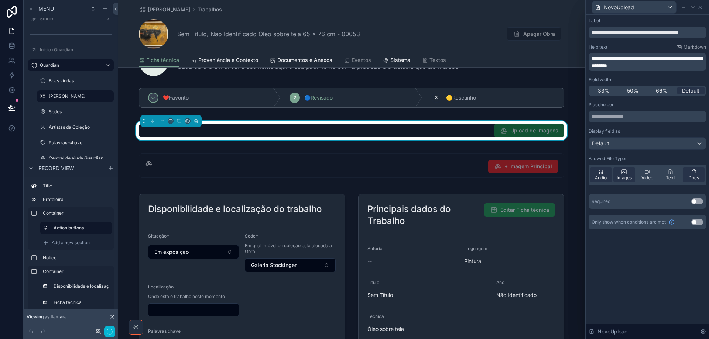
click at [692, 176] on span "Docs" at bounding box center [693, 178] width 11 height 6
click at [598, 175] on icon at bounding box center [601, 172] width 6 height 6
click at [694, 7] on icon at bounding box center [693, 7] width 6 height 6
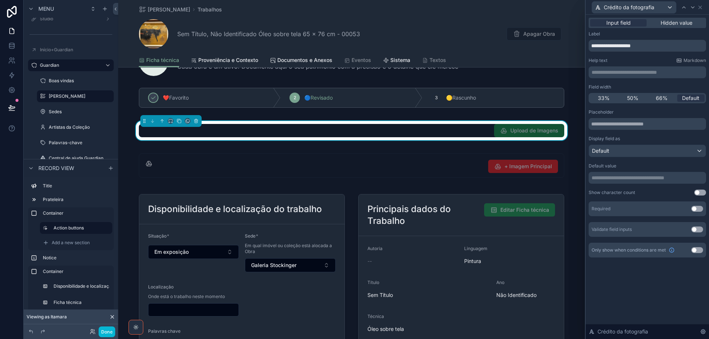
click at [652, 74] on p "**********" at bounding box center [648, 72] width 113 height 7
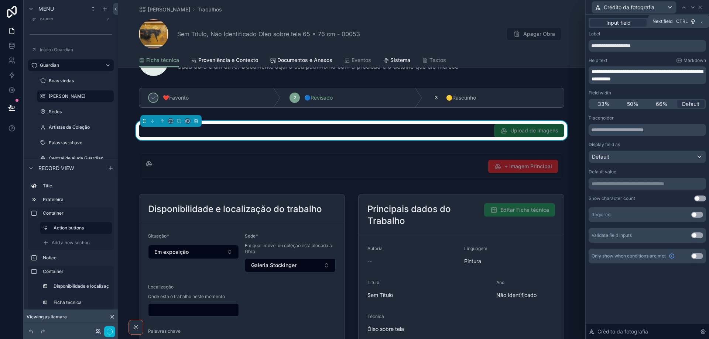
click at [696, 8] on icon at bounding box center [693, 7] width 6 height 6
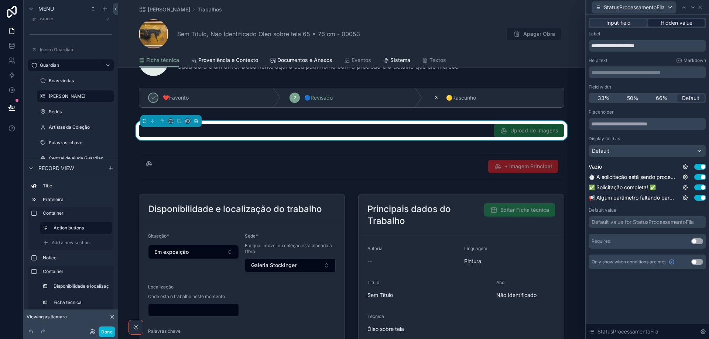
click at [671, 23] on span "Hidden value" at bounding box center [677, 22] width 32 height 7
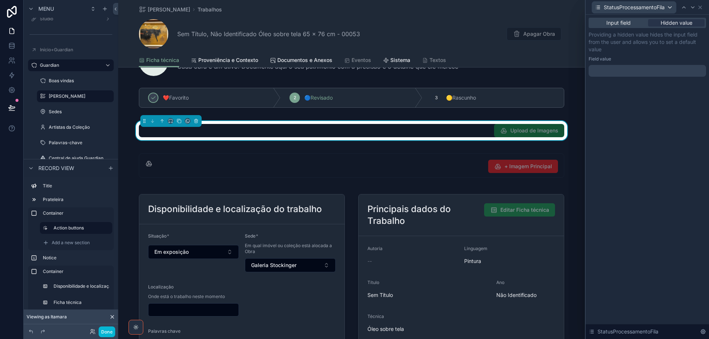
click at [628, 72] on div at bounding box center [647, 71] width 117 height 12
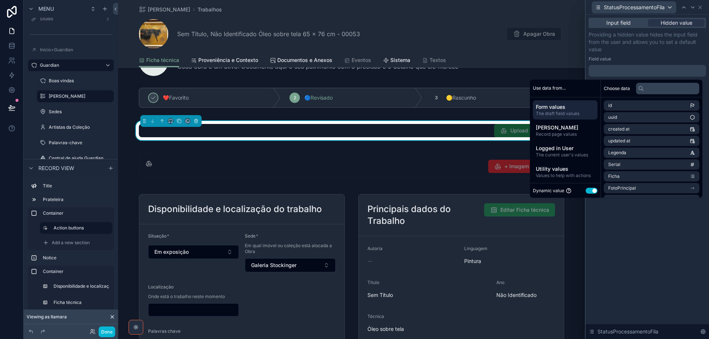
click at [586, 189] on button "Use setting" at bounding box center [592, 191] width 12 height 6
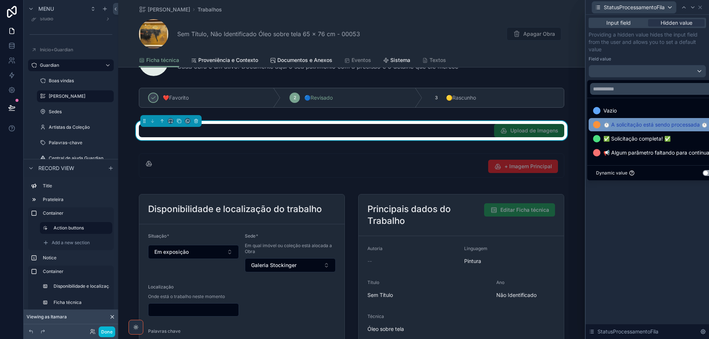
click at [623, 126] on span "⏱️ A solicitação está sendo processada ⏱️" at bounding box center [656, 124] width 104 height 9
click at [693, 9] on icon at bounding box center [693, 7] width 6 height 6
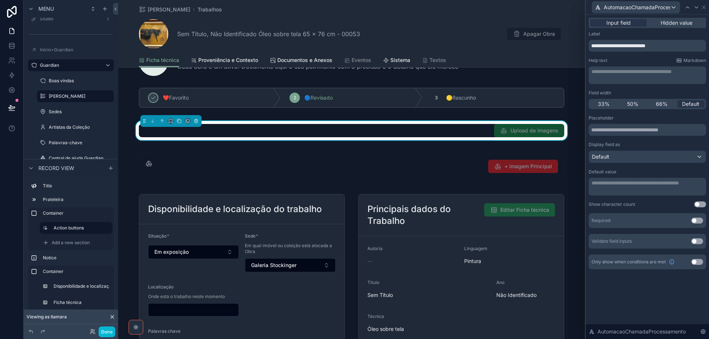
drag, startPoint x: 662, startPoint y: 22, endPoint x: 613, endPoint y: 90, distance: 84.5
click at [662, 22] on span "Hidden value" at bounding box center [677, 22] width 32 height 7
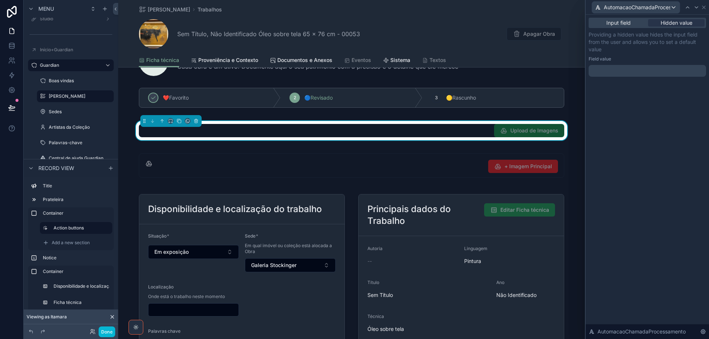
click at [608, 71] on p "﻿" at bounding box center [648, 70] width 113 height 7
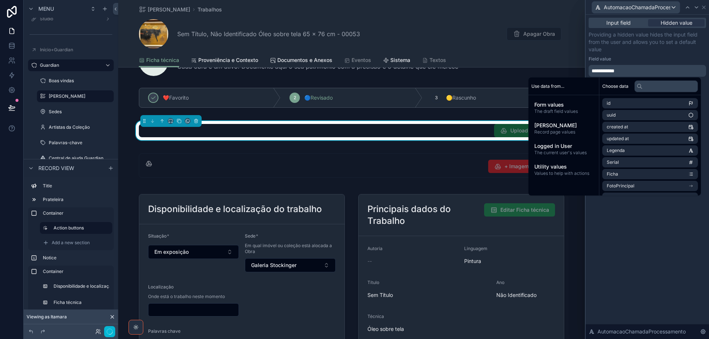
click at [665, 291] on div "**********" at bounding box center [647, 177] width 123 height 325
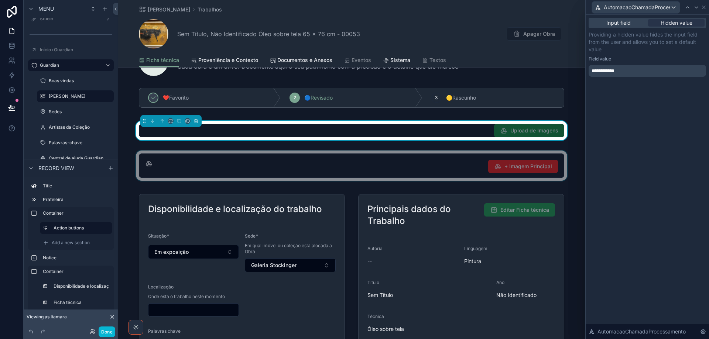
click at [423, 166] on div "scrollable content" at bounding box center [351, 166] width 467 height 30
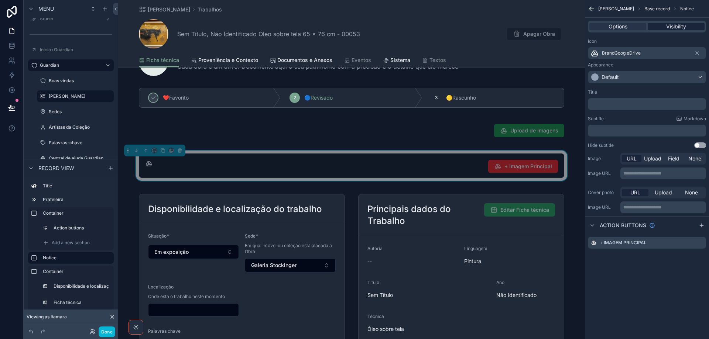
click at [683, 25] on span "Visibility" at bounding box center [676, 26] width 20 height 7
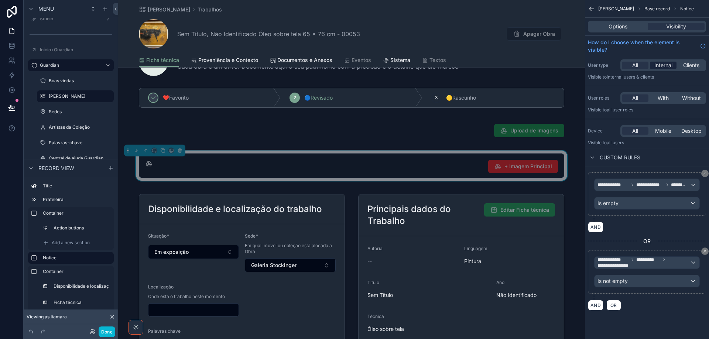
click at [668, 64] on span "Internal" at bounding box center [664, 65] width 18 height 7
click at [666, 98] on span "With" at bounding box center [663, 98] width 11 height 7
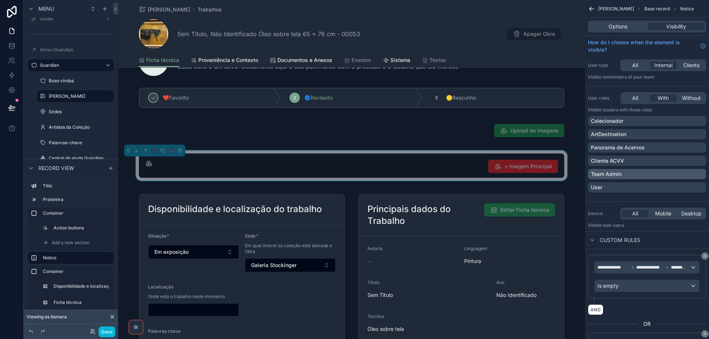
click at [659, 172] on div "Team Admin" at bounding box center [647, 174] width 112 height 7
click at [611, 27] on span "Options" at bounding box center [618, 26] width 19 height 7
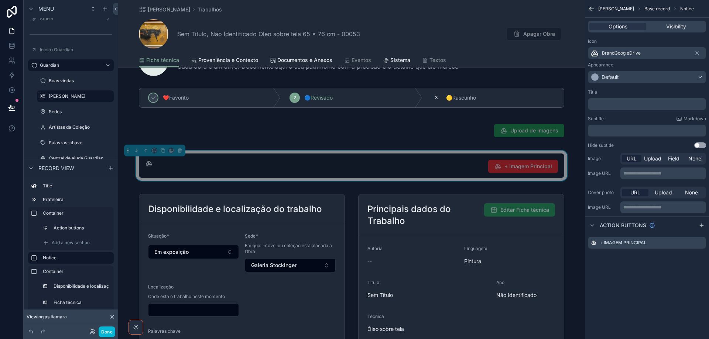
click at [627, 99] on div "﻿" at bounding box center [647, 104] width 118 height 12
click at [625, 106] on p "﻿" at bounding box center [648, 104] width 114 height 6
click at [108, 332] on button "Done" at bounding box center [107, 332] width 17 height 11
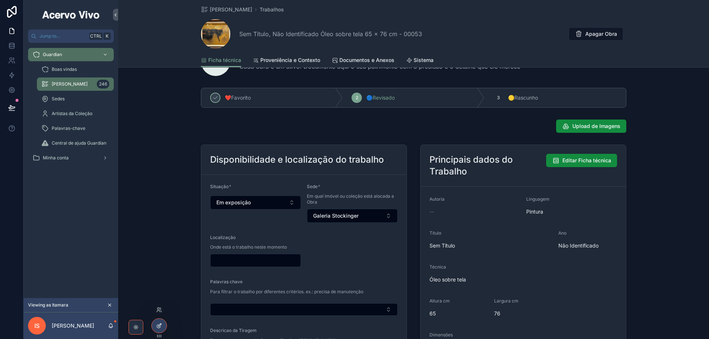
click at [158, 329] on div at bounding box center [159, 326] width 15 height 14
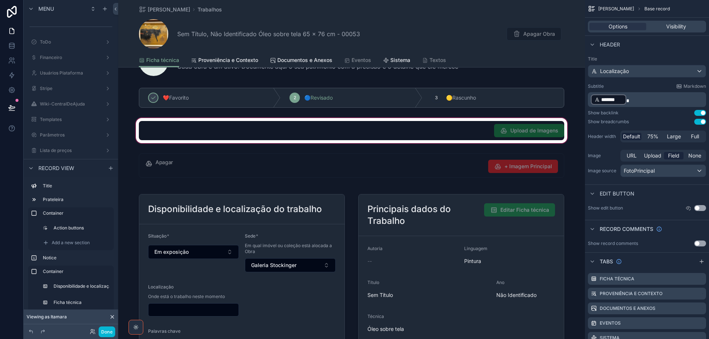
click at [455, 128] on div "scrollable content" at bounding box center [351, 131] width 467 height 28
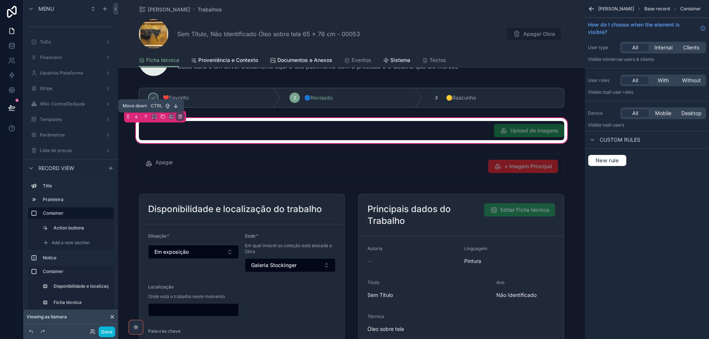
click at [138, 117] on icon "scrollable content" at bounding box center [136, 116] width 5 height 5
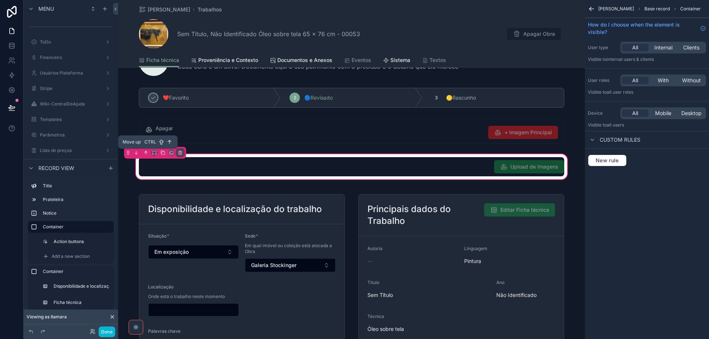
click at [146, 153] on icon "scrollable content" at bounding box center [146, 152] width 0 height 3
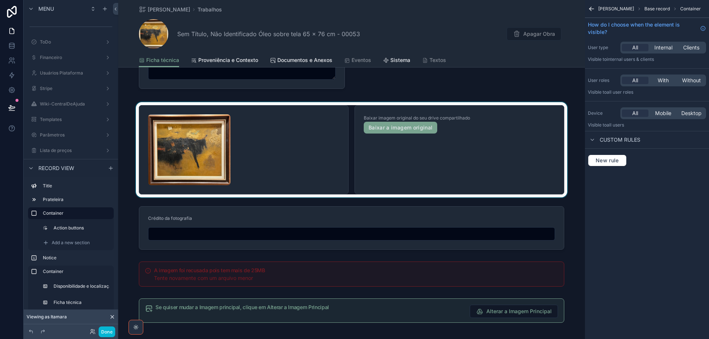
scroll to position [405, 0]
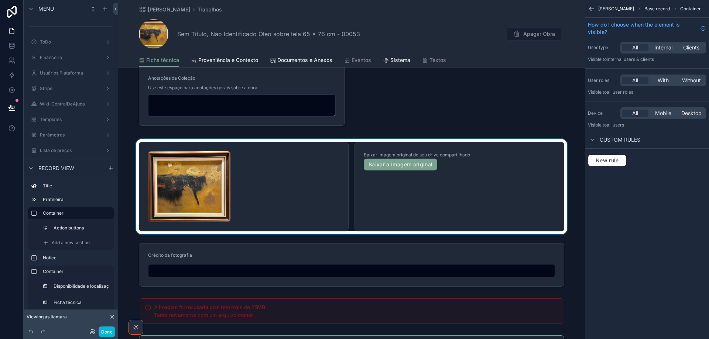
click at [500, 189] on div "scrollable content" at bounding box center [351, 186] width 467 height 95
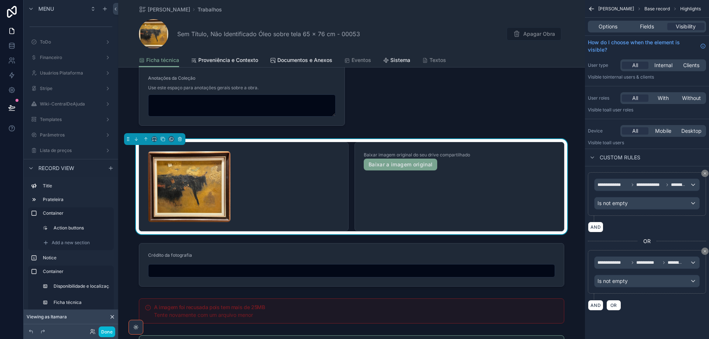
click at [479, 181] on div "Baixar imagem original do seu drive compartilhado Baixar a imagem original" at bounding box center [460, 186] width 210 height 89
click at [647, 24] on span "Fields" at bounding box center [647, 26] width 14 height 7
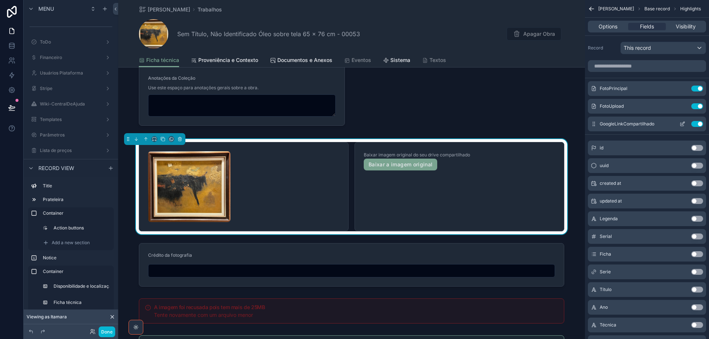
click at [681, 124] on icon "scrollable content" at bounding box center [683, 124] width 6 height 6
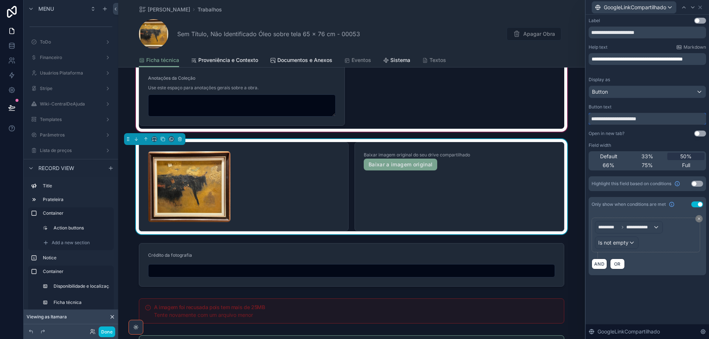
drag, startPoint x: 666, startPoint y: 116, endPoint x: 539, endPoint y: 116, distance: 127.1
click at [539, 116] on div "**********" at bounding box center [354, 169] width 709 height 339
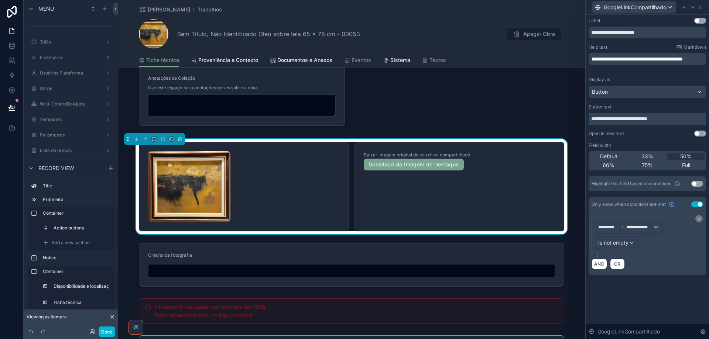
type input "**********"
click at [521, 192] on div "Baixar imagem original do seu drive compartilhado Donwload da Imagem de Destaque" at bounding box center [460, 186] width 210 height 89
click at [502, 202] on div "Baixar imagem original do seu drive compartilhado Donwload da Imagem de Destaque" at bounding box center [460, 186] width 210 height 89
click at [315, 171] on div "scrollable content" at bounding box center [243, 186] width 191 height 71
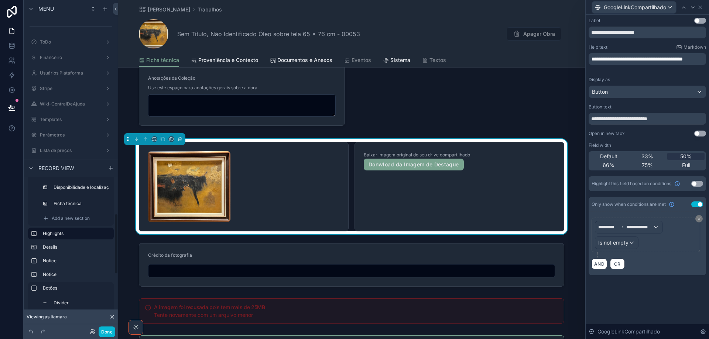
scroll to position [111, 0]
click at [69, 228] on icon "scrollable content" at bounding box center [71, 228] width 7 height 7
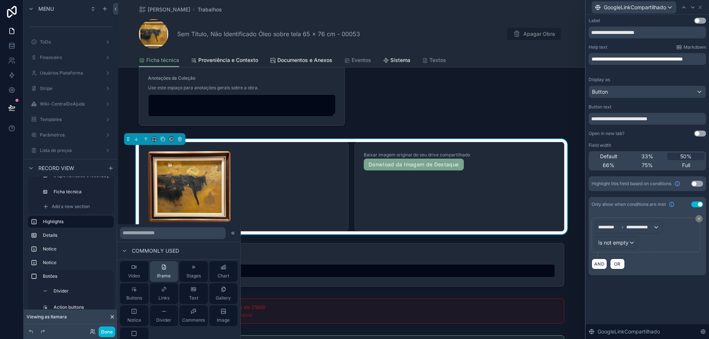
scroll to position [37, 0]
click at [136, 327] on span "Container" at bounding box center [134, 330] width 21 height 6
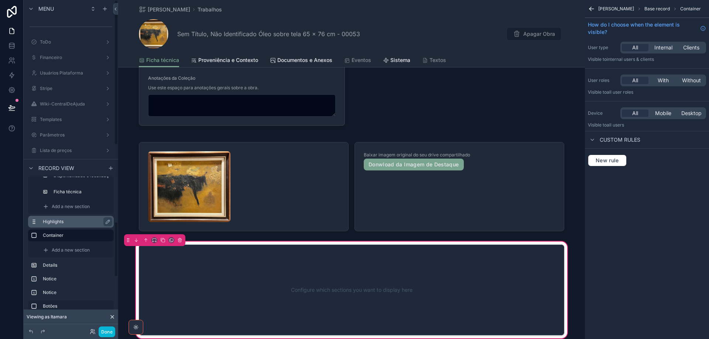
scroll to position [526, 0]
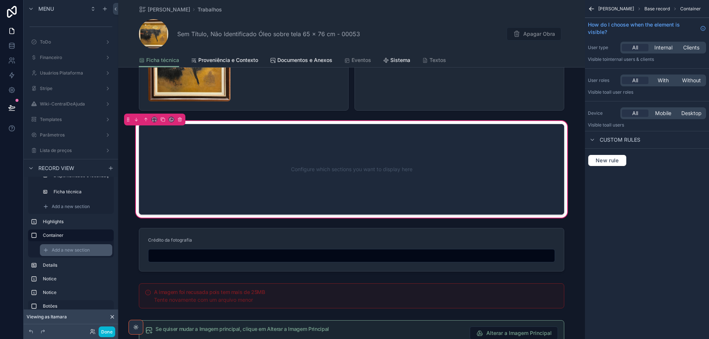
click at [65, 250] on span "Add a new section" at bounding box center [71, 250] width 38 height 6
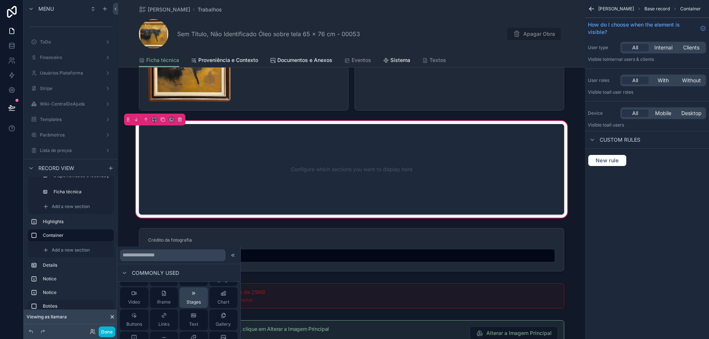
scroll to position [37, 0]
click at [134, 301] on icon at bounding box center [134, 298] width 6 height 6
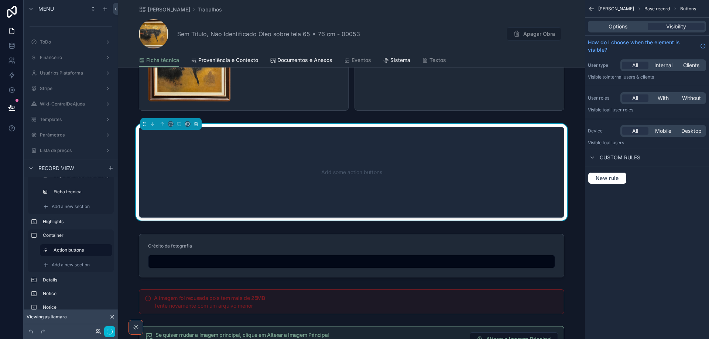
scroll to position [529, 0]
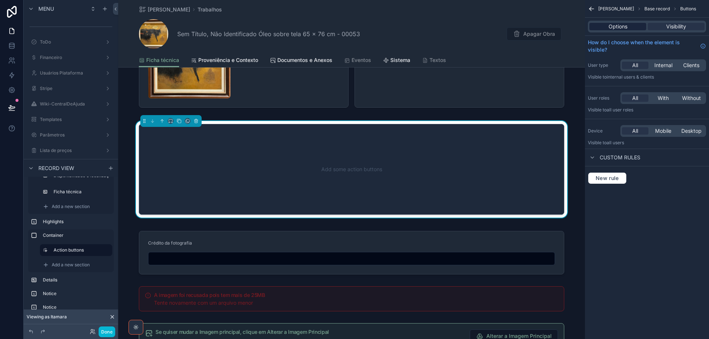
click at [616, 25] on span "Options" at bounding box center [618, 26] width 19 height 7
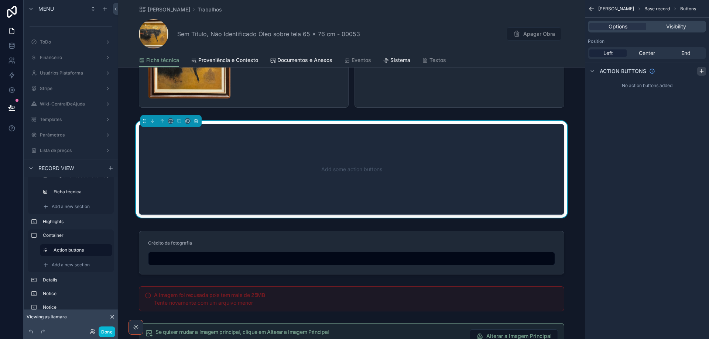
click at [702, 71] on icon "scrollable content" at bounding box center [701, 71] width 3 height 0
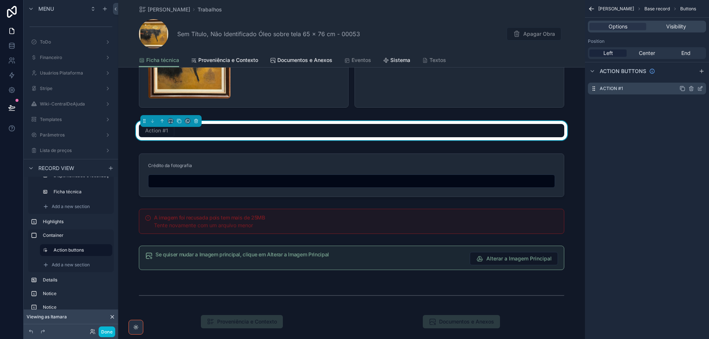
click at [699, 88] on icon "scrollable content" at bounding box center [699, 89] width 3 height 3
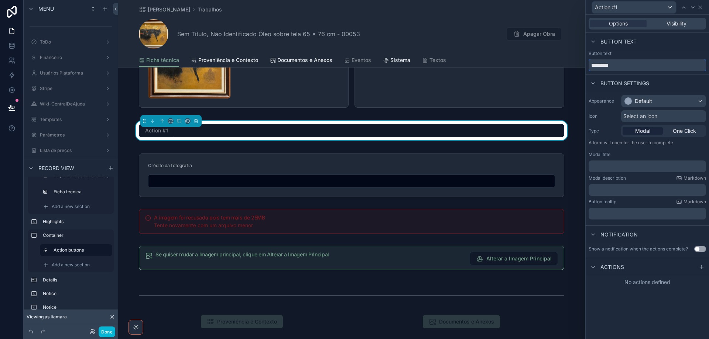
drag, startPoint x: 622, startPoint y: 66, endPoint x: 533, endPoint y: 65, distance: 89.4
click at [533, 65] on div "Action #1 Options Visibility Button text Button text ********* Button settings …" at bounding box center [354, 169] width 709 height 339
type input "**********"
click at [652, 117] on span "Select an icon" at bounding box center [640, 116] width 34 height 7
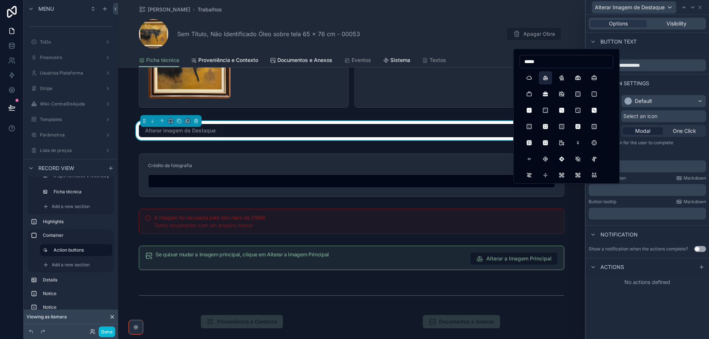
type input "*****"
click at [543, 78] on button "BrandGoogleDrive" at bounding box center [545, 77] width 13 height 13
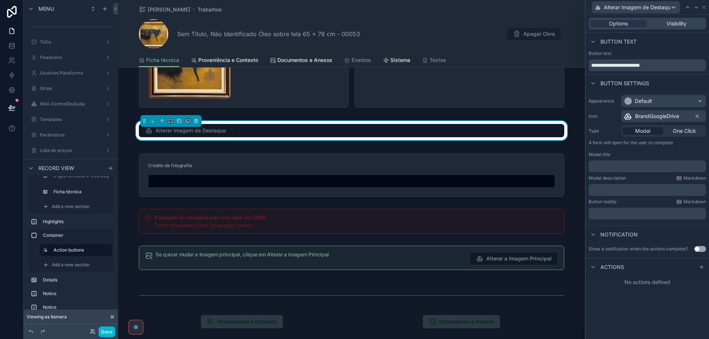
drag, startPoint x: 703, startPoint y: 159, endPoint x: 662, endPoint y: 188, distance: 50.7
click at [662, 188] on p "﻿" at bounding box center [648, 190] width 113 height 7
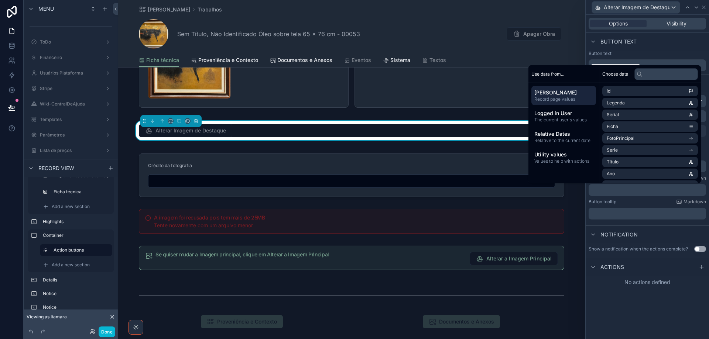
scroll to position [0, 0]
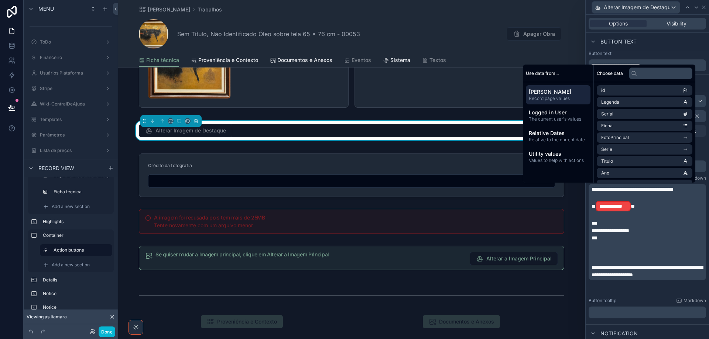
click at [634, 209] on span "**" at bounding box center [633, 206] width 4 height 5
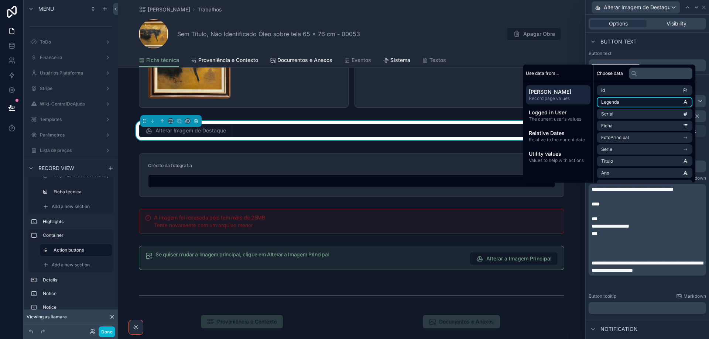
click at [618, 102] on li "Legenda" at bounding box center [645, 102] width 96 height 10
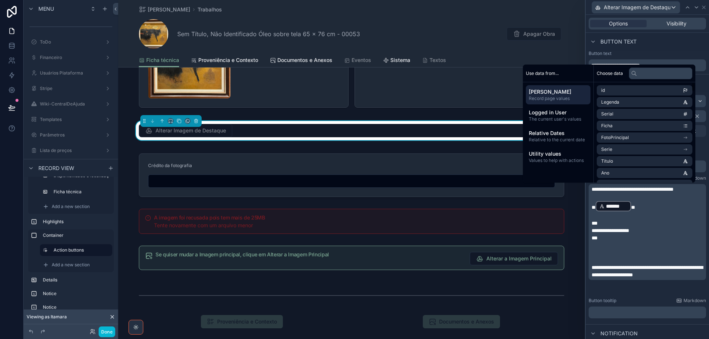
click at [699, 168] on div "﻿" at bounding box center [647, 167] width 117 height 12
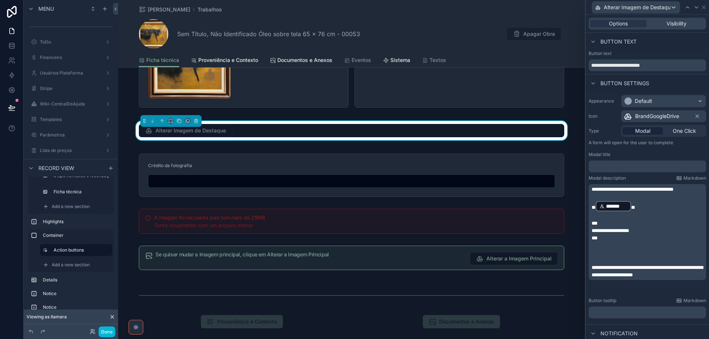
click at [697, 167] on p "﻿" at bounding box center [648, 166] width 113 height 7
click at [601, 312] on p "﻿" at bounding box center [648, 312] width 113 height 7
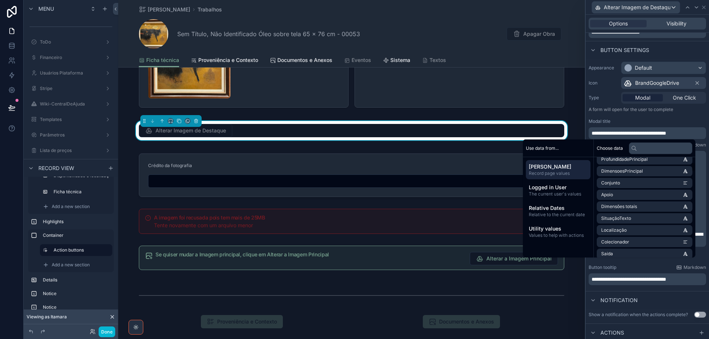
scroll to position [49, 0]
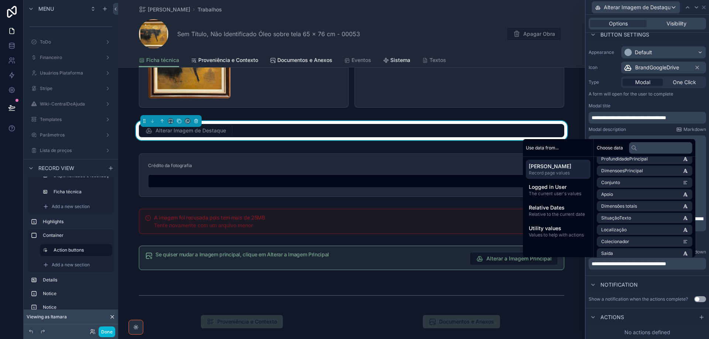
drag, startPoint x: 696, startPoint y: 317, endPoint x: 663, endPoint y: 301, distance: 36.0
click at [699, 317] on icon at bounding box center [702, 318] width 6 height 6
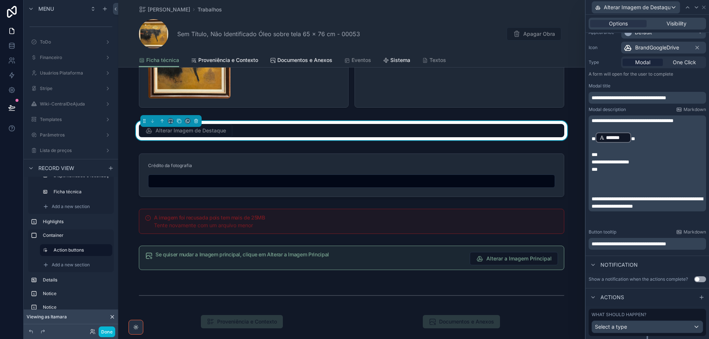
scroll to position [88, 0]
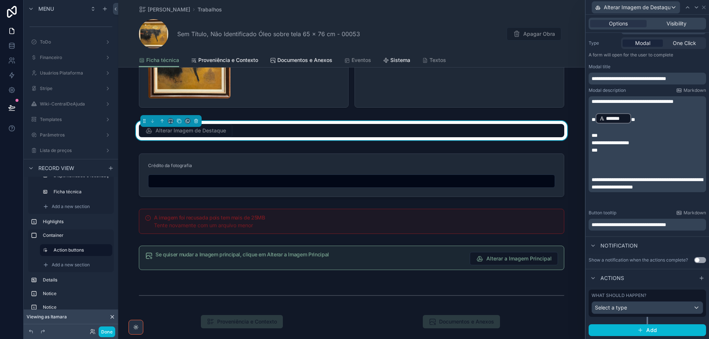
click at [696, 260] on button "Use setting" at bounding box center [700, 260] width 12 height 6
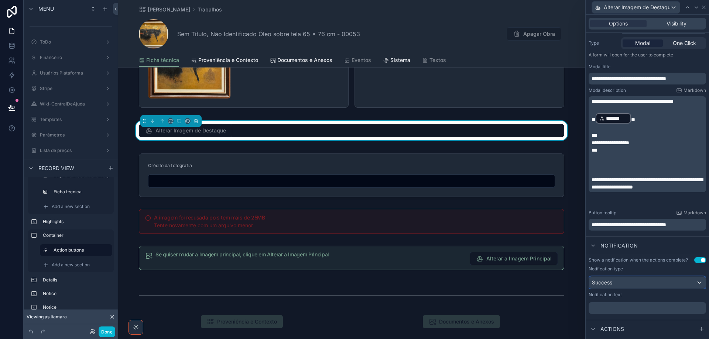
click at [622, 283] on div "Success" at bounding box center [647, 283] width 117 height 12
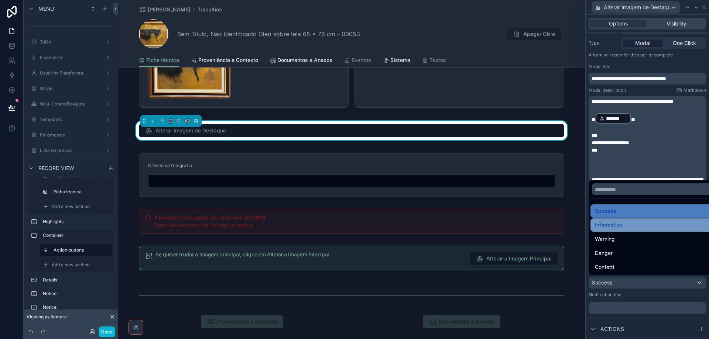
click at [626, 225] on div "Information" at bounding box center [653, 225] width 116 height 9
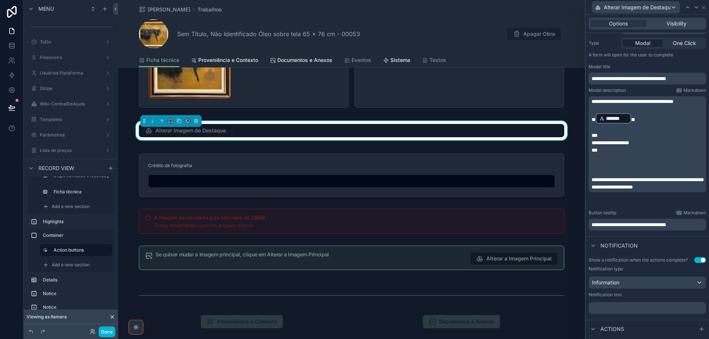
drag, startPoint x: 622, startPoint y: 313, endPoint x: 621, endPoint y: 308, distance: 4.9
click at [622, 308] on p "﻿" at bounding box center [648, 308] width 113 height 7
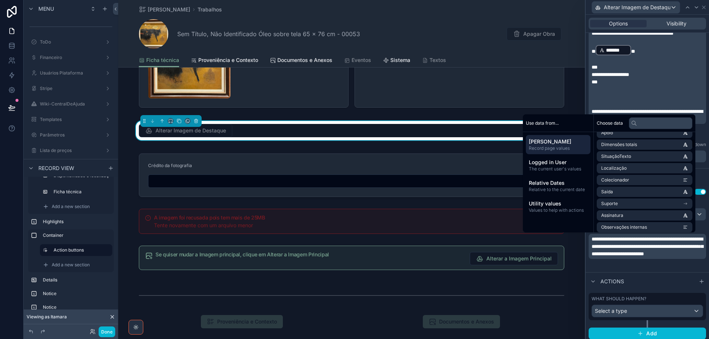
scroll to position [160, 0]
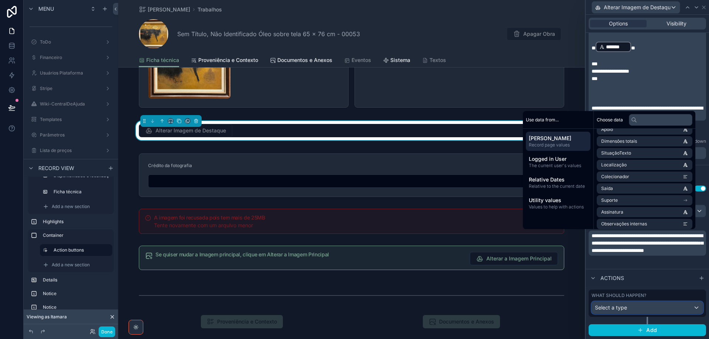
click at [652, 308] on div "Select a type" at bounding box center [647, 308] width 111 height 12
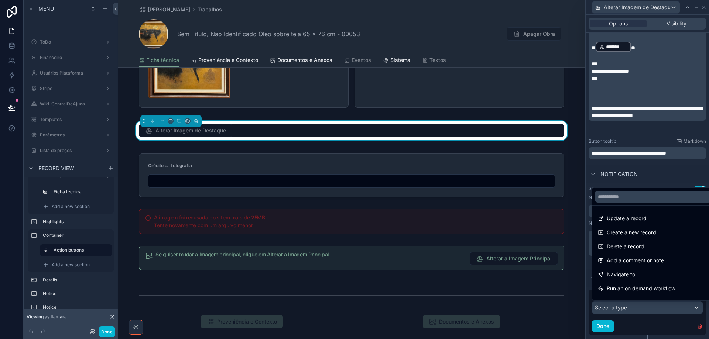
click at [652, 308] on div at bounding box center [647, 169] width 123 height 339
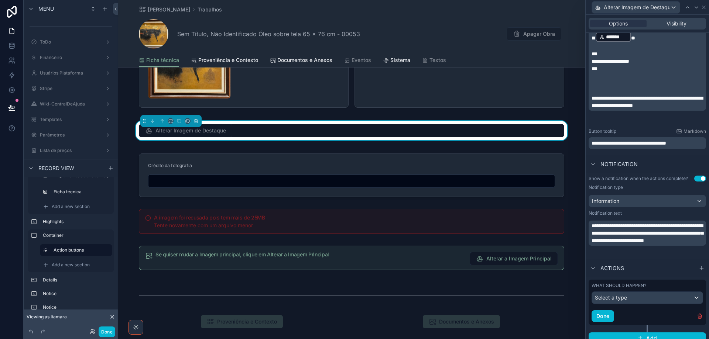
scroll to position [177, 0]
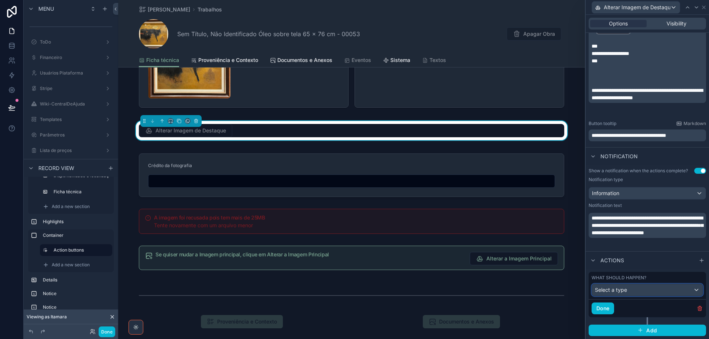
click at [631, 293] on div "Select a type" at bounding box center [647, 290] width 111 height 12
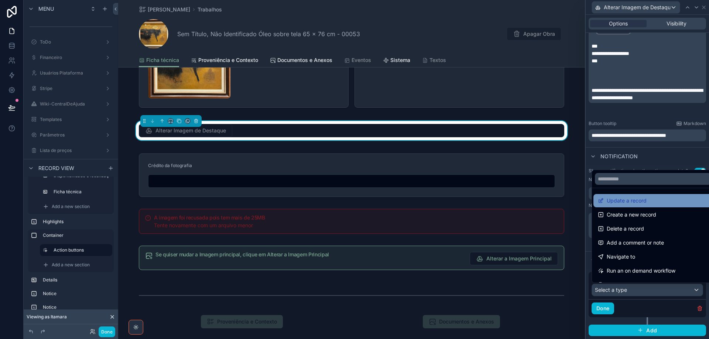
click at [636, 198] on span "Update a record" at bounding box center [627, 201] width 40 height 9
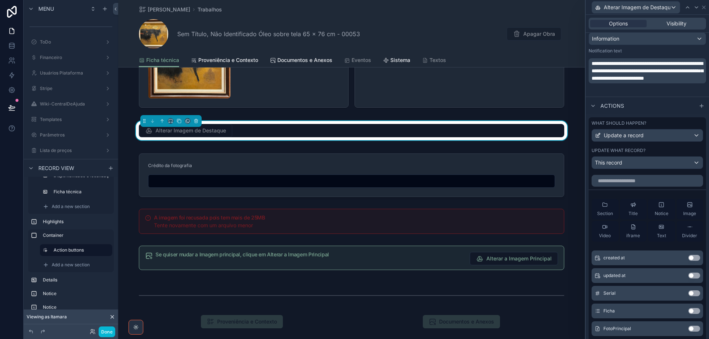
scroll to position [362, 0]
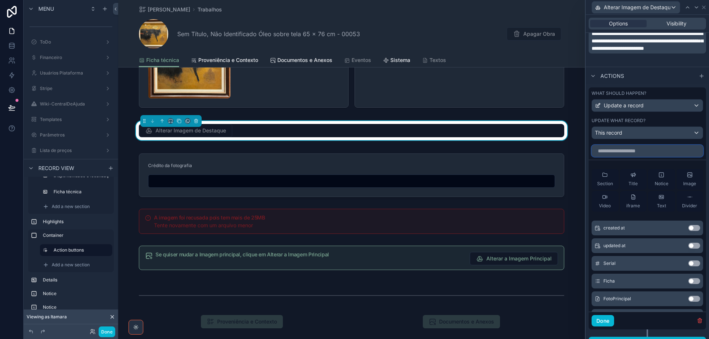
click at [636, 151] on input "text" at bounding box center [648, 151] width 112 height 12
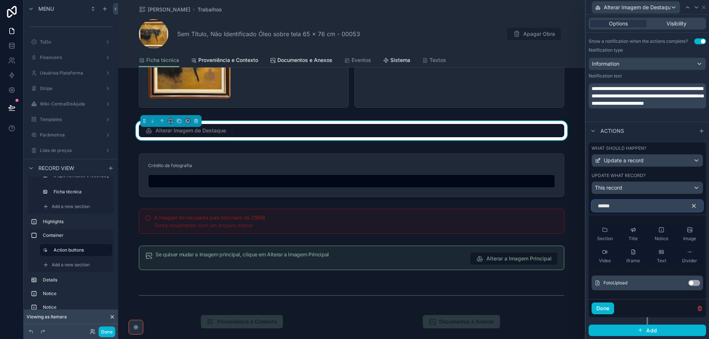
scroll to position [307, 0]
click at [692, 284] on button "Use setting" at bounding box center [694, 283] width 12 height 6
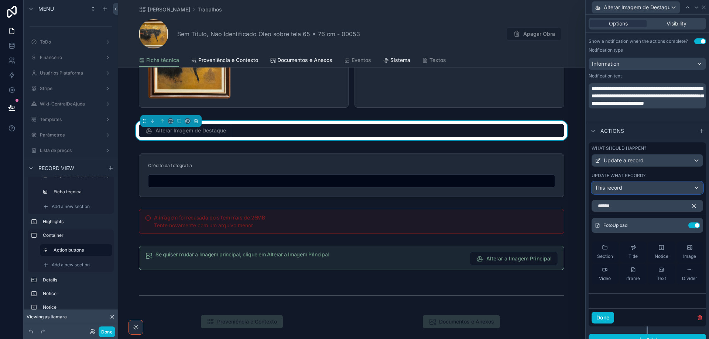
click at [628, 187] on div "This record" at bounding box center [647, 188] width 111 height 12
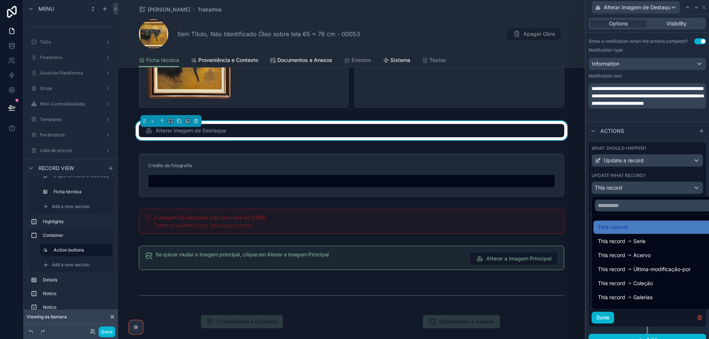
click at [634, 187] on div at bounding box center [647, 169] width 123 height 339
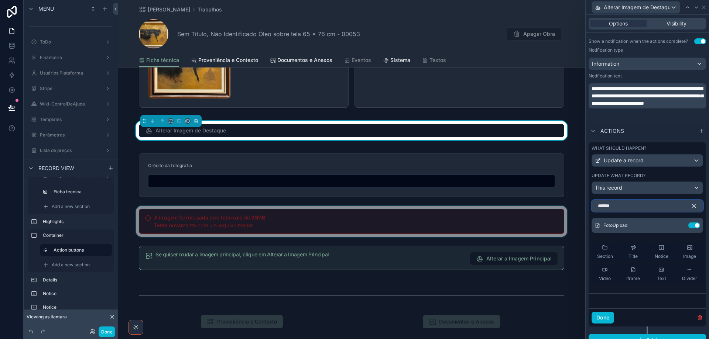
drag, startPoint x: 633, startPoint y: 209, endPoint x: 565, endPoint y: 212, distance: 68.4
click at [565, 212] on div "**********" at bounding box center [354, 169] width 709 height 339
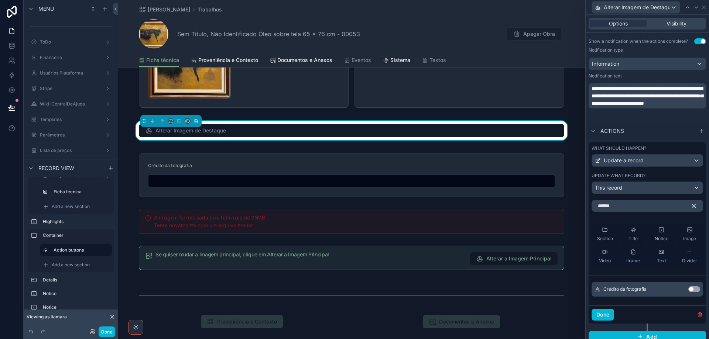
click at [690, 289] on button "Use setting" at bounding box center [694, 290] width 12 height 6
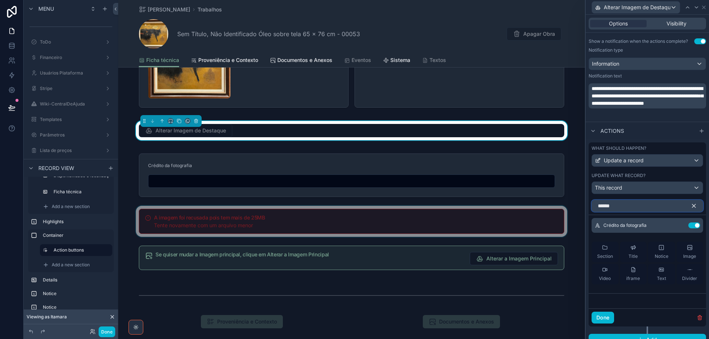
drag, startPoint x: 627, startPoint y: 206, endPoint x: 577, endPoint y: 208, distance: 49.6
click at [577, 208] on div "**********" at bounding box center [354, 169] width 709 height 339
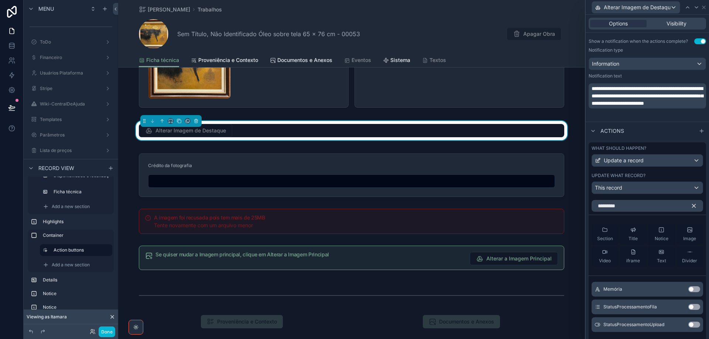
click at [690, 307] on button "Use setting" at bounding box center [694, 307] width 12 height 6
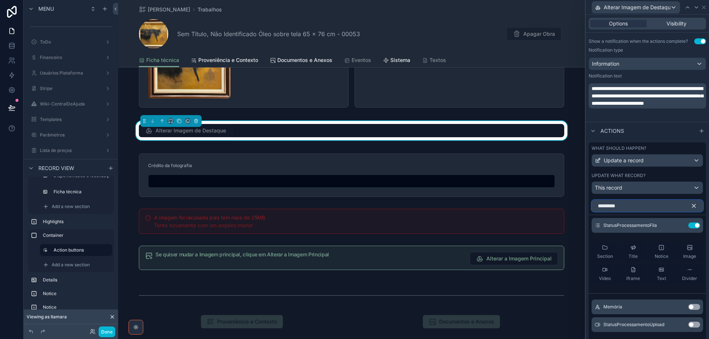
drag, startPoint x: 629, startPoint y: 208, endPoint x: 595, endPoint y: 208, distance: 33.6
click at [595, 208] on input "*********" at bounding box center [648, 206] width 112 height 12
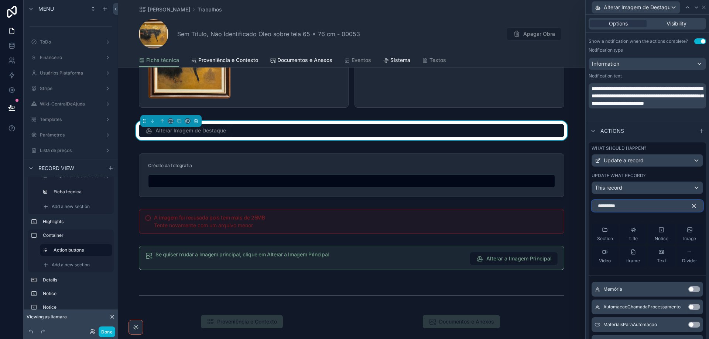
type input "*********"
click at [690, 307] on button "Use setting" at bounding box center [694, 307] width 12 height 6
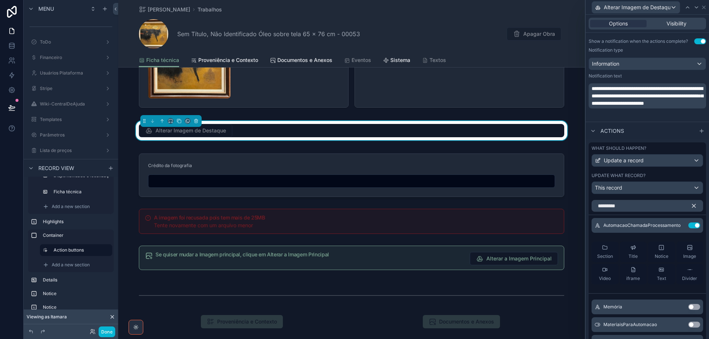
click at [693, 207] on icon "button" at bounding box center [694, 206] width 3 height 3
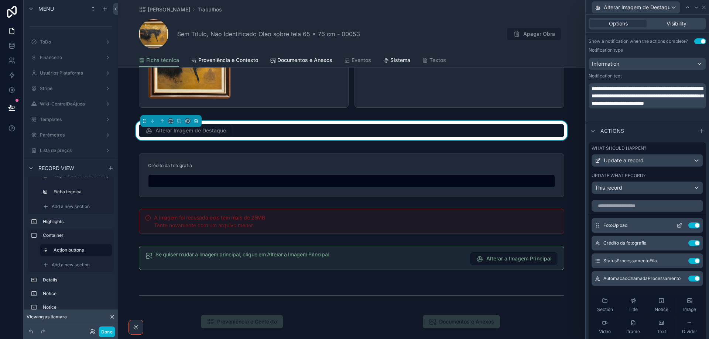
click at [677, 224] on icon at bounding box center [680, 226] width 6 height 6
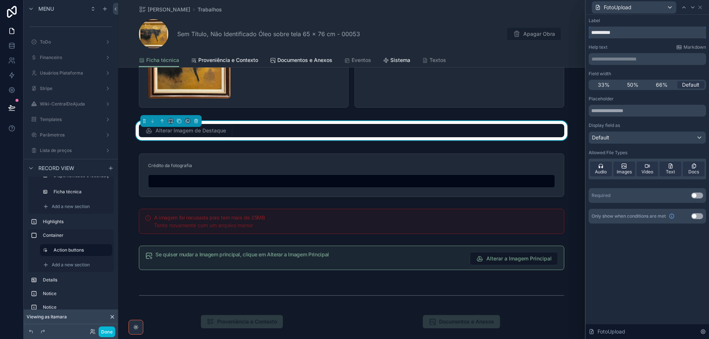
drag, startPoint x: 643, startPoint y: 32, endPoint x: 560, endPoint y: 35, distance: 83.5
click at [560, 35] on div "**********" at bounding box center [354, 169] width 709 height 339
paste input "**********"
type input "**********"
click at [607, 171] on div "Audio" at bounding box center [601, 169] width 22 height 15
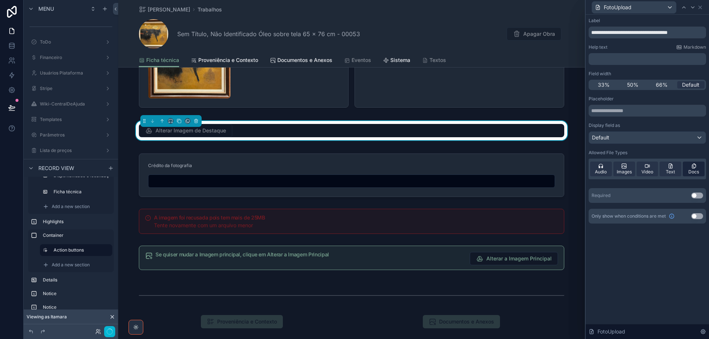
click at [652, 171] on span "Video" at bounding box center [648, 172] width 12 height 6
click at [669, 168] on icon at bounding box center [671, 166] width 6 height 6
click at [694, 171] on span "Docs" at bounding box center [693, 172] width 11 height 6
click at [620, 58] on p "**********" at bounding box center [648, 58] width 113 height 7
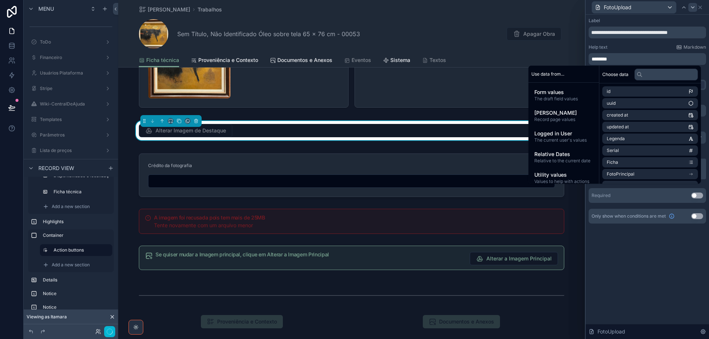
drag, startPoint x: 694, startPoint y: 8, endPoint x: 706, endPoint y: 14, distance: 13.5
click at [694, 9] on icon at bounding box center [693, 7] width 6 height 6
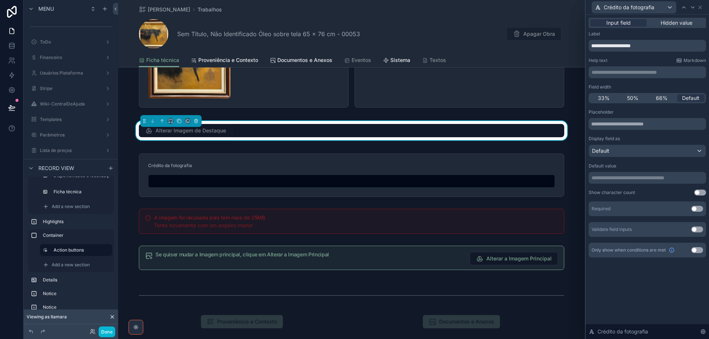
click at [647, 75] on p "**********" at bounding box center [648, 72] width 113 height 7
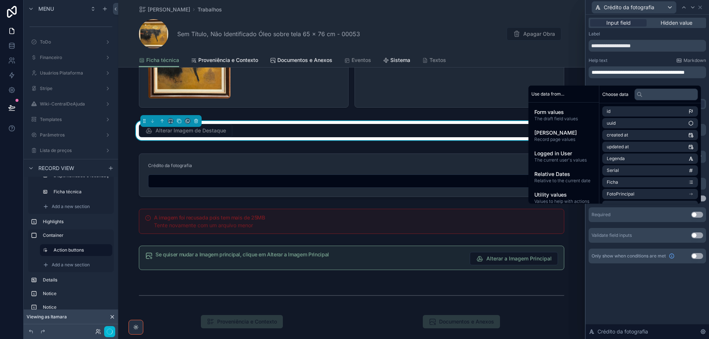
scroll to position [0, 0]
click at [691, 7] on icon at bounding box center [693, 7] width 6 height 6
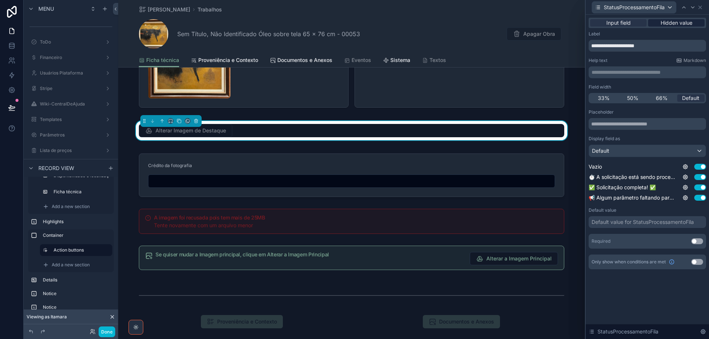
click at [670, 23] on span "Hidden value" at bounding box center [677, 22] width 32 height 7
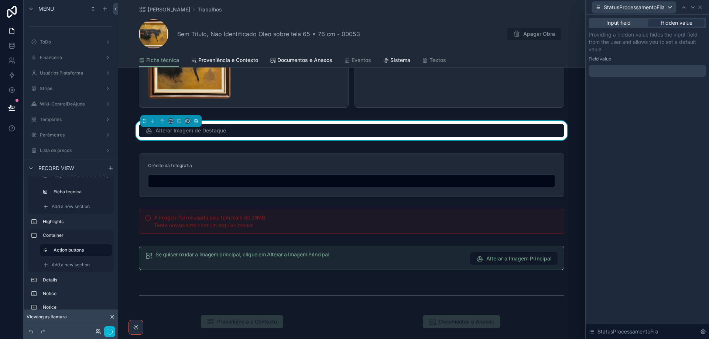
click at [623, 72] on div at bounding box center [647, 71] width 117 height 12
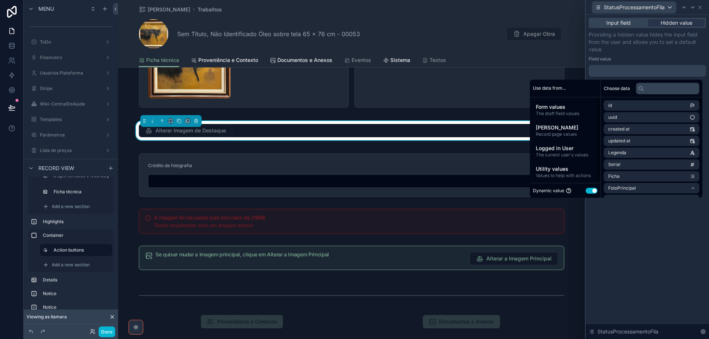
click at [586, 191] on button "Use setting" at bounding box center [592, 191] width 12 height 6
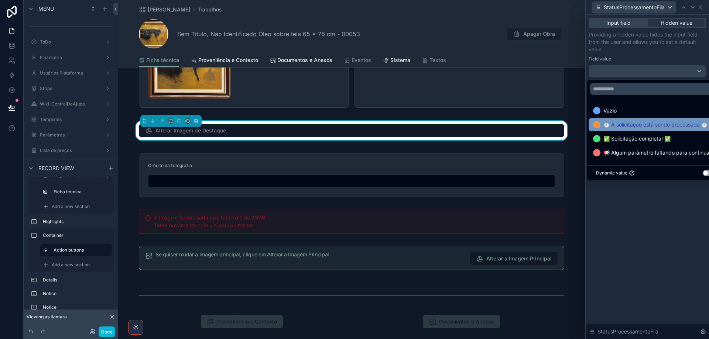
click at [622, 126] on span "⏱️ A solicitação está sendo processada ⏱️" at bounding box center [656, 124] width 104 height 9
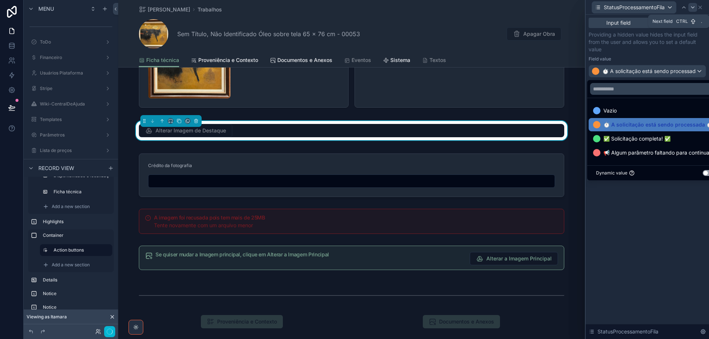
click at [694, 8] on icon at bounding box center [693, 7] width 6 height 6
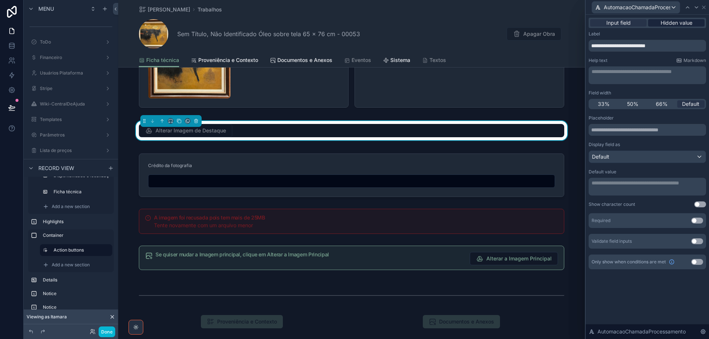
click at [681, 24] on span "Hidden value" at bounding box center [677, 22] width 32 height 7
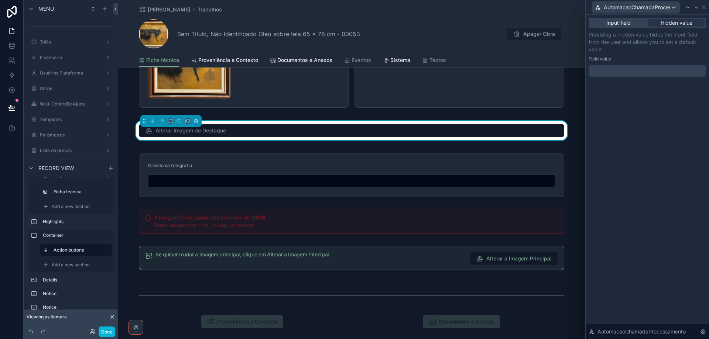
click at [635, 72] on p "﻿" at bounding box center [648, 70] width 113 height 7
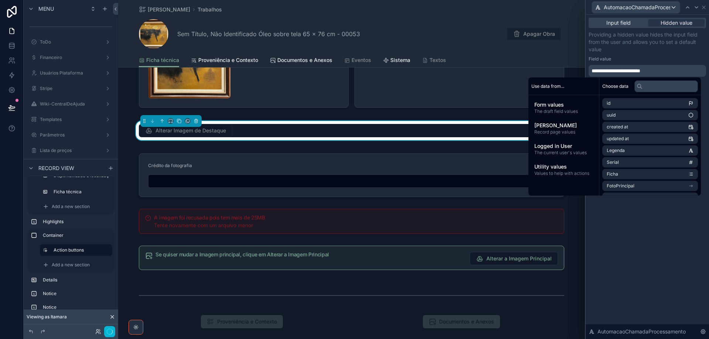
click at [656, 253] on div "**********" at bounding box center [647, 177] width 123 height 325
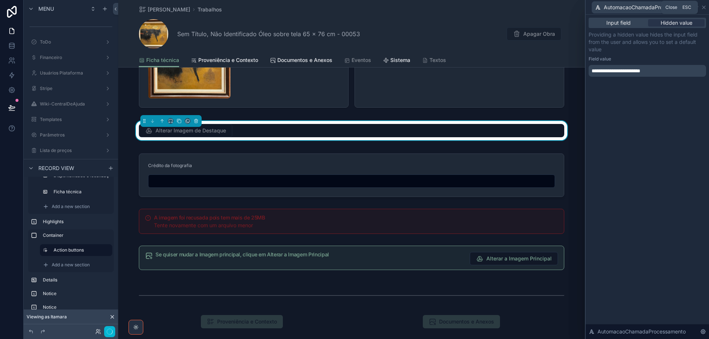
click at [703, 8] on icon at bounding box center [704, 7] width 3 height 3
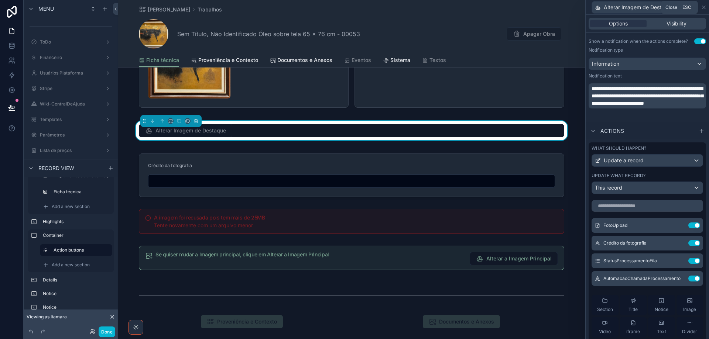
click at [702, 8] on icon at bounding box center [704, 7] width 6 height 6
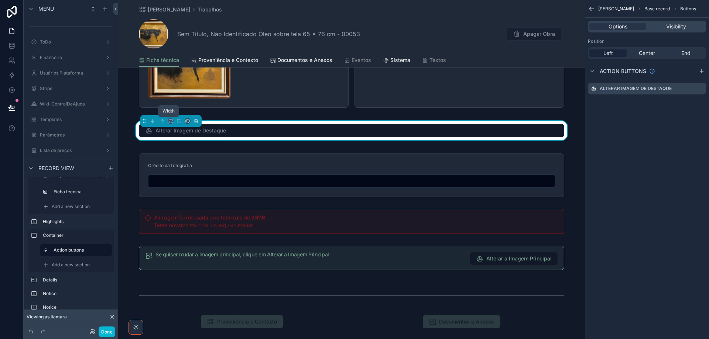
click at [170, 121] on icon "scrollable content" at bounding box center [170, 121] width 5 height 5
click at [178, 158] on div "33%" at bounding box center [184, 162] width 32 height 13
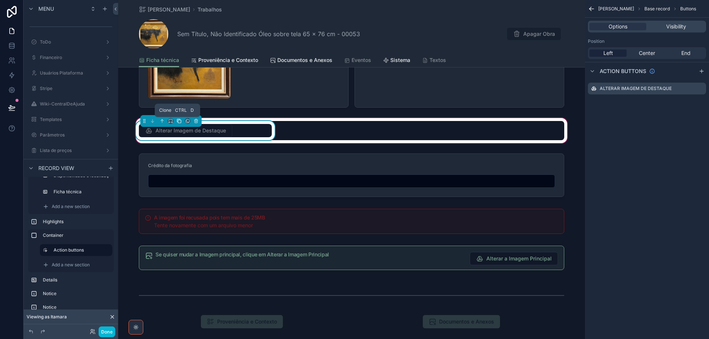
click at [179, 120] on icon "scrollable content" at bounding box center [179, 121] width 5 height 5
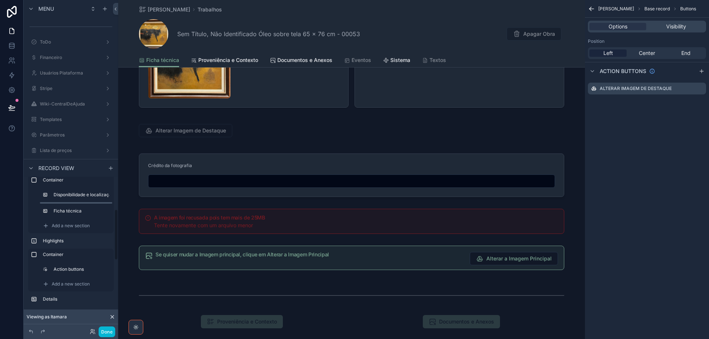
scroll to position [83, 0]
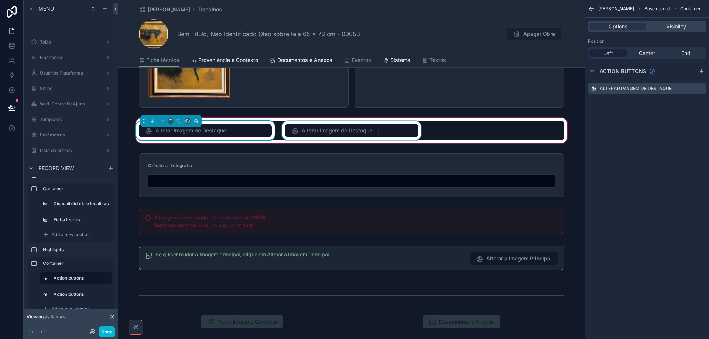
click at [395, 132] on div "scrollable content" at bounding box center [352, 130] width 142 height 19
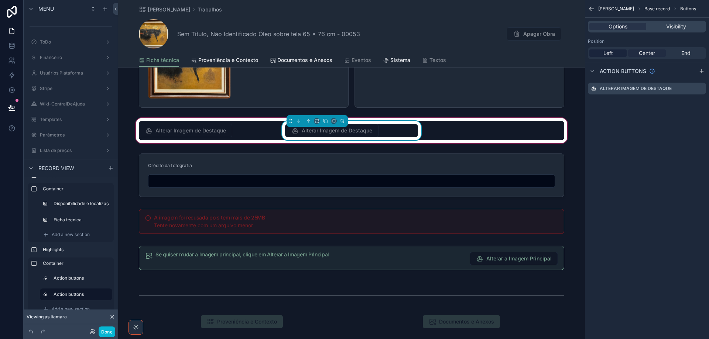
click at [655, 52] on span "Center" at bounding box center [647, 52] width 16 height 7
click at [323, 119] on icon "scrollable content" at bounding box center [325, 121] width 5 height 5
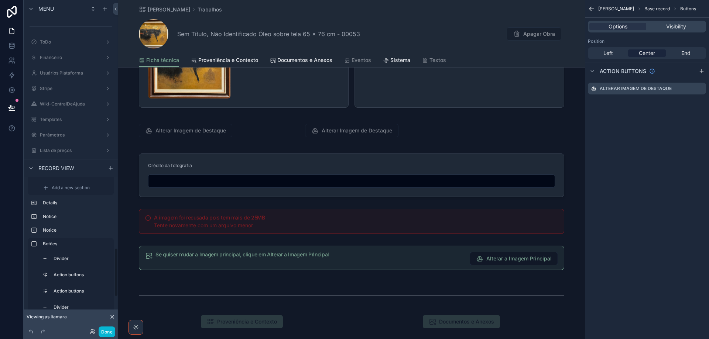
scroll to position [180, 0]
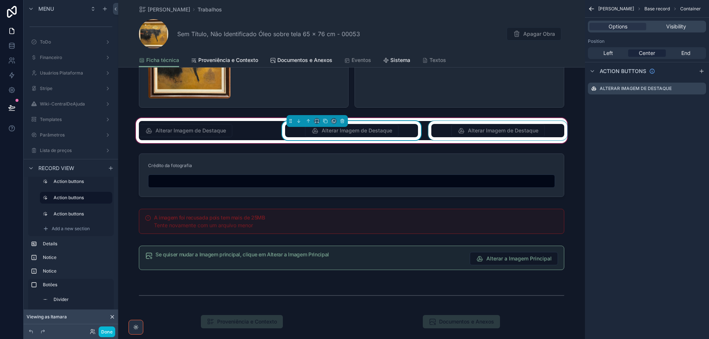
click at [483, 131] on div "scrollable content" at bounding box center [498, 130] width 142 height 19
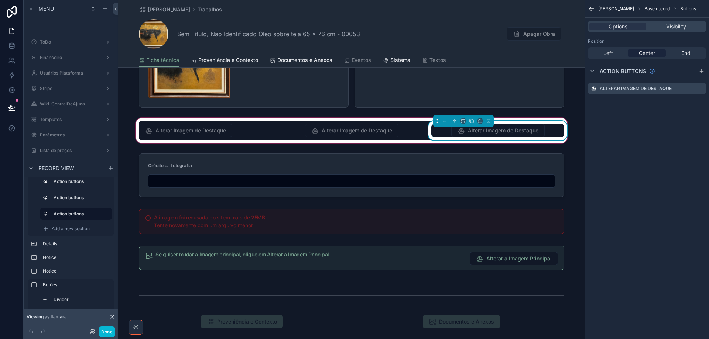
click at [483, 131] on span "Alterar Imagem de Destaque" at bounding box center [497, 131] width 93 height 7
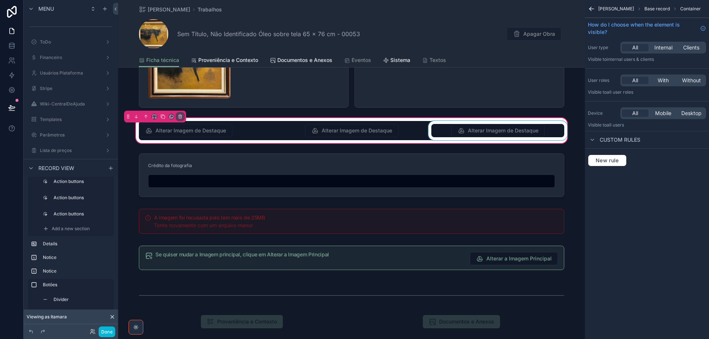
click at [546, 129] on div "scrollable content" at bounding box center [498, 130] width 142 height 19
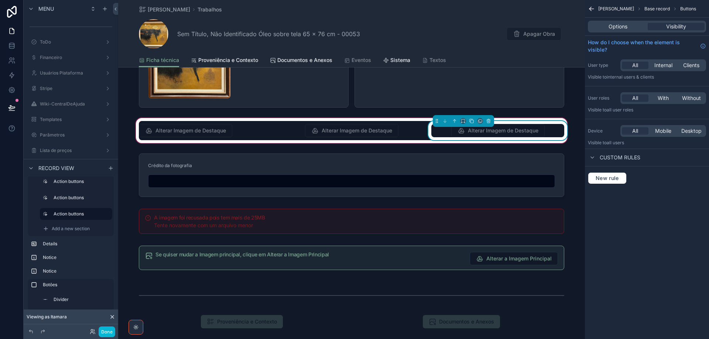
click at [619, 22] on div "Options Visibility" at bounding box center [647, 27] width 118 height 12
click at [621, 27] on span "Options" at bounding box center [618, 26] width 19 height 7
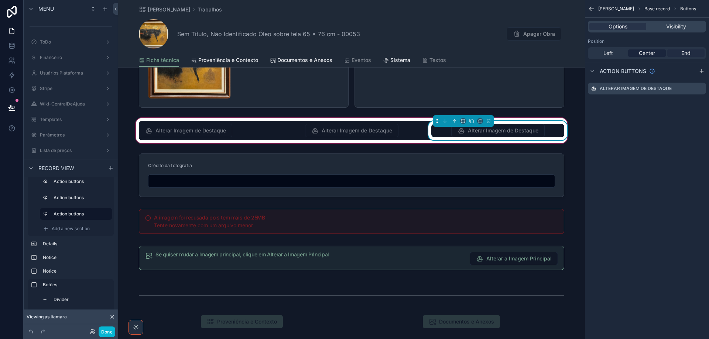
click at [685, 51] on span "End" at bounding box center [685, 52] width 9 height 7
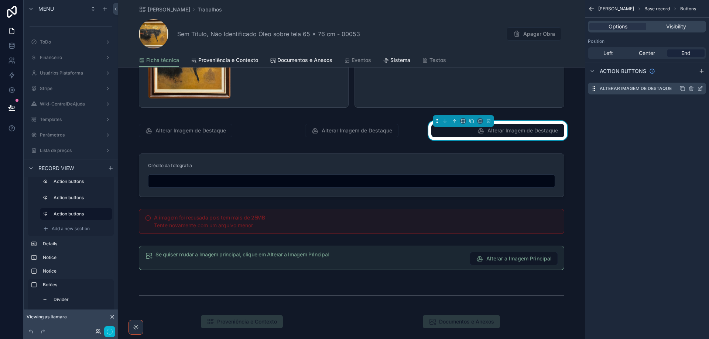
click at [700, 88] on icon "scrollable content" at bounding box center [700, 89] width 6 height 6
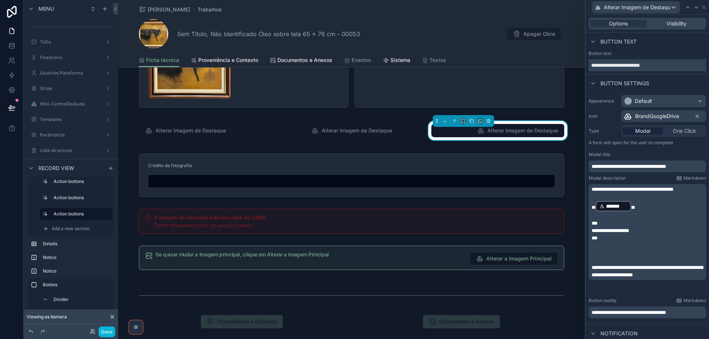
drag, startPoint x: 671, startPoint y: 62, endPoint x: 587, endPoint y: 62, distance: 83.8
click at [587, 62] on div "**********" at bounding box center [647, 61] width 123 height 21
paste input "text"
type input "**********"
click at [627, 116] on icon at bounding box center [627, 116] width 9 height 9
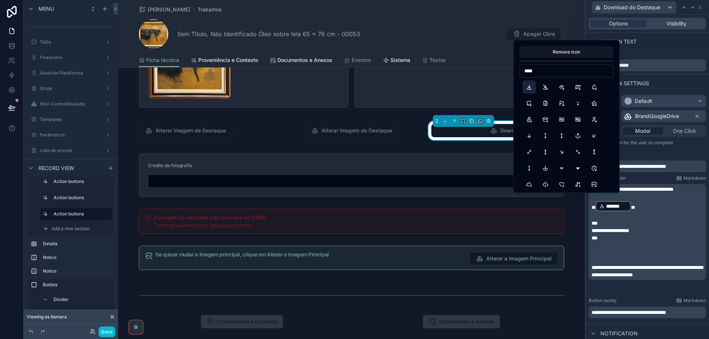
type input "****"
click at [527, 88] on button "Download" at bounding box center [529, 87] width 13 height 13
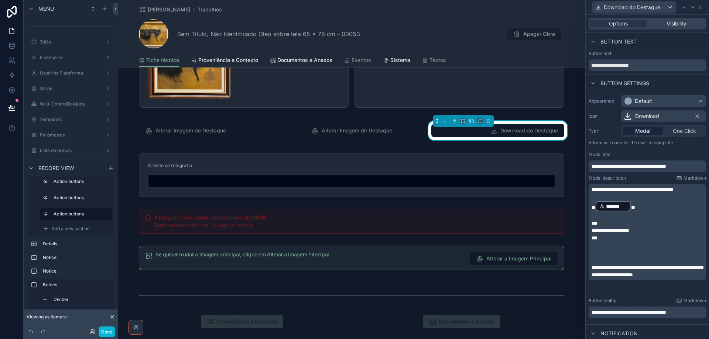
click at [680, 133] on span "One Click" at bounding box center [684, 130] width 23 height 7
click at [674, 193] on p "**********" at bounding box center [648, 189] width 113 height 7
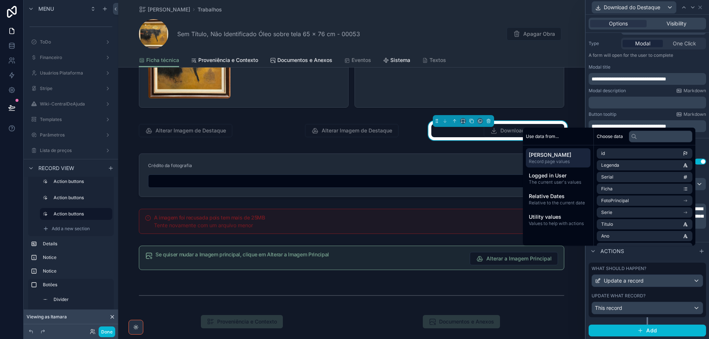
scroll to position [88, 0]
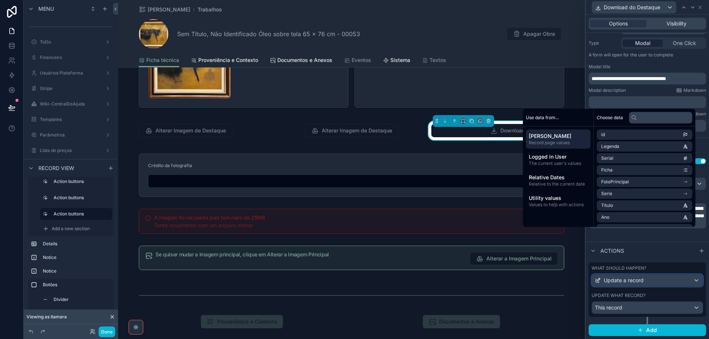
click at [653, 278] on div "Update a record" at bounding box center [647, 281] width 111 height 12
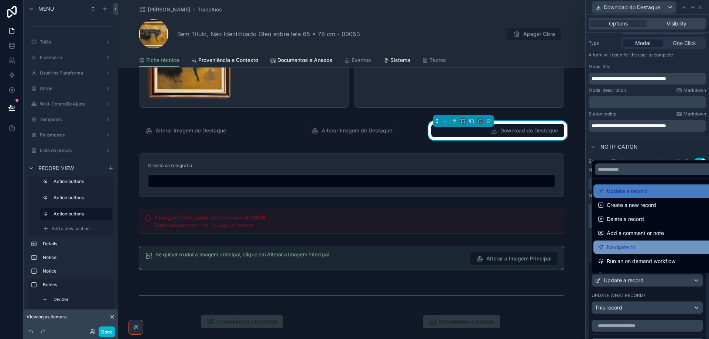
click at [645, 245] on div "Navigate to" at bounding box center [653, 247] width 110 height 9
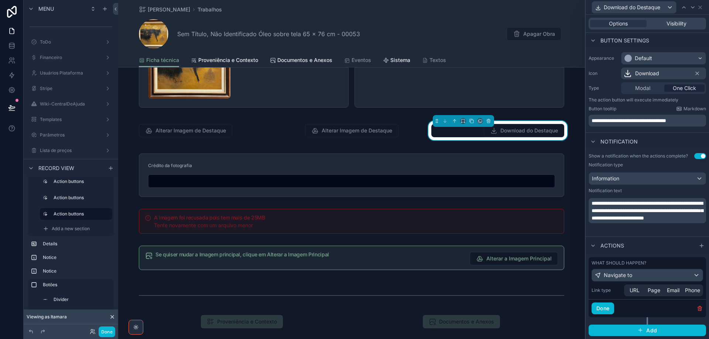
scroll to position [43, 0]
click at [635, 292] on span "URL" at bounding box center [635, 290] width 10 height 7
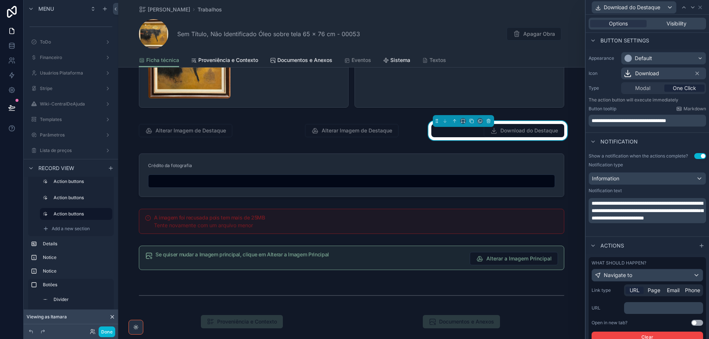
scroll to position [88, 0]
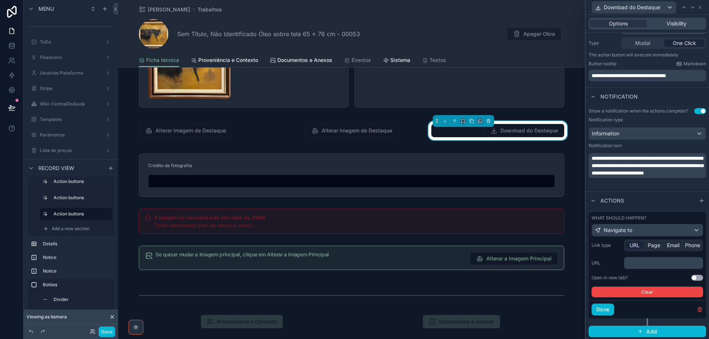
click at [642, 262] on p "﻿" at bounding box center [664, 263] width 75 height 7
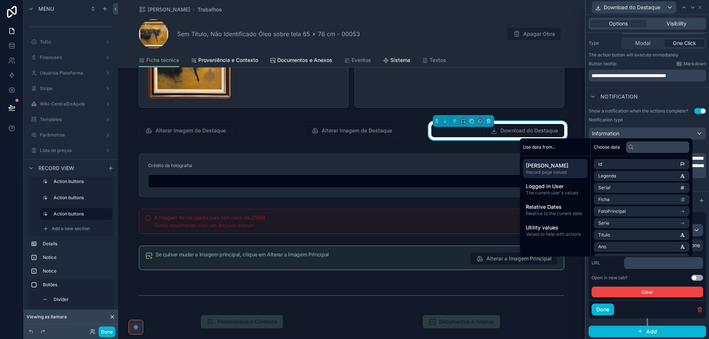
scroll to position [93, 0]
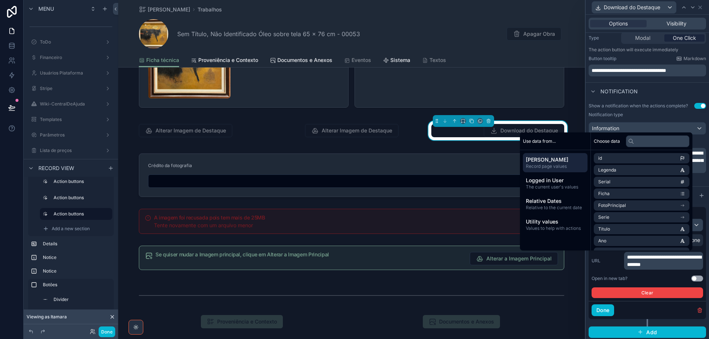
click at [694, 279] on button "Use setting" at bounding box center [697, 279] width 12 height 6
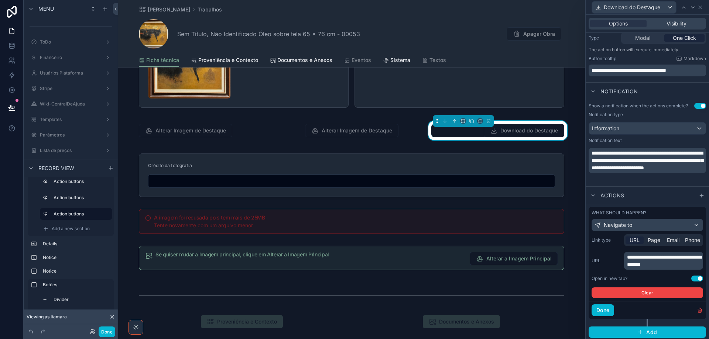
click at [694, 105] on button "Use setting" at bounding box center [700, 106] width 12 height 6
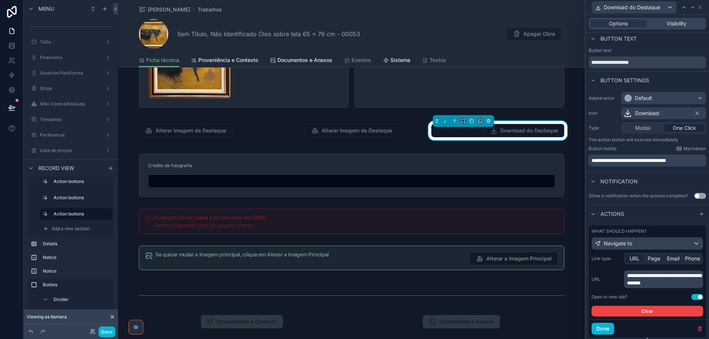
scroll to position [0, 0]
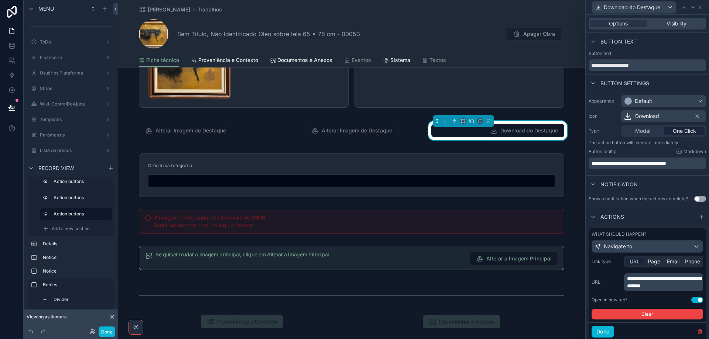
click at [604, 161] on span "**********" at bounding box center [629, 163] width 75 height 5
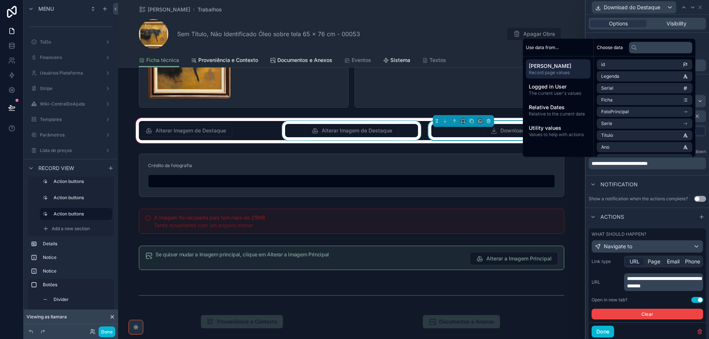
click at [352, 132] on div "scrollable content" at bounding box center [352, 130] width 142 height 19
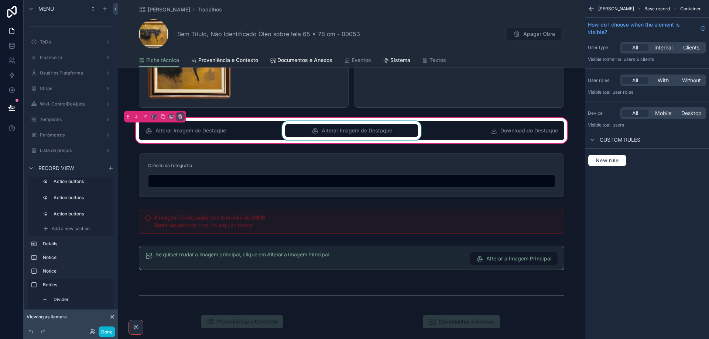
click at [353, 132] on div "scrollable content" at bounding box center [352, 130] width 142 height 19
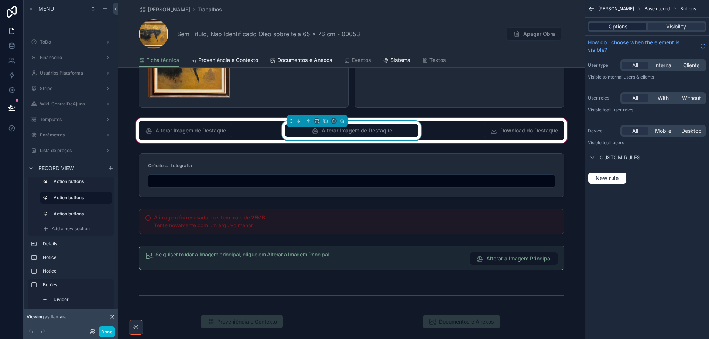
click at [611, 29] on span "Options" at bounding box center [618, 26] width 19 height 7
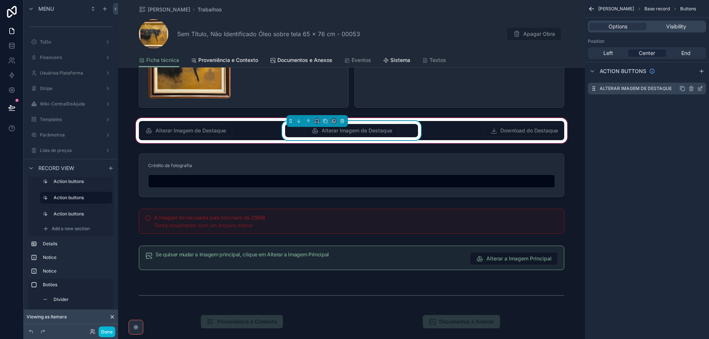
click at [698, 89] on icon "scrollable content" at bounding box center [699, 89] width 3 height 3
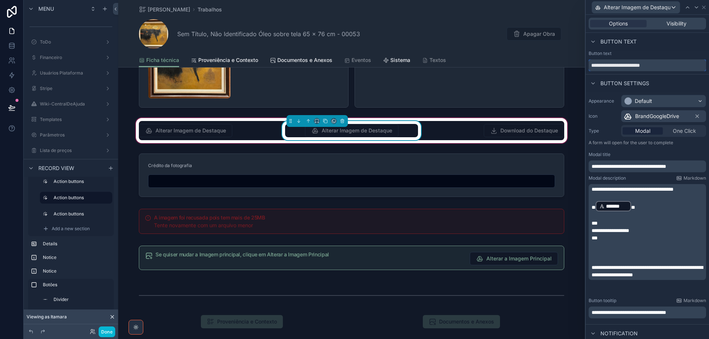
drag, startPoint x: 669, startPoint y: 66, endPoint x: 561, endPoint y: 64, distance: 107.9
click at [561, 64] on div "**********" at bounding box center [354, 169] width 709 height 339
paste input "text"
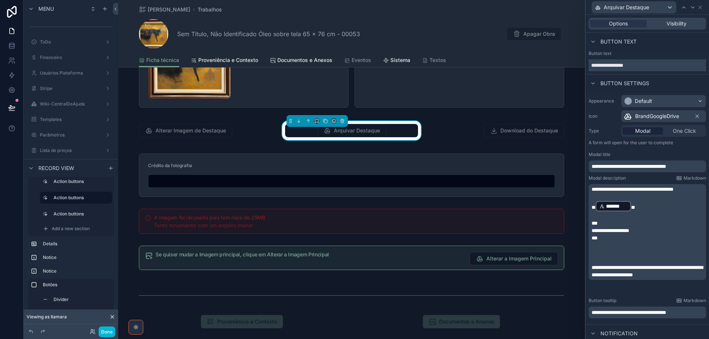
type input "**********"
click at [662, 118] on span "BrandGoogleDrive" at bounding box center [657, 116] width 44 height 7
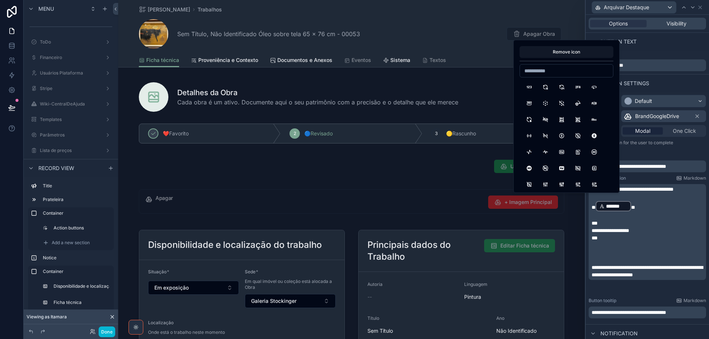
scroll to position [529, 0]
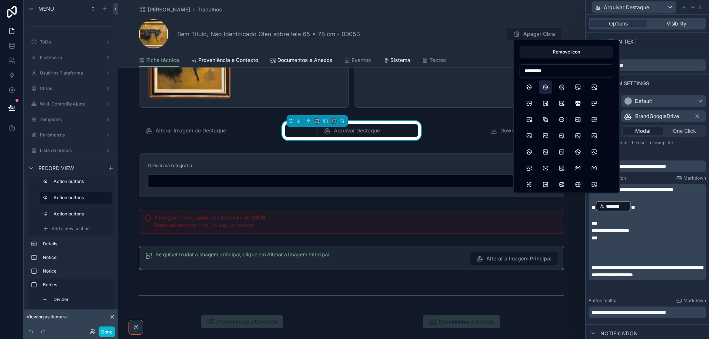
type input "********"
click at [546, 89] on button "PhotoCircleMinus" at bounding box center [545, 87] width 13 height 13
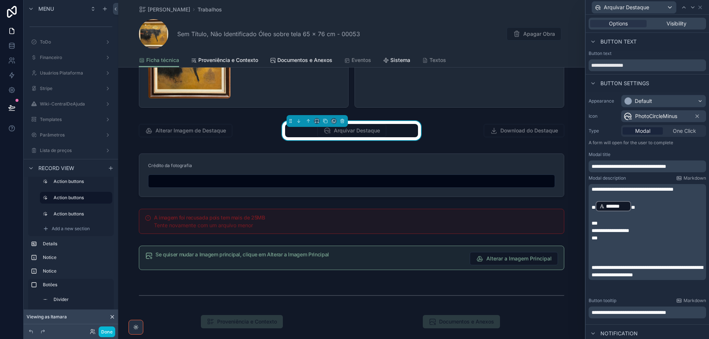
click at [680, 133] on span "One Click" at bounding box center [684, 130] width 23 height 7
click at [666, 168] on span "**********" at bounding box center [629, 166] width 75 height 5
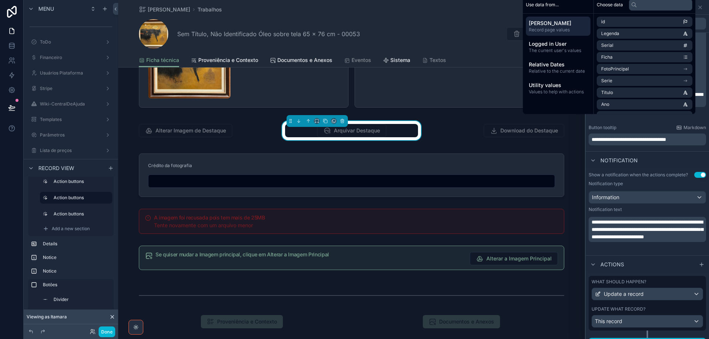
scroll to position [187, 0]
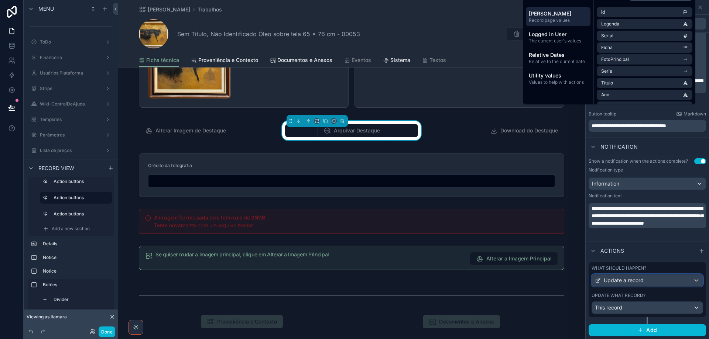
click at [652, 280] on div "Update a record" at bounding box center [647, 281] width 111 height 12
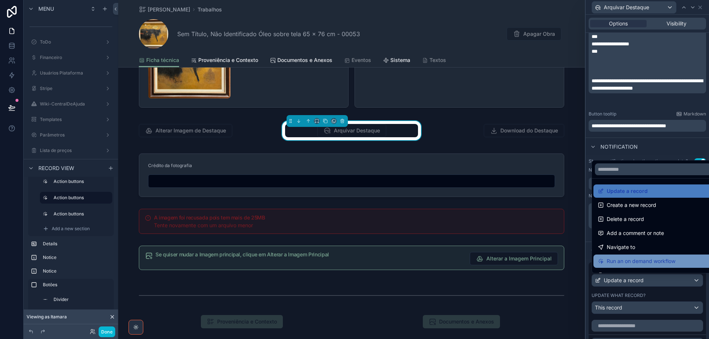
click at [653, 263] on span "Run an on demand workflow" at bounding box center [641, 261] width 69 height 9
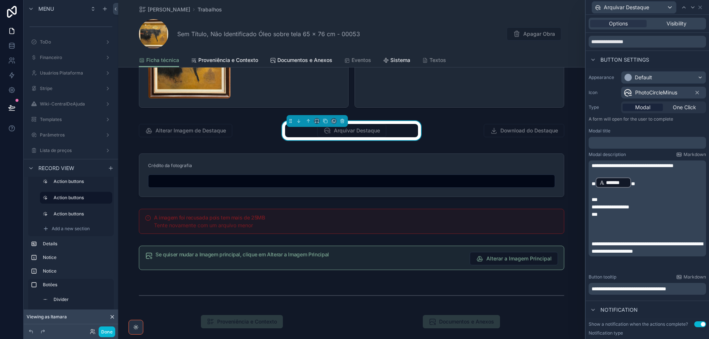
scroll to position [2, 0]
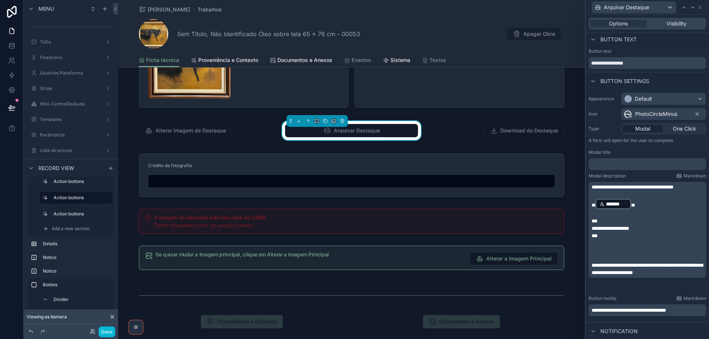
click at [678, 210] on p "** ******* ﻿ **" at bounding box center [648, 204] width 113 height 12
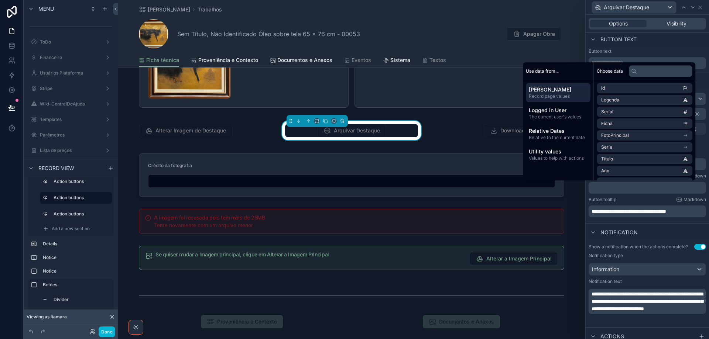
scroll to position [3, 0]
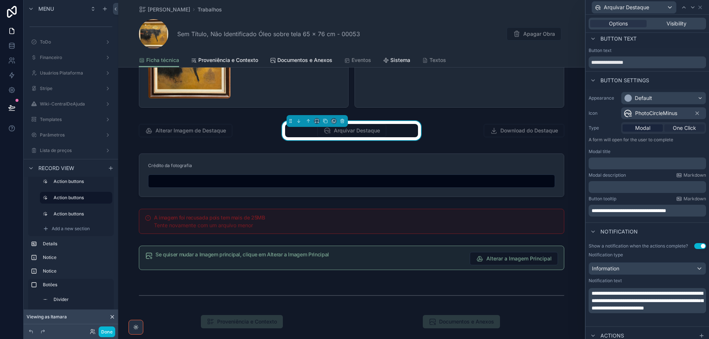
click at [697, 126] on div "One Click" at bounding box center [684, 127] width 40 height 7
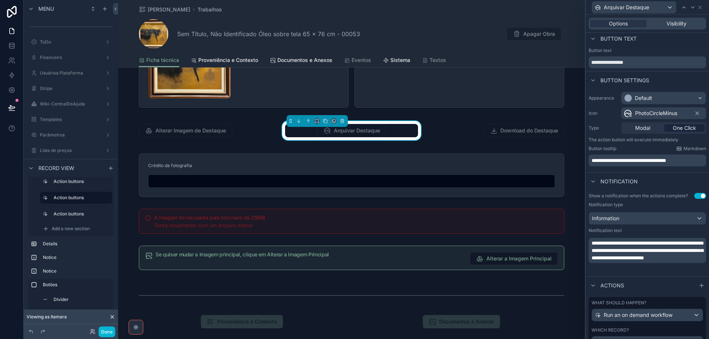
click at [689, 129] on span "One Click" at bounding box center [684, 127] width 23 height 7
click at [681, 22] on span "Visibility" at bounding box center [677, 23] width 20 height 7
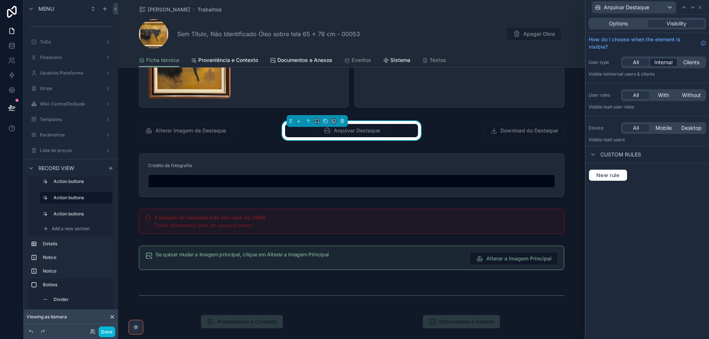
click at [669, 62] on span "Internal" at bounding box center [664, 62] width 18 height 7
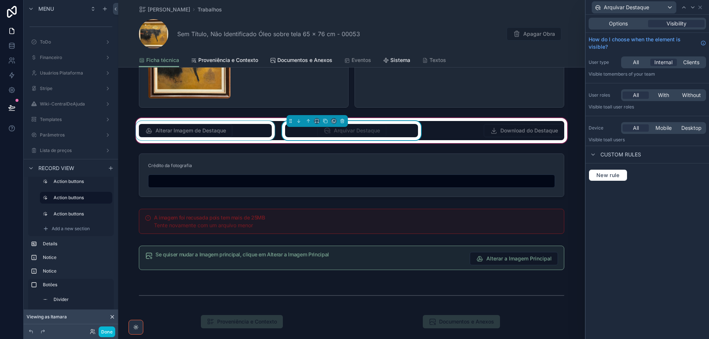
click at [250, 136] on div "scrollable content" at bounding box center [205, 130] width 142 height 19
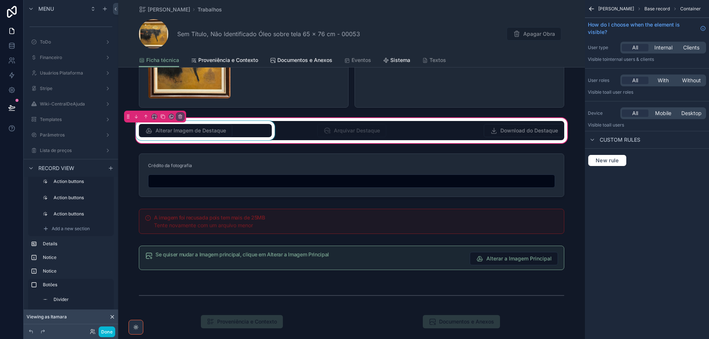
click at [249, 131] on div "scrollable content" at bounding box center [205, 130] width 142 height 19
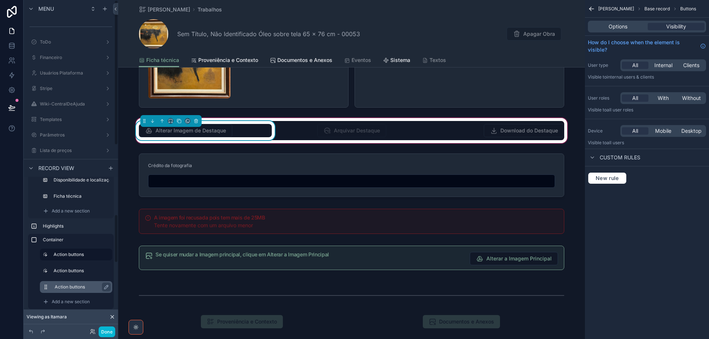
scroll to position [106, 0]
click at [107, 240] on icon "scrollable content" at bounding box center [108, 241] width 6 height 6
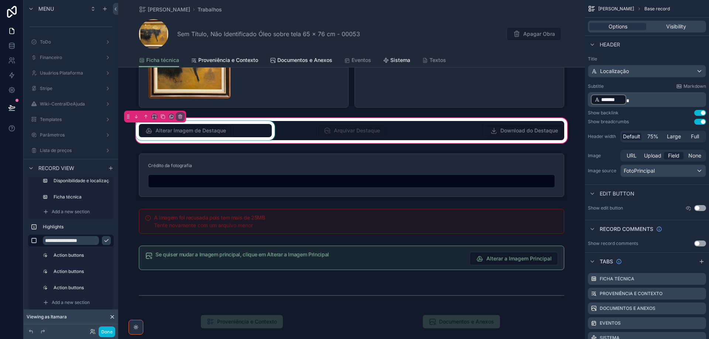
type input "**********"
click at [107, 239] on icon "scrollable content" at bounding box center [106, 241] width 6 height 6
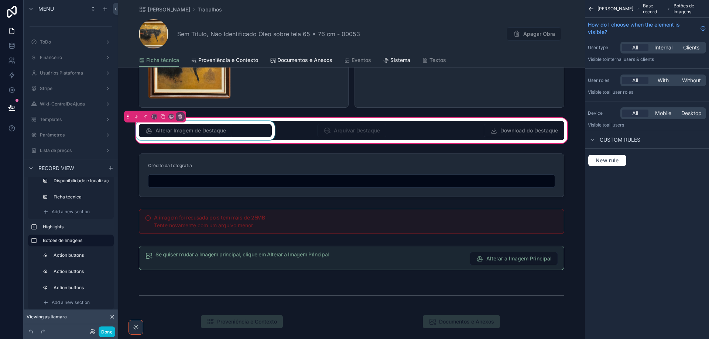
click at [254, 132] on div "scrollable content" at bounding box center [205, 130] width 142 height 19
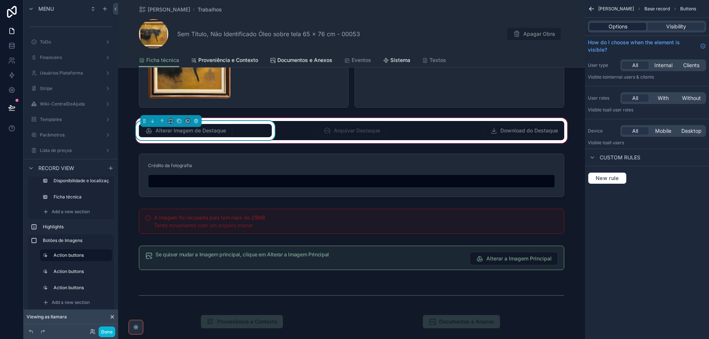
click at [630, 26] on div "Options" at bounding box center [618, 26] width 57 height 7
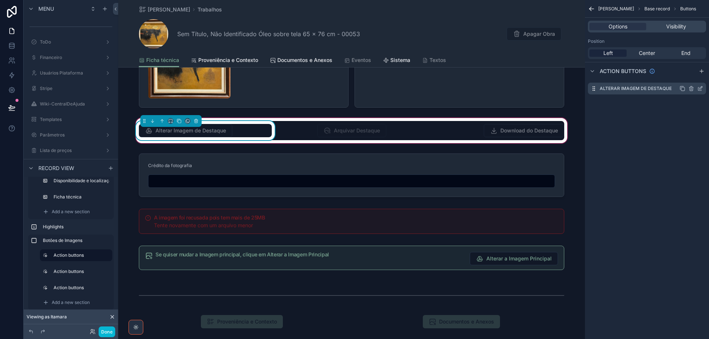
click at [701, 90] on icon "scrollable content" at bounding box center [699, 89] width 3 height 3
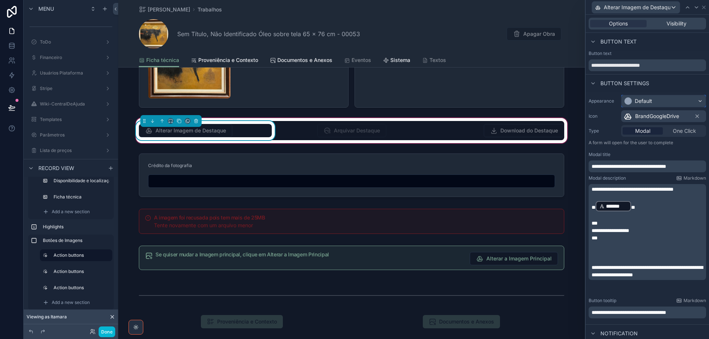
click at [679, 101] on div "Default" at bounding box center [664, 101] width 84 height 12
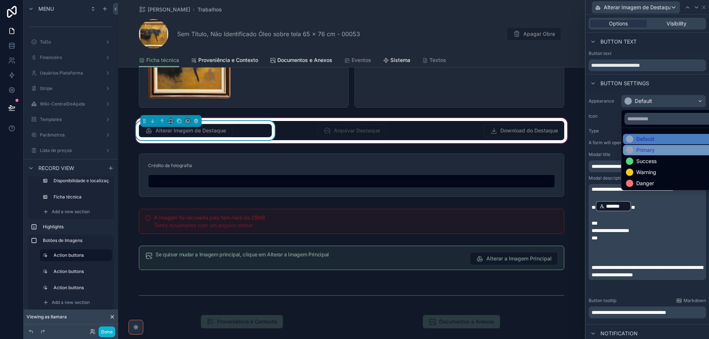
click at [664, 149] on div "Primary" at bounding box center [669, 150] width 87 height 7
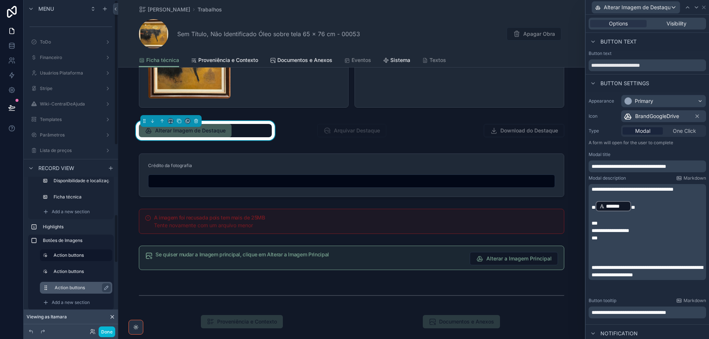
click at [76, 288] on label "Action buttons" at bounding box center [81, 288] width 52 height 6
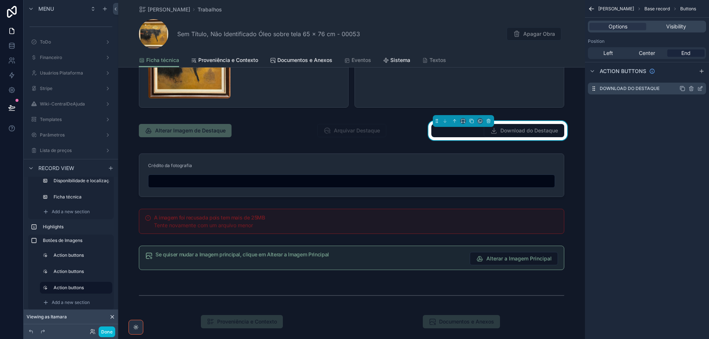
click at [701, 91] on icon "scrollable content" at bounding box center [700, 89] width 6 height 6
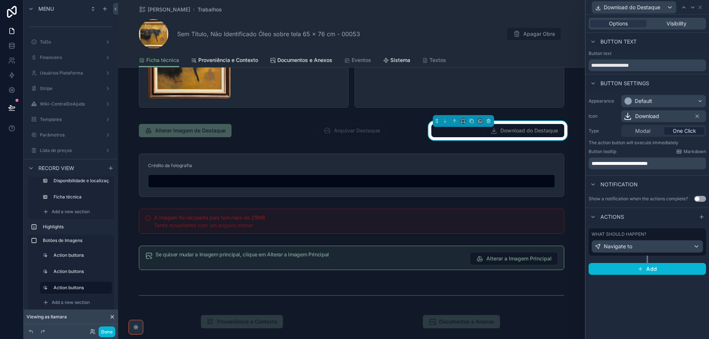
click at [680, 117] on div "Download" at bounding box center [663, 116] width 85 height 12
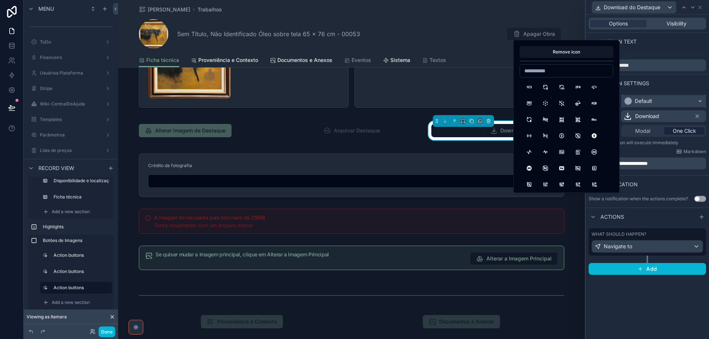
click at [678, 101] on div "Default" at bounding box center [664, 101] width 84 height 12
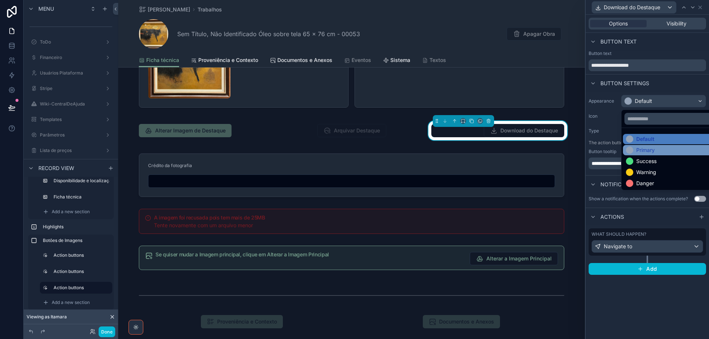
click at [673, 152] on div "Primary" at bounding box center [672, 150] width 92 height 7
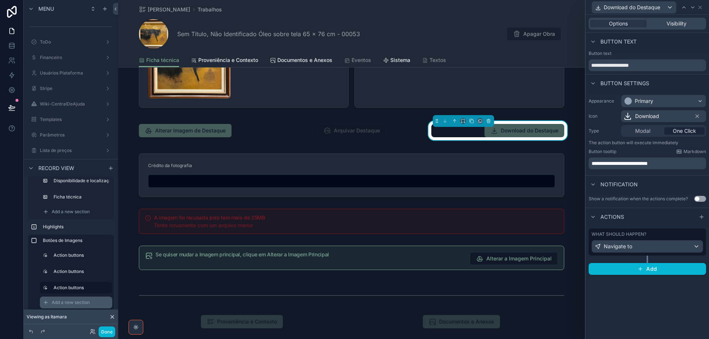
click at [71, 303] on span "Add a new section" at bounding box center [71, 303] width 38 height 6
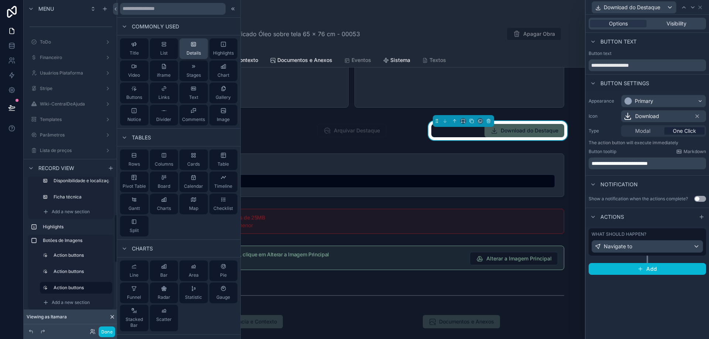
click at [191, 49] on div "Details" at bounding box center [194, 48] width 14 height 15
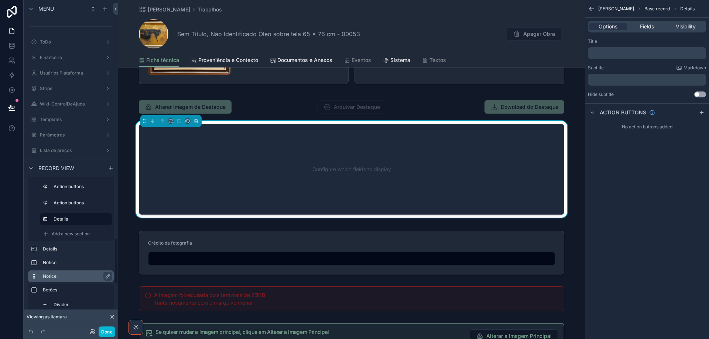
scroll to position [180, 0]
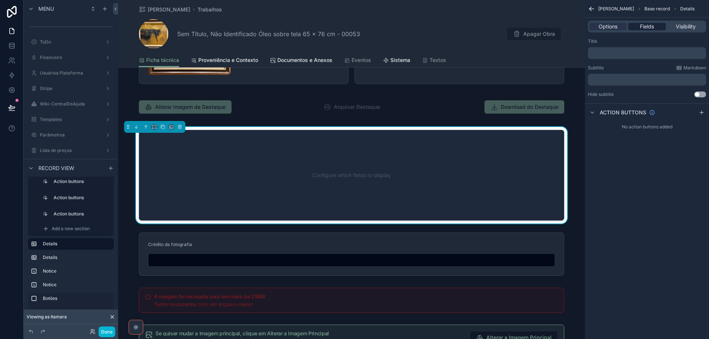
click at [646, 25] on span "Fields" at bounding box center [647, 26] width 14 height 7
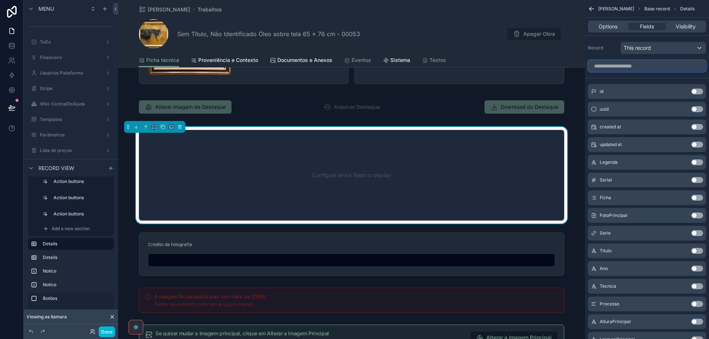
click at [657, 71] on input "scrollable content" at bounding box center [647, 66] width 118 height 12
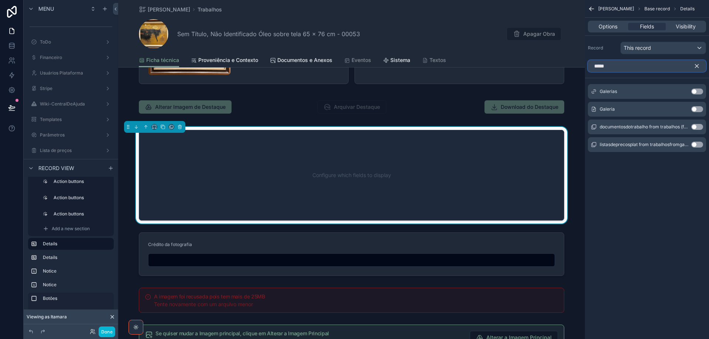
type input "*****"
click at [698, 109] on button "Use setting" at bounding box center [697, 109] width 12 height 6
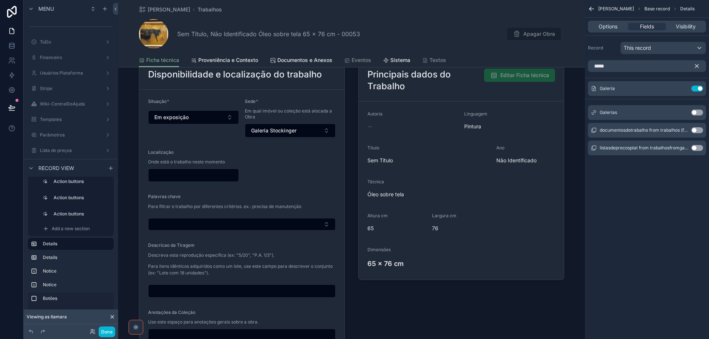
scroll to position [553, 0]
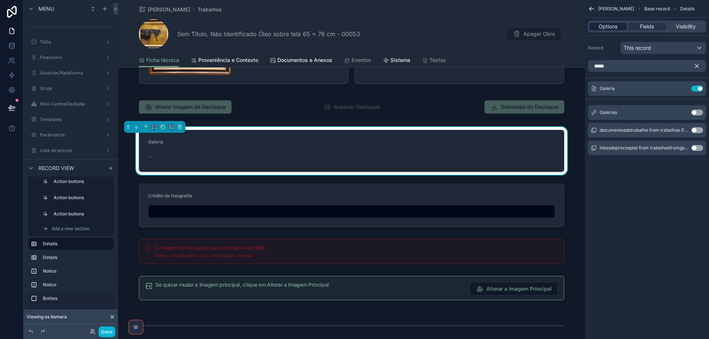
click at [600, 28] on span "Options" at bounding box center [608, 26] width 19 height 7
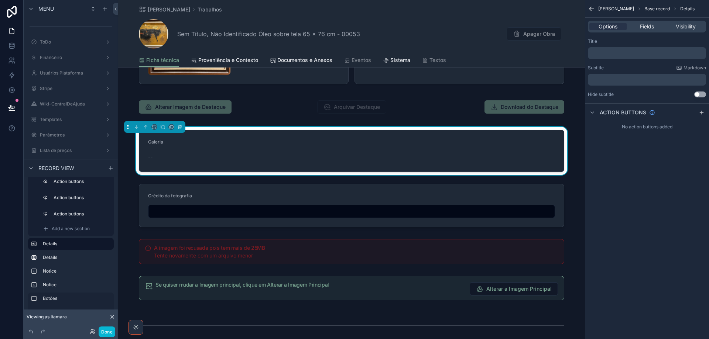
click at [633, 51] on p "﻿" at bounding box center [648, 53] width 114 height 6
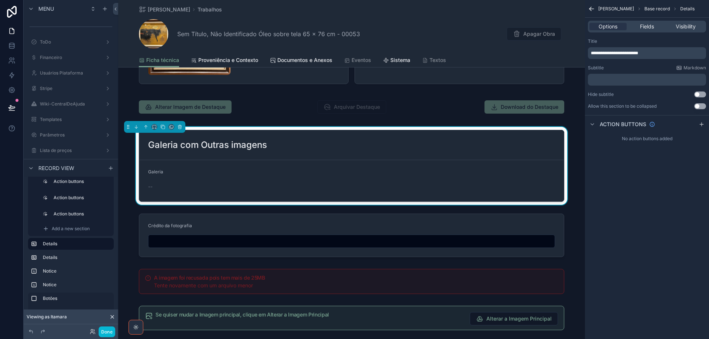
click at [642, 41] on div "Title" at bounding box center [647, 41] width 118 height 6
click at [660, 79] on p "﻿" at bounding box center [648, 80] width 114 height 6
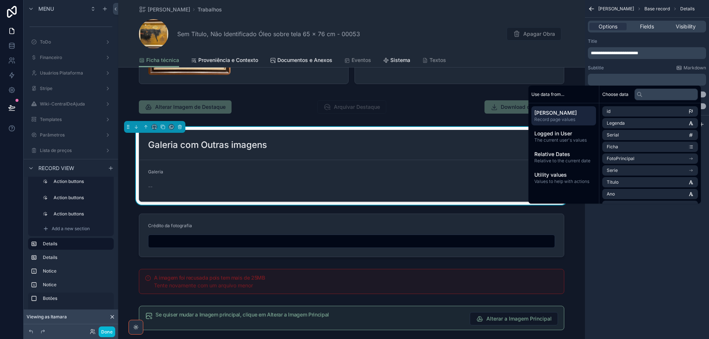
scroll to position [0, 0]
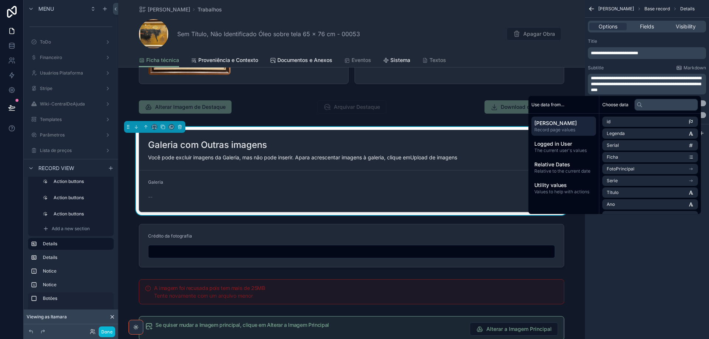
click at [669, 251] on div "**********" at bounding box center [647, 169] width 124 height 339
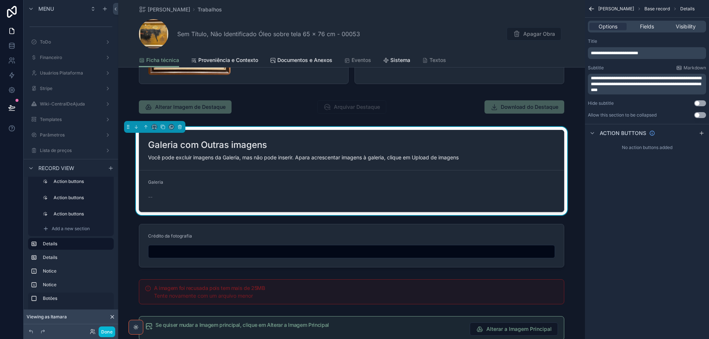
drag, startPoint x: 646, startPoint y: 25, endPoint x: 708, endPoint y: 35, distance: 62.4
click at [646, 26] on span "Fields" at bounding box center [647, 26] width 14 height 7
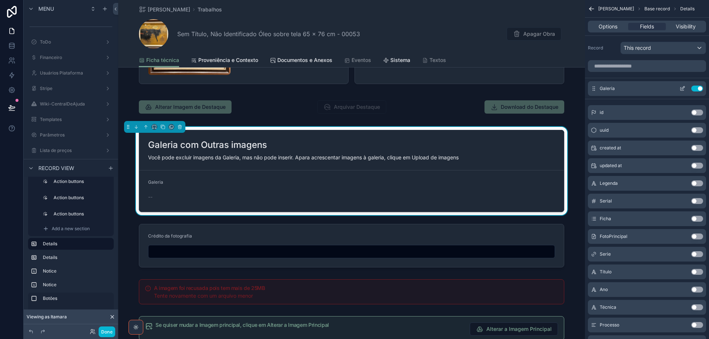
click at [682, 89] on icon "scrollable content" at bounding box center [683, 87] width 3 height 3
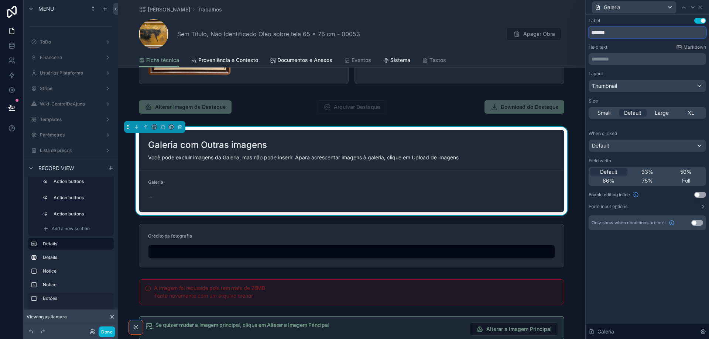
drag, startPoint x: 629, startPoint y: 33, endPoint x: 581, endPoint y: 33, distance: 48.0
click at [581, 33] on div "Galeria Label Use setting ******* Help text Markdown ********* ﻿ Layout Thumbna…" at bounding box center [354, 169] width 709 height 339
paste input "**********"
type input "**********"
click at [664, 115] on span "Large" at bounding box center [662, 112] width 14 height 7
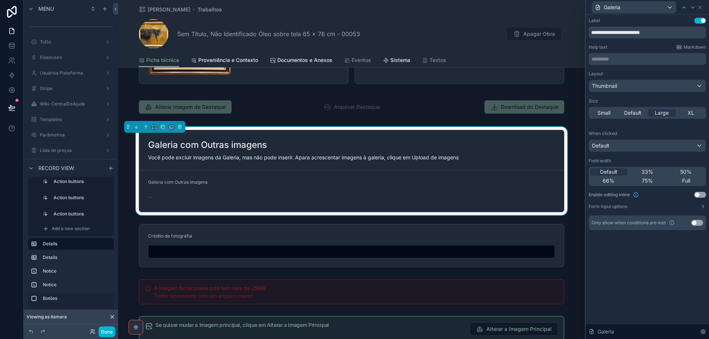
click at [702, 225] on button "Use setting" at bounding box center [697, 223] width 12 height 6
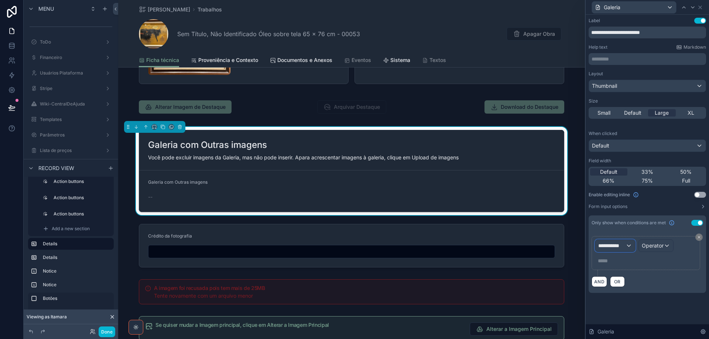
click at [620, 248] on span "**********" at bounding box center [611, 245] width 27 height 7
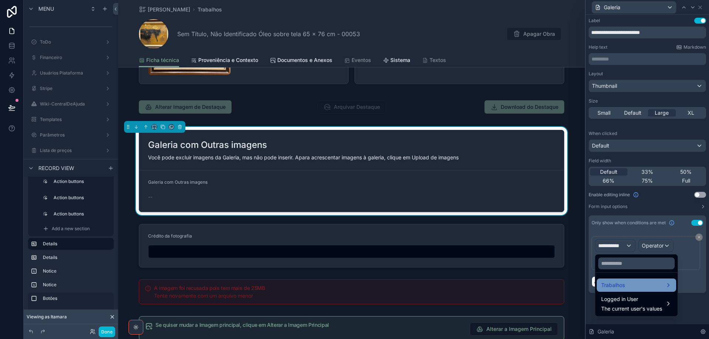
click at [639, 287] on div "Trabalhos" at bounding box center [636, 285] width 71 height 9
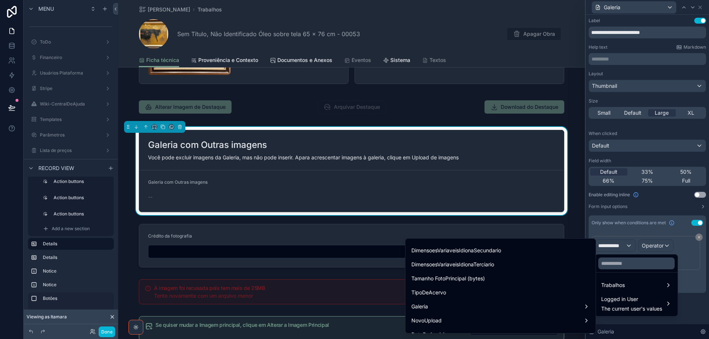
scroll to position [2857, 0]
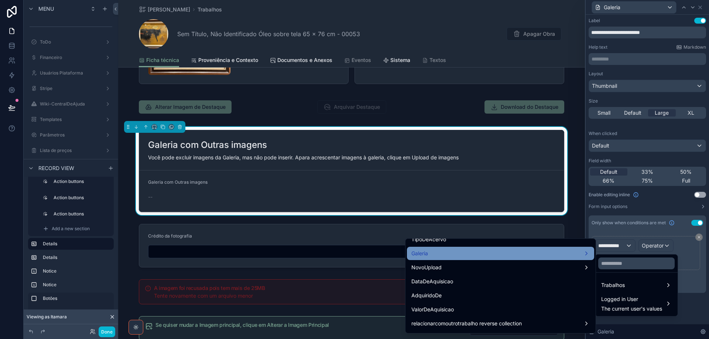
click at [529, 259] on div "Galeria" at bounding box center [500, 253] width 187 height 13
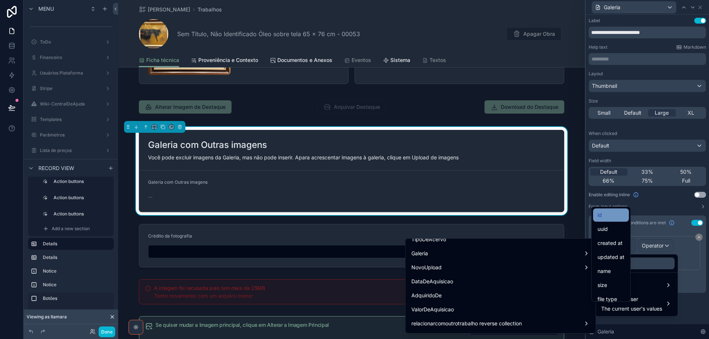
click at [615, 212] on div "id" at bounding box center [611, 215] width 27 height 9
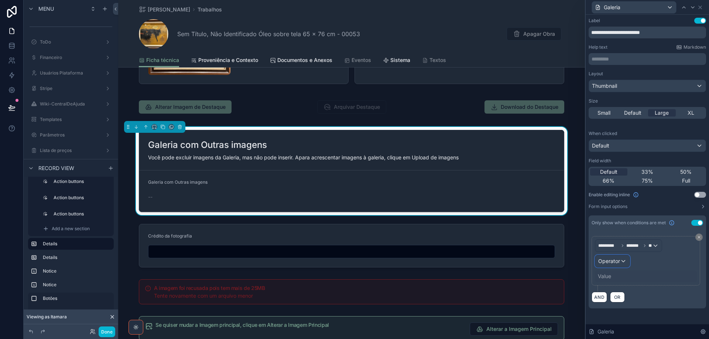
click at [617, 259] on span "Operator" at bounding box center [609, 261] width 22 height 6
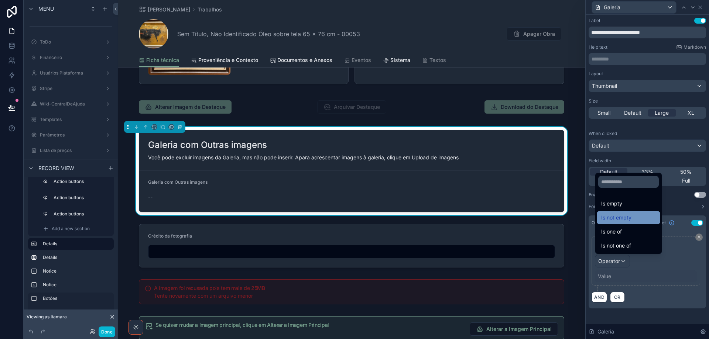
click at [626, 219] on span "Is not empty" at bounding box center [616, 217] width 30 height 9
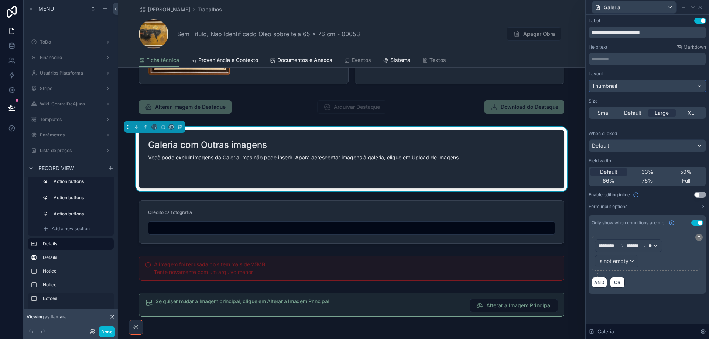
click at [614, 88] on span "Thumbnail" at bounding box center [604, 85] width 25 height 7
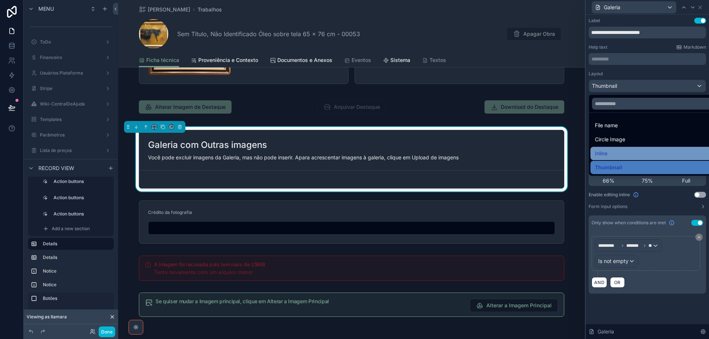
click at [623, 154] on div "Inline" at bounding box center [656, 153] width 122 height 9
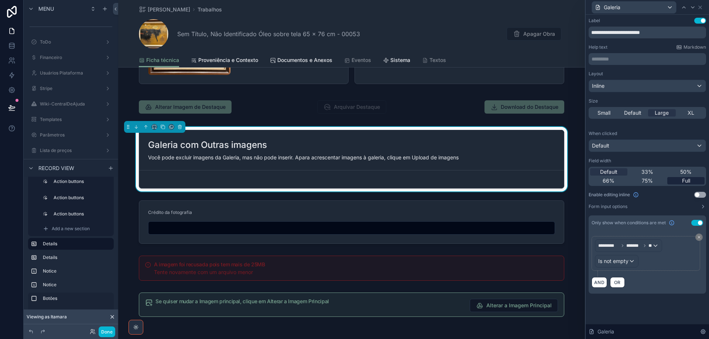
click at [687, 181] on span "Full" at bounding box center [686, 180] width 8 height 7
click at [698, 7] on icon at bounding box center [700, 7] width 6 height 6
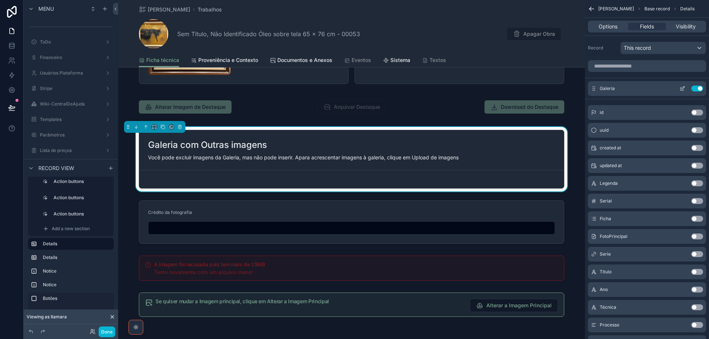
click at [682, 90] on icon "scrollable content" at bounding box center [682, 89] width 3 height 3
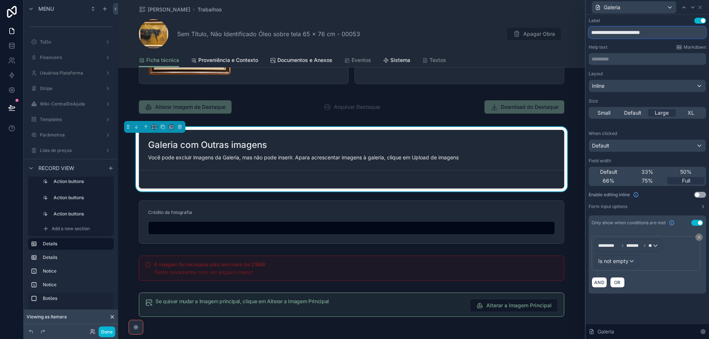
click at [634, 34] on input "**********" at bounding box center [647, 33] width 117 height 12
type input "**********"
click at [699, 7] on icon at bounding box center [700, 7] width 6 height 6
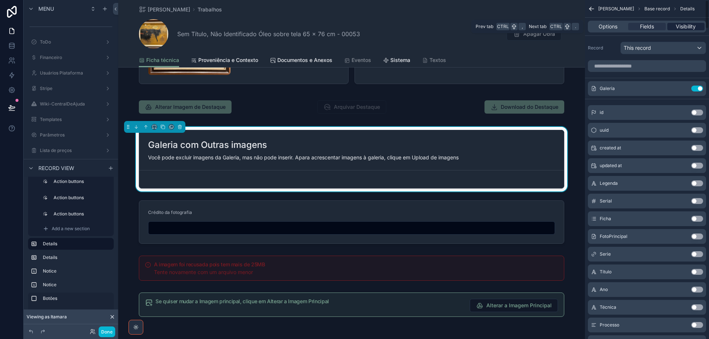
click at [688, 29] on span "Visibility" at bounding box center [686, 26] width 20 height 7
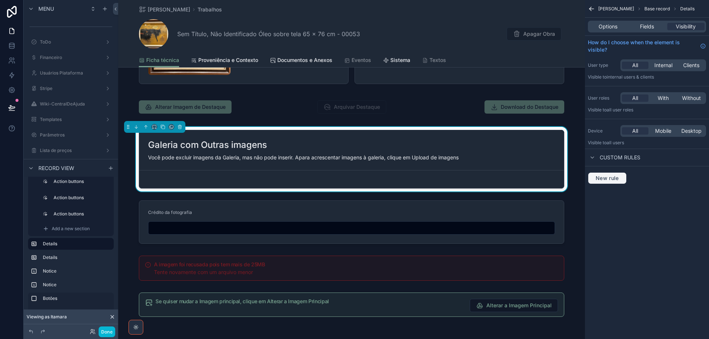
click at [605, 180] on span "New rule" at bounding box center [607, 178] width 29 height 7
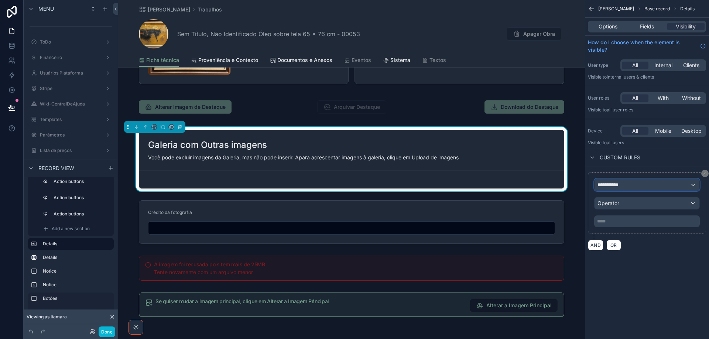
click at [693, 187] on div "**********" at bounding box center [647, 185] width 105 height 12
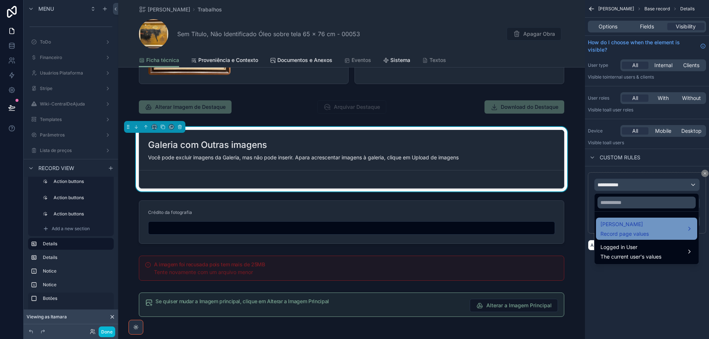
click at [647, 228] on span "[PERSON_NAME]" at bounding box center [625, 224] width 48 height 9
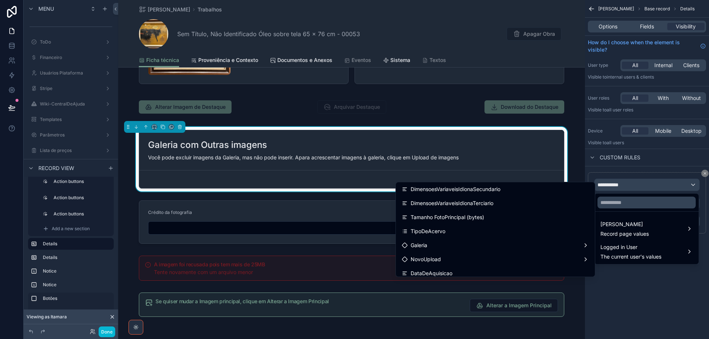
scroll to position [2740, 0]
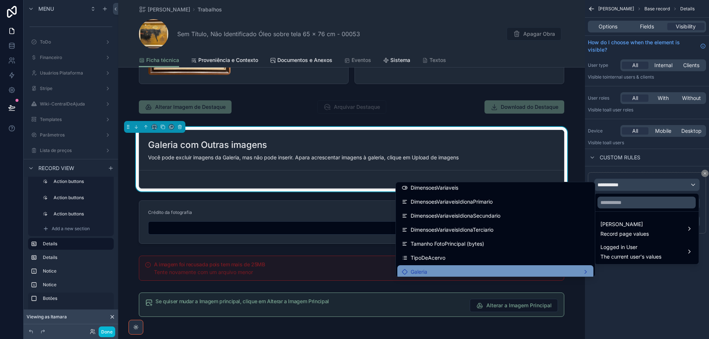
click at [490, 269] on div "Galeria" at bounding box center [495, 272] width 187 height 9
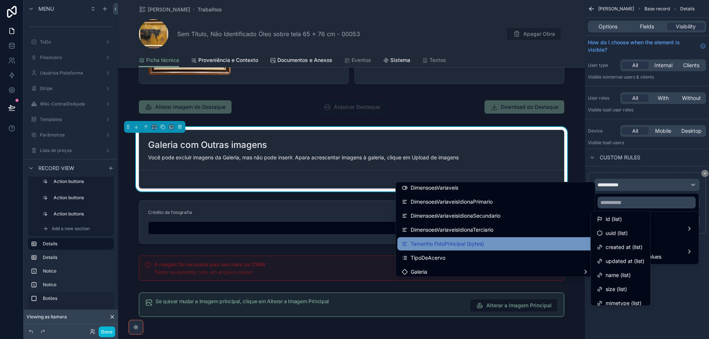
scroll to position [2777, 0]
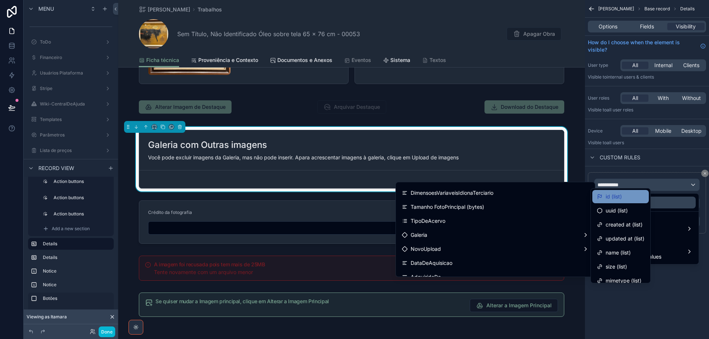
click at [614, 195] on span "id (list)" at bounding box center [614, 196] width 16 height 9
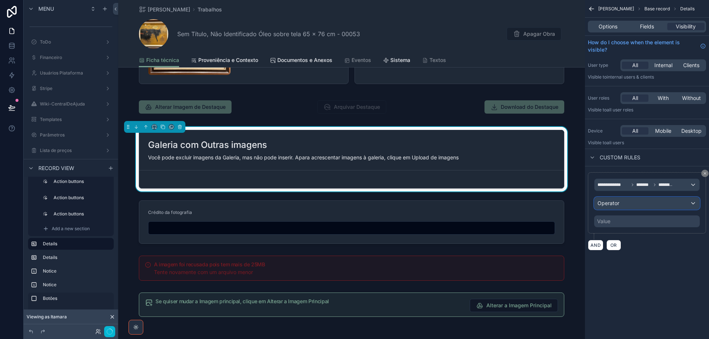
click at [639, 204] on div "Operator" at bounding box center [647, 204] width 105 height 12
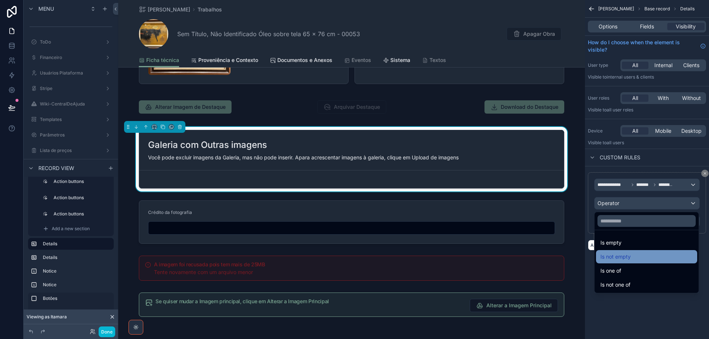
click at [636, 259] on div "Is not empty" at bounding box center [647, 257] width 92 height 9
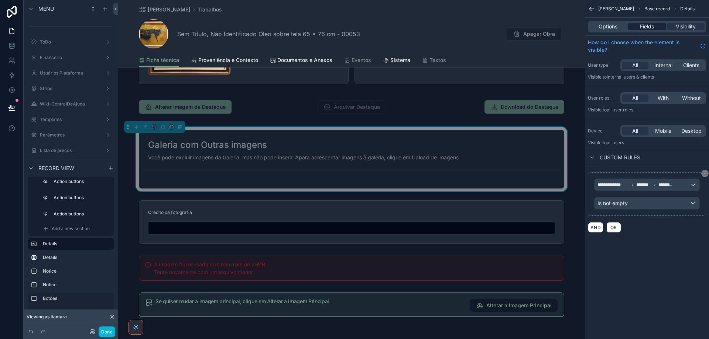
click at [647, 25] on span "Fields" at bounding box center [647, 26] width 14 height 7
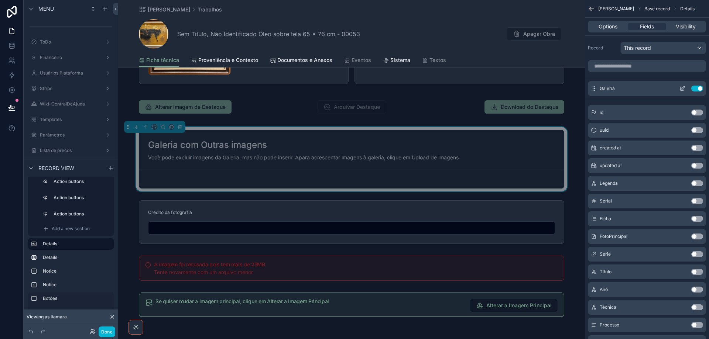
click at [682, 89] on icon "scrollable content" at bounding box center [683, 87] width 3 height 3
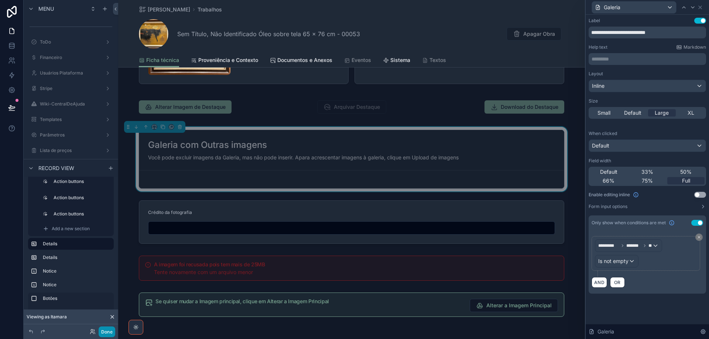
click at [106, 331] on button "Done" at bounding box center [107, 332] width 17 height 11
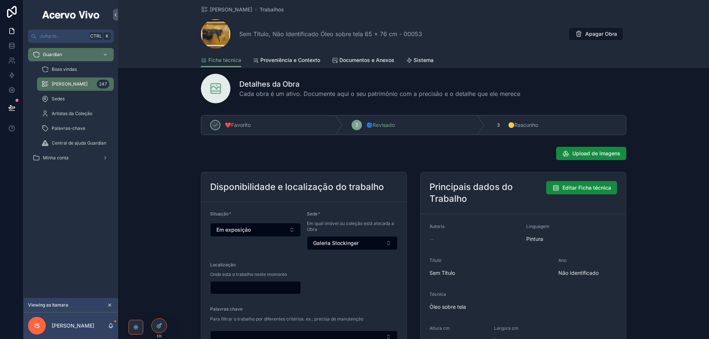
scroll to position [4, 0]
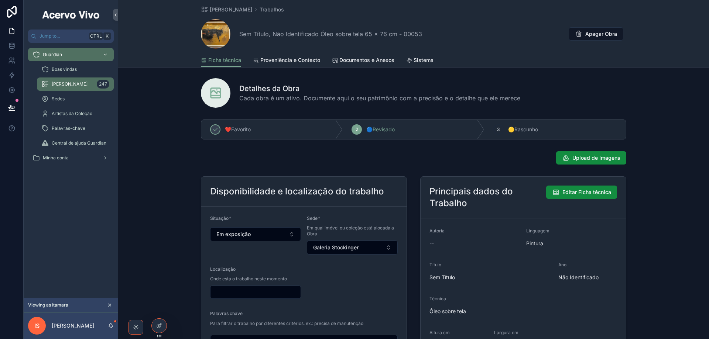
click at [505, 156] on div "Upload de Imagens" at bounding box center [414, 157] width 426 height 13
click at [13, 108] on icon at bounding box center [11, 108] width 6 height 4
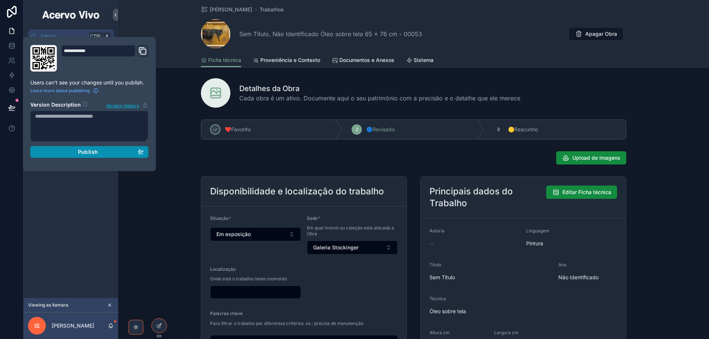
click at [108, 148] on button "Publish" at bounding box center [89, 152] width 118 height 12
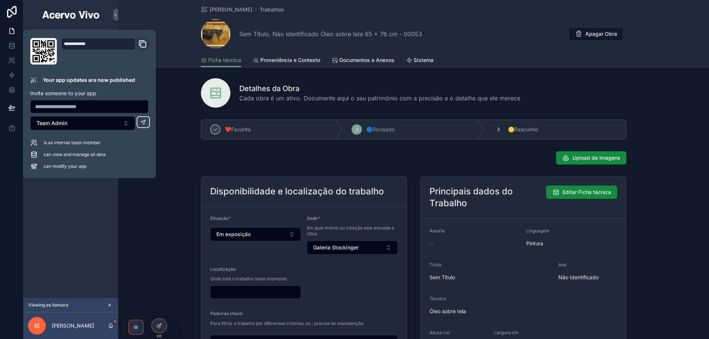
click at [159, 233] on div "Disponibilidade e localização do trabalho Situação * Em exposição Sede * Em qua…" at bounding box center [413, 327] width 591 height 307
